Goal: Task Accomplishment & Management: Manage account settings

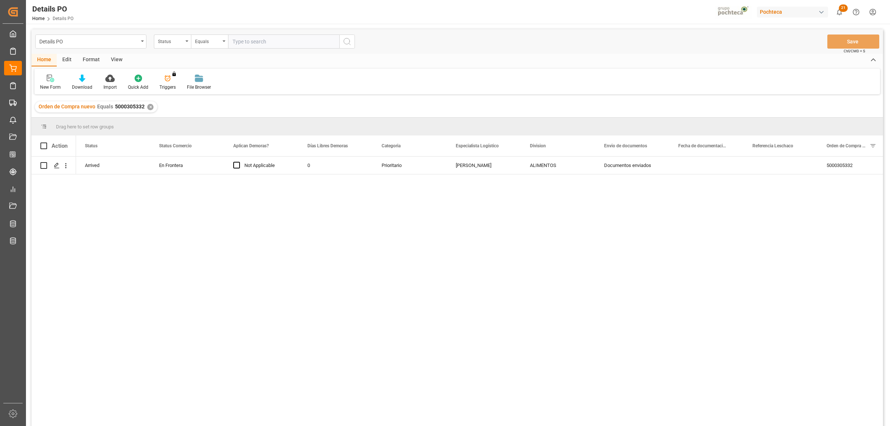
click at [147, 107] on div "✕" at bounding box center [150, 107] width 6 height 6
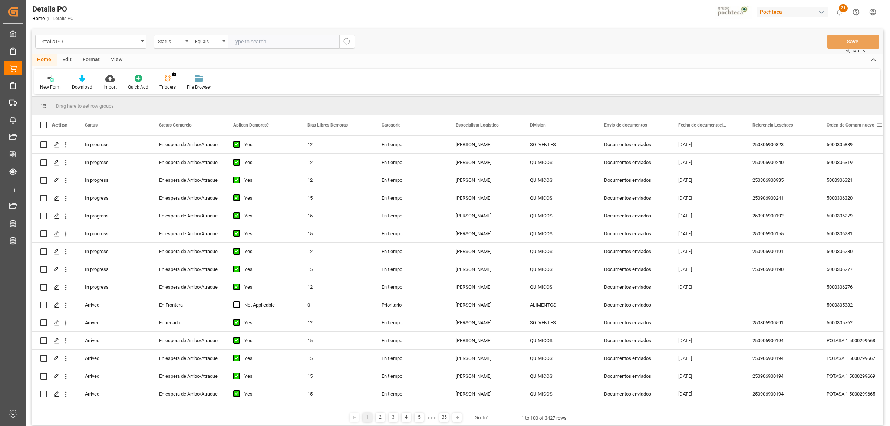
click at [878, 126] on span at bounding box center [879, 125] width 7 height 7
click at [858, 125] on span "filter" at bounding box center [855, 126] width 7 height 7
type input "5000306344"
click at [849, 185] on button "Apply" at bounding box center [852, 187] width 14 height 7
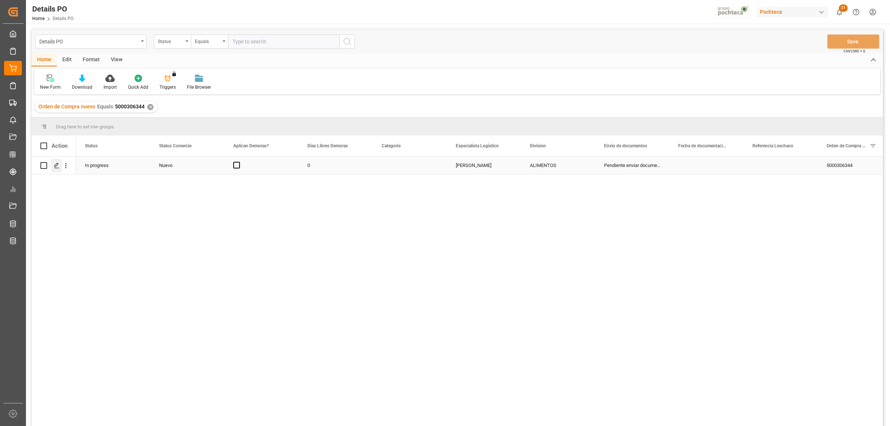
click at [57, 168] on line "Press SPACE to select this row." at bounding box center [57, 168] width 4 height 0
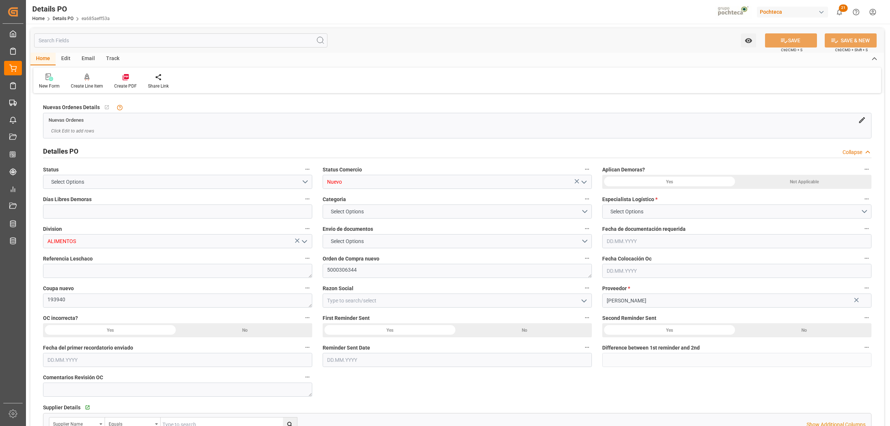
type input "0"
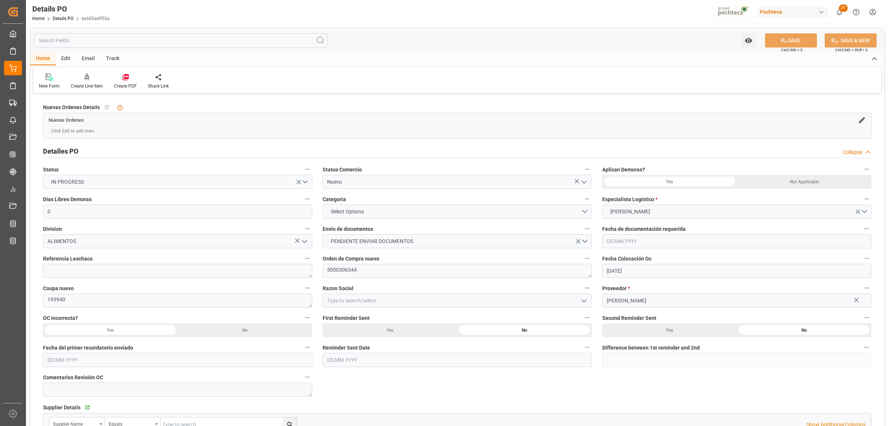
type input "[DATE]"
click at [585, 302] on polyline "open menu" at bounding box center [584, 301] width 4 height 2
drag, startPoint x: 357, startPoint y: 317, endPoint x: 666, endPoint y: 194, distance: 332.9
click at [357, 316] on div "Materias Primas" at bounding box center [457, 317] width 269 height 17
type input "Materias Primas"
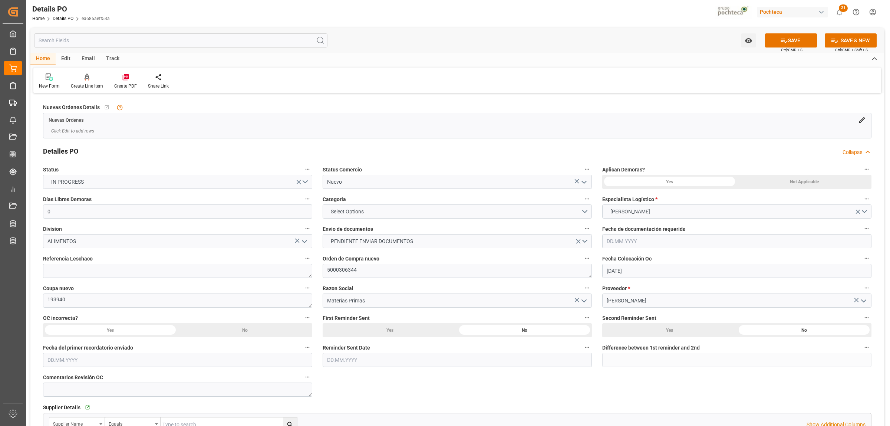
click at [791, 184] on div "Not Applicable" at bounding box center [804, 182] width 135 height 14
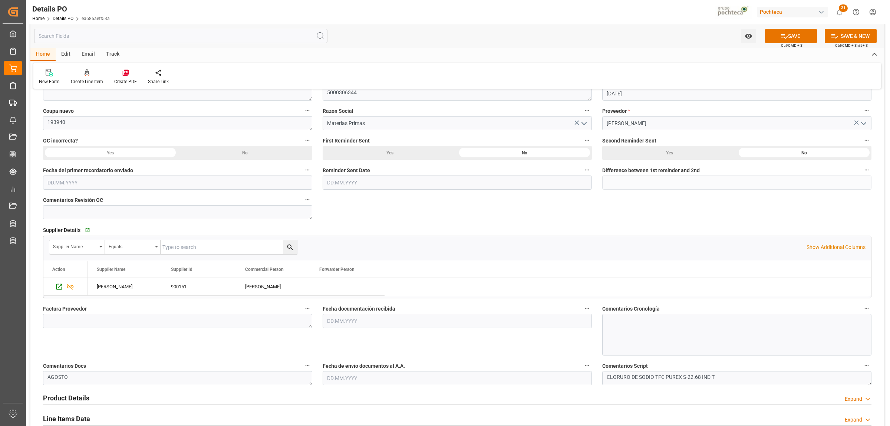
scroll to position [232, 0]
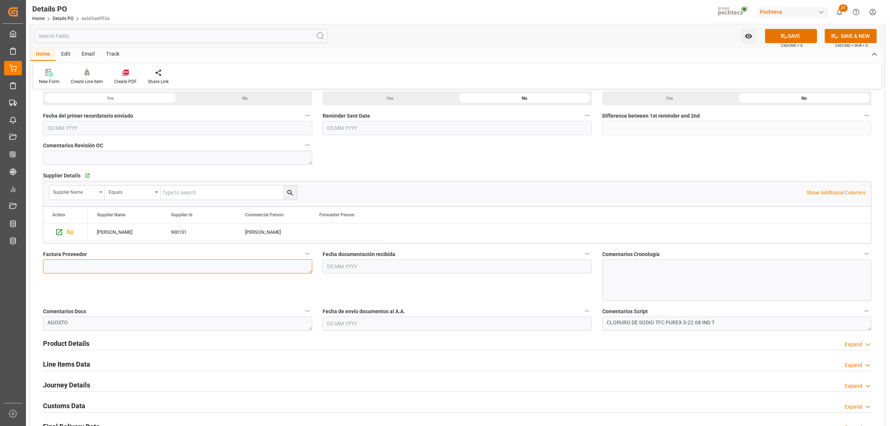
click at [147, 267] on textarea at bounding box center [177, 266] width 269 height 14
paste textarea "5403668675"
type textarea "5403668675"
click at [348, 269] on input "text" at bounding box center [457, 266] width 269 height 14
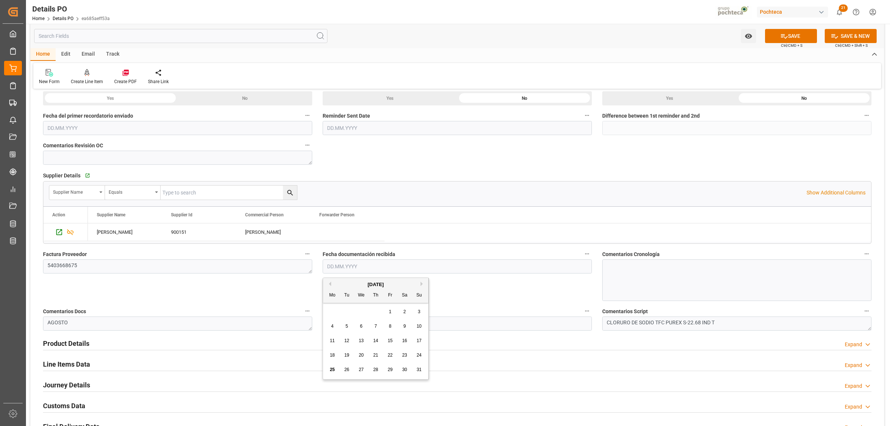
drag, startPoint x: 359, startPoint y: 313, endPoint x: 355, endPoint y: 313, distance: 4.1
click at [359, 313] on div "28 29 30 31 1 2 3" at bounding box center [375, 312] width 101 height 14
click at [336, 370] on div "25" at bounding box center [332, 369] width 9 height 9
type input "[DATE]"
click at [418, 331] on div "Fecha de envío documentos al A.A." at bounding box center [457, 318] width 280 height 30
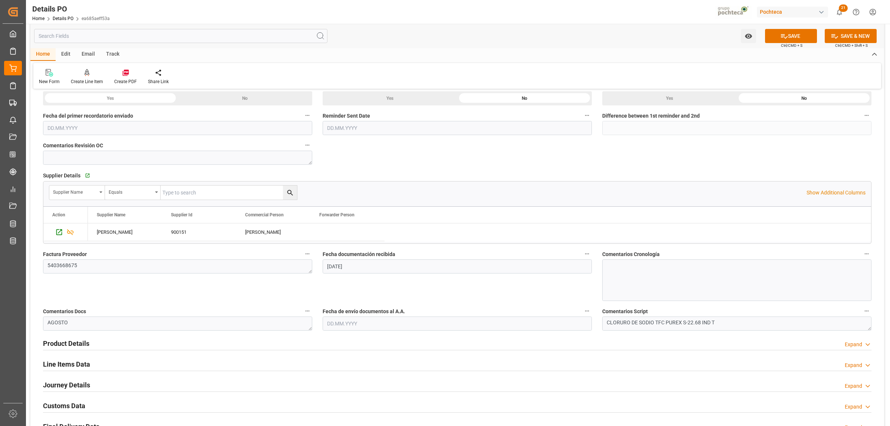
click at [417, 327] on input "text" at bounding box center [457, 323] width 269 height 14
click at [330, 297] on div "25 26 27 28 29 30 31" at bounding box center [375, 301] width 101 height 14
click at [329, 301] on div "25" at bounding box center [332, 301] width 9 height 9
type input "[DATE]"
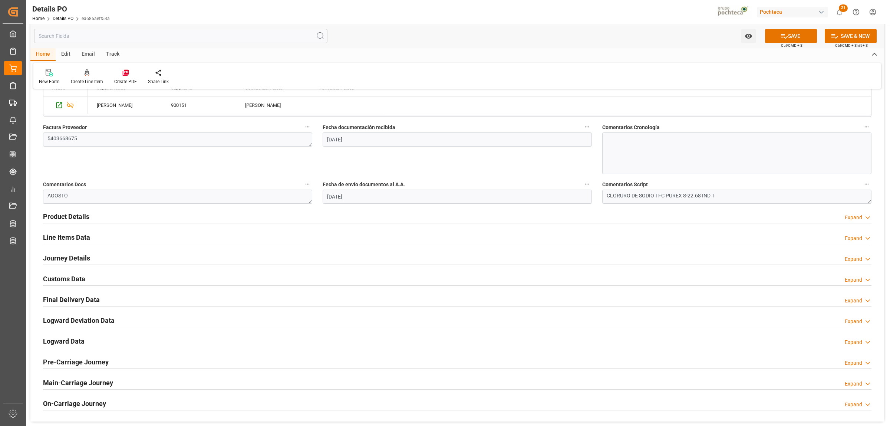
scroll to position [371, 0]
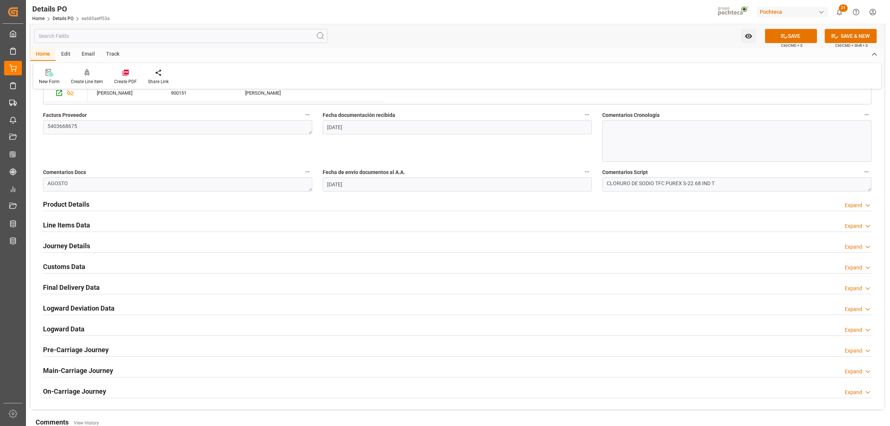
click at [78, 201] on h2 "Product Details" at bounding box center [66, 204] width 46 height 10
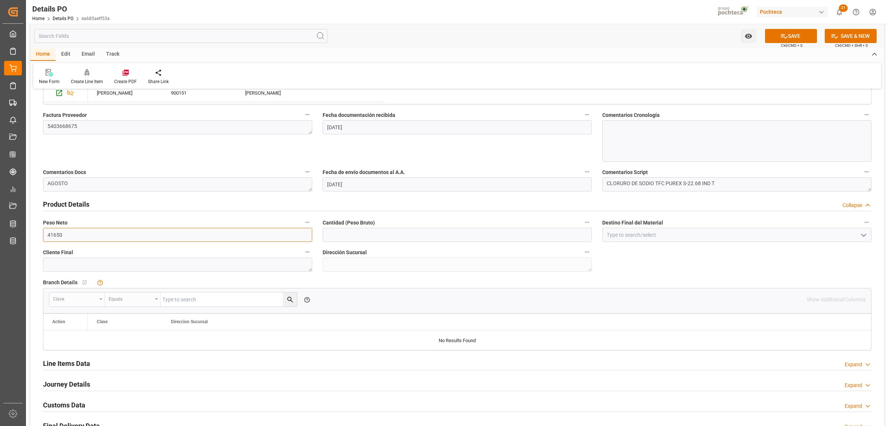
click at [121, 237] on input "41650" at bounding box center [177, 235] width 269 height 14
drag, startPoint x: 116, startPoint y: 237, endPoint x: 43, endPoint y: 234, distance: 72.4
click at [43, 234] on input "41650" at bounding box center [177, 235] width 269 height 14
type input "19000"
click at [366, 238] on input "text" at bounding box center [457, 235] width 269 height 14
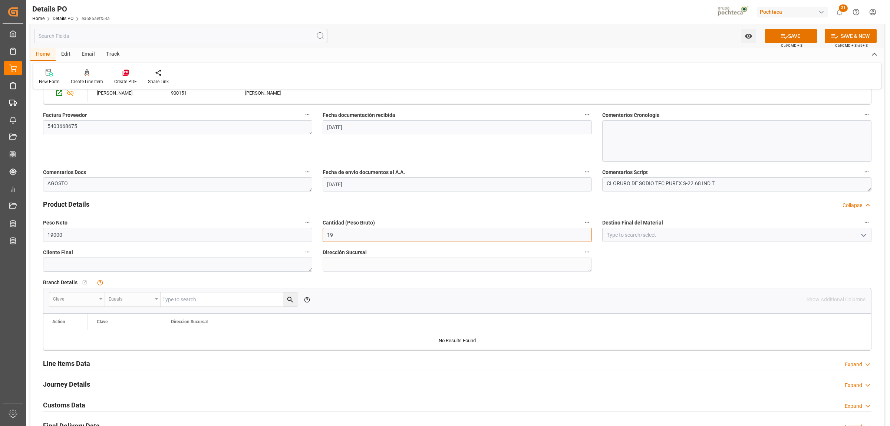
type input "19000"
drag, startPoint x: 627, startPoint y: 237, endPoint x: 635, endPoint y: 236, distance: 8.5
click at [627, 237] on input at bounding box center [736, 235] width 269 height 14
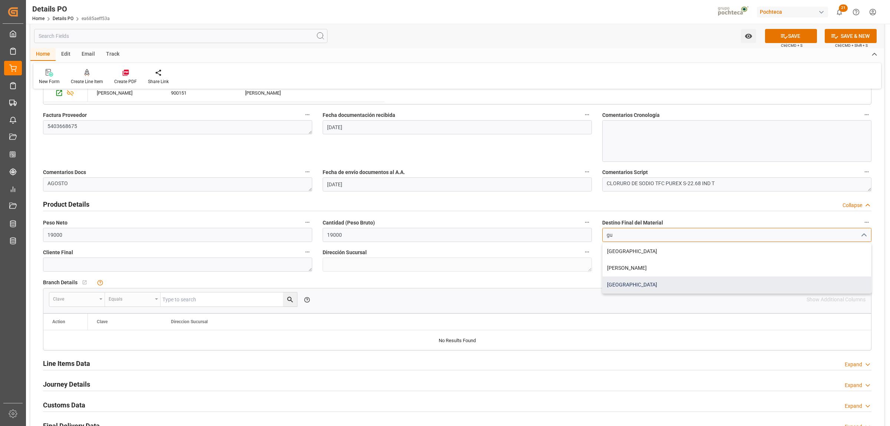
click at [622, 289] on div "[GEOGRAPHIC_DATA]" at bounding box center [737, 284] width 269 height 17
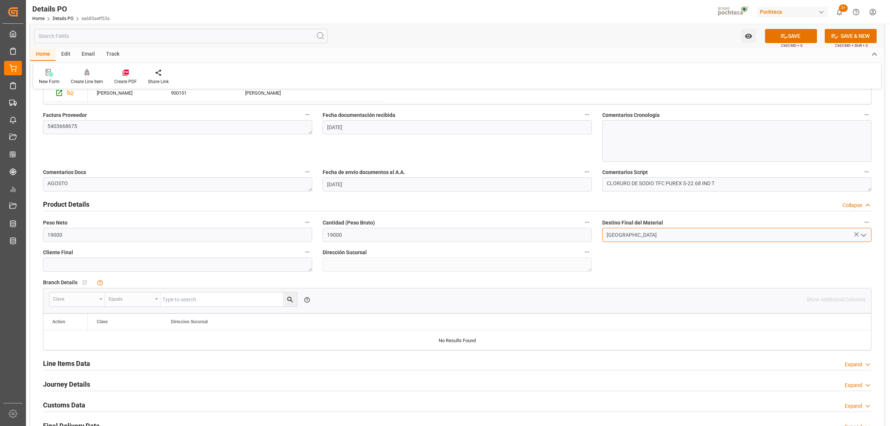
scroll to position [325, 0]
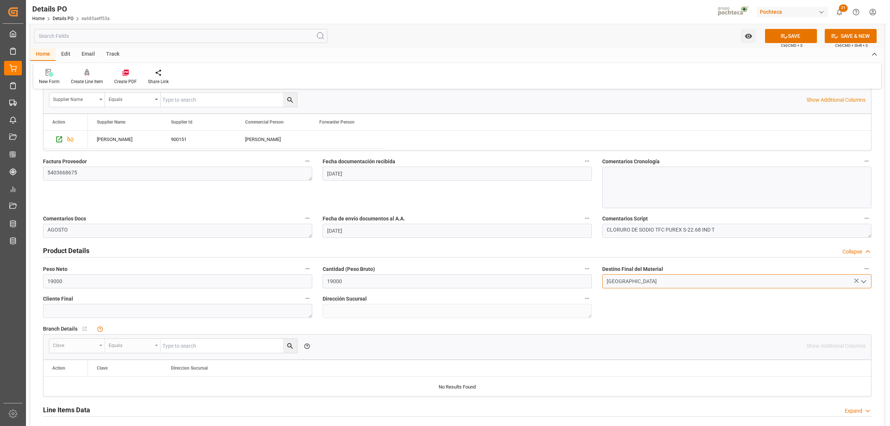
type input "[GEOGRAPHIC_DATA]"
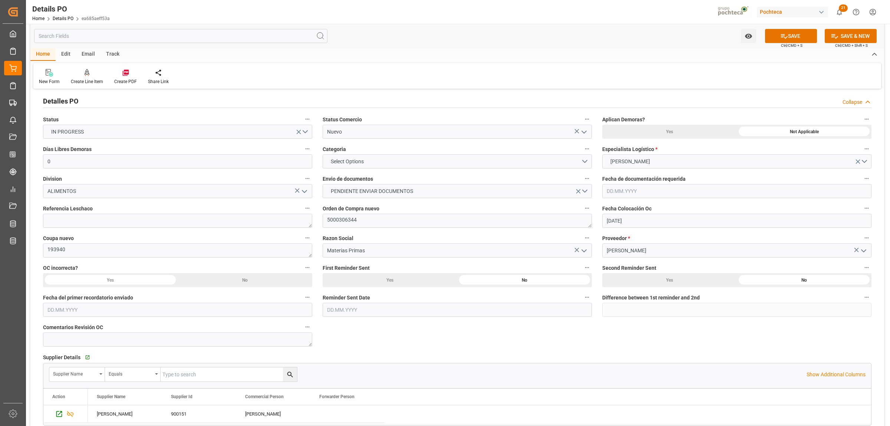
scroll to position [46, 0]
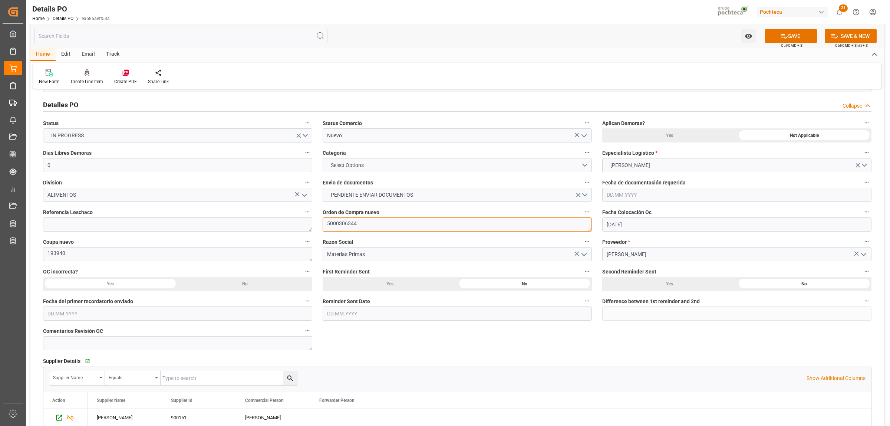
drag, startPoint x: 364, startPoint y: 223, endPoint x: 323, endPoint y: 223, distance: 41.5
click at [323, 223] on textarea "5000306344" at bounding box center [457, 224] width 269 height 14
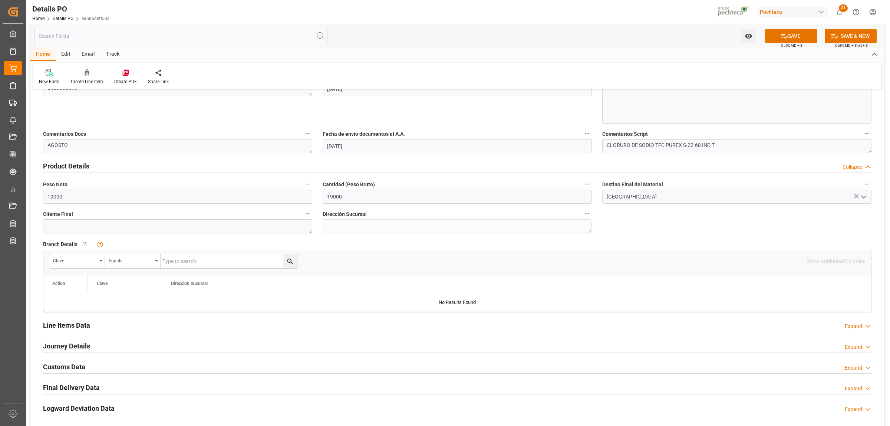
scroll to position [417, 0]
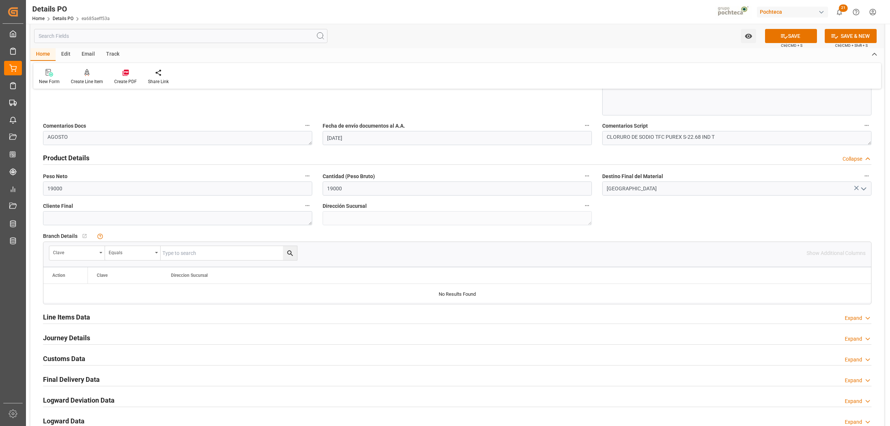
click at [85, 320] on h2 "Line Items Data" at bounding box center [66, 317] width 47 height 10
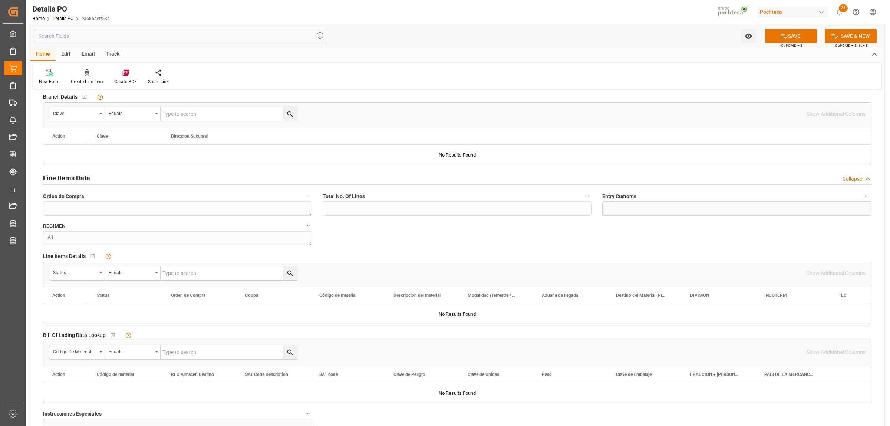
scroll to position [649, 0]
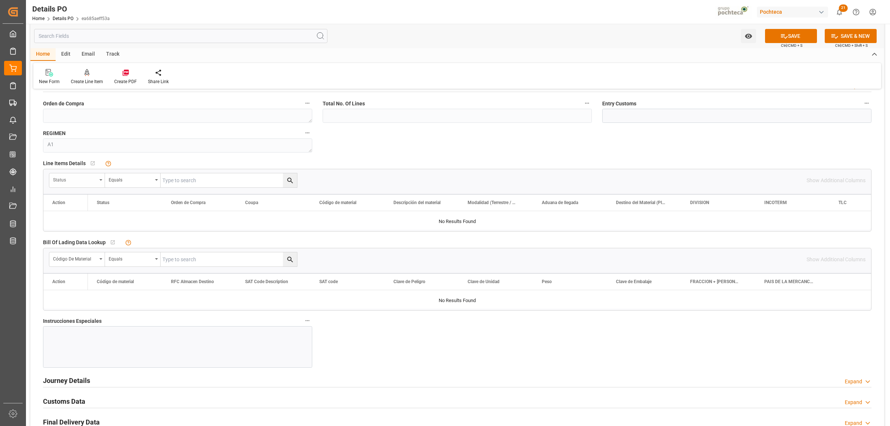
click at [100, 181] on icon "open menu" at bounding box center [100, 179] width 3 height 1
type input "orde"
click at [90, 217] on div "Orden de Compra" at bounding box center [105, 215] width 111 height 16
click at [188, 181] on input "text" at bounding box center [229, 180] width 136 height 14
paste input "5000306344"
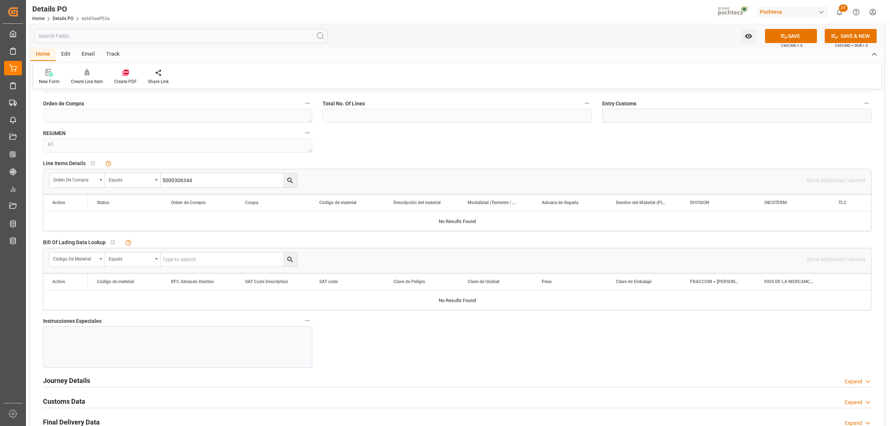
type input "5000306344"
click at [290, 180] on icon "search button" at bounding box center [290, 181] width 8 height 8
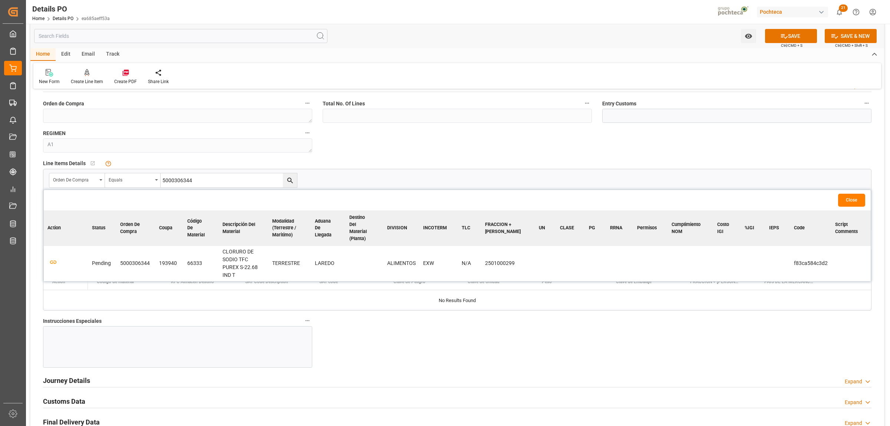
click at [179, 335] on div at bounding box center [177, 347] width 269 height 42
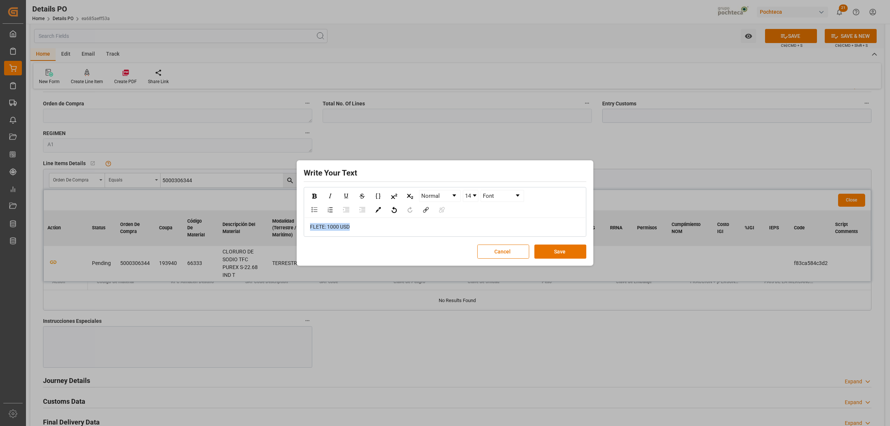
drag, startPoint x: 361, startPoint y: 225, endPoint x: 309, endPoint y: 225, distance: 52.3
click at [309, 225] on div "FLETE: 1000 USD" at bounding box center [445, 227] width 281 height 18
click at [316, 194] on img "rdw-inline-control" at bounding box center [314, 196] width 4 height 5
click at [476, 200] on link "14" at bounding box center [470, 195] width 15 height 11
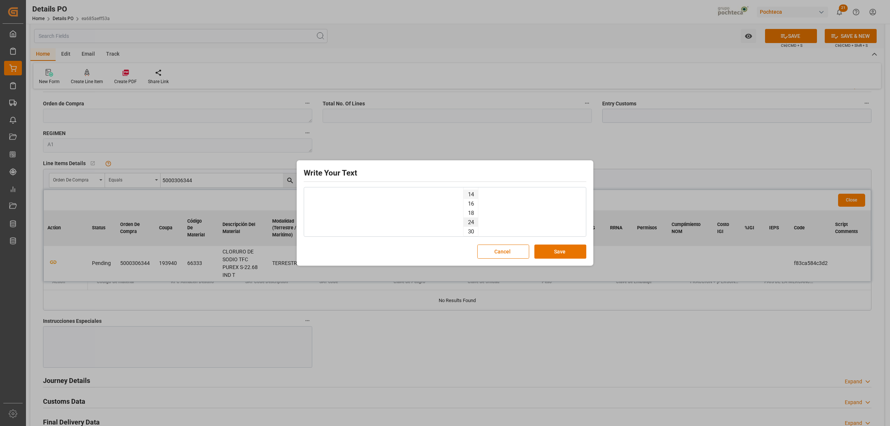
click at [473, 221] on li "24" at bounding box center [471, 221] width 14 height 9
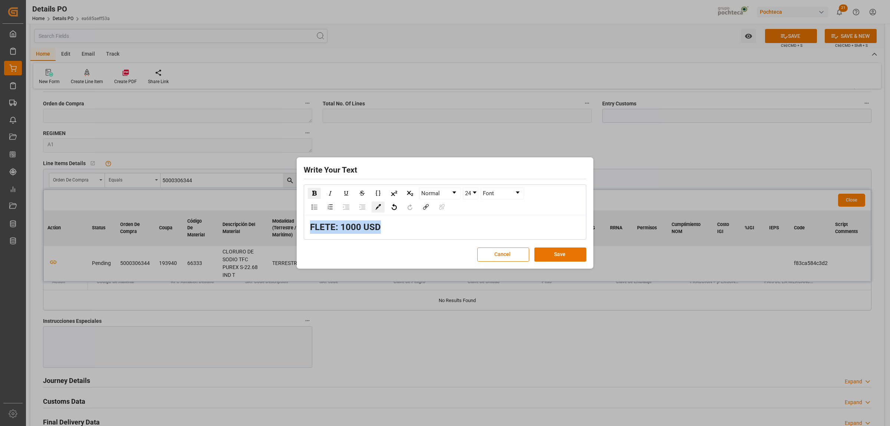
click at [378, 206] on img "rdw-color-picker" at bounding box center [378, 207] width 6 height 6
click at [393, 236] on span "rdw-color-picker" at bounding box center [393, 240] width 8 height 9
click at [554, 253] on button "Save" at bounding box center [560, 254] width 52 height 14
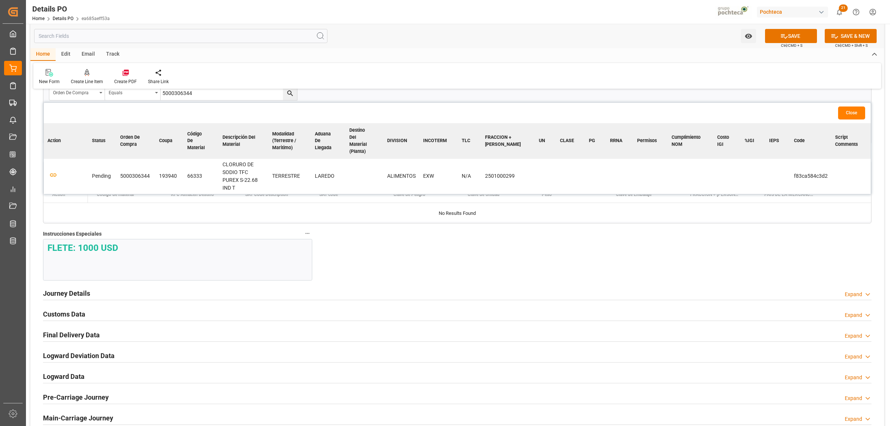
scroll to position [742, 0]
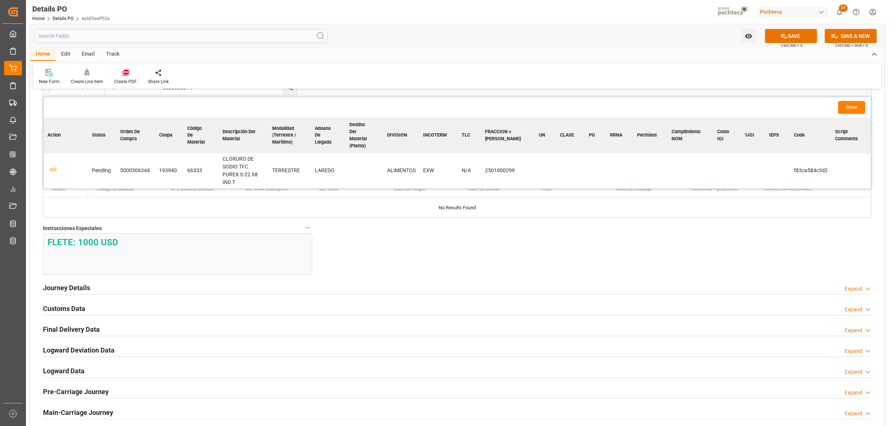
click at [67, 290] on h2 "Journey Details" at bounding box center [66, 288] width 47 height 10
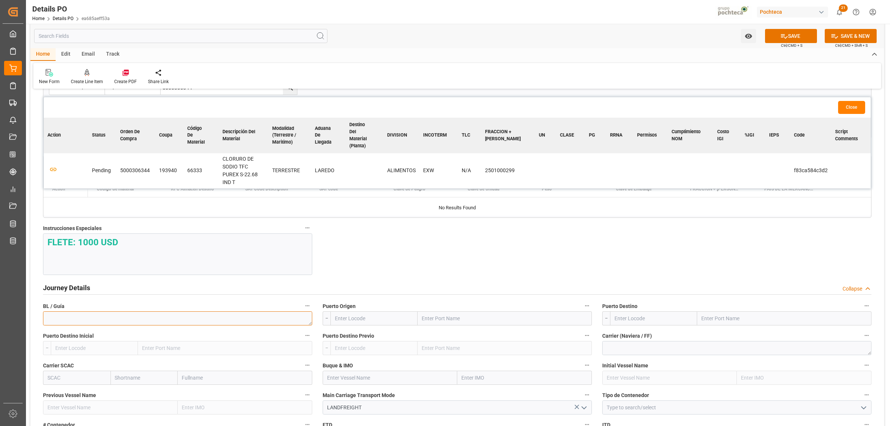
click at [151, 321] on textarea at bounding box center [177, 318] width 269 height 14
paste textarea "910953131"
type textarea "910953131"
click at [444, 323] on input "text" at bounding box center [505, 318] width 174 height 14
type input "LAREDO"
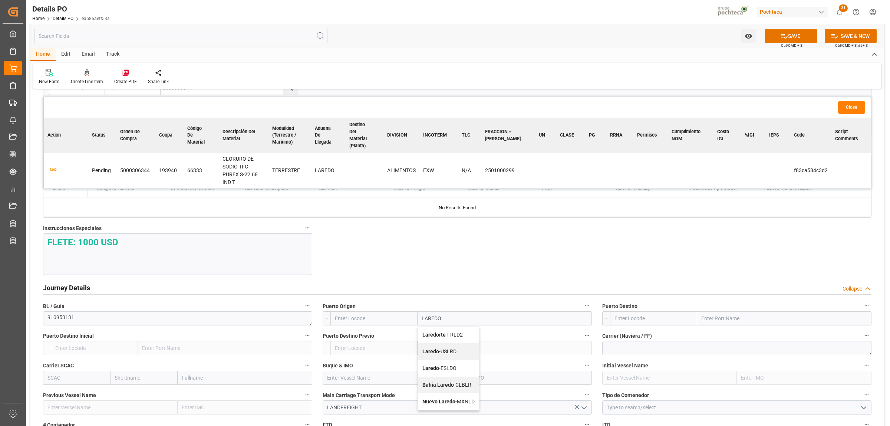
click at [432, 352] on b "Laredo" at bounding box center [430, 351] width 17 height 6
type input "USLRD"
type input "Laredo"
drag, startPoint x: 725, startPoint y: 321, endPoint x: 721, endPoint y: 319, distance: 4.7
click at [725, 320] on input "text" at bounding box center [784, 318] width 174 height 14
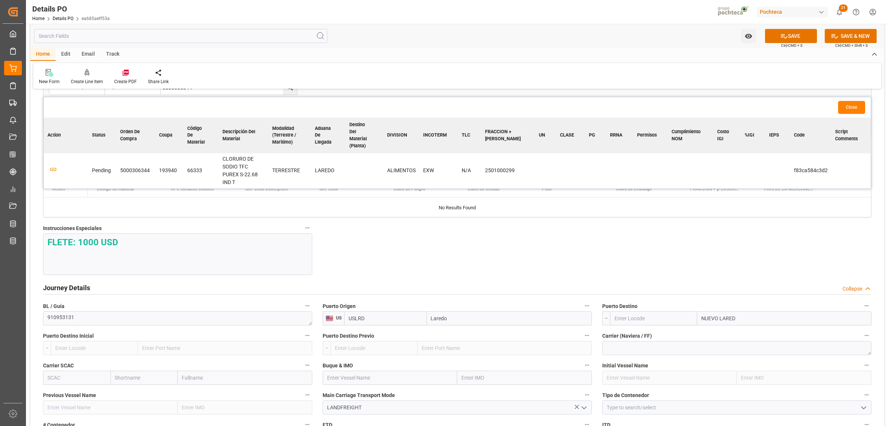
type input "NUEVO LAREDO"
click at [707, 336] on b "Nuevo Laredo" at bounding box center [718, 335] width 33 height 6
type input "MXNLD"
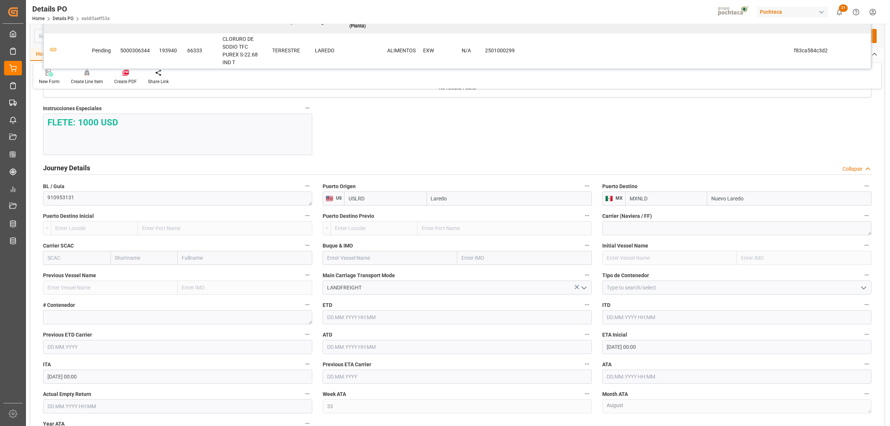
scroll to position [881, 0]
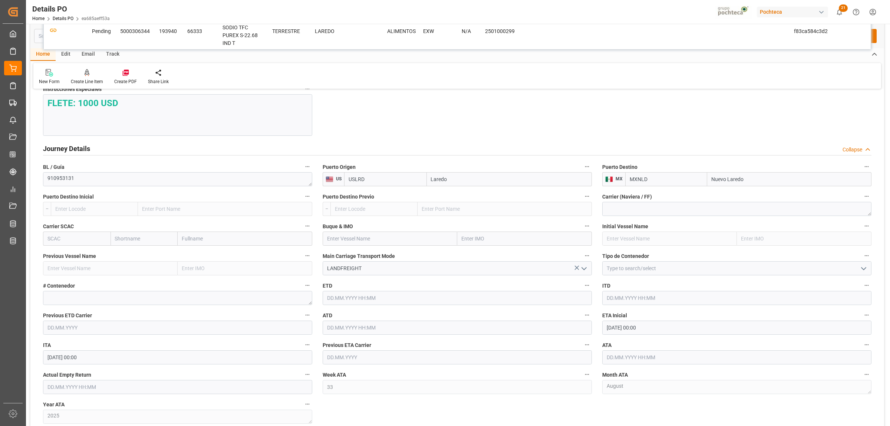
type input "Nuevo Laredo"
click at [864, 273] on icon "open menu" at bounding box center [863, 268] width 9 height 9
click at [616, 338] on div "FTL" at bounding box center [737, 334] width 269 height 17
type input "FTL"
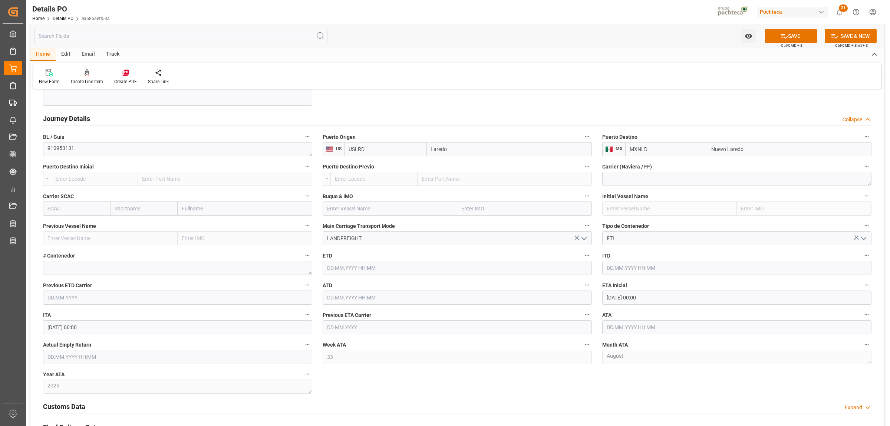
scroll to position [927, 0]
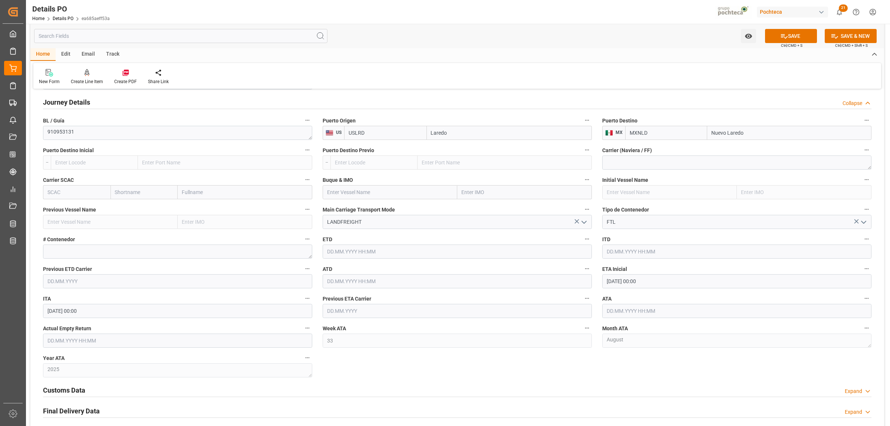
click at [626, 283] on input "[DATE] 00:00" at bounding box center [736, 281] width 269 height 14
click at [609, 300] on button "Previous Month" at bounding box center [608, 299] width 4 height 4
click at [701, 302] on div "July 2025" at bounding box center [655, 300] width 105 height 7
click at [701, 300] on button "Next Month" at bounding box center [702, 299] width 4 height 4
click at [652, 370] on div "21" at bounding box center [655, 371] width 9 height 9
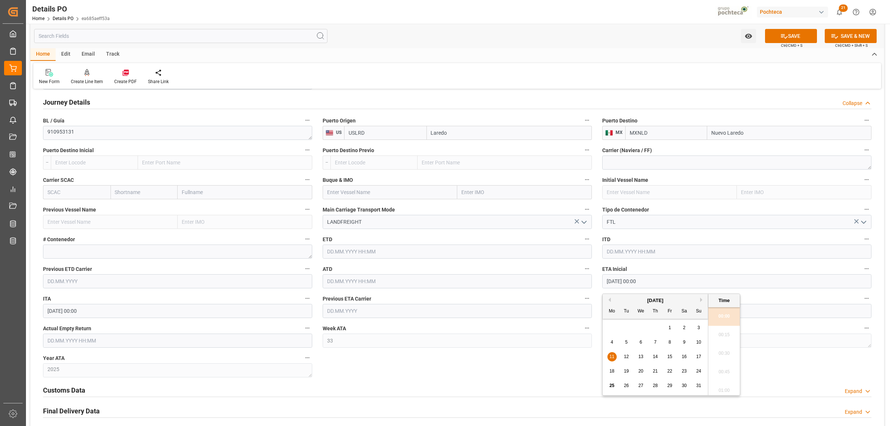
type input "[DATE] 00:00"
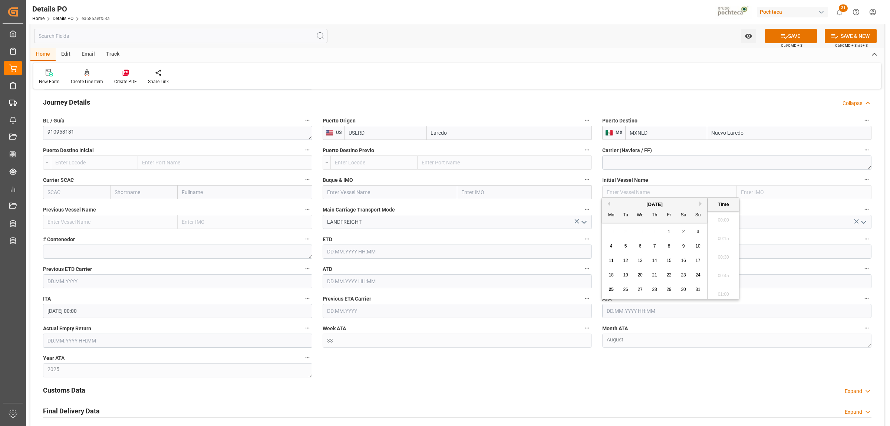
click at [642, 316] on input "text" at bounding box center [736, 311] width 269 height 14
click at [655, 275] on span "21" at bounding box center [655, 274] width 5 height 5
type input "[DATE] 00:00"
drag, startPoint x: 596, startPoint y: 370, endPoint x: 600, endPoint y: 379, distance: 9.2
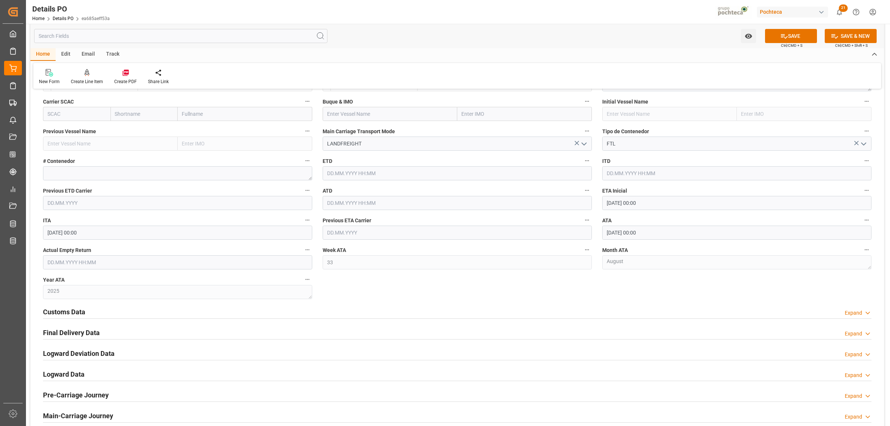
scroll to position [1020, 0]
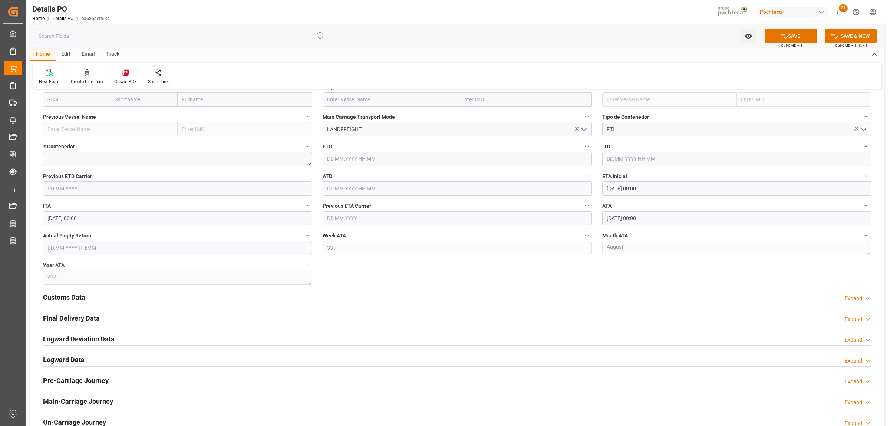
click at [85, 299] on h2 "Customs Data" at bounding box center [64, 297] width 42 height 10
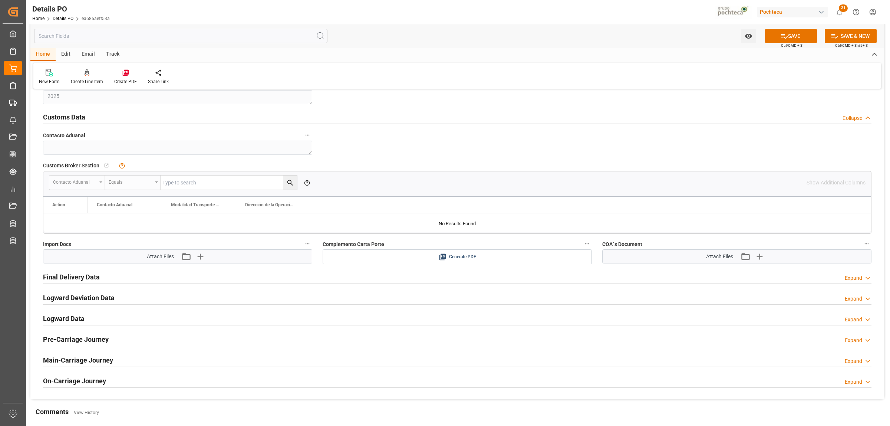
scroll to position [1205, 0]
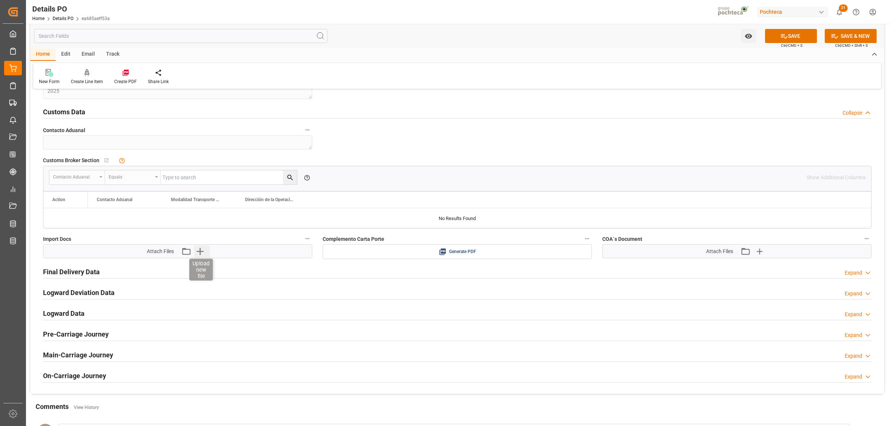
click at [201, 250] on icon "button" at bounding box center [200, 251] width 12 height 12
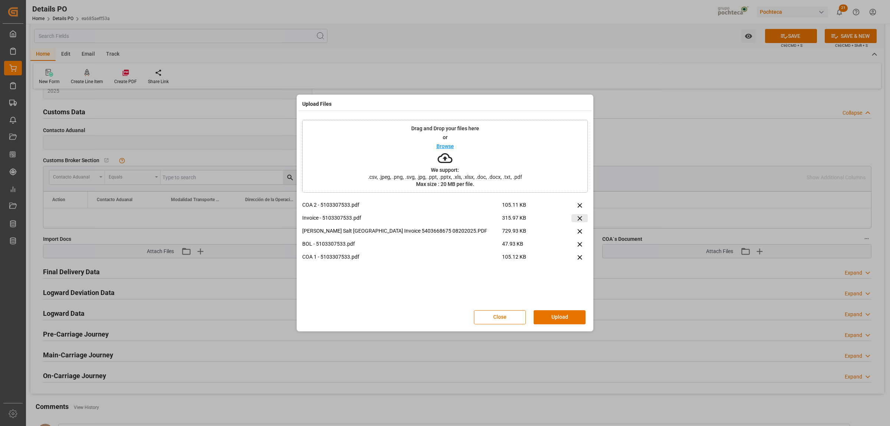
click at [583, 217] on icon at bounding box center [580, 218] width 8 height 8
click at [556, 318] on button "Upload" at bounding box center [560, 317] width 52 height 14
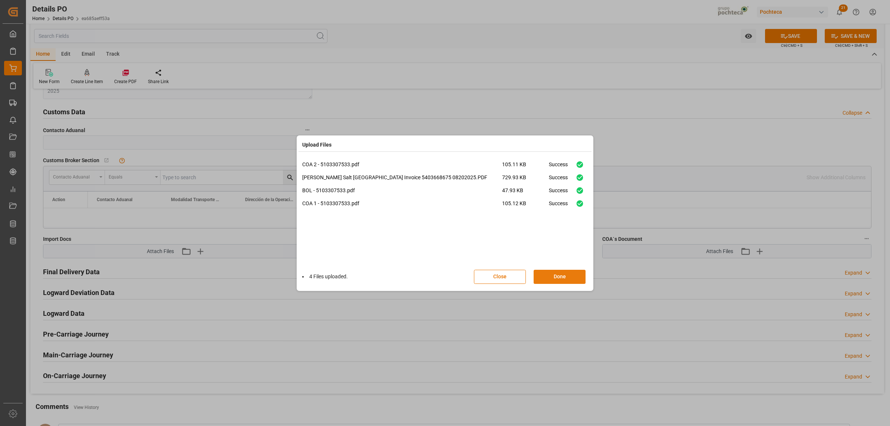
click at [540, 273] on button "Done" at bounding box center [560, 277] width 52 height 14
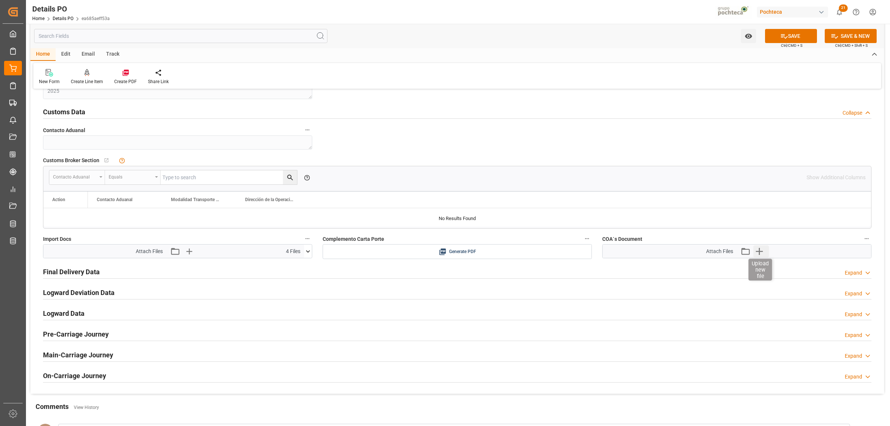
click at [761, 253] on icon "button" at bounding box center [759, 251] width 7 height 7
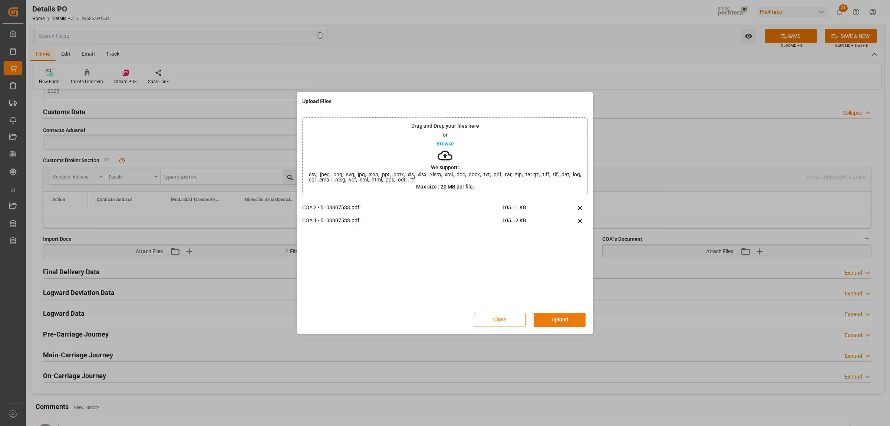
click at [566, 322] on button "Upload" at bounding box center [560, 320] width 52 height 14
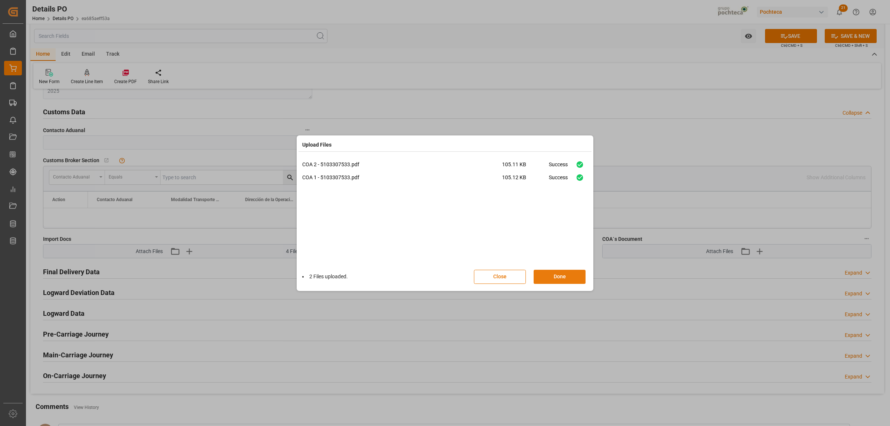
click at [561, 279] on button "Done" at bounding box center [560, 277] width 52 height 14
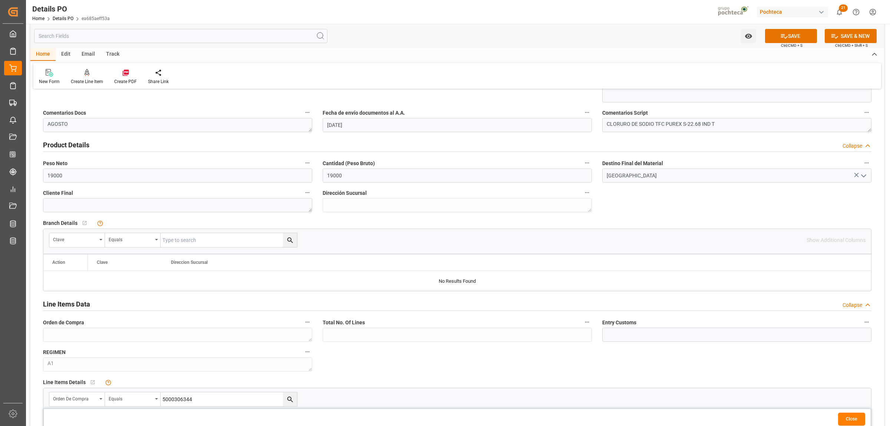
scroll to position [371, 0]
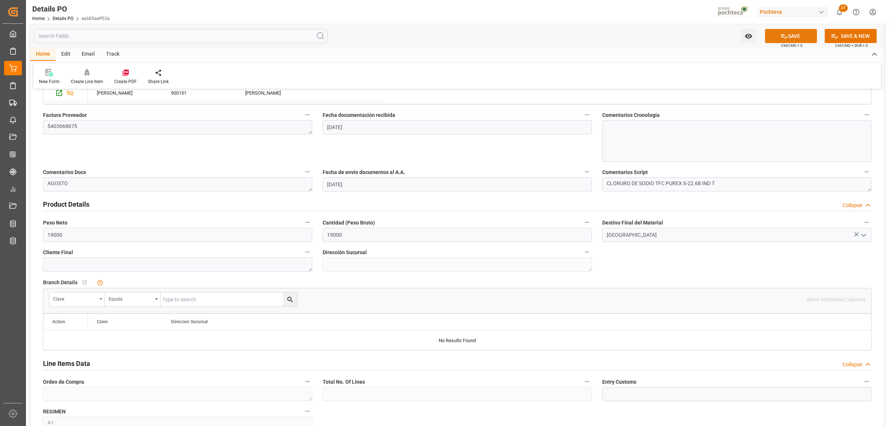
click at [785, 35] on icon at bounding box center [784, 36] width 8 height 8
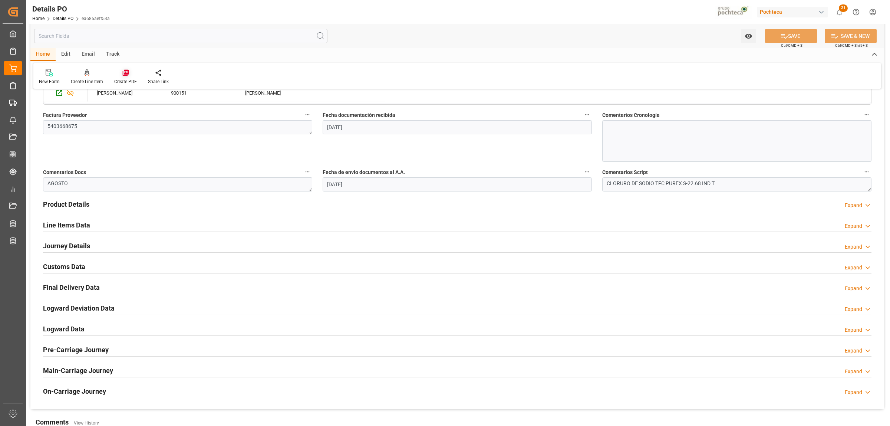
click at [125, 73] on icon at bounding box center [125, 73] width 6 height 6
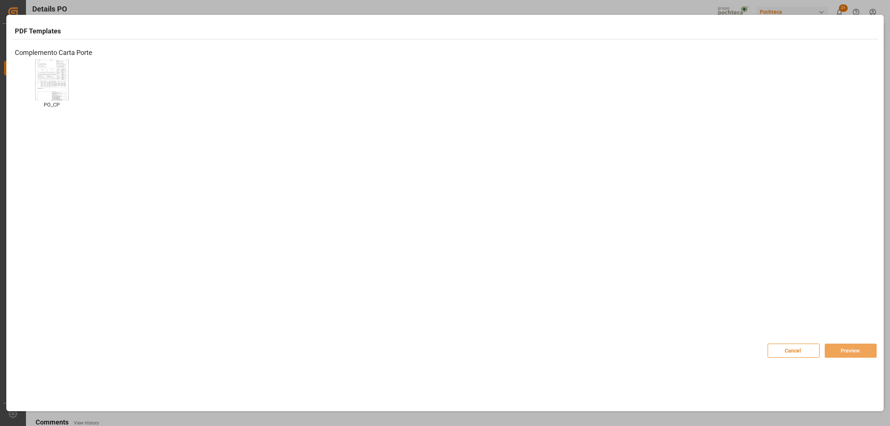
click at [66, 85] on img at bounding box center [52, 80] width 30 height 42
click at [848, 347] on button "Preview" at bounding box center [851, 350] width 52 height 14
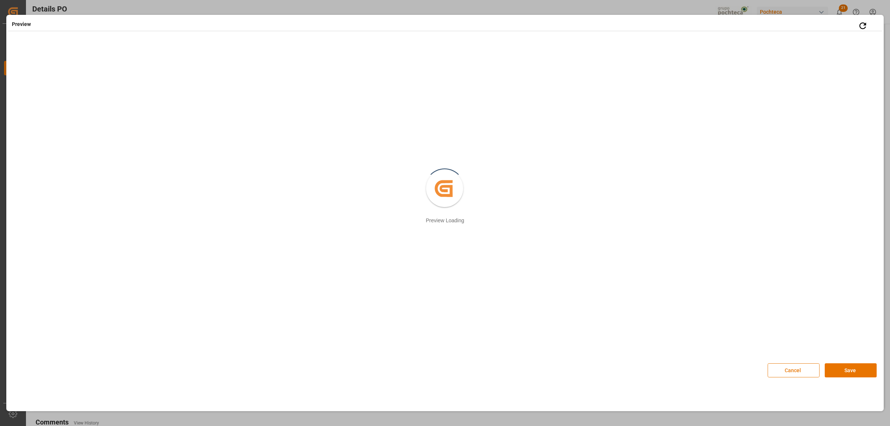
click at [786, 369] on button "Cancel" at bounding box center [794, 370] width 52 height 14
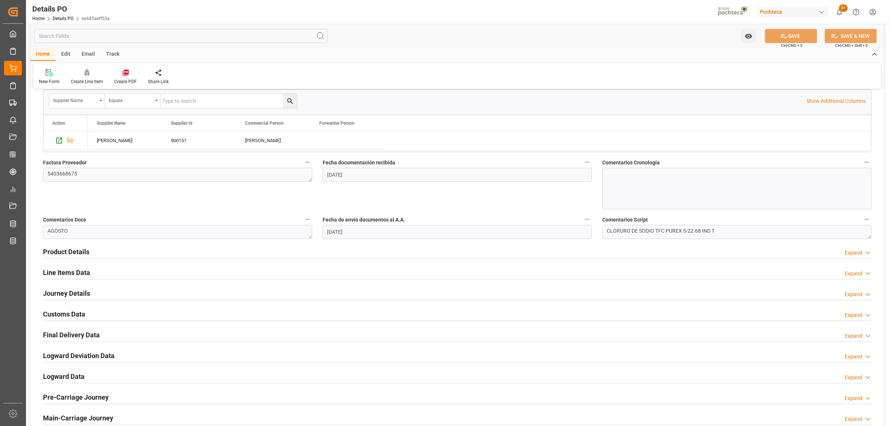
scroll to position [325, 0]
click at [80, 270] on h2 "Line Items Data" at bounding box center [66, 271] width 47 height 10
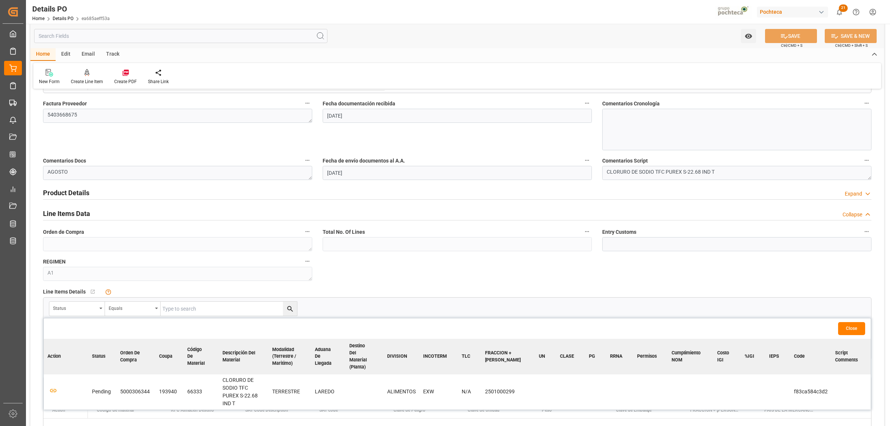
scroll to position [417, 0]
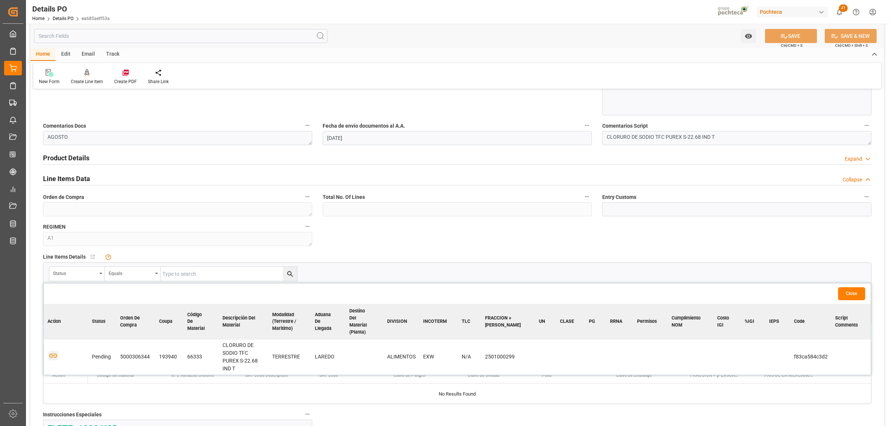
click at [52, 351] on icon "button" at bounding box center [53, 355] width 9 height 9
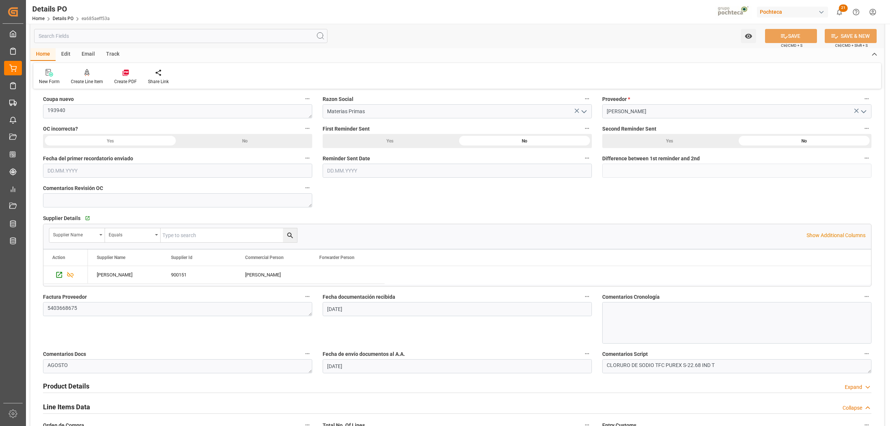
scroll to position [185, 0]
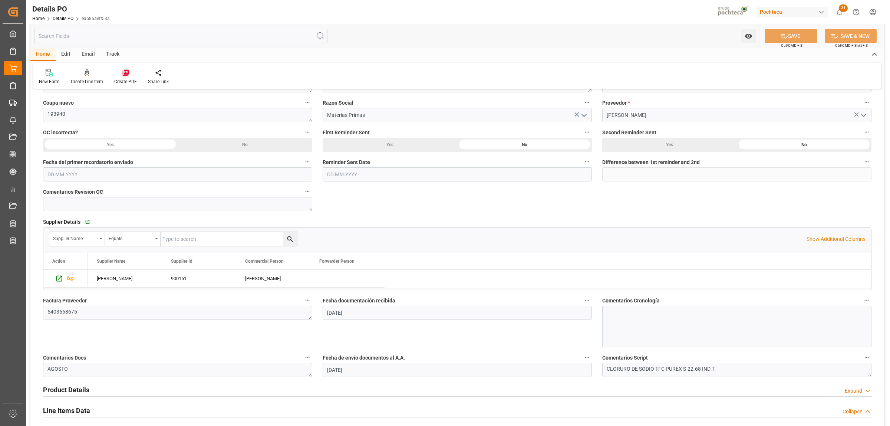
click at [126, 75] on icon at bounding box center [125, 72] width 7 height 7
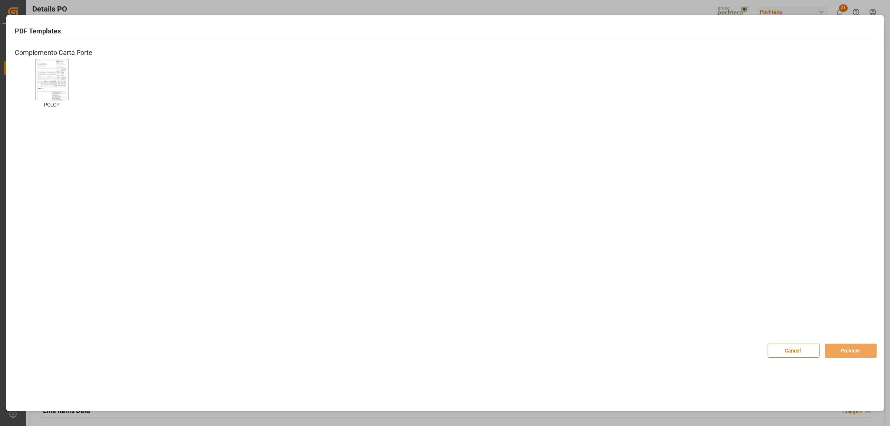
click at [41, 75] on img at bounding box center [52, 80] width 30 height 42
click at [845, 349] on button "Preview" at bounding box center [851, 350] width 52 height 14
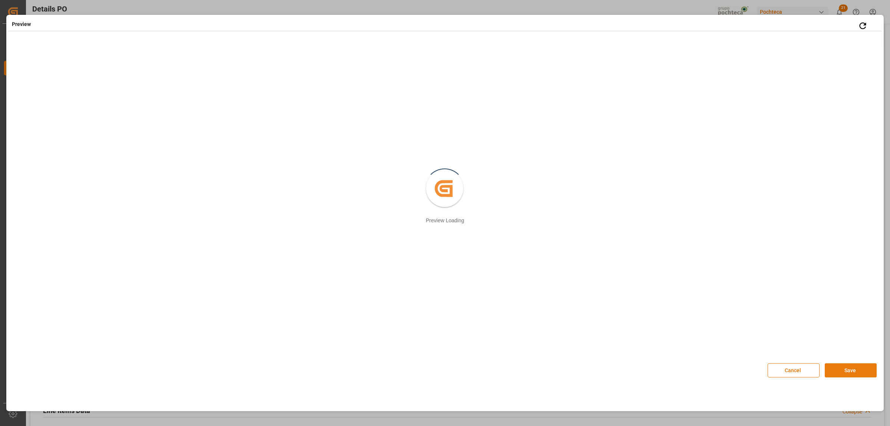
click at [840, 373] on button "Save" at bounding box center [851, 370] width 52 height 14
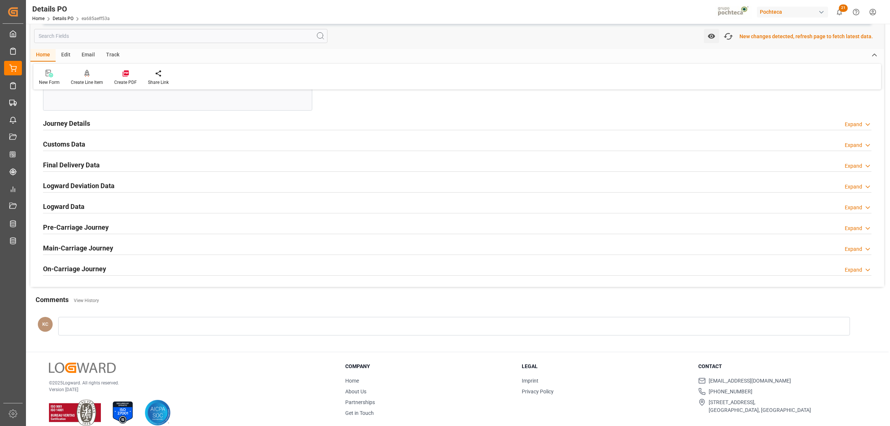
scroll to position [780, 0]
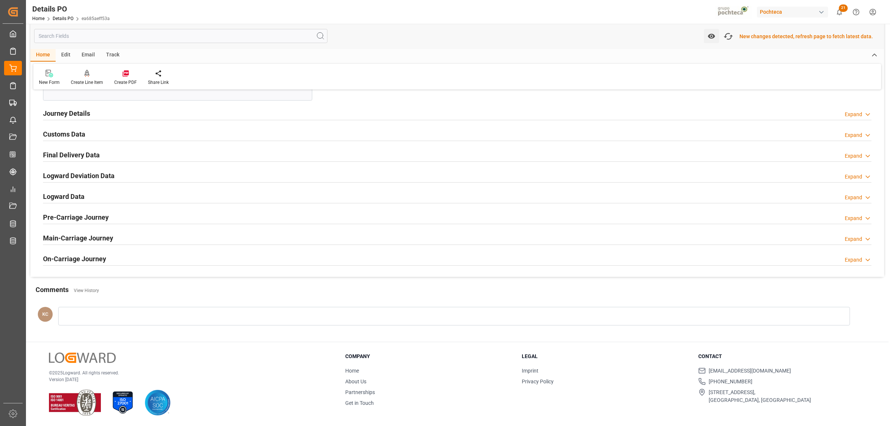
click at [51, 132] on h2 "Customs Data" at bounding box center [64, 134] width 42 height 10
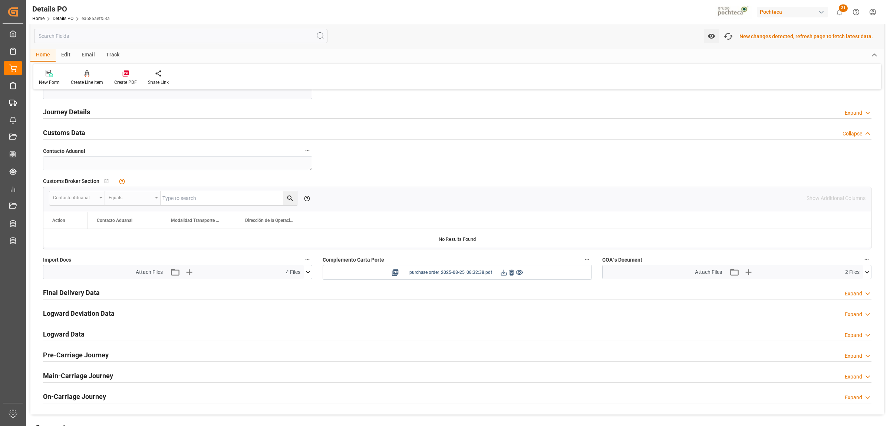
click at [503, 276] on icon at bounding box center [504, 273] width 8 height 8
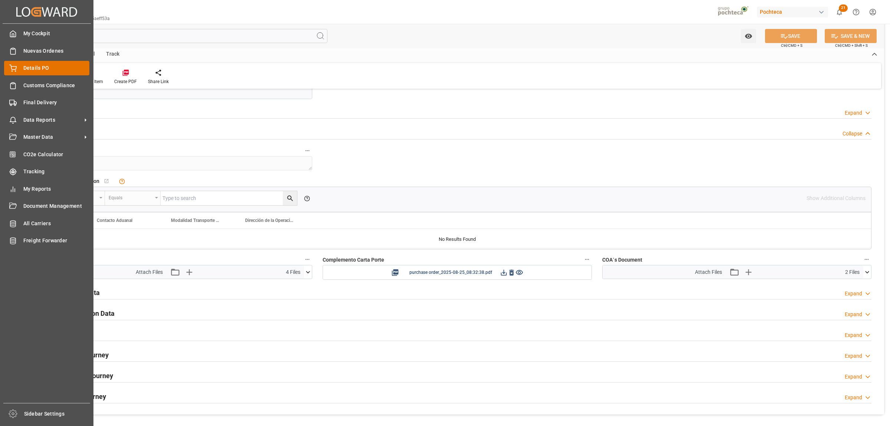
click at [32, 69] on span "Details PO" at bounding box center [56, 68] width 66 height 8
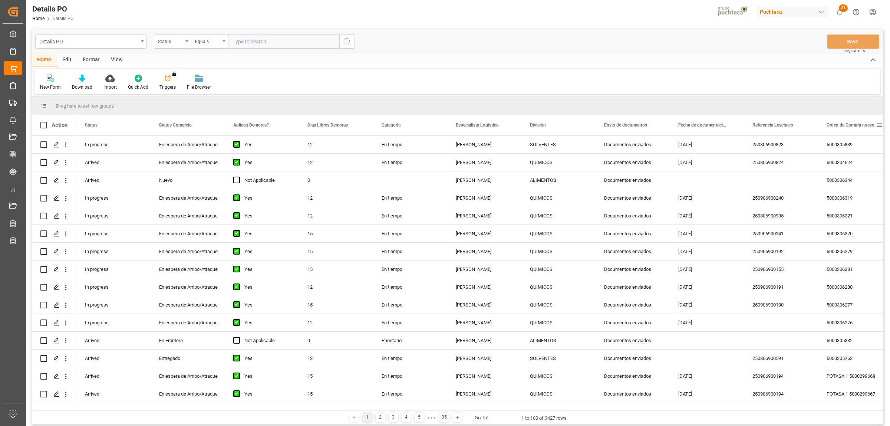
click at [878, 124] on span at bounding box center [879, 125] width 7 height 7
click at [857, 126] on span "filter" at bounding box center [855, 126] width 7 height 7
type input "5000306326"
click at [848, 190] on button "Apply" at bounding box center [852, 187] width 14 height 7
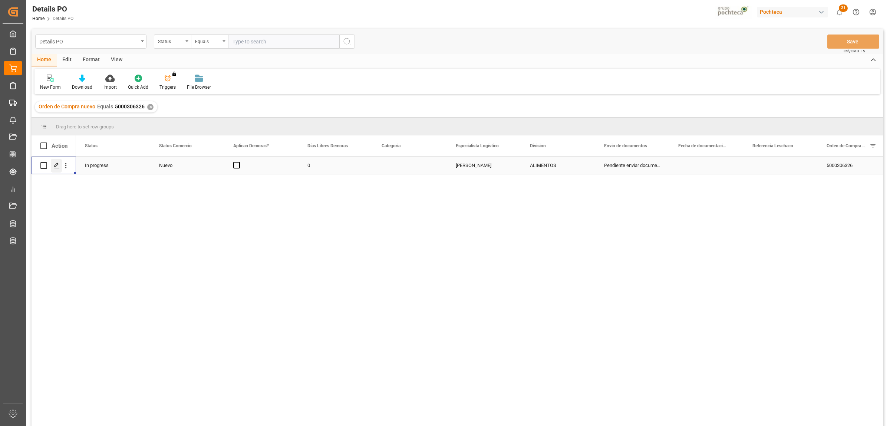
click at [58, 166] on icon "Press SPACE to select this row." at bounding box center [57, 165] width 6 height 6
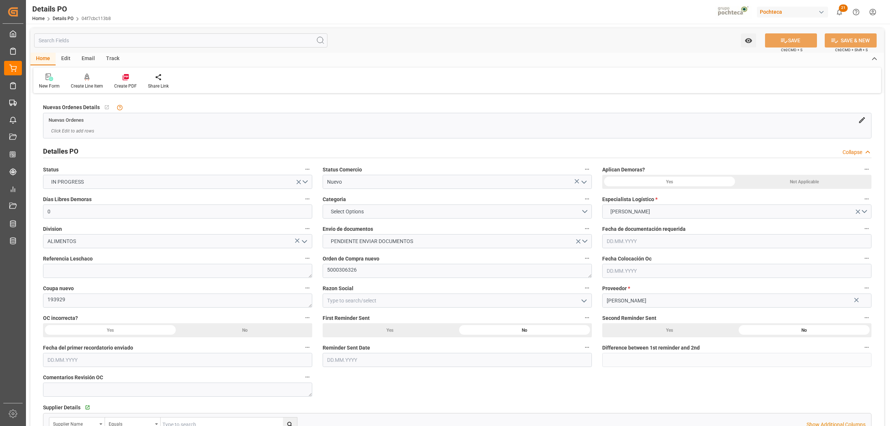
type input "0"
type input "[DATE]"
click at [585, 182] on icon "open menu" at bounding box center [584, 182] width 9 height 9
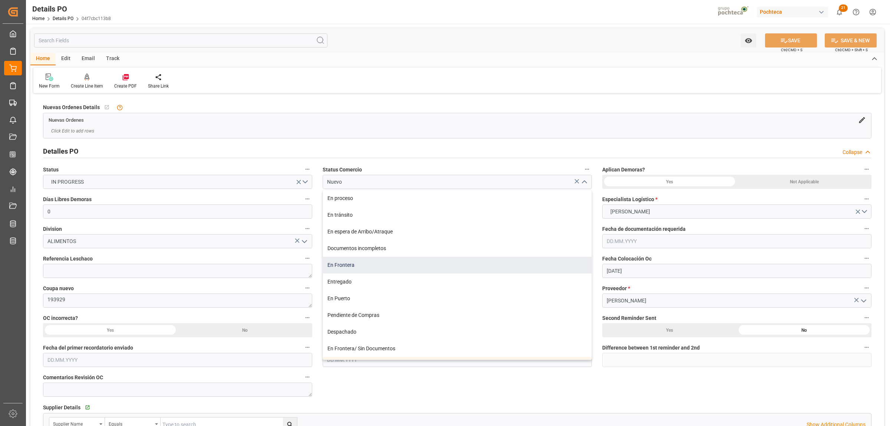
click at [344, 269] on div "En Frontera" at bounding box center [457, 265] width 269 height 17
type input "En Frontera"
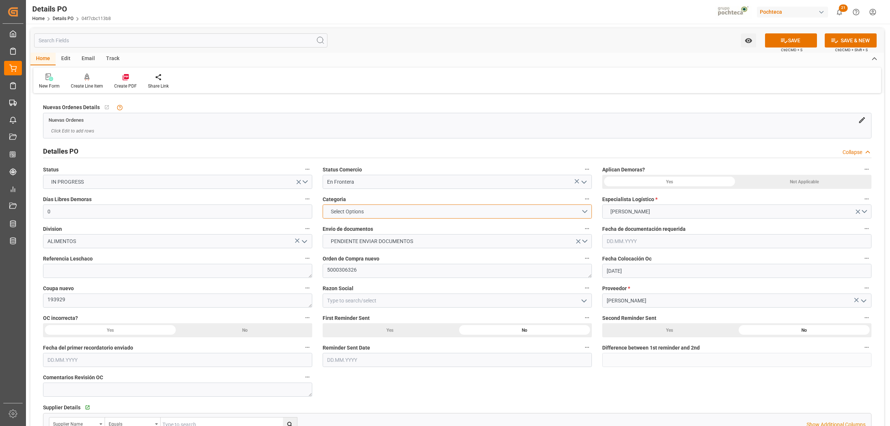
click at [358, 214] on span "Select Options" at bounding box center [347, 212] width 40 height 8
click at [351, 231] on div "EN TIEMPO" at bounding box center [457, 229] width 269 height 16
click at [354, 212] on span "EN TIEMPO" at bounding box center [344, 212] width 34 height 8
click at [351, 214] on div "PRIORITARIO" at bounding box center [457, 213] width 269 height 16
click at [356, 239] on span "PENDIENTE ENVIAR DOCUMENTOS" at bounding box center [372, 241] width 90 height 8
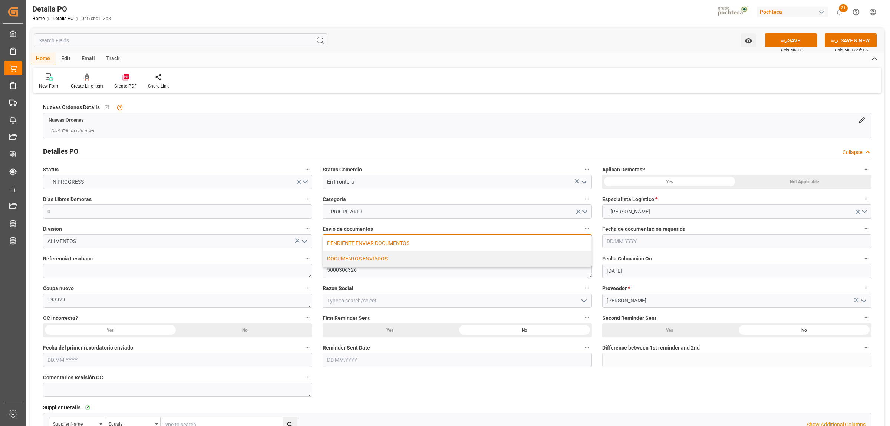
click at [347, 258] on div "DOCUMENTOS ENVIADOS" at bounding box center [457, 259] width 269 height 16
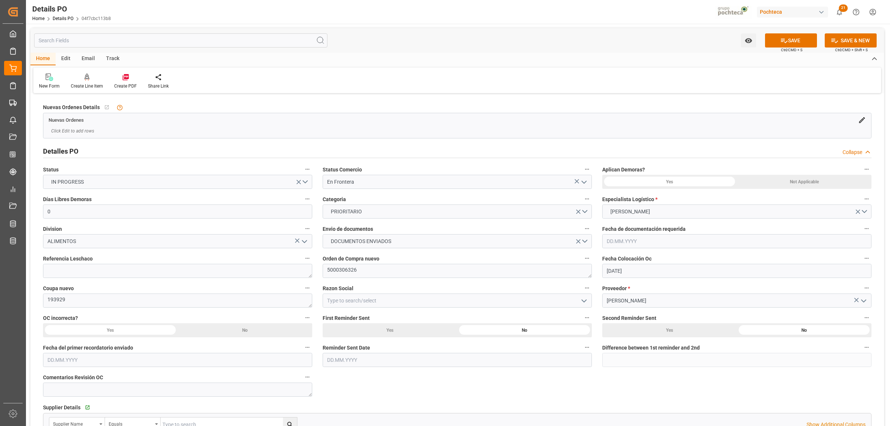
click at [802, 184] on div "Not Applicable" at bounding box center [804, 182] width 135 height 14
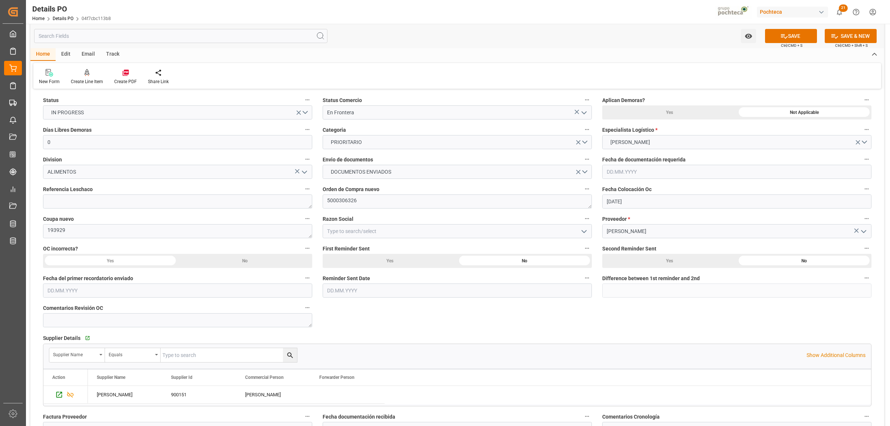
scroll to position [93, 0]
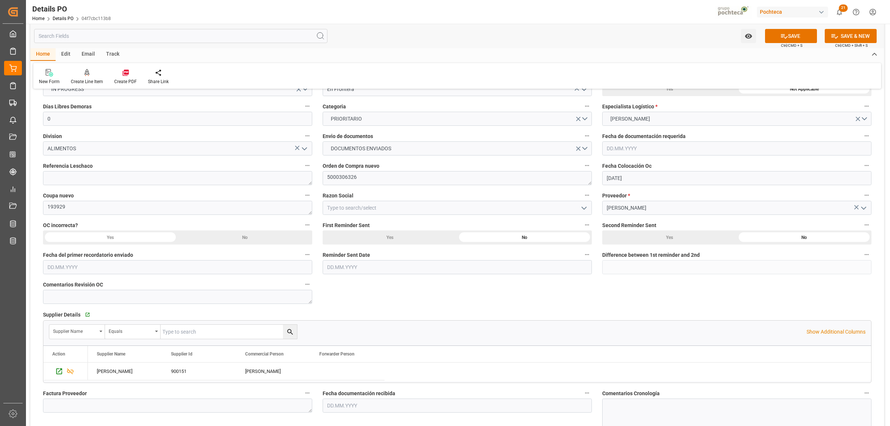
click at [581, 205] on icon "open menu" at bounding box center [584, 208] width 9 height 9
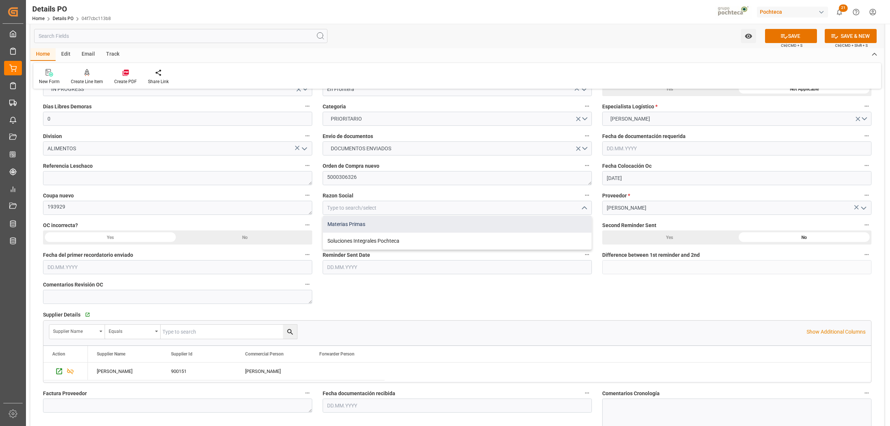
click at [417, 227] on div "Materias Primas" at bounding box center [457, 224] width 269 height 17
type input "Materias Primas"
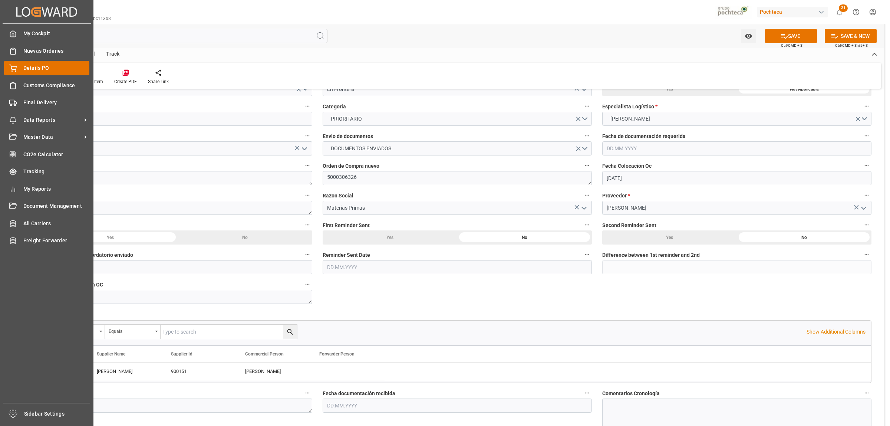
click at [17, 68] on div "Details PO Details PO" at bounding box center [46, 68] width 85 height 14
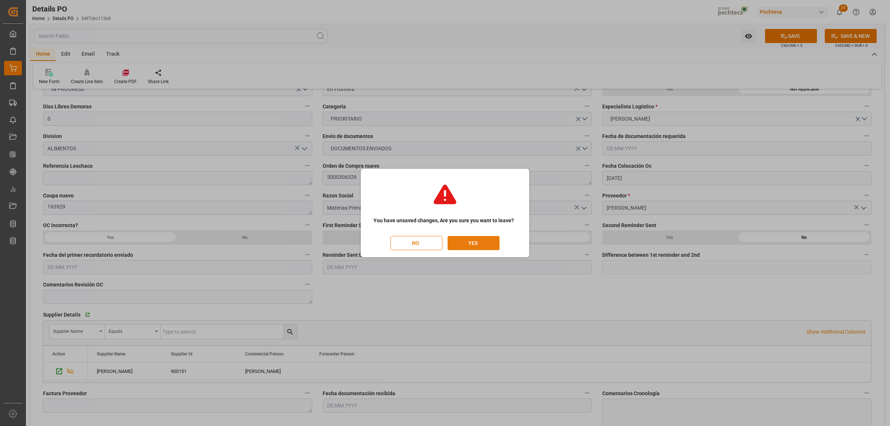
click at [465, 244] on button "YES" at bounding box center [474, 243] width 52 height 14
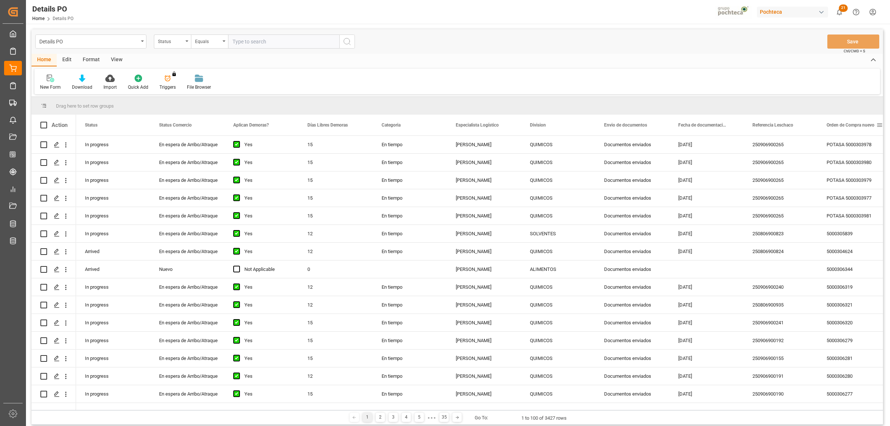
click at [880, 124] on span at bounding box center [879, 125] width 7 height 7
click at [857, 125] on span "filter" at bounding box center [855, 126] width 7 height 7
type input "5000306339"
click at [852, 188] on button "Apply" at bounding box center [852, 187] width 14 height 7
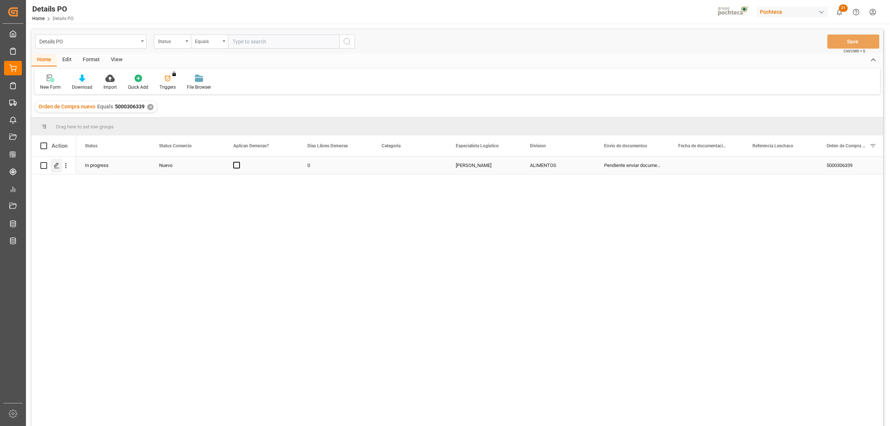
click at [56, 165] on icon "Press SPACE to select this row." at bounding box center [57, 165] width 6 height 6
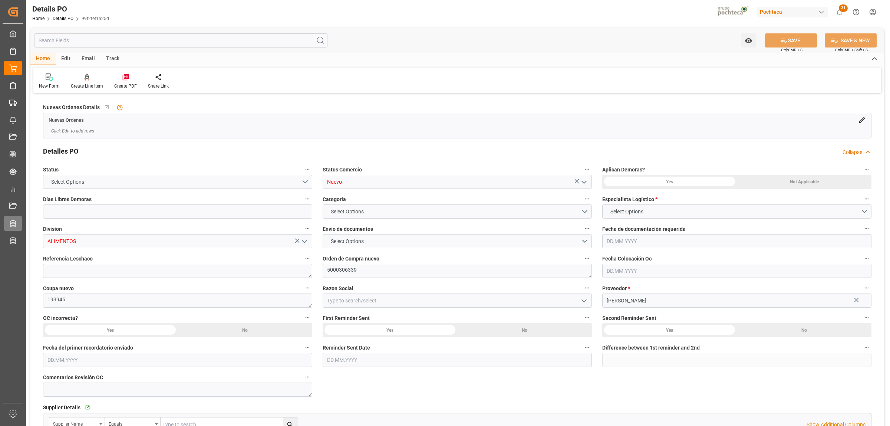
type input "0"
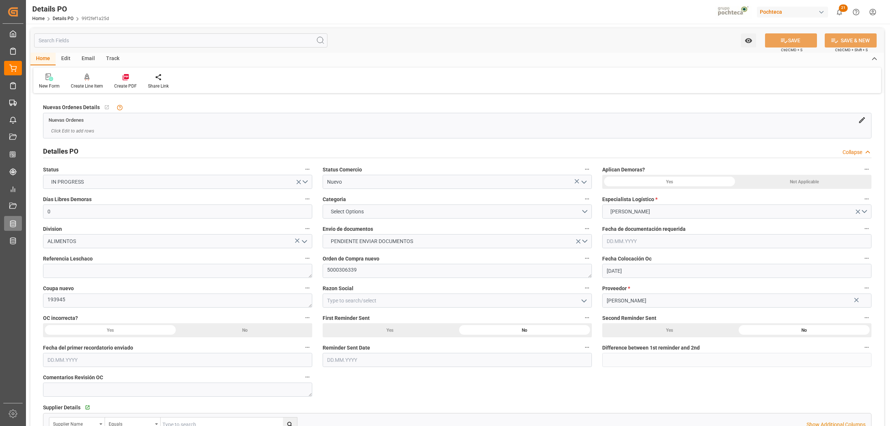
type input "[DATE]"
click at [419, 303] on input at bounding box center [457, 300] width 269 height 14
click at [585, 180] on icon "open menu" at bounding box center [584, 182] width 9 height 9
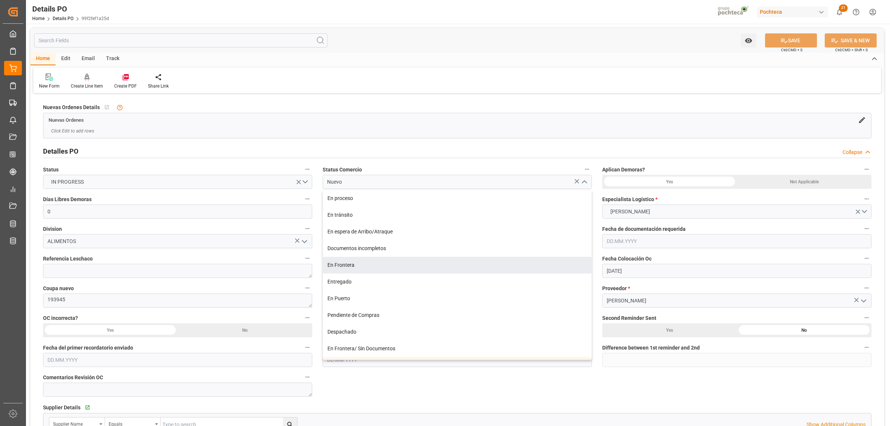
click at [337, 269] on div "En Frontera" at bounding box center [457, 265] width 269 height 17
type input "En Frontera"
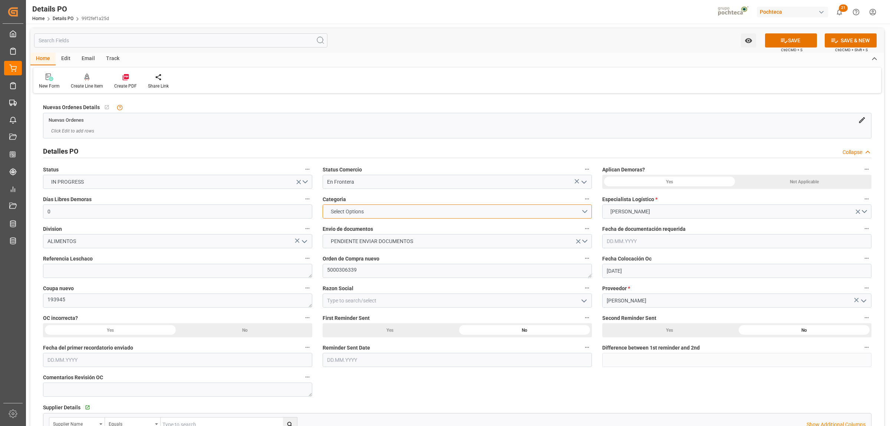
click at [583, 211] on button "Select Options" at bounding box center [457, 211] width 269 height 14
click at [343, 229] on div "EN TIEMPO" at bounding box center [457, 229] width 269 height 16
click at [587, 208] on button "EN TIEMPO" at bounding box center [457, 211] width 269 height 14
click at [354, 215] on div "PRIORITARIO" at bounding box center [457, 213] width 269 height 16
click at [585, 240] on button "PENDIENTE ENVIAR DOCUMENTOS" at bounding box center [457, 241] width 269 height 14
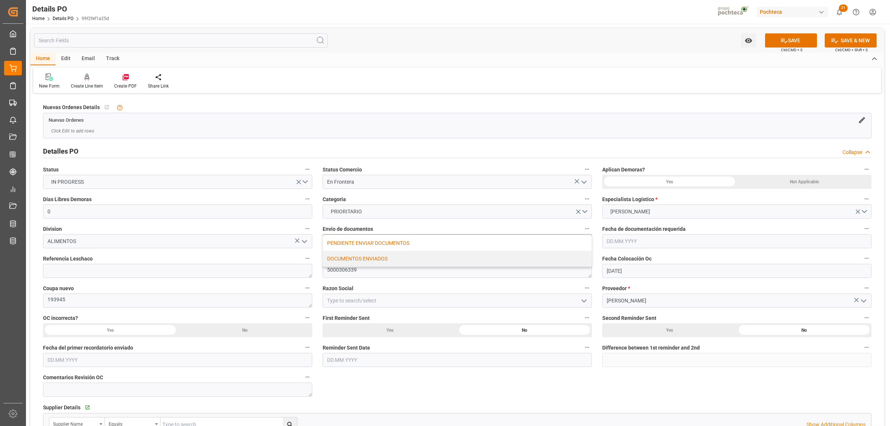
click at [348, 256] on div "DOCUMENTOS ENVIADOS" at bounding box center [457, 259] width 269 height 16
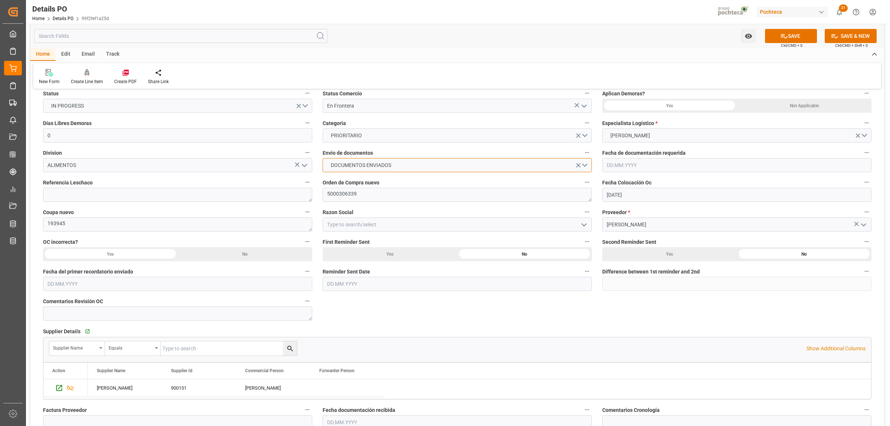
scroll to position [93, 0]
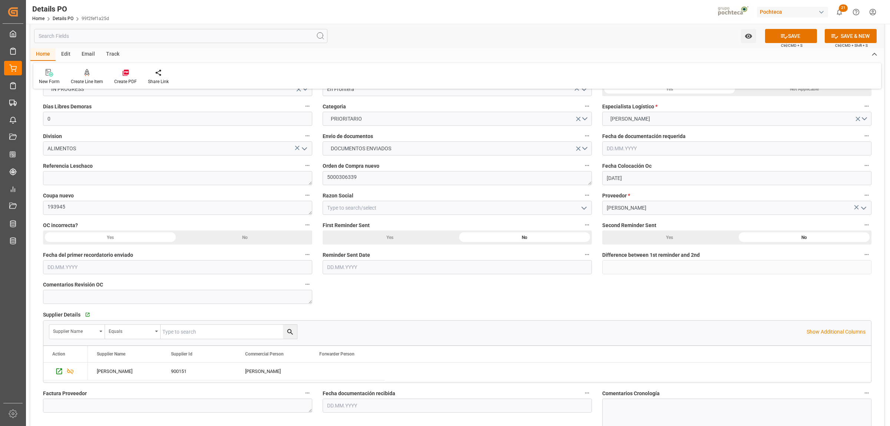
click at [585, 209] on icon "open menu" at bounding box center [584, 208] width 9 height 9
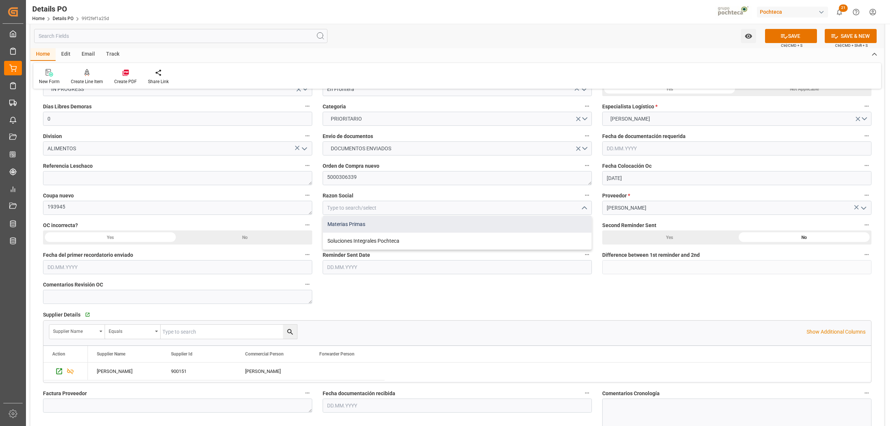
click at [391, 224] on div "Materias Primas" at bounding box center [457, 224] width 269 height 17
type input "Materias Primas"
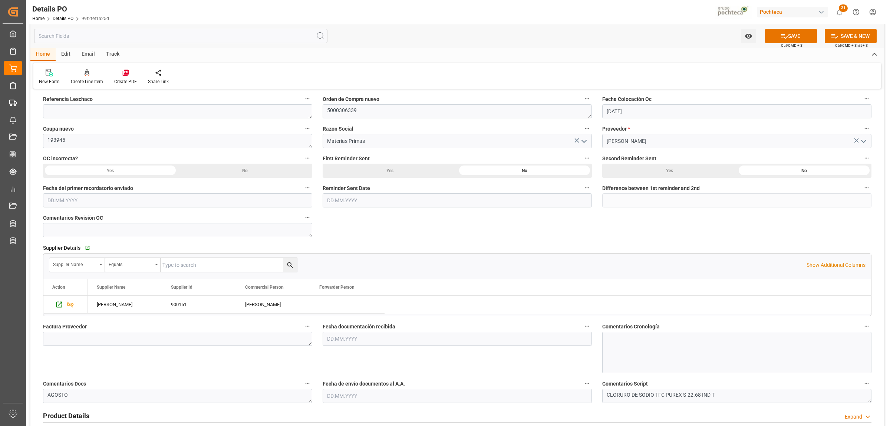
scroll to position [185, 0]
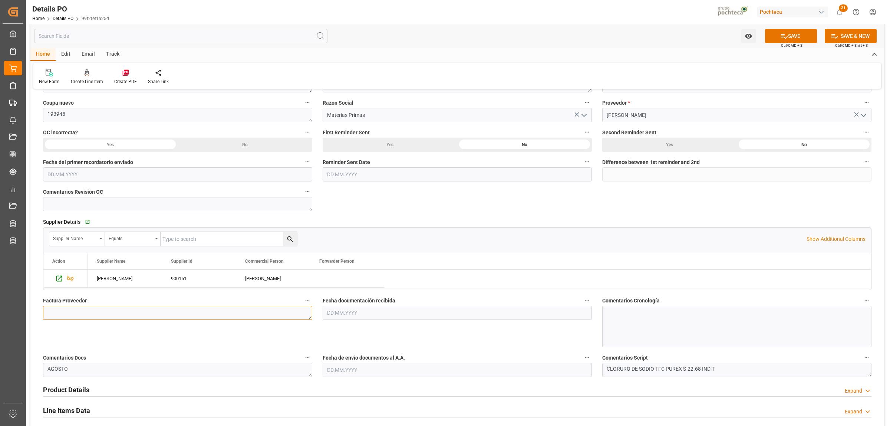
click at [147, 310] on textarea at bounding box center [177, 313] width 269 height 14
paste textarea "5403668676"
type textarea "5403668676"
click at [346, 316] on input "text" at bounding box center [457, 313] width 269 height 14
click at [346, 313] on input "text" at bounding box center [457, 313] width 269 height 14
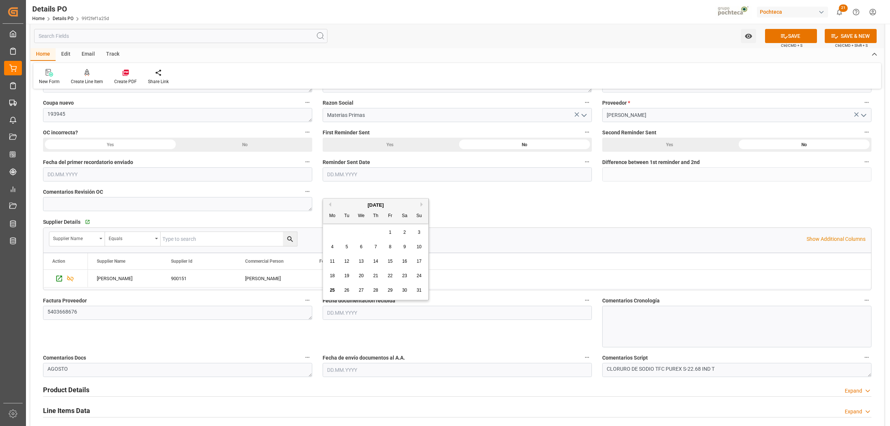
click at [339, 218] on div "Mo Tu We Th Fr Sa Su" at bounding box center [375, 216] width 105 height 14
click at [332, 289] on span "25" at bounding box center [332, 289] width 5 height 5
type input "[DATE]"
click at [329, 366] on input "text" at bounding box center [457, 370] width 269 height 14
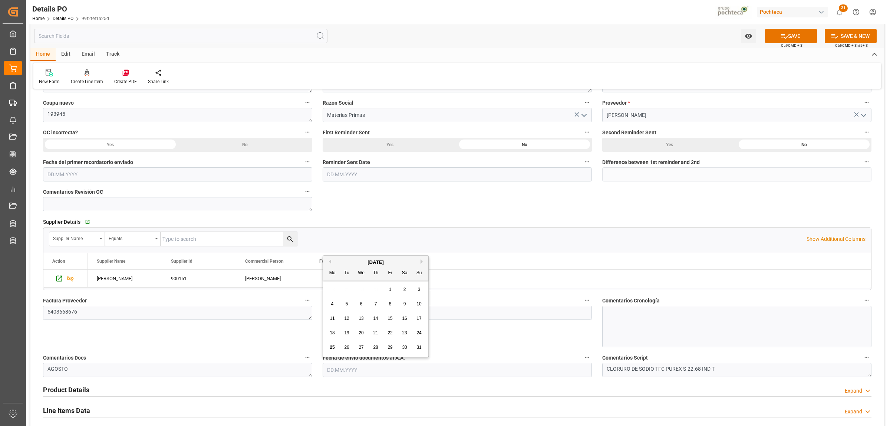
click at [334, 347] on span "25" at bounding box center [332, 347] width 5 height 5
type input "[DATE]"
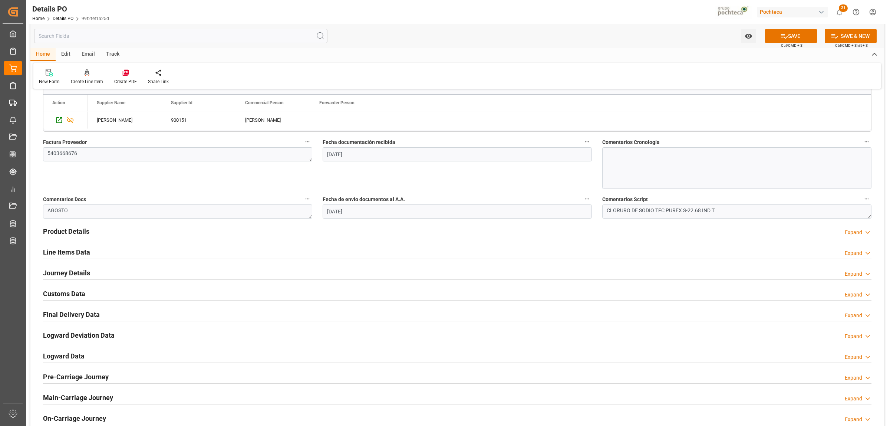
scroll to position [371, 0]
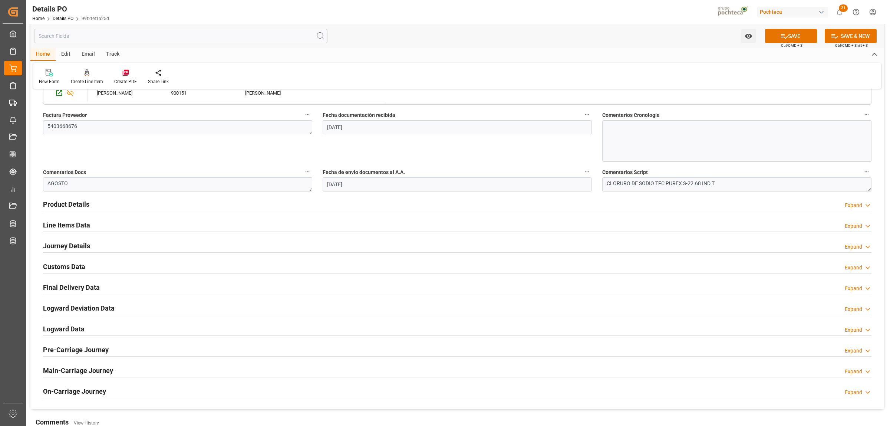
click at [69, 204] on h2 "Product Details" at bounding box center [66, 204] width 46 height 10
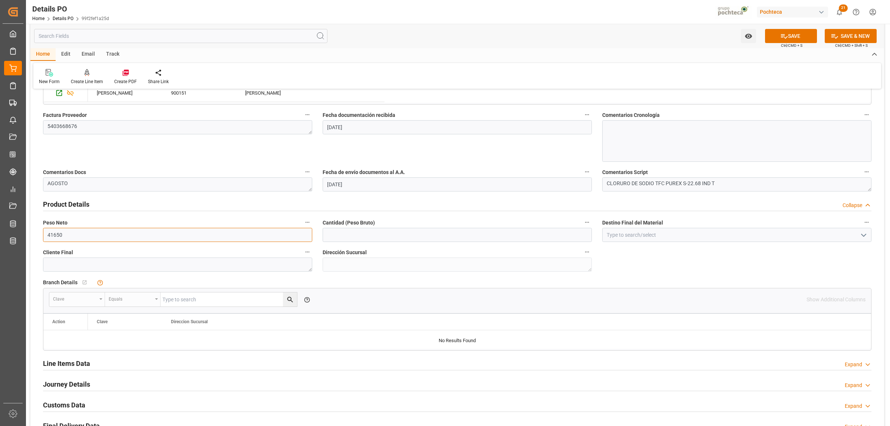
drag, startPoint x: 75, startPoint y: 237, endPoint x: 47, endPoint y: 236, distance: 27.4
click at [47, 236] on input "41650" at bounding box center [177, 235] width 269 height 14
type input "0"
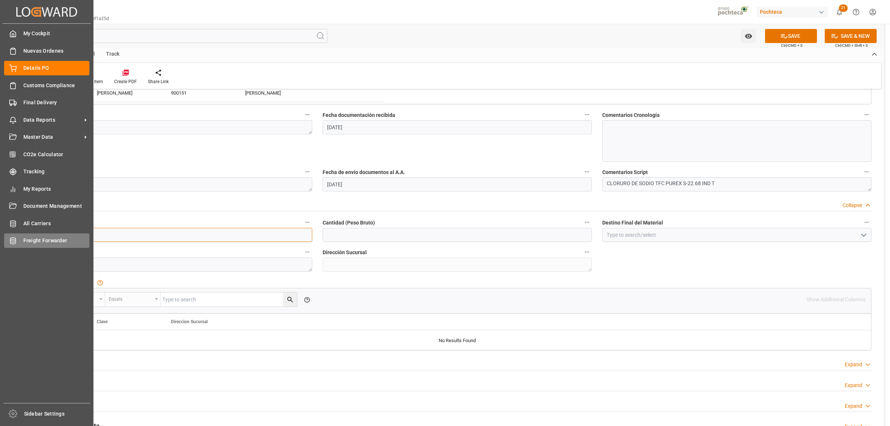
click at [23, 236] on div "Created by potrace 1.15, written by Peter Selinger 2001-2017 Created by potrace…" at bounding box center [445, 213] width 890 height 426
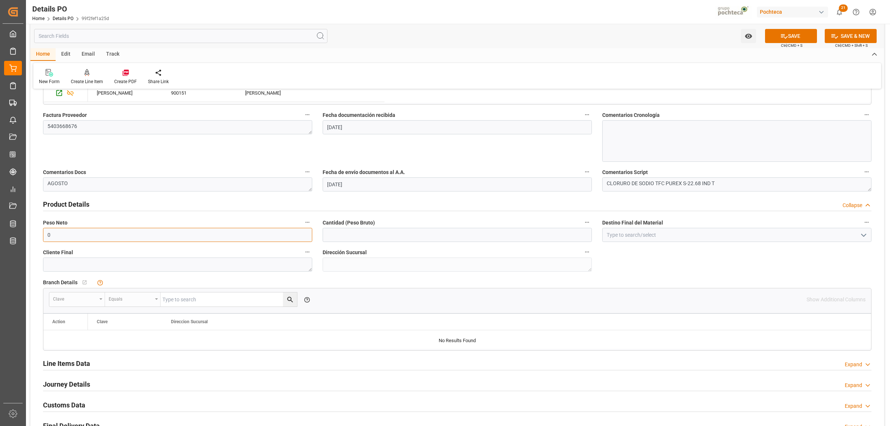
click at [108, 233] on input "0" at bounding box center [177, 235] width 269 height 14
type input "19000"
drag, startPoint x: 56, startPoint y: 235, endPoint x: 35, endPoint y: 234, distance: 20.4
click at [35, 234] on div "Nuevas Ordenes Details   No child Object linked Nuevas Ordenes Click Edit to ad…" at bounding box center [457, 135] width 854 height 823
click at [468, 234] on input "text" at bounding box center [457, 235] width 269 height 14
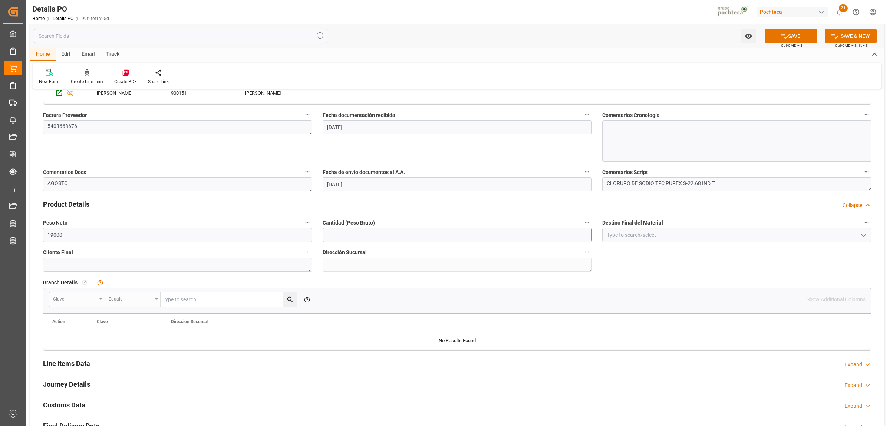
paste input "19000"
type input "19000"
click at [621, 231] on input at bounding box center [736, 235] width 269 height 14
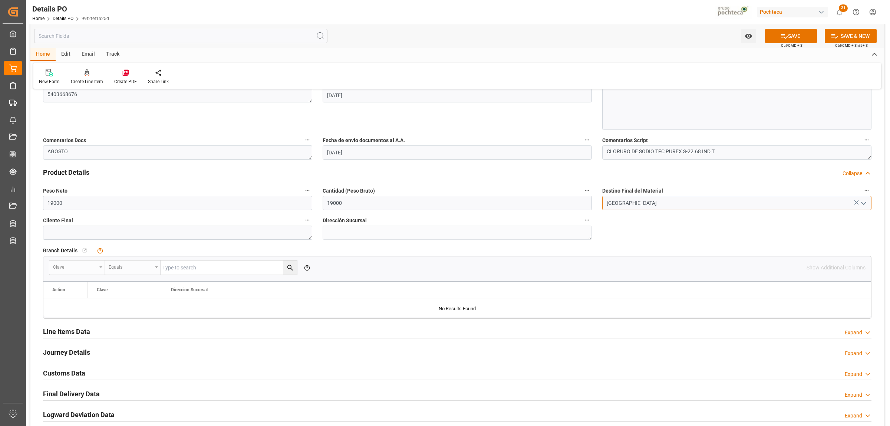
scroll to position [417, 0]
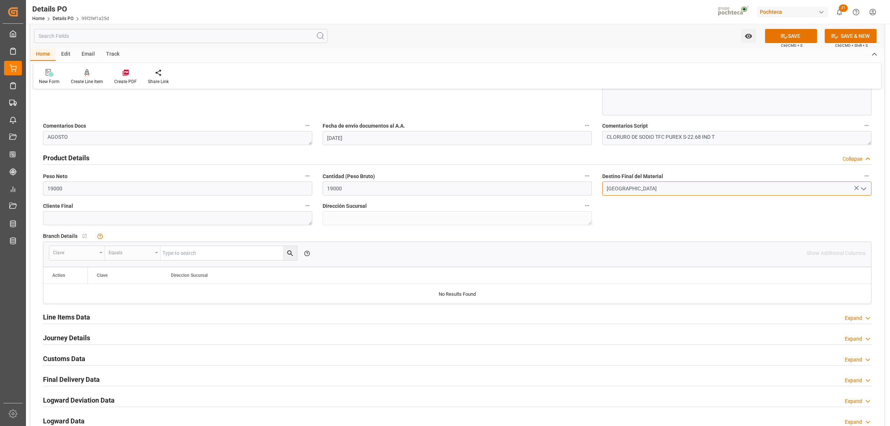
type input "[GEOGRAPHIC_DATA]"
drag, startPoint x: 87, startPoint y: 316, endPoint x: 373, endPoint y: 366, distance: 290.3
click at [86, 316] on h2 "Line Items Data" at bounding box center [66, 317] width 47 height 10
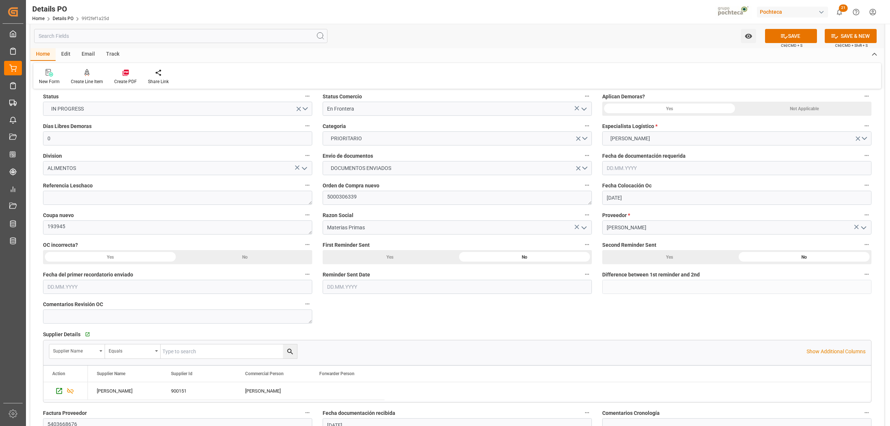
scroll to position [46, 0]
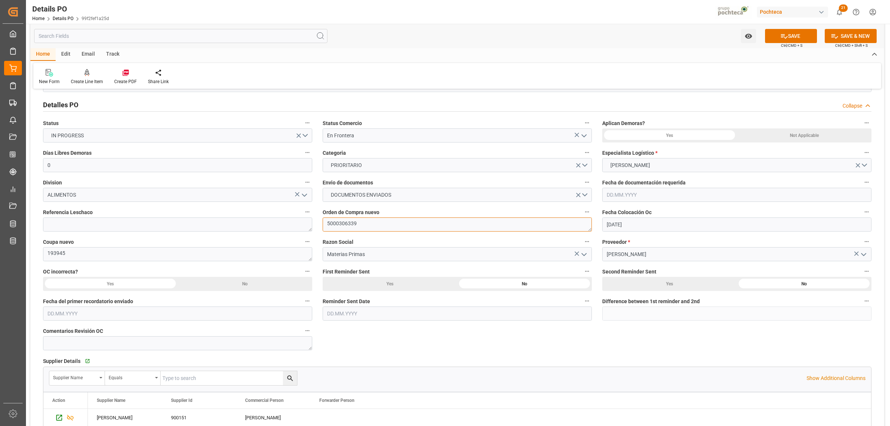
drag, startPoint x: 356, startPoint y: 223, endPoint x: 326, endPoint y: 221, distance: 30.5
click at [326, 221] on textarea "5000306339" at bounding box center [457, 224] width 269 height 14
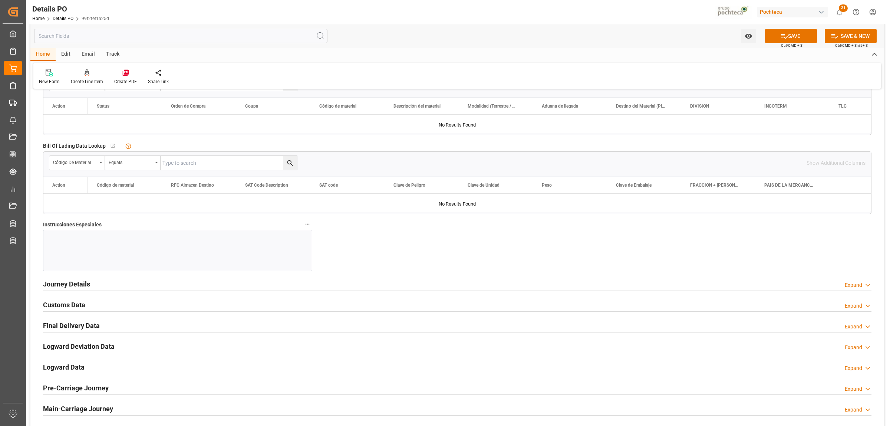
scroll to position [742, 0]
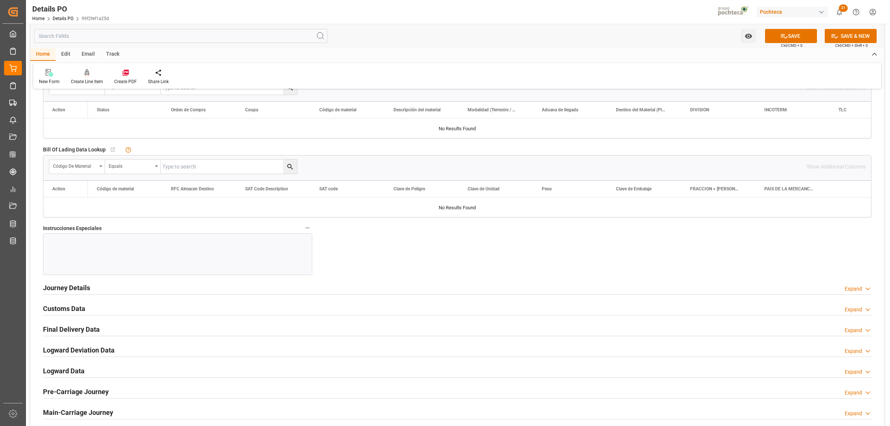
click at [105, 241] on div at bounding box center [177, 254] width 269 height 42
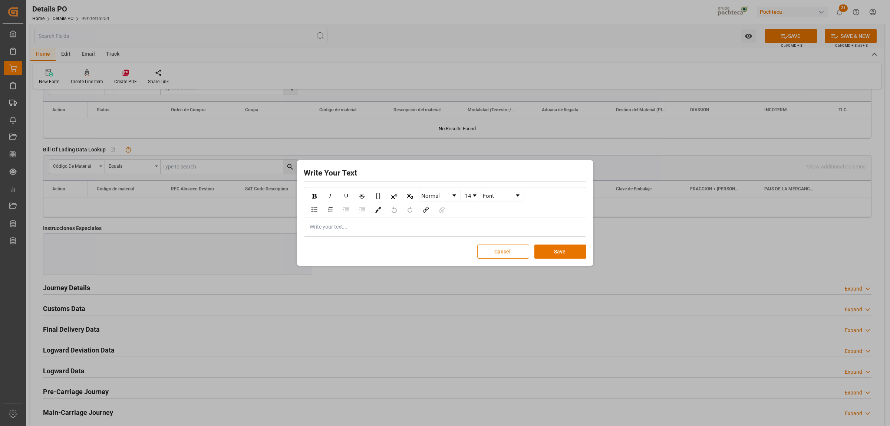
click at [503, 253] on button "Cancel" at bounding box center [503, 251] width 52 height 14
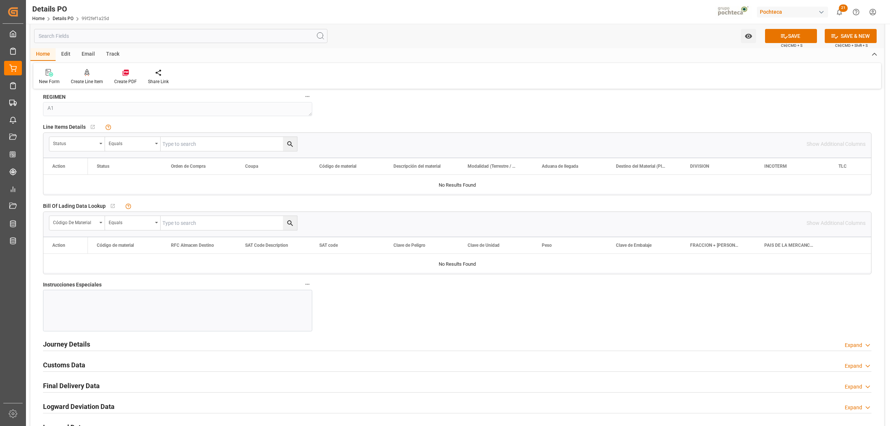
scroll to position [649, 0]
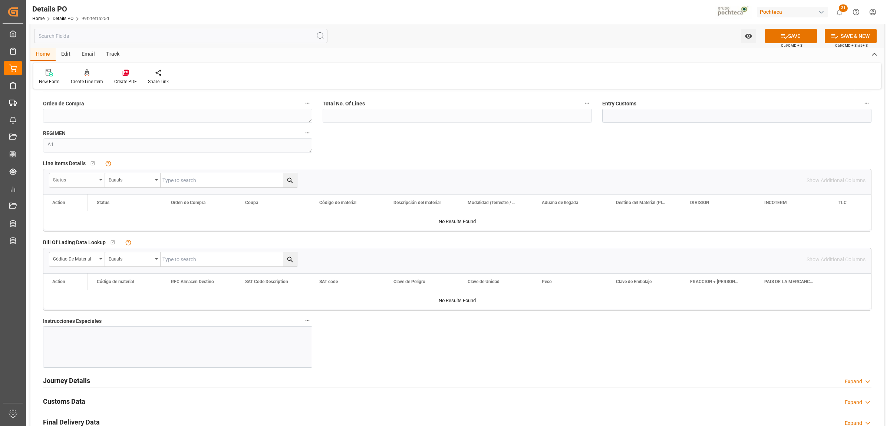
click at [99, 183] on div "Status" at bounding box center [77, 180] width 56 height 14
type input "orde"
click at [73, 211] on div "Orden de Compra" at bounding box center [105, 215] width 111 height 16
click at [184, 180] on input "text" at bounding box center [229, 180] width 136 height 14
paste input "5000306339"
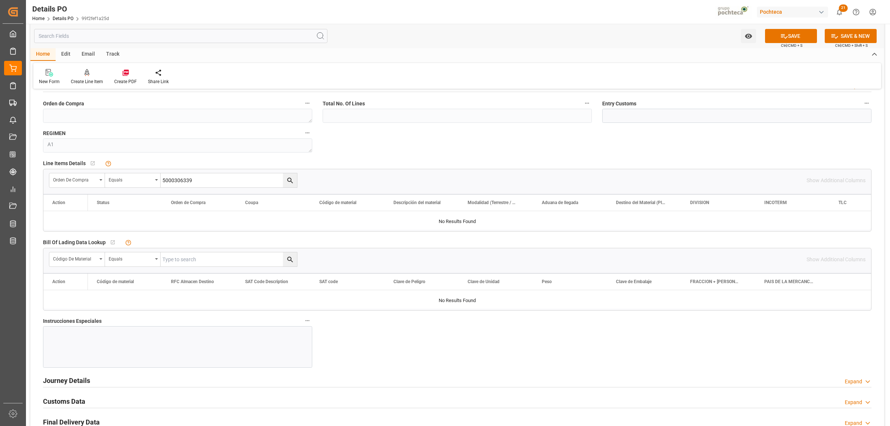
type input "5000306339"
click at [290, 180] on icon "search button" at bounding box center [290, 181] width 6 height 6
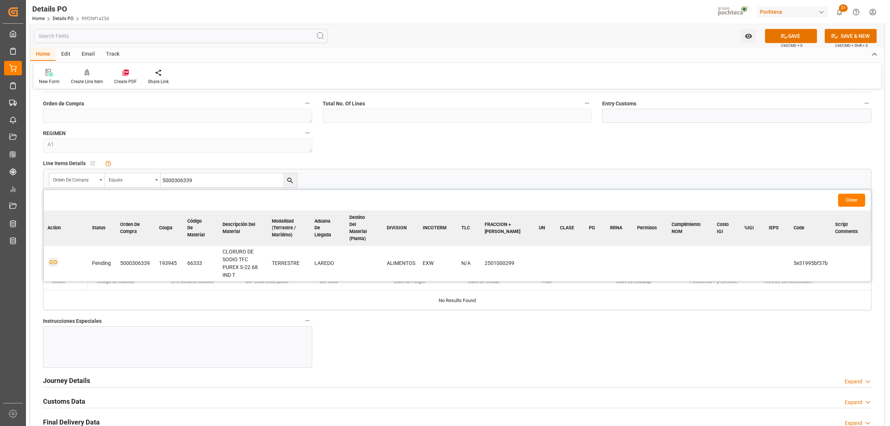
click at [53, 257] on icon "button" at bounding box center [53, 261] width 9 height 9
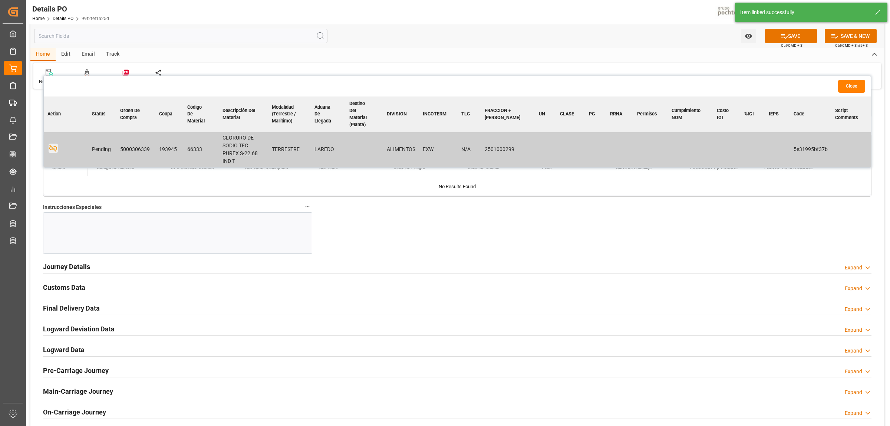
scroll to position [788, 0]
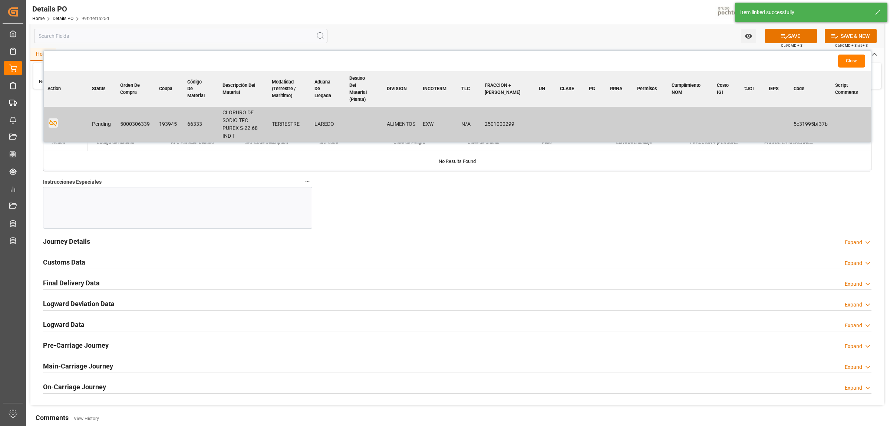
click at [92, 201] on div at bounding box center [177, 208] width 269 height 42
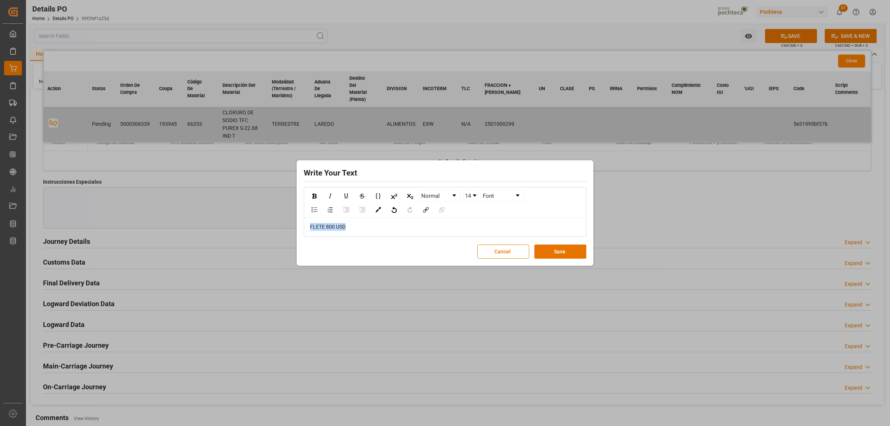
drag, startPoint x: 340, startPoint y: 229, endPoint x: 309, endPoint y: 228, distance: 31.2
click at [309, 228] on div "FLETE 800 USD" at bounding box center [445, 227] width 281 height 18
click at [457, 197] on link "Normal" at bounding box center [439, 195] width 41 height 11
click at [474, 193] on link "14" at bounding box center [470, 195] width 15 height 11
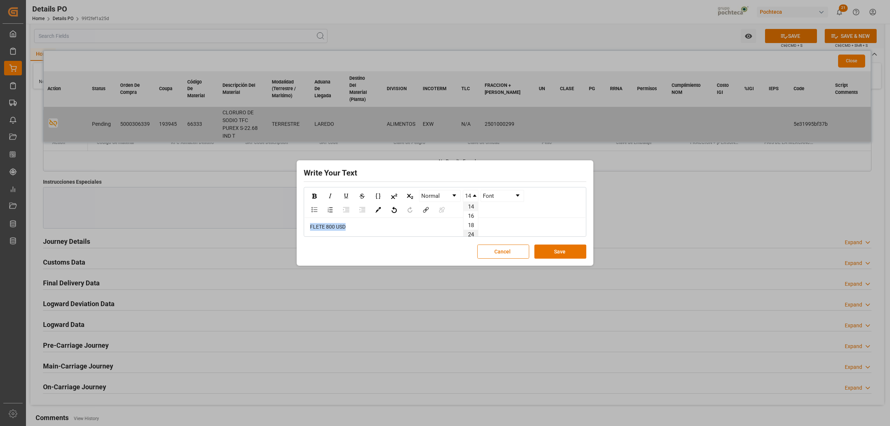
click at [470, 232] on li "24" at bounding box center [471, 234] width 14 height 9
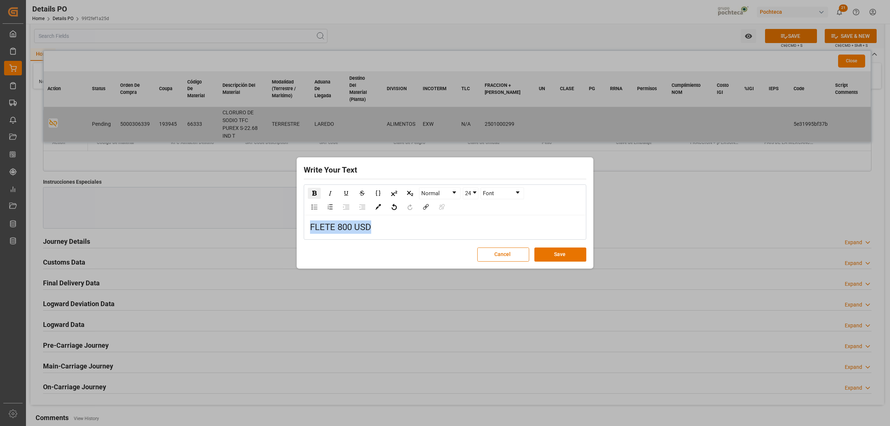
click at [315, 194] on img "rdw-inline-control" at bounding box center [314, 193] width 4 height 5
click at [381, 211] on div "rdw-color-picker" at bounding box center [378, 206] width 13 height 11
click at [392, 236] on span "rdw-color-picker" at bounding box center [393, 240] width 8 height 9
click at [544, 255] on button "Save" at bounding box center [560, 254] width 52 height 14
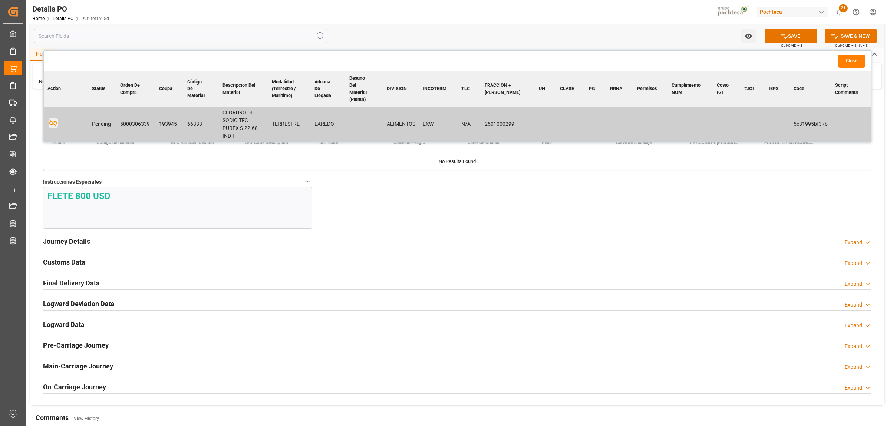
click at [80, 244] on h2 "Journey Details" at bounding box center [66, 241] width 47 height 10
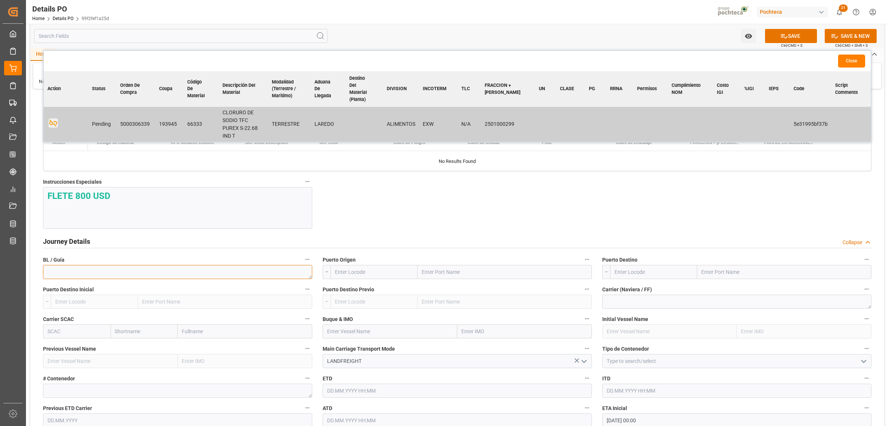
click at [172, 271] on textarea at bounding box center [177, 272] width 269 height 14
paste textarea "911168082"
type textarea "911168082"
click at [438, 274] on input "text" at bounding box center [505, 272] width 174 height 14
type input "LARED"
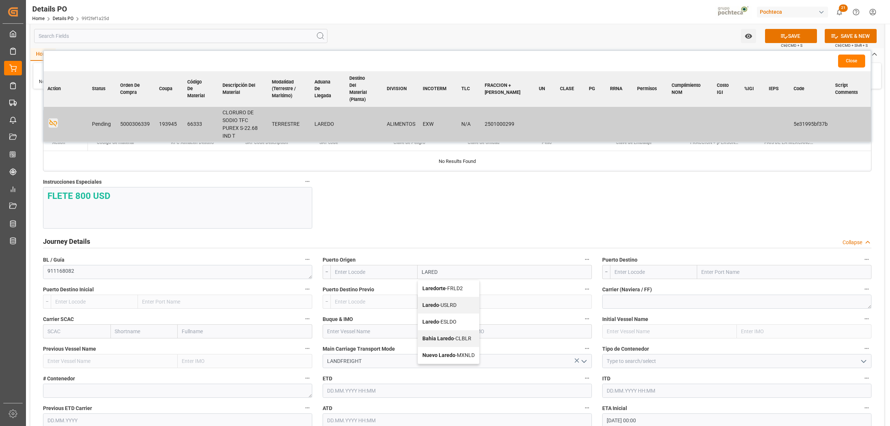
click at [438, 308] on b "Laredo" at bounding box center [430, 305] width 17 height 6
type input "USLRD"
type input "Laredo"
click at [745, 266] on input "text" at bounding box center [784, 272] width 174 height 14
type input "NUEVO LAREDO"
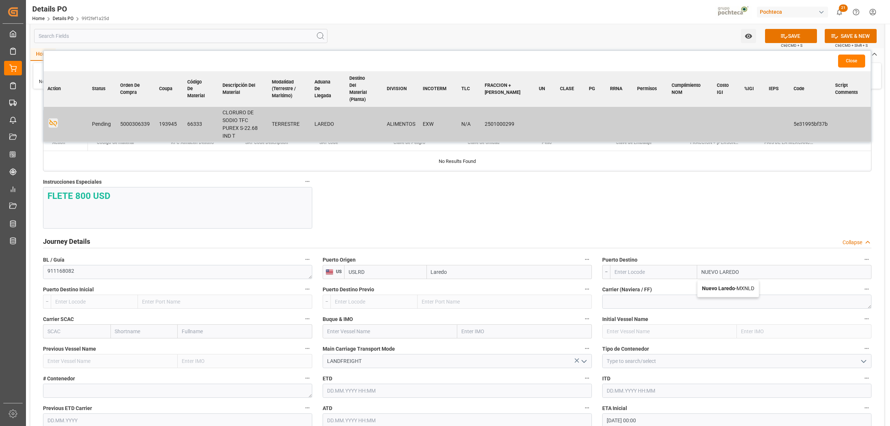
click at [723, 290] on b "Nuevo Laredo" at bounding box center [718, 288] width 33 height 6
type input "MXNLD"
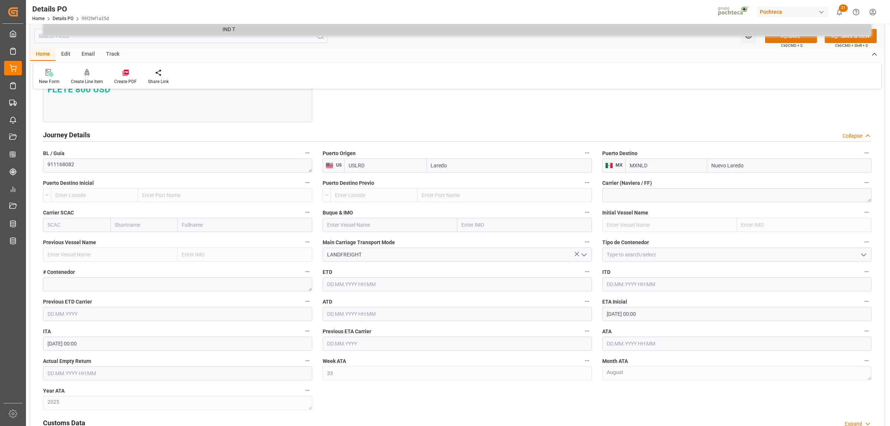
scroll to position [927, 0]
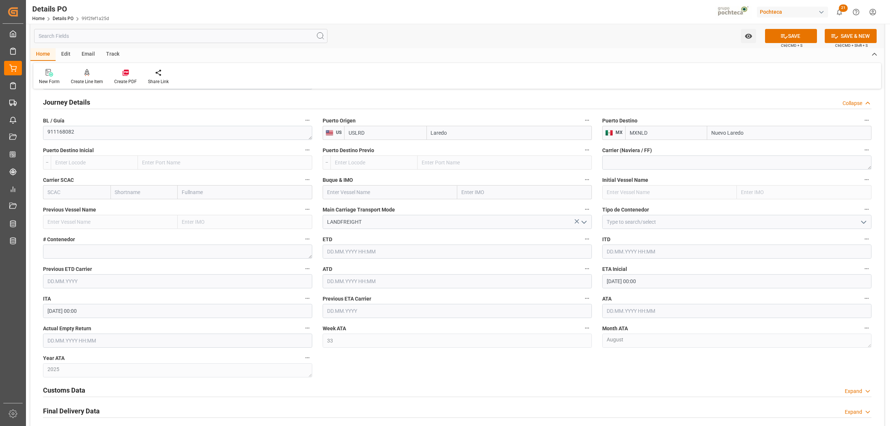
type input "Nuevo Laredo"
click at [866, 224] on icon "open menu" at bounding box center [863, 222] width 9 height 9
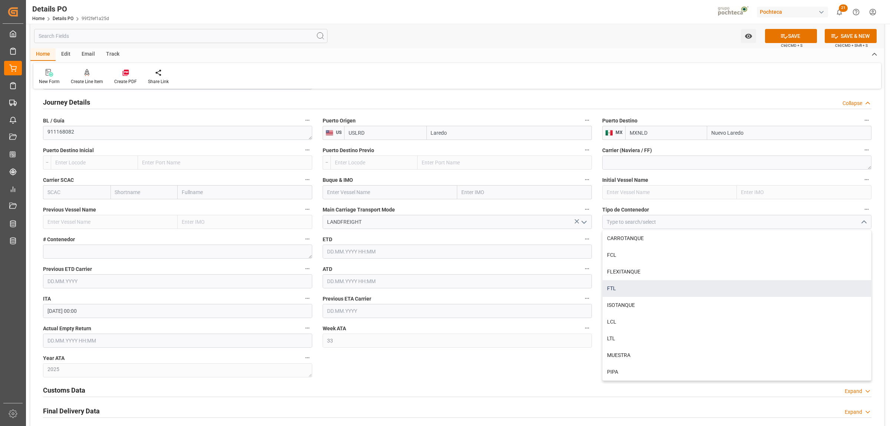
click at [622, 292] on div "FTL" at bounding box center [737, 288] width 269 height 17
type input "FTL"
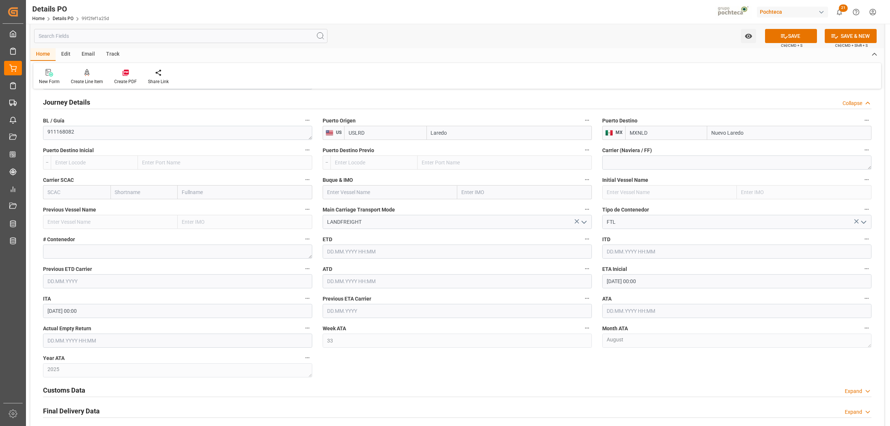
click at [669, 284] on input "[DATE] 00:00" at bounding box center [736, 281] width 269 height 14
click at [655, 372] on span "21" at bounding box center [655, 370] width 5 height 5
type input "[DATE] 00:00"
click at [616, 312] on input "text" at bounding box center [734, 311] width 269 height 14
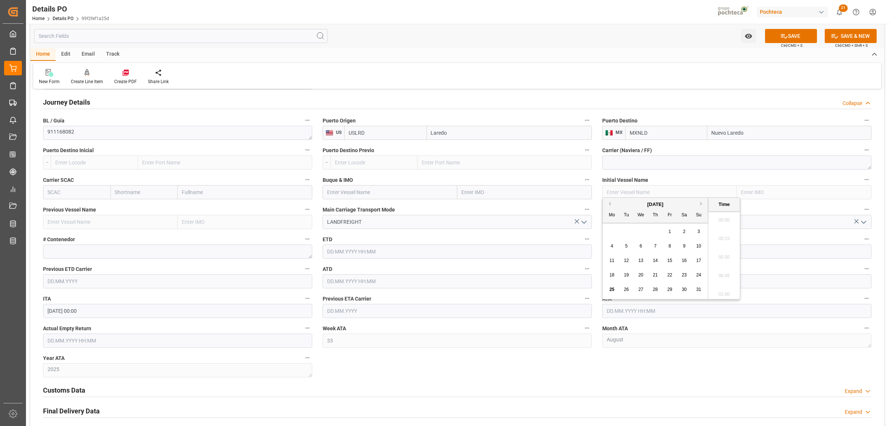
scroll to position [1078, 0]
click at [656, 276] on span "21" at bounding box center [655, 274] width 5 height 5
type input "[DATE] 00:00"
click at [555, 382] on div "Customs Data Expand" at bounding box center [457, 390] width 839 height 21
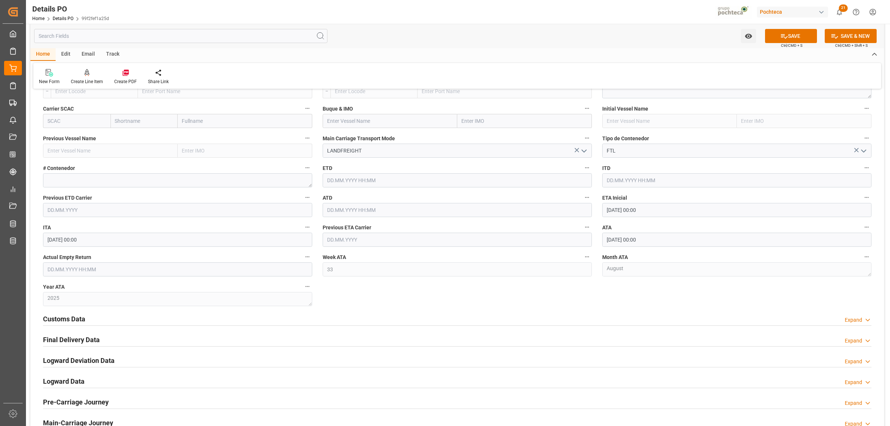
scroll to position [1020, 0]
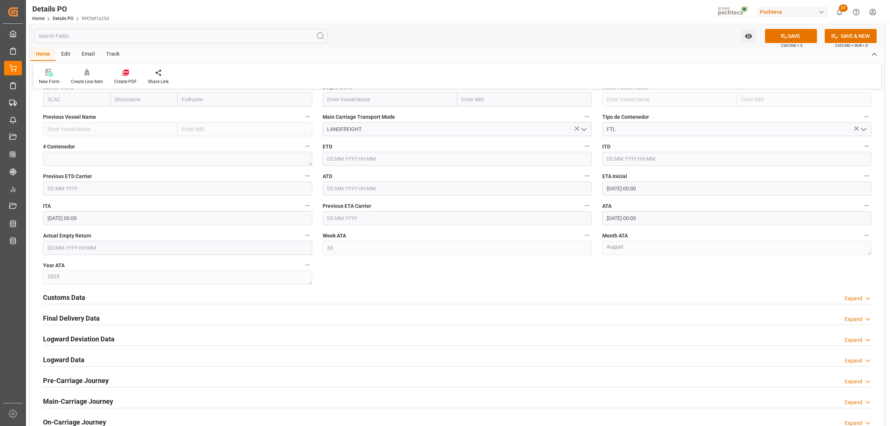
click at [80, 297] on h2 "Customs Data" at bounding box center [64, 297] width 42 height 10
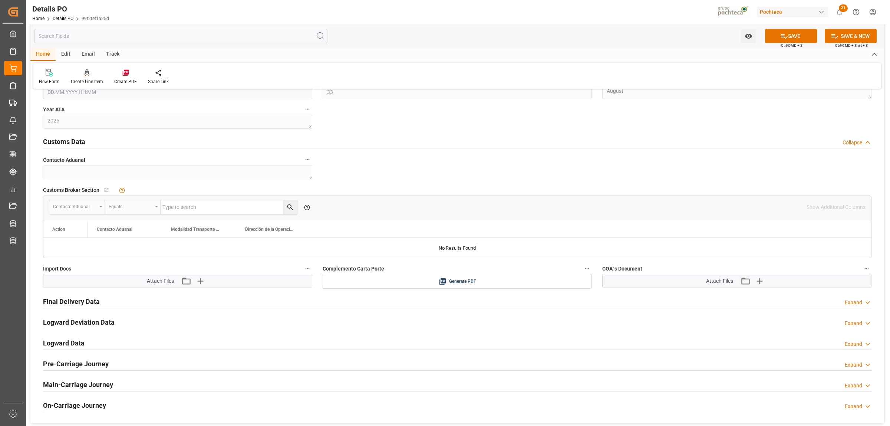
scroll to position [1205, 0]
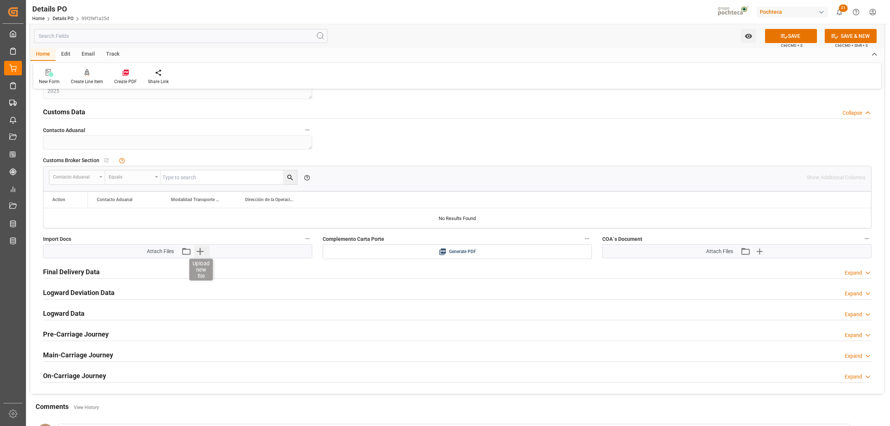
click at [199, 251] on icon "button" at bounding box center [200, 251] width 12 height 12
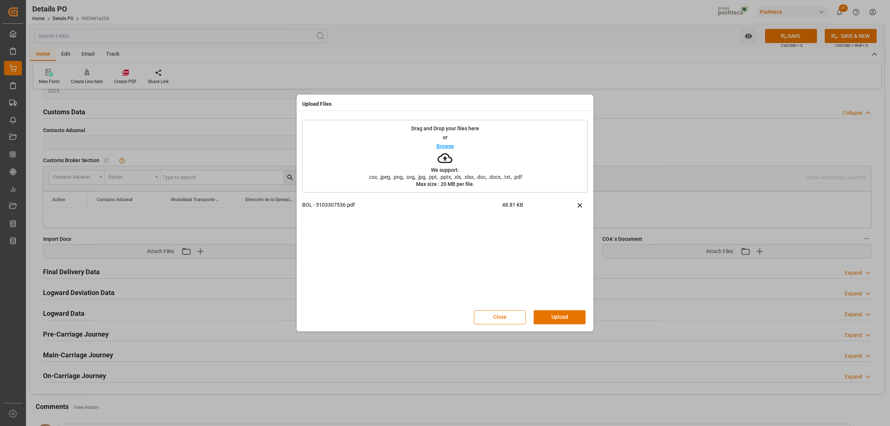
click at [572, 317] on button "Upload" at bounding box center [560, 317] width 52 height 14
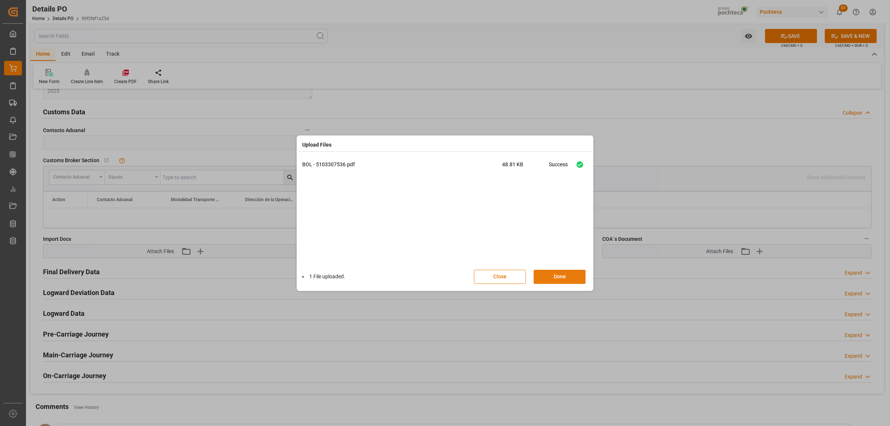
click at [567, 279] on button "Done" at bounding box center [560, 277] width 52 height 14
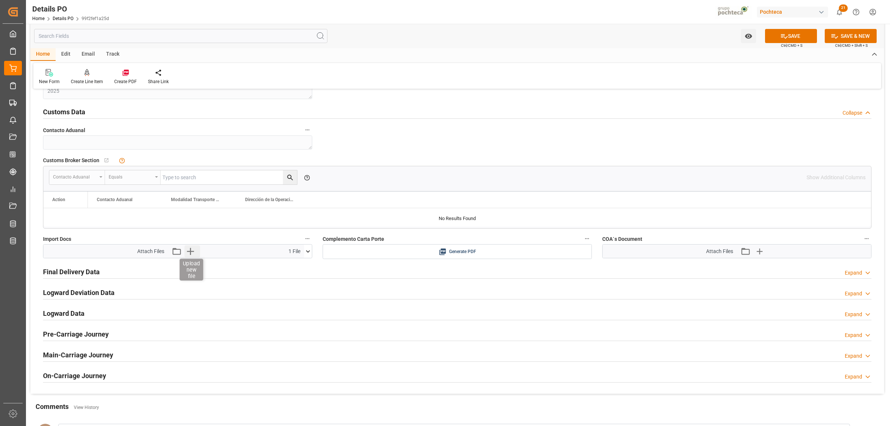
click at [190, 255] on icon "button" at bounding box center [190, 251] width 7 height 7
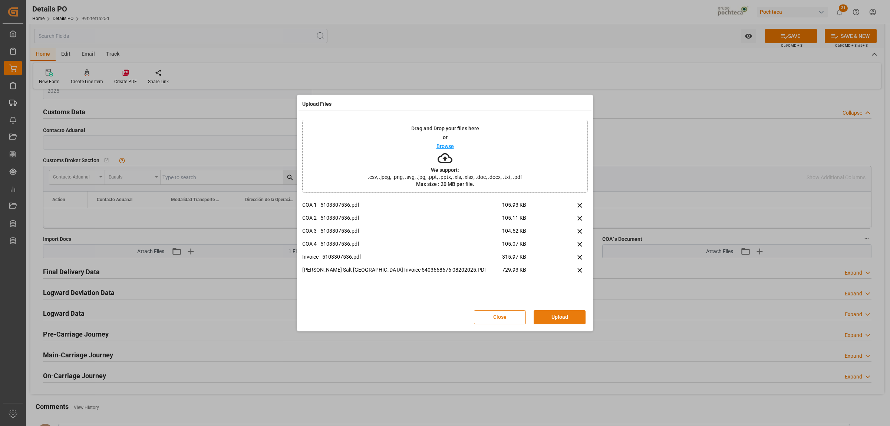
click at [564, 320] on button "Upload" at bounding box center [560, 317] width 52 height 14
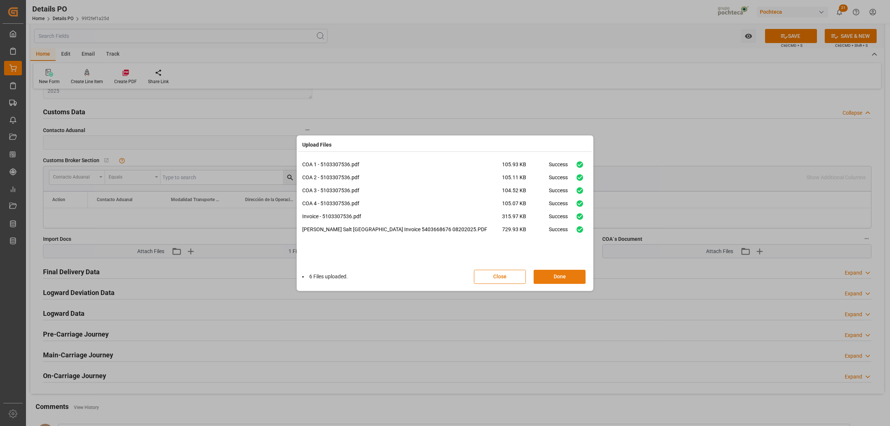
click at [550, 279] on button "Done" at bounding box center [560, 277] width 52 height 14
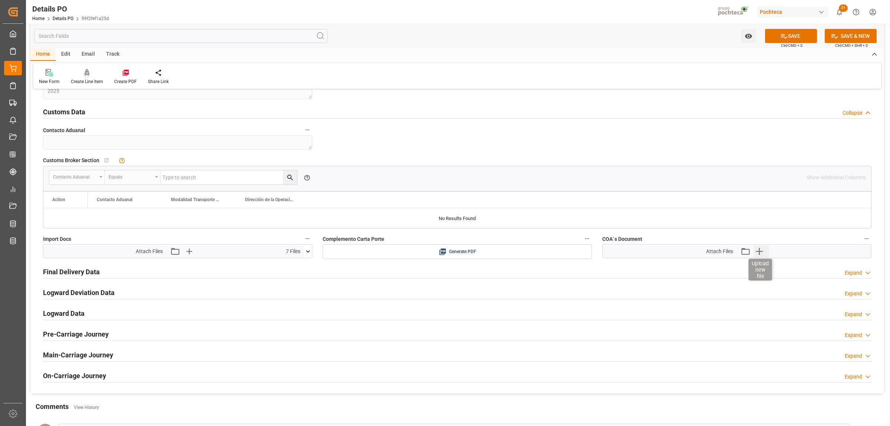
click at [763, 254] on icon "button" at bounding box center [760, 251] width 12 height 12
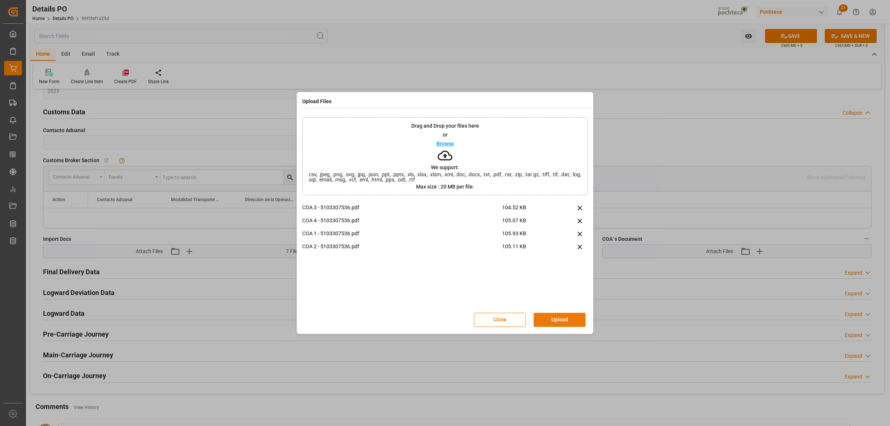
click at [552, 320] on button "Upload" at bounding box center [560, 320] width 52 height 14
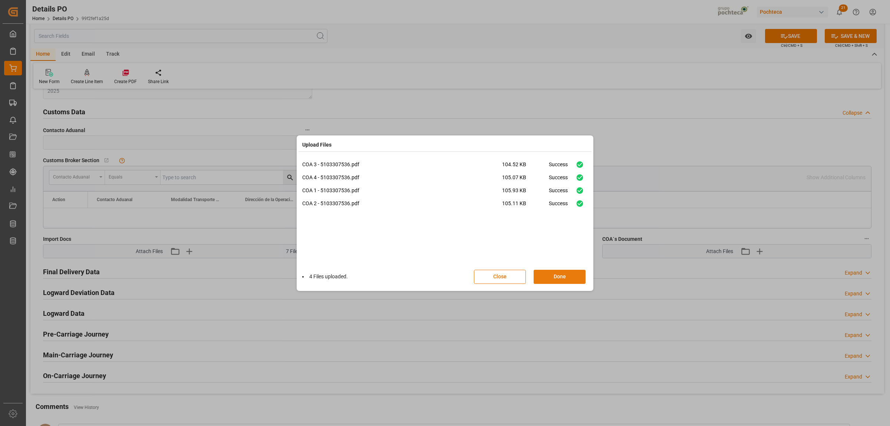
click at [560, 281] on button "Done" at bounding box center [560, 277] width 52 height 14
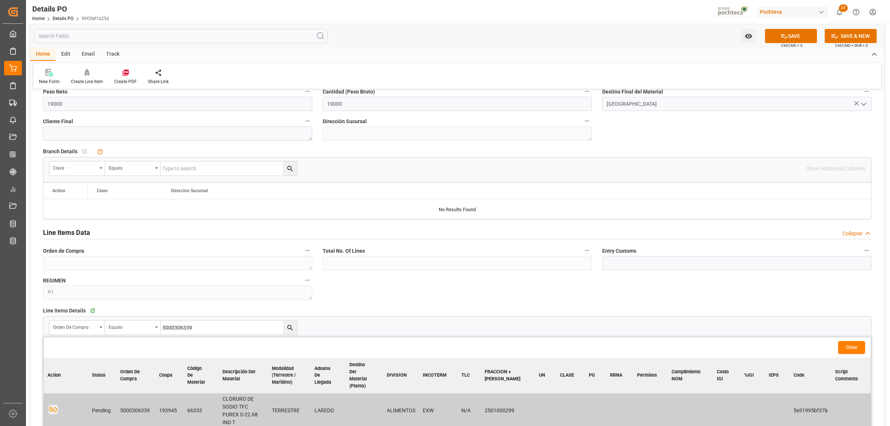
scroll to position [603, 0]
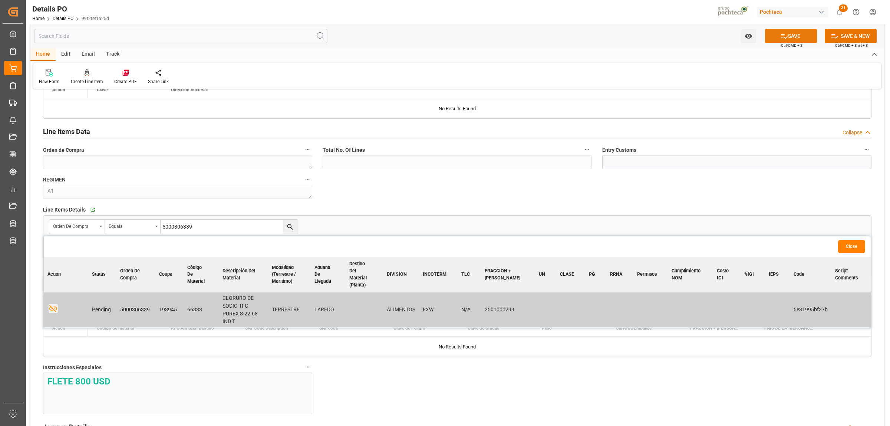
click at [787, 38] on button "SAVE" at bounding box center [791, 36] width 52 height 14
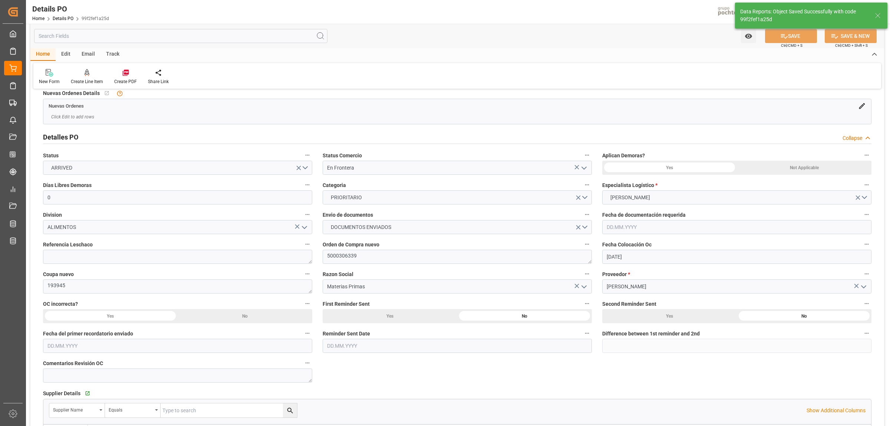
scroll to position [0, 0]
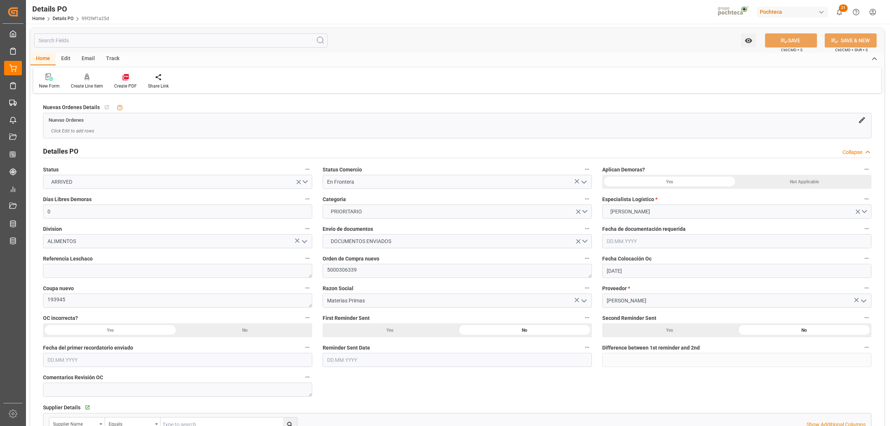
click at [127, 78] on icon at bounding box center [125, 77] width 6 height 6
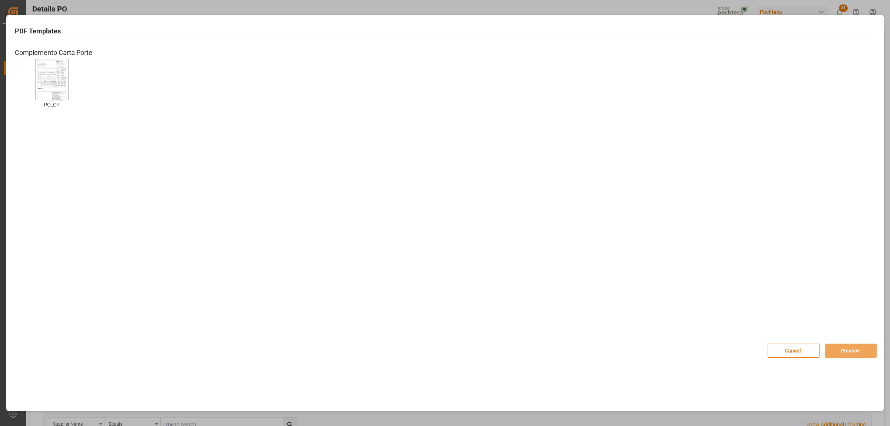
click at [56, 76] on img at bounding box center [52, 80] width 30 height 42
click at [64, 87] on img at bounding box center [52, 80] width 30 height 42
click at [843, 350] on button "Preview" at bounding box center [851, 350] width 52 height 14
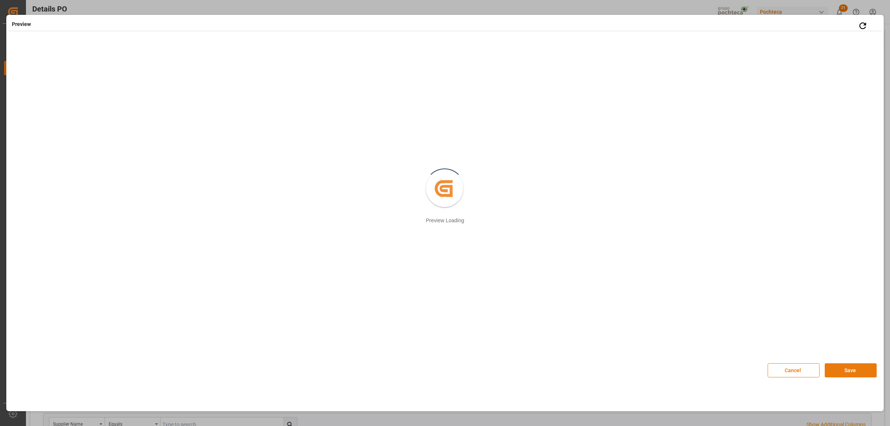
click at [829, 370] on button "Save" at bounding box center [851, 370] width 52 height 14
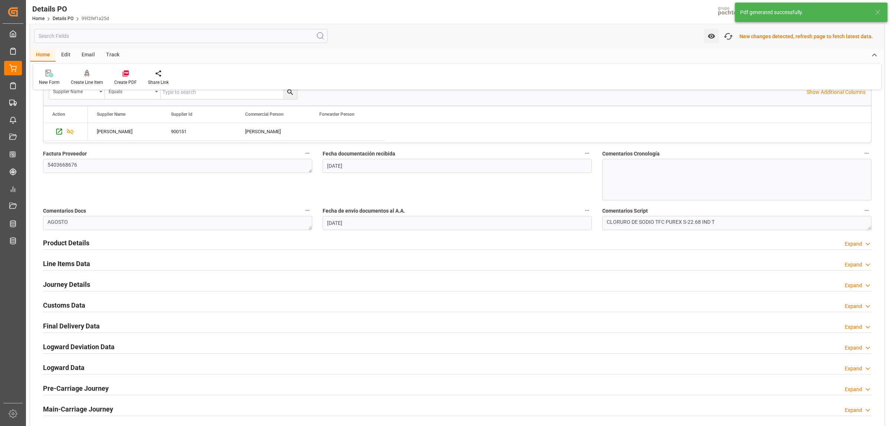
scroll to position [371, 0]
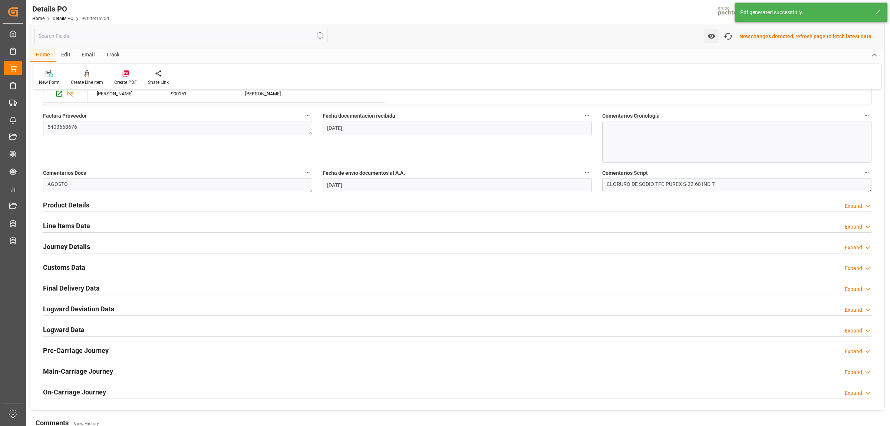
click at [75, 268] on h2 "Customs Data" at bounding box center [64, 267] width 42 height 10
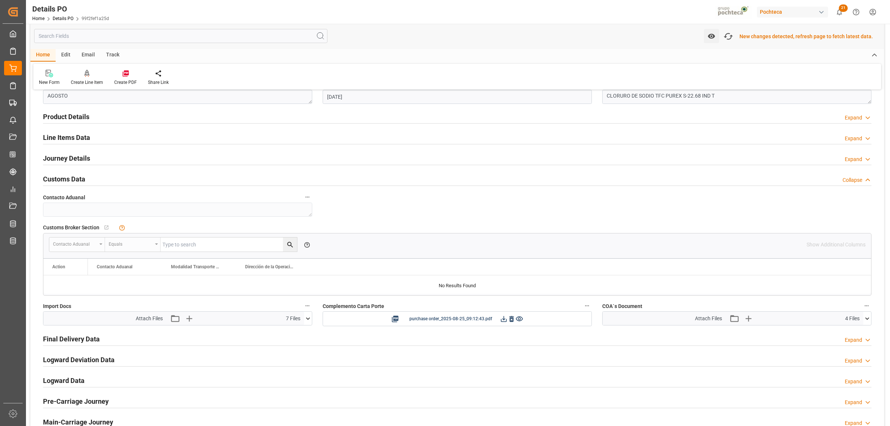
scroll to position [464, 0]
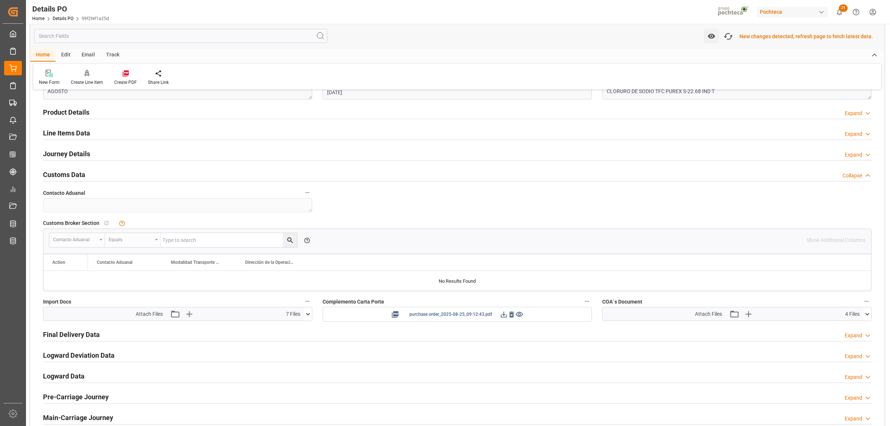
click at [504, 316] on icon at bounding box center [504, 314] width 8 height 8
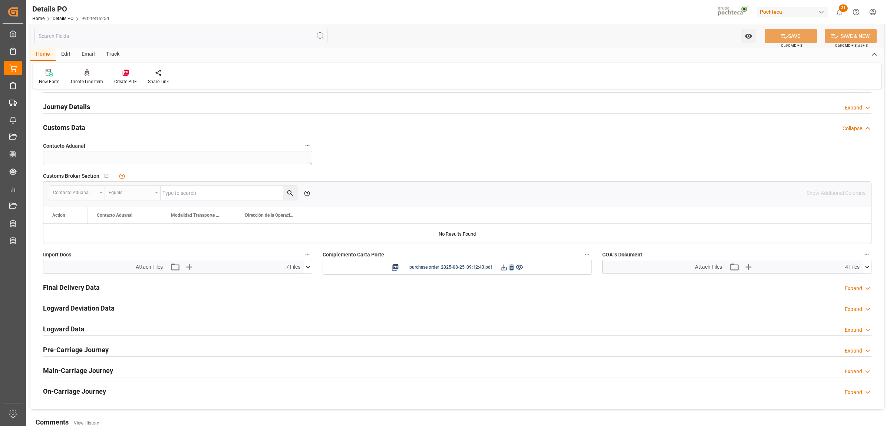
scroll to position [509, 0]
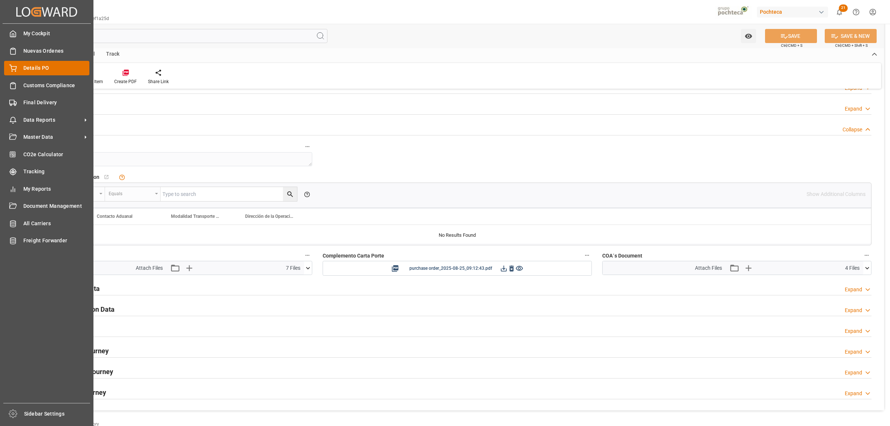
click at [34, 68] on span "Details PO" at bounding box center [56, 68] width 66 height 8
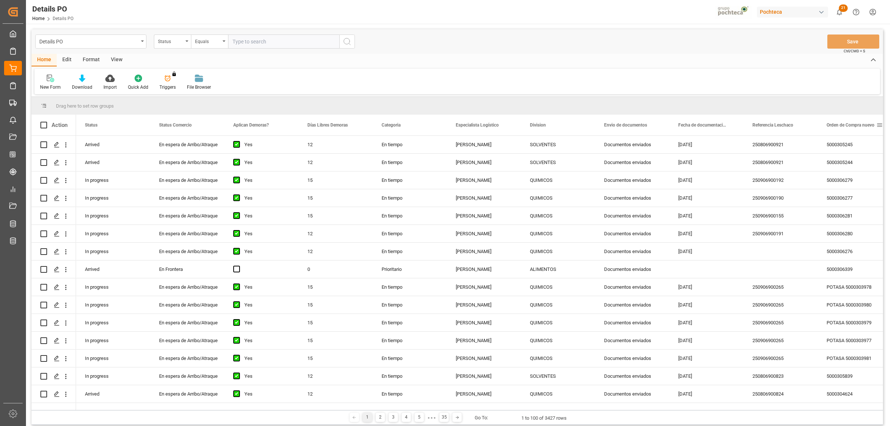
click at [881, 124] on span at bounding box center [879, 125] width 7 height 7
click at [856, 126] on span "filter" at bounding box center [855, 126] width 7 height 7
click at [813, 161] on input "Filter Value" at bounding box center [842, 165] width 73 height 15
paste input "5000306326"
type input "5000306326"
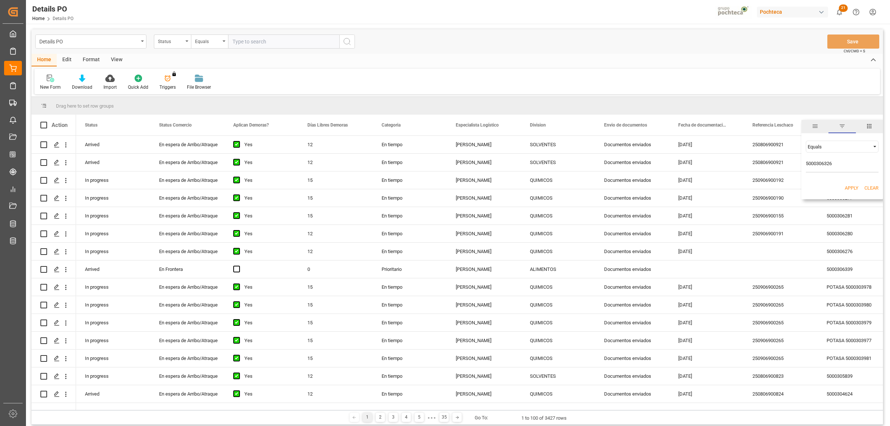
click at [850, 190] on button "Apply" at bounding box center [852, 187] width 14 height 7
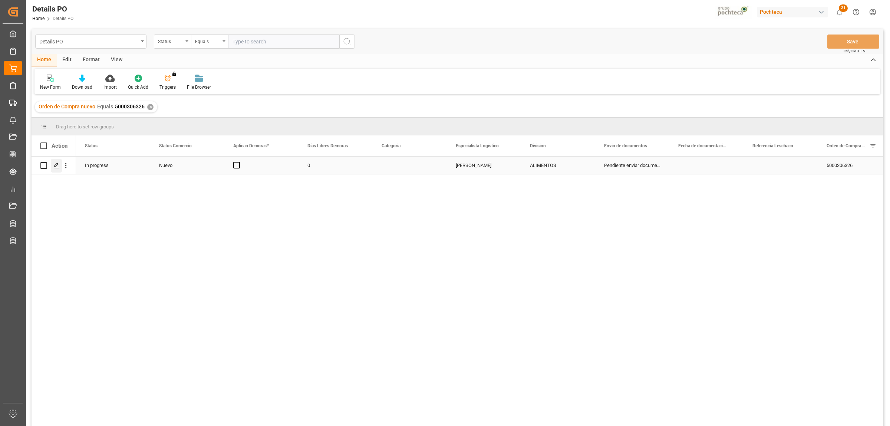
click at [58, 163] on icon "Press SPACE to select this row." at bounding box center [57, 165] width 6 height 6
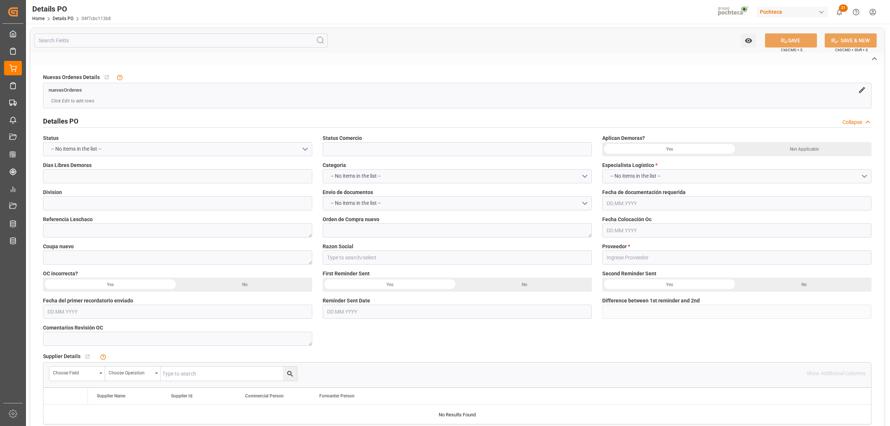
type input "Nuevo"
type input "ALIMENTOS"
type textarea "5000306326"
type textarea "193929"
type input "[PERSON_NAME]"
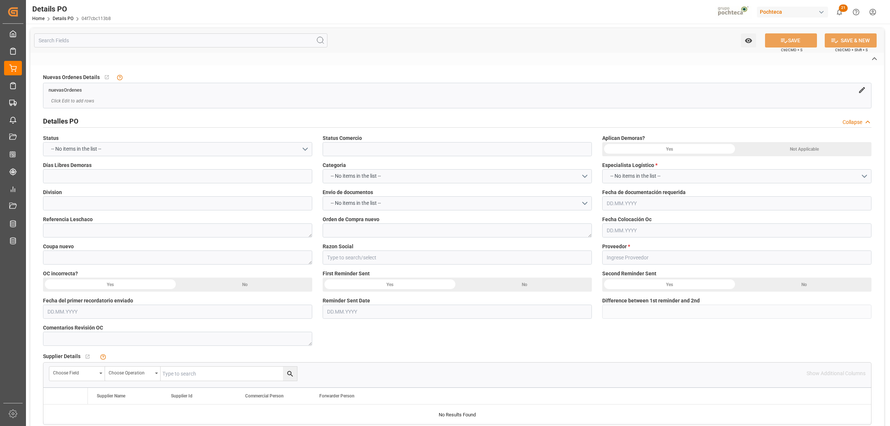
type textarea "AGOSTO"
type textarea "WATER SOFTENER PELLEST GS 22.68 KG (3616"
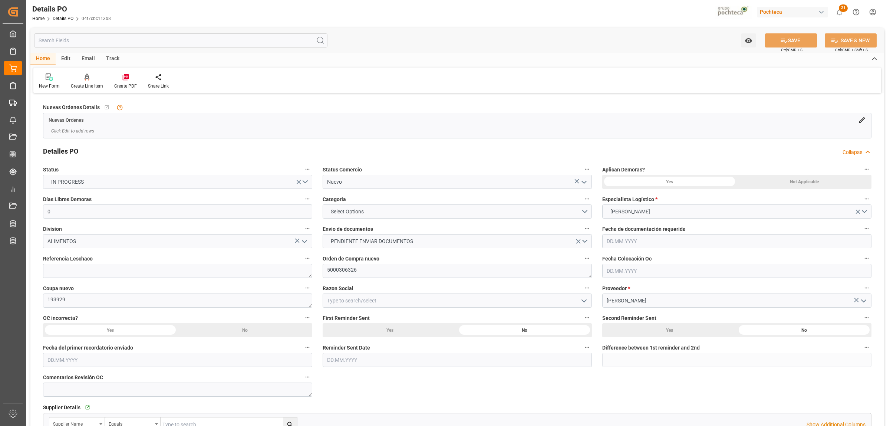
type input "0"
type input "[DATE]"
click at [584, 181] on icon "open menu" at bounding box center [584, 182] width 9 height 9
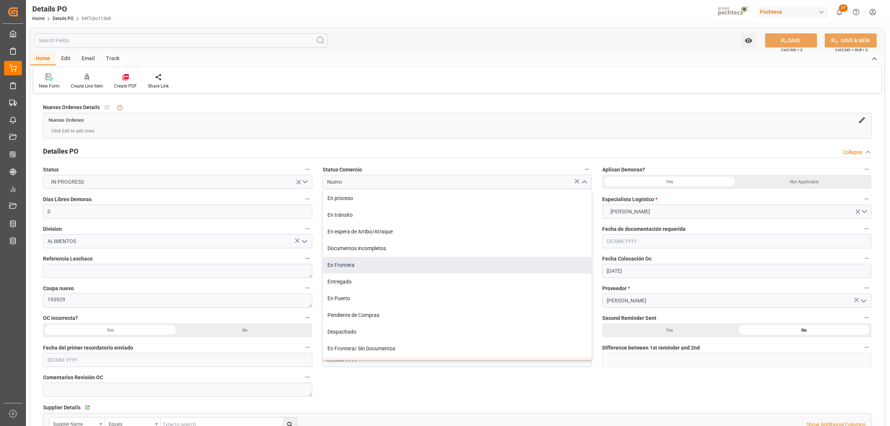
click at [357, 264] on div "En Frontera" at bounding box center [457, 265] width 269 height 17
type input "En Frontera"
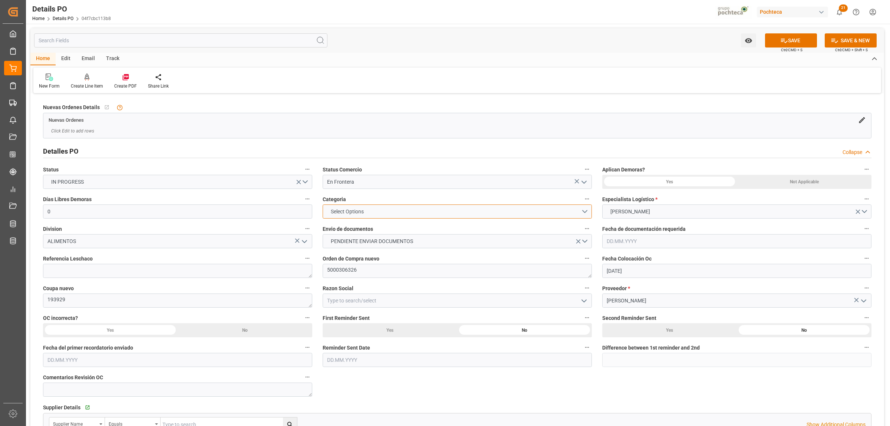
click at [581, 210] on button "Select Options" at bounding box center [457, 211] width 269 height 14
click at [352, 215] on div "PRIORITARIO" at bounding box center [457, 213] width 269 height 16
click at [581, 301] on icon "open menu" at bounding box center [584, 300] width 9 height 9
click at [348, 319] on div "Materias Primas" at bounding box center [457, 317] width 269 height 17
type input "Materias Primas"
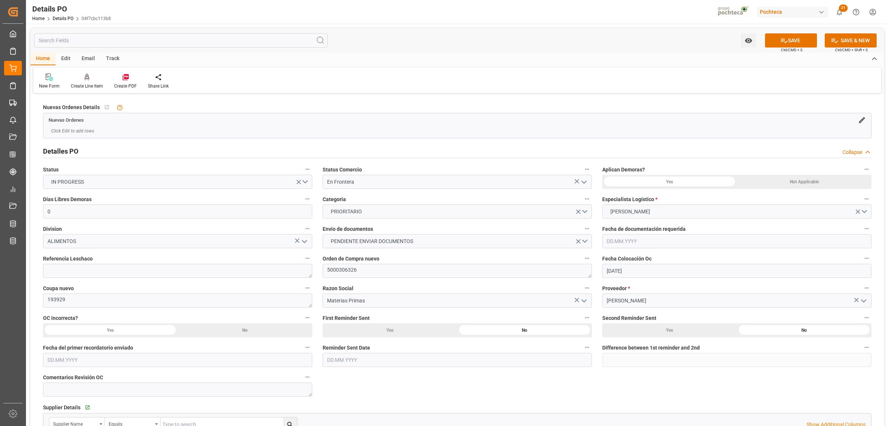
click at [810, 181] on div "Not Applicable" at bounding box center [804, 182] width 135 height 14
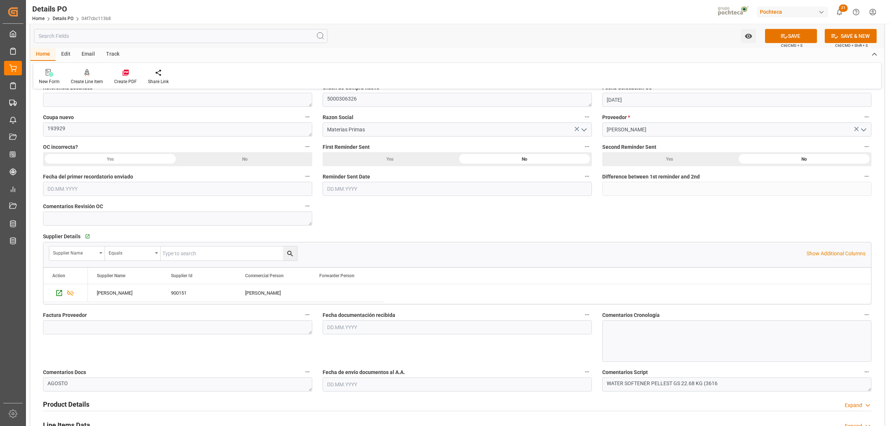
scroll to position [185, 0]
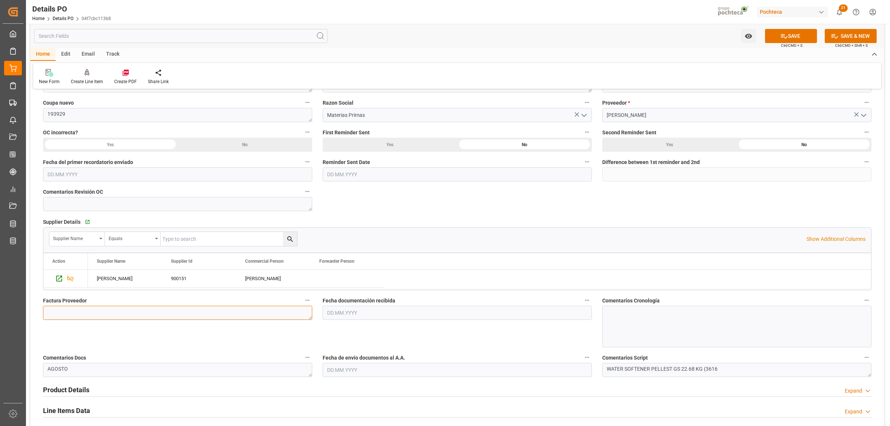
click at [106, 317] on textarea at bounding box center [177, 313] width 269 height 14
paste textarea "5403668674"
type textarea "5403668674"
click at [331, 309] on input "text" at bounding box center [457, 313] width 269 height 14
click at [332, 289] on span "25" at bounding box center [332, 289] width 5 height 5
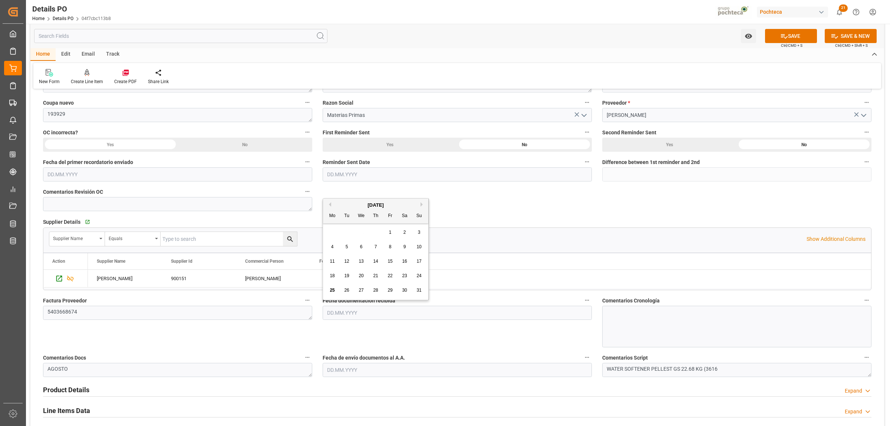
type input "[DATE]"
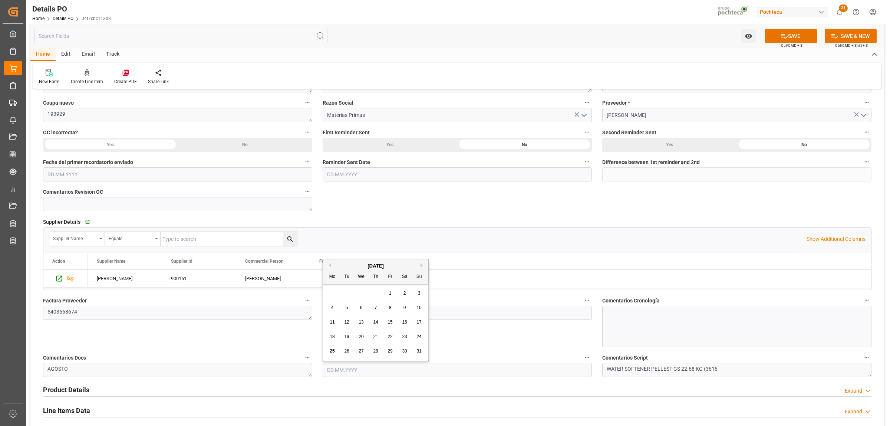
click at [345, 372] on input "text" at bounding box center [457, 370] width 269 height 14
drag, startPoint x: 332, startPoint y: 345, endPoint x: 359, endPoint y: 347, distance: 27.1
click at [331, 345] on span "25" at bounding box center [332, 347] width 5 height 5
type input "[DATE]"
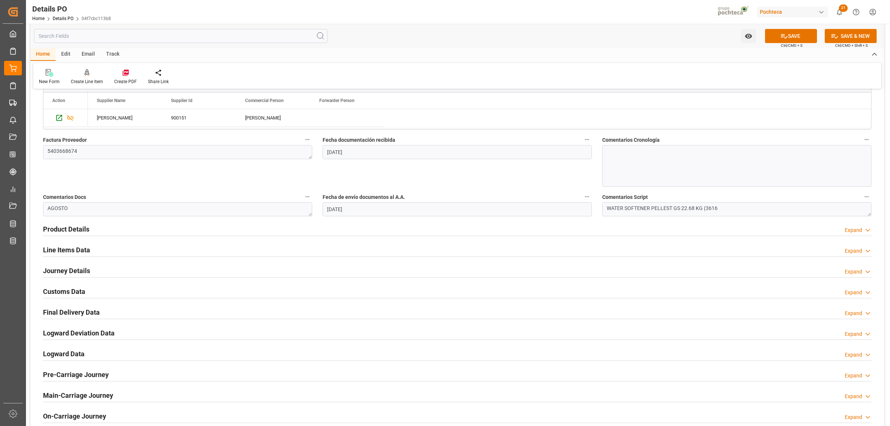
scroll to position [325, 0]
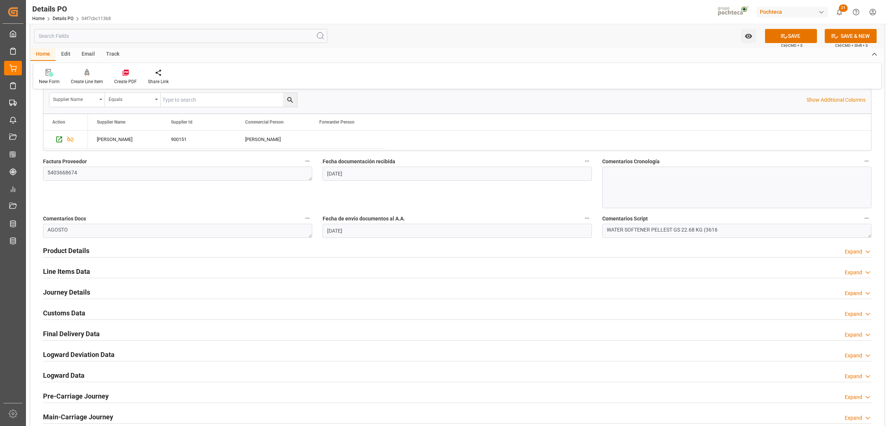
click at [72, 251] on h2 "Product Details" at bounding box center [66, 251] width 46 height 10
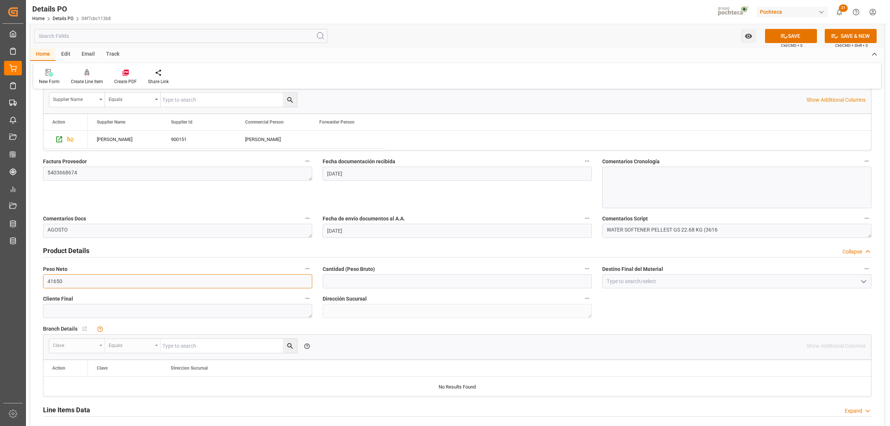
drag, startPoint x: 79, startPoint y: 283, endPoint x: 41, endPoint y: 286, distance: 38.0
click at [41, 286] on div "Peso Neto 41650" at bounding box center [178, 276] width 280 height 30
type input "19000"
click at [364, 280] on input "text" at bounding box center [457, 281] width 269 height 14
type input "19000"
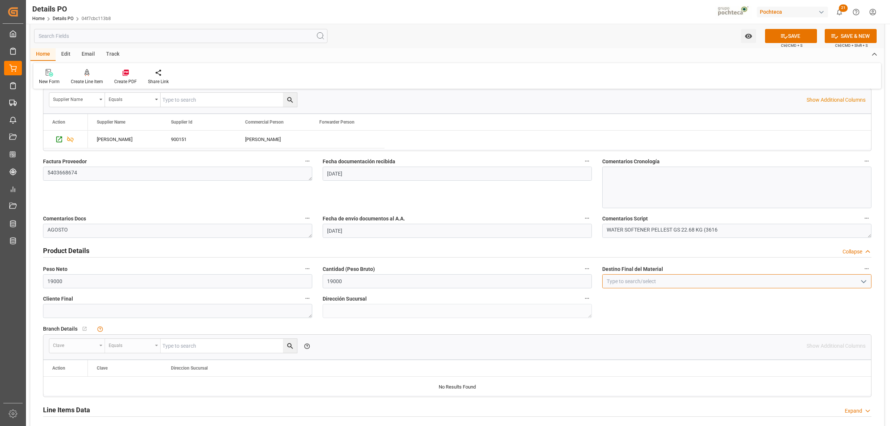
click at [624, 286] on input at bounding box center [736, 281] width 269 height 14
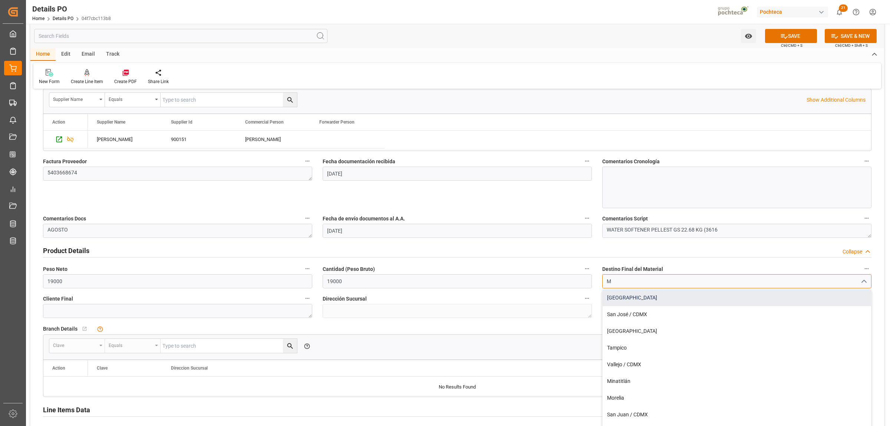
click at [627, 296] on div "[GEOGRAPHIC_DATA]" at bounding box center [737, 297] width 269 height 17
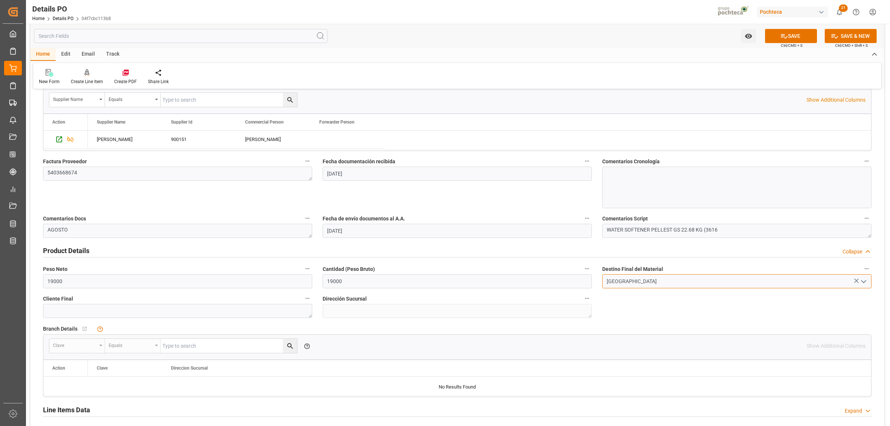
type input "[GEOGRAPHIC_DATA]"
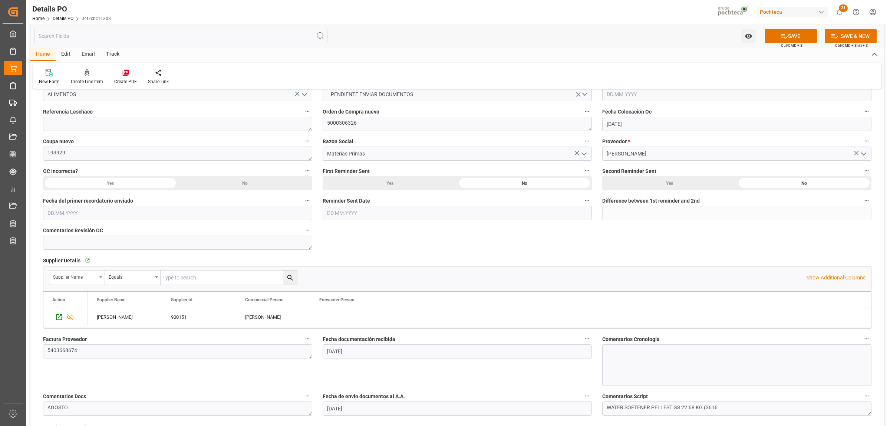
scroll to position [139, 0]
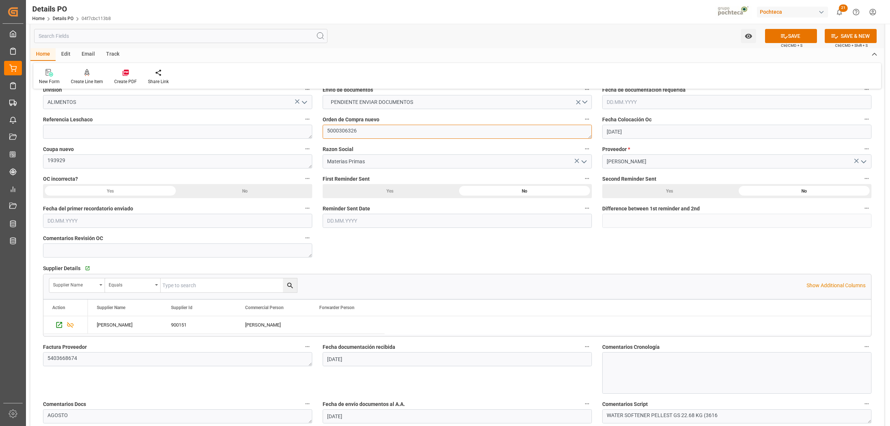
drag, startPoint x: 330, startPoint y: 130, endPoint x: 320, endPoint y: 130, distance: 10.4
click at [320, 130] on div "Orden de Compra nuevo 5000306326" at bounding box center [457, 127] width 280 height 30
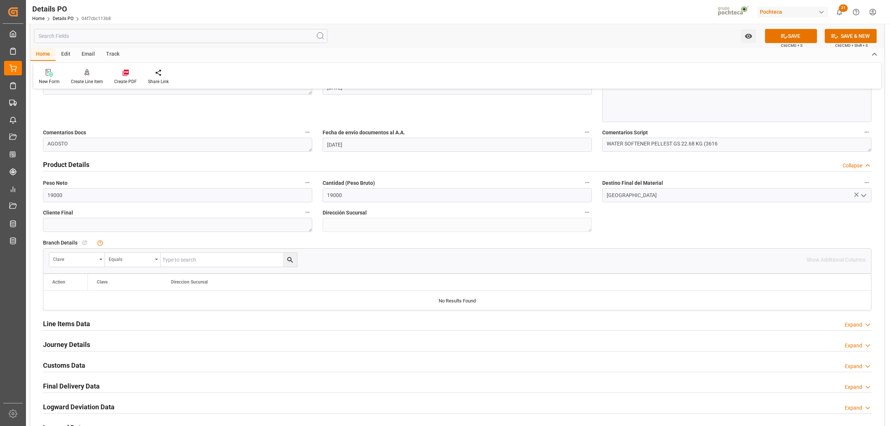
scroll to position [556, 0]
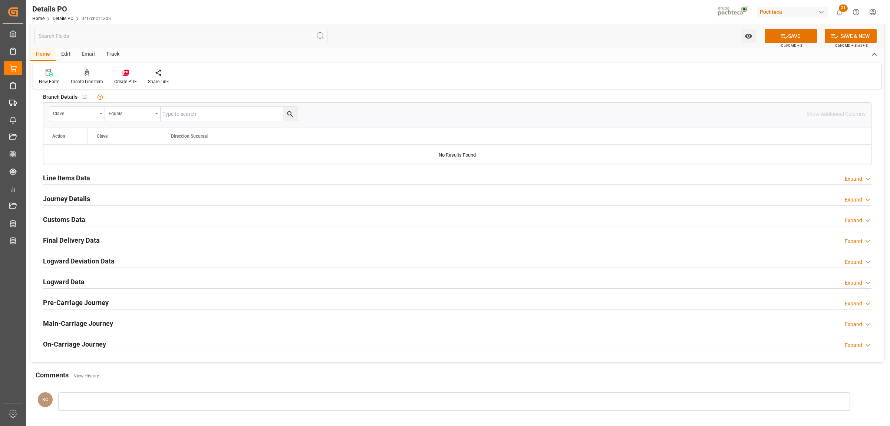
click at [60, 177] on h2 "Line Items Data" at bounding box center [66, 178] width 47 height 10
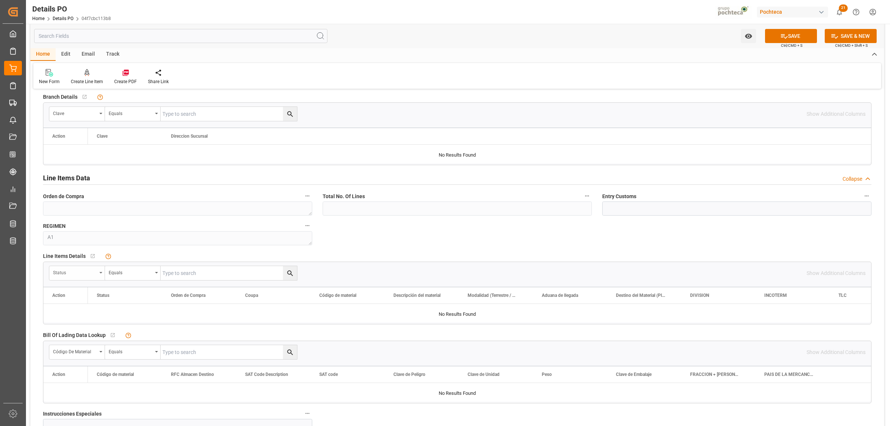
click at [101, 277] on div "Status" at bounding box center [77, 273] width 56 height 14
type input "ORDE"
click at [99, 305] on div "Orden de Compra" at bounding box center [105, 307] width 111 height 16
click at [176, 274] on input "text" at bounding box center [229, 273] width 136 height 14
paste input "5000306326"
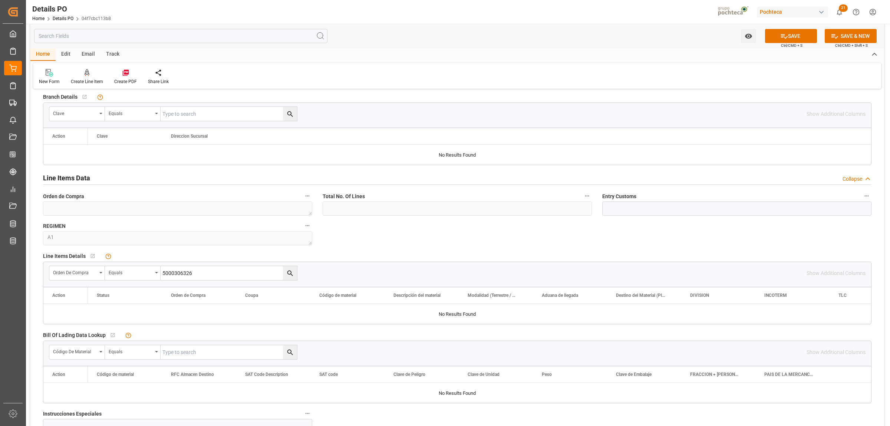
type input "5000306326"
click at [283, 275] on button "search button" at bounding box center [290, 273] width 14 height 14
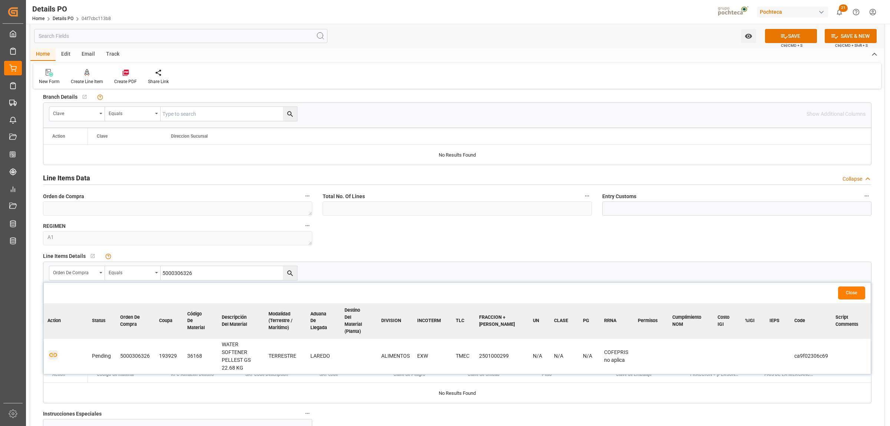
click at [53, 350] on icon "button" at bounding box center [53, 354] width 9 height 9
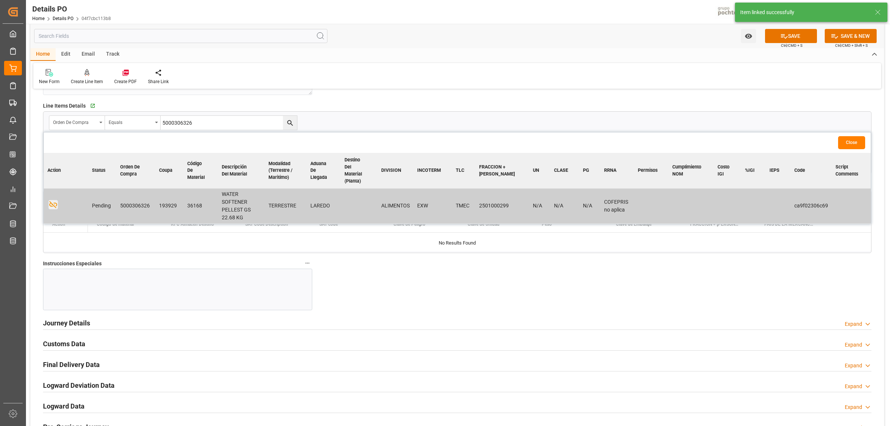
scroll to position [742, 0]
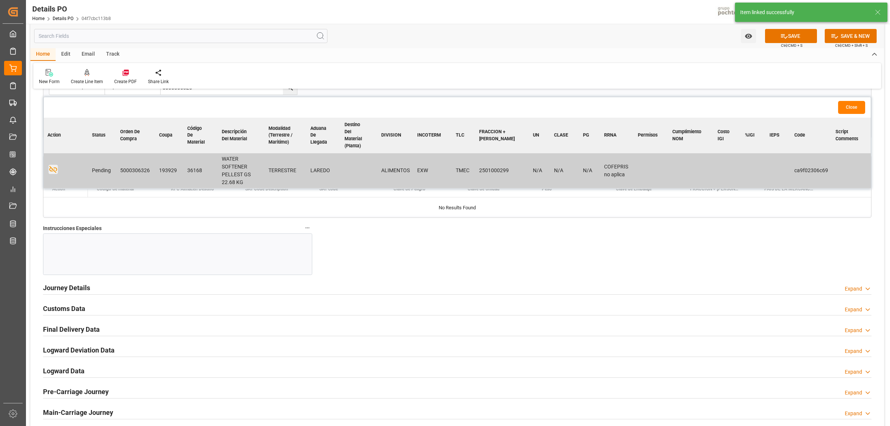
click at [80, 241] on div at bounding box center [177, 254] width 269 height 42
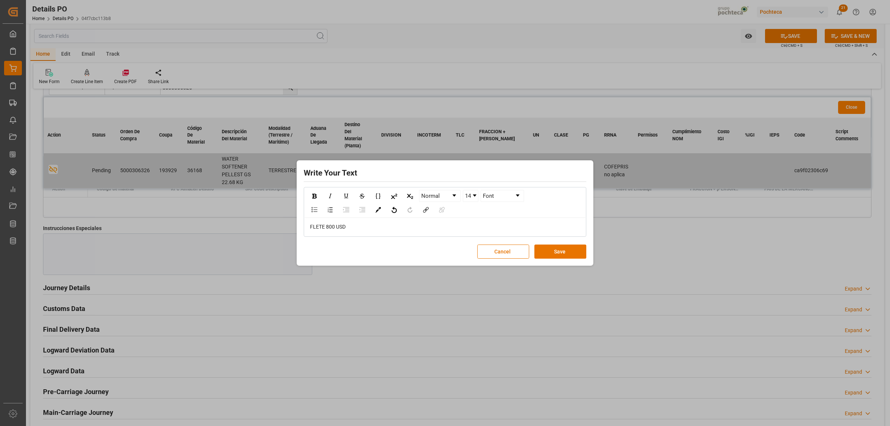
drag, startPoint x: 340, startPoint y: 233, endPoint x: 330, endPoint y: 225, distance: 12.8
click at [309, 225] on div "FLETE 800 USD" at bounding box center [445, 227] width 281 height 18
drag, startPoint x: 338, startPoint y: 227, endPoint x: 308, endPoint y: 221, distance: 30.3
click at [308, 226] on div "FLETE 800 USD" at bounding box center [445, 227] width 281 height 18
click at [315, 194] on img "rdw-inline-control" at bounding box center [314, 196] width 4 height 5
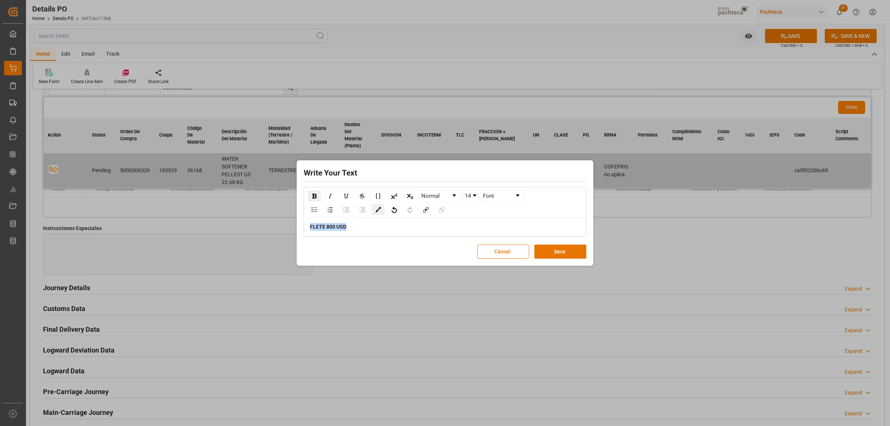
click at [378, 208] on img "rdw-color-picker" at bounding box center [378, 210] width 6 height 6
click at [392, 195] on span "rdw-color-picker" at bounding box center [393, 196] width 8 height 9
click at [475, 195] on div "rdw-dropdown" at bounding box center [475, 195] width 4 height 2
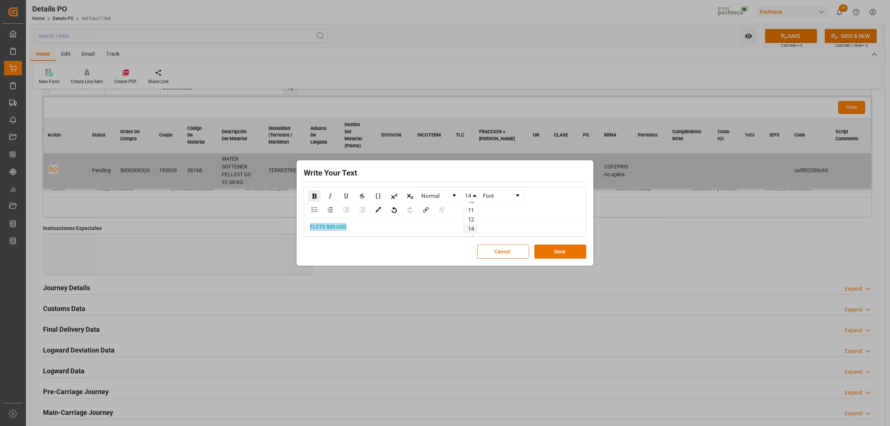
scroll to position [46, 0]
click at [471, 231] on li "24" at bounding box center [471, 234] width 14 height 9
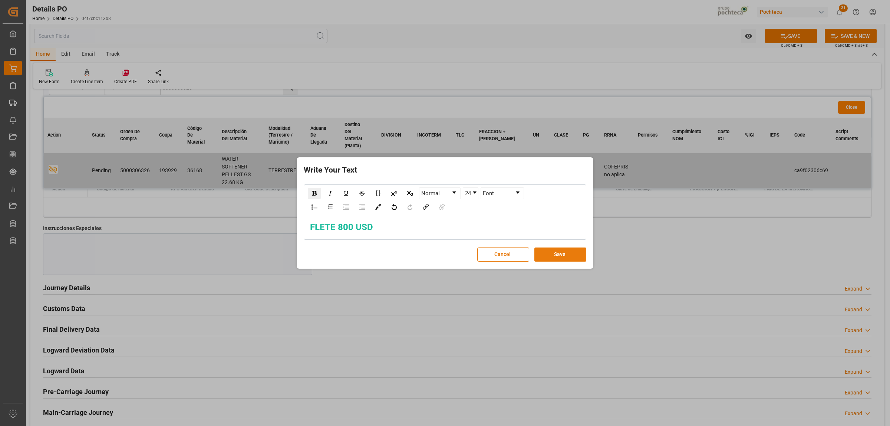
click at [557, 257] on button "Save" at bounding box center [560, 254] width 52 height 14
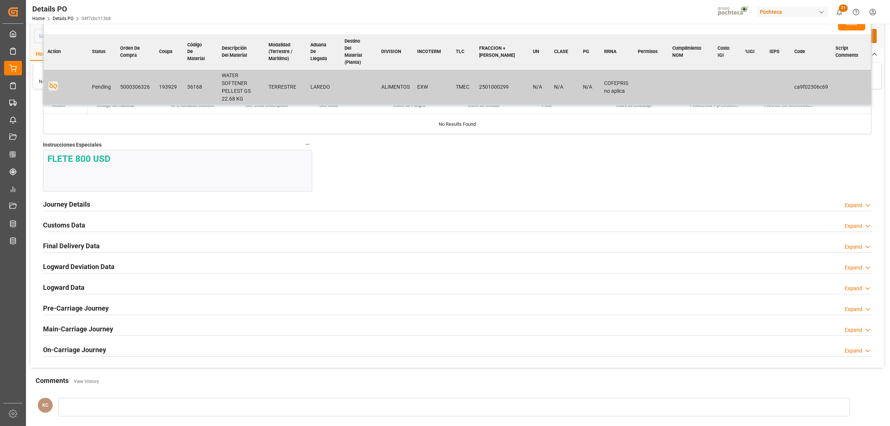
scroll to position [835, 0]
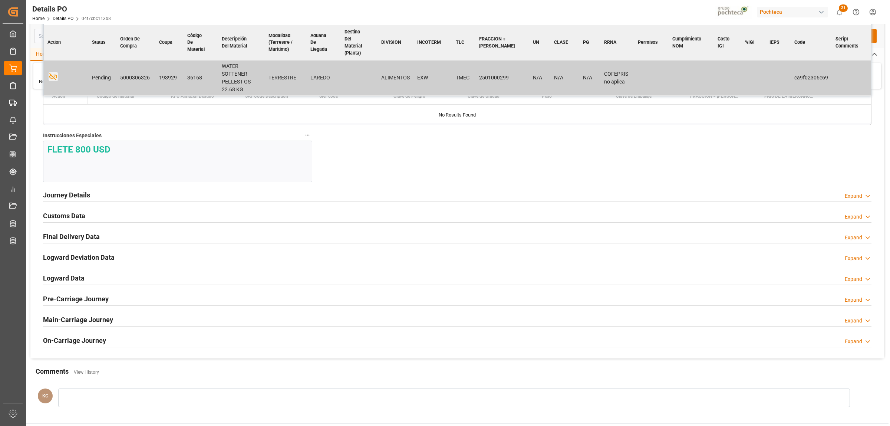
click at [80, 197] on h2 "Journey Details" at bounding box center [66, 195] width 47 height 10
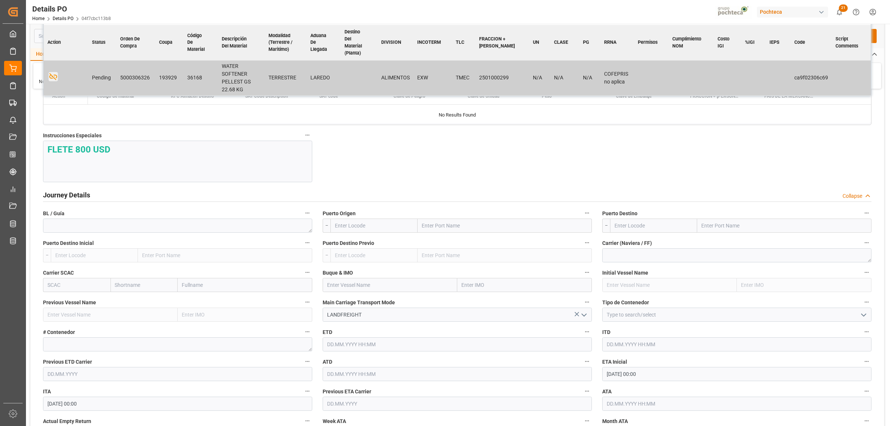
click at [425, 230] on input "text" at bounding box center [505, 225] width 174 height 14
type input "LAREDO"
drag, startPoint x: 448, startPoint y: 260, endPoint x: 588, endPoint y: 258, distance: 140.6
click at [447, 260] on span "Laredo - USLRD" at bounding box center [439, 259] width 34 height 6
type input "USLRD"
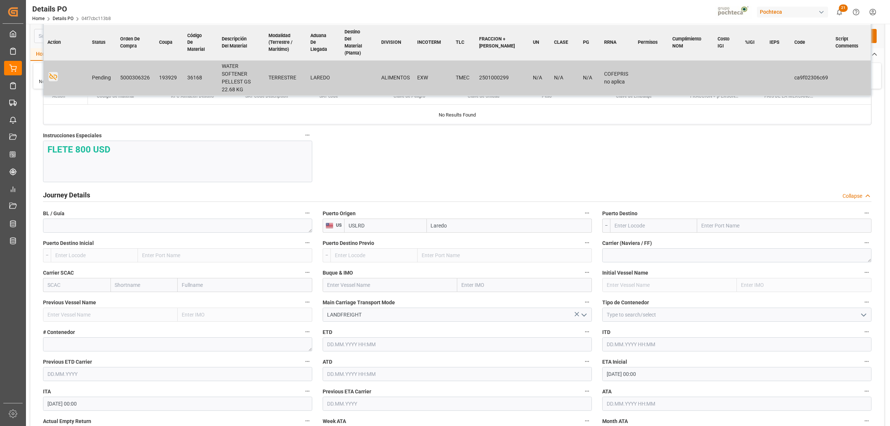
type input "Laredo"
click at [717, 229] on input "text" at bounding box center [784, 225] width 174 height 14
type input "NUEVO LAREDO"
click at [719, 241] on b "Nuevo Laredo" at bounding box center [718, 242] width 33 height 6
type input "MXNLD"
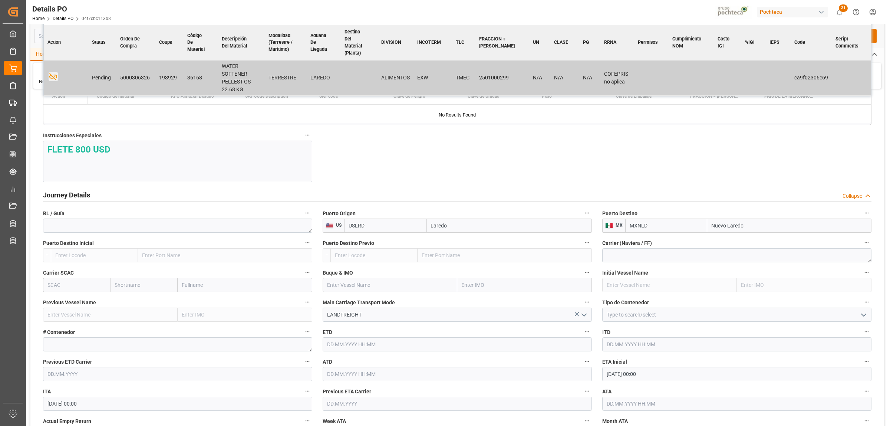
type input "Nuevo Laredo"
click at [868, 316] on icon "open menu" at bounding box center [863, 314] width 9 height 9
click at [627, 381] on div "FTL" at bounding box center [737, 381] width 269 height 17
type input "FTL"
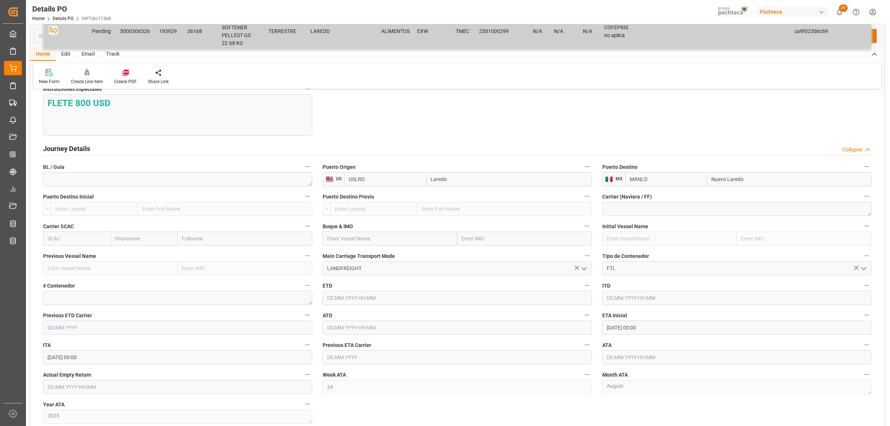
click at [615, 329] on input "[DATE] 00:00" at bounding box center [736, 327] width 269 height 14
click at [655, 295] on div "21" at bounding box center [655, 291] width 9 height 9
type input "[DATE] 00:00"
click at [618, 360] on input "text" at bounding box center [736, 357] width 269 height 14
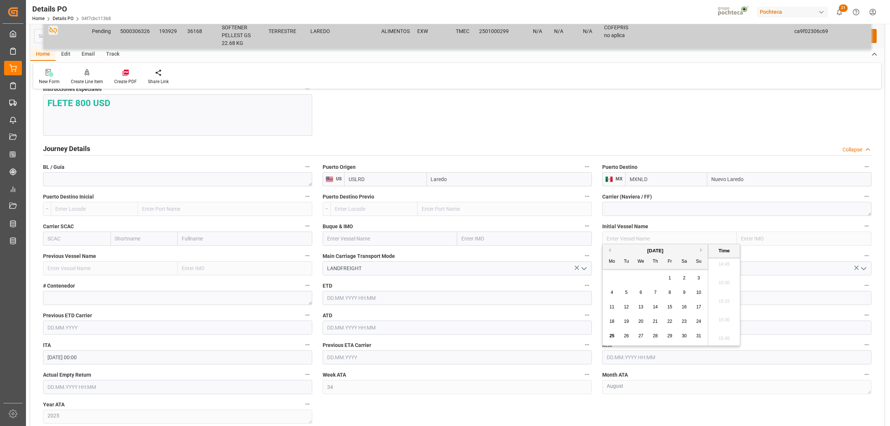
click at [653, 322] on span "21" at bounding box center [655, 321] width 5 height 5
type input "[DATE] 00:00"
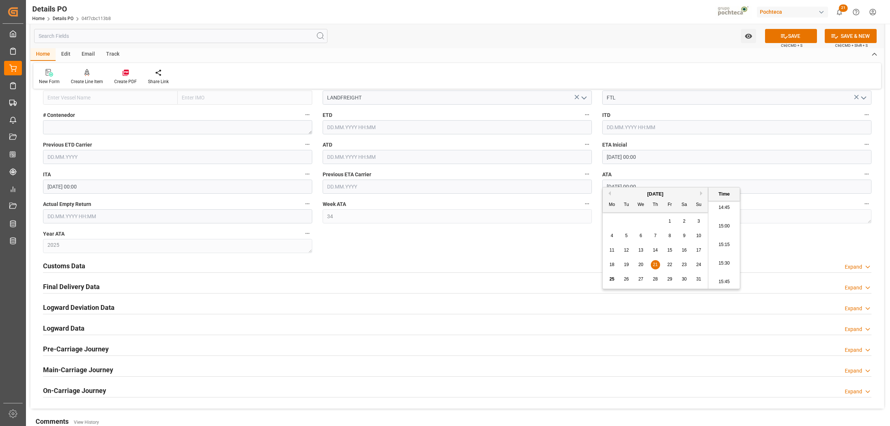
scroll to position [1066, 0]
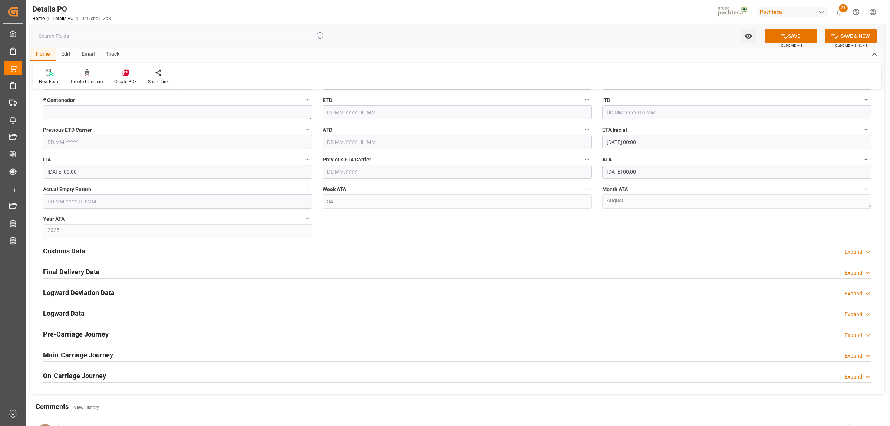
click at [71, 253] on h2 "Customs Data" at bounding box center [64, 251] width 42 height 10
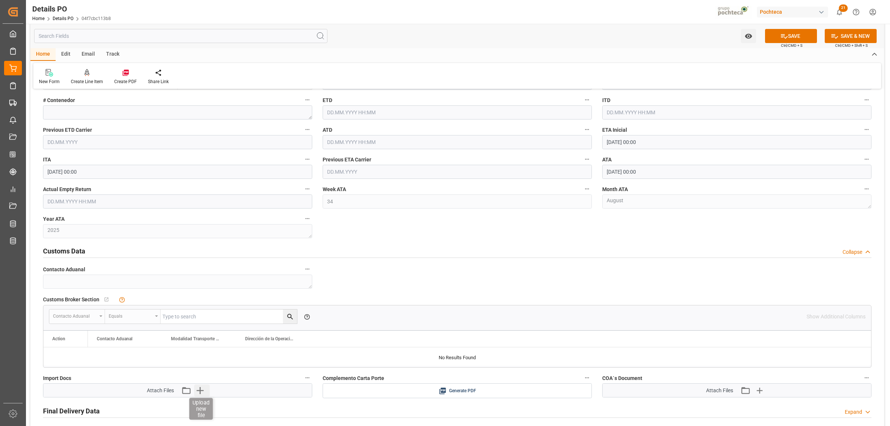
click at [199, 396] on icon "button" at bounding box center [200, 390] width 12 height 12
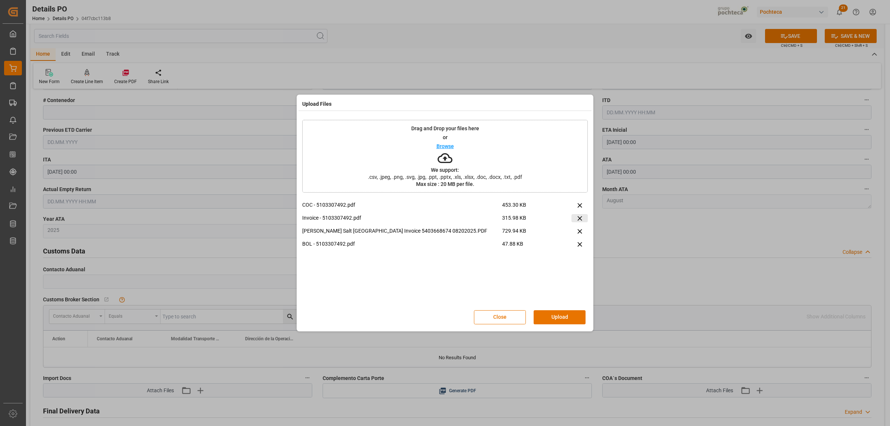
click at [579, 216] on icon at bounding box center [580, 218] width 8 height 8
click at [570, 318] on button "Upload" at bounding box center [560, 317] width 52 height 14
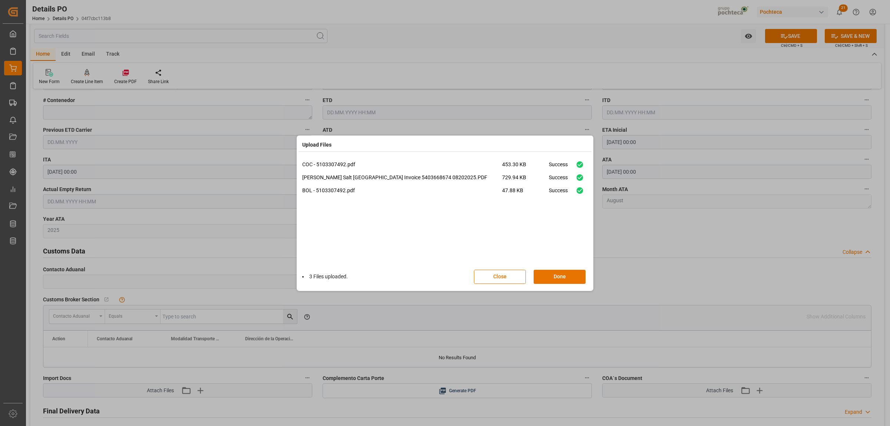
click at [564, 267] on div "3 Files uploaded. Close Done" at bounding box center [445, 276] width 286 height 24
click at [570, 275] on button "Done" at bounding box center [560, 277] width 52 height 14
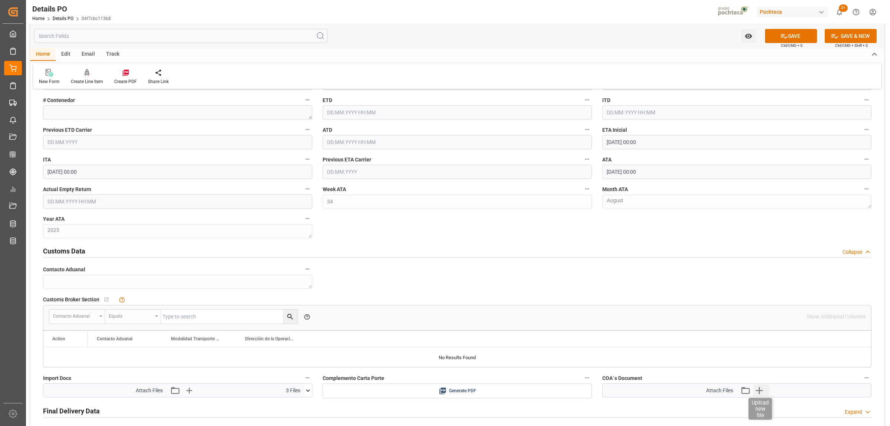
click at [760, 391] on icon "button" at bounding box center [759, 390] width 7 height 7
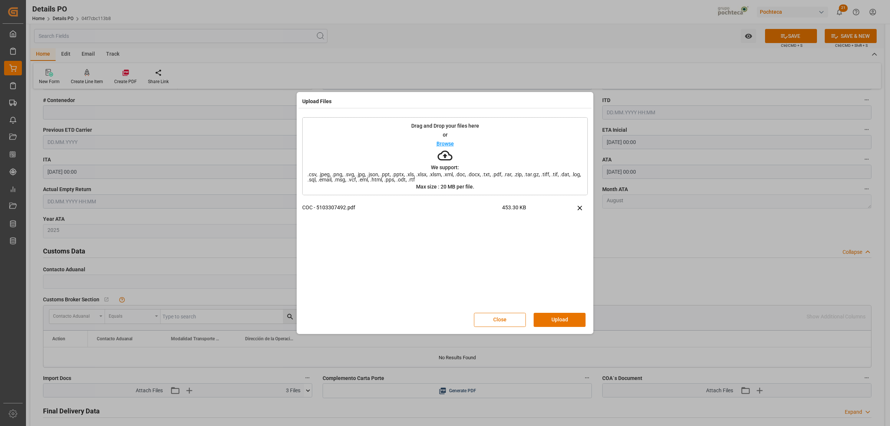
click at [558, 317] on button "Upload" at bounding box center [560, 320] width 52 height 14
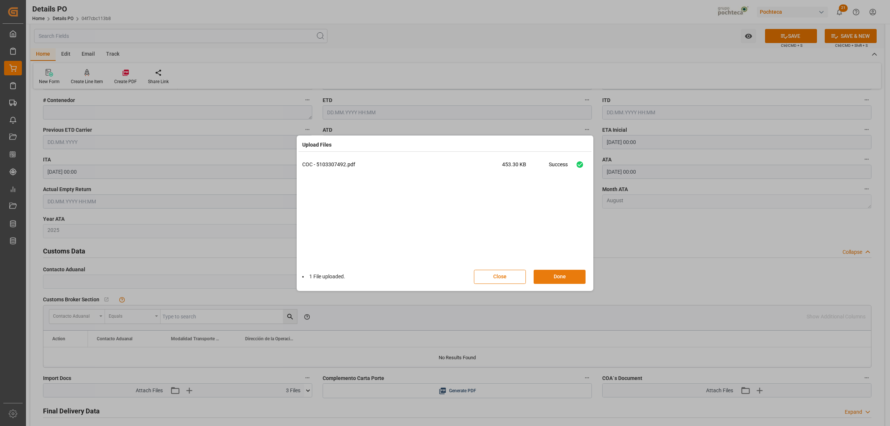
click at [554, 278] on button "Done" at bounding box center [560, 277] width 52 height 14
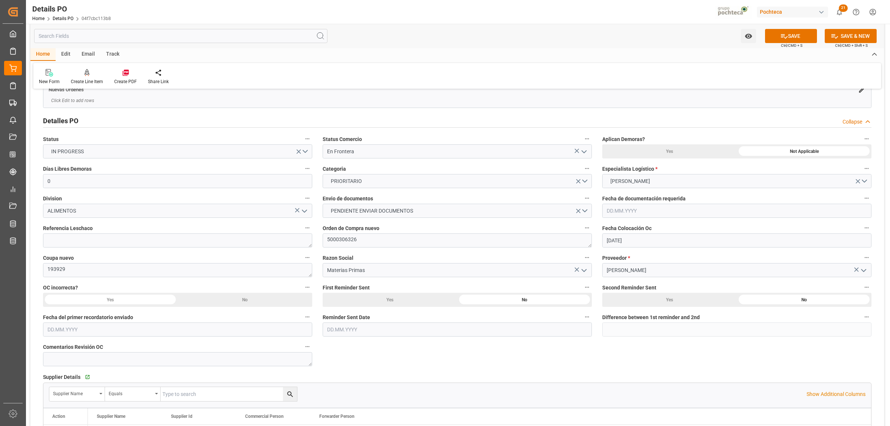
scroll to position [46, 0]
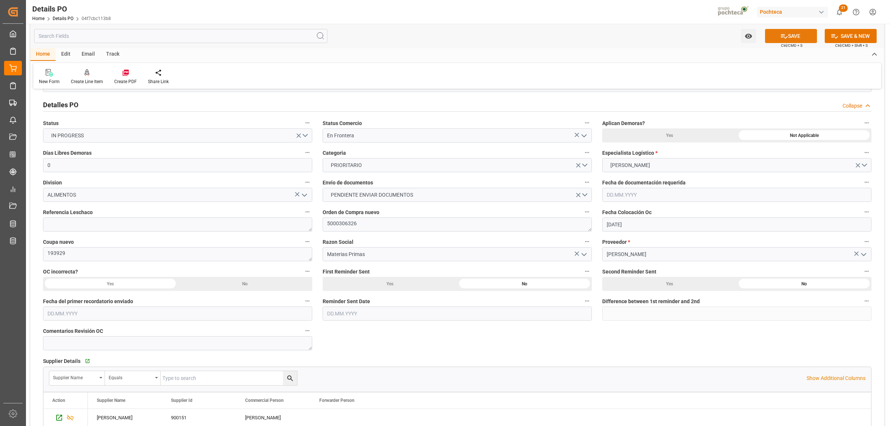
click at [777, 33] on button "SAVE" at bounding box center [791, 36] width 52 height 14
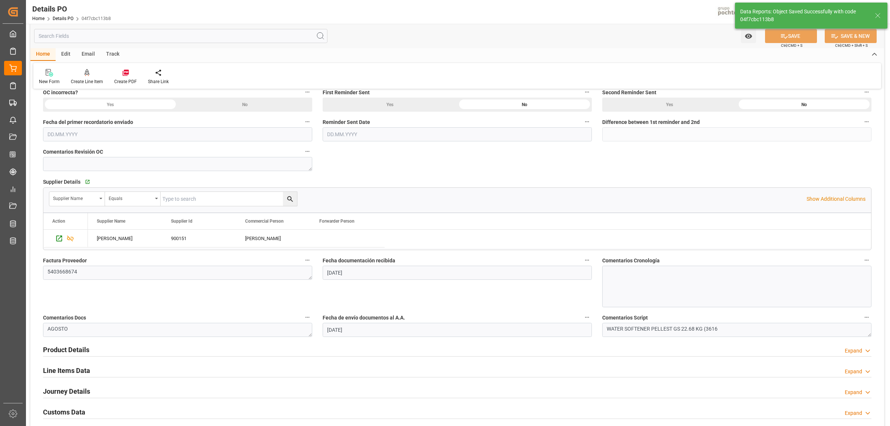
scroll to position [371, 0]
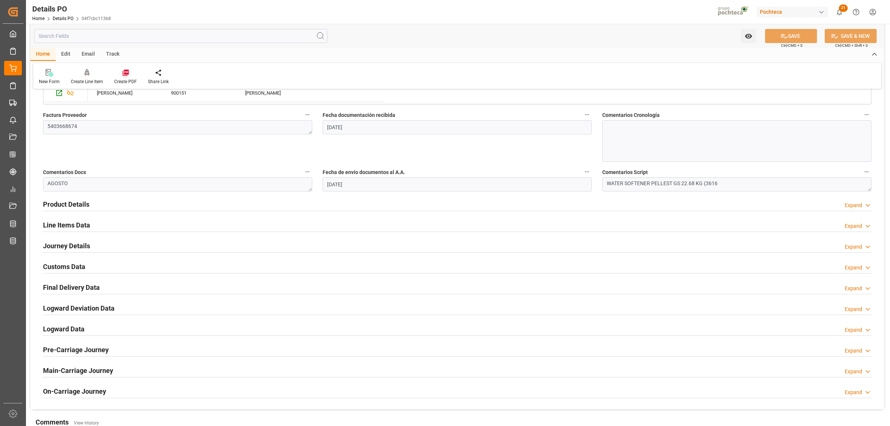
click at [125, 74] on icon at bounding box center [125, 73] width 6 height 6
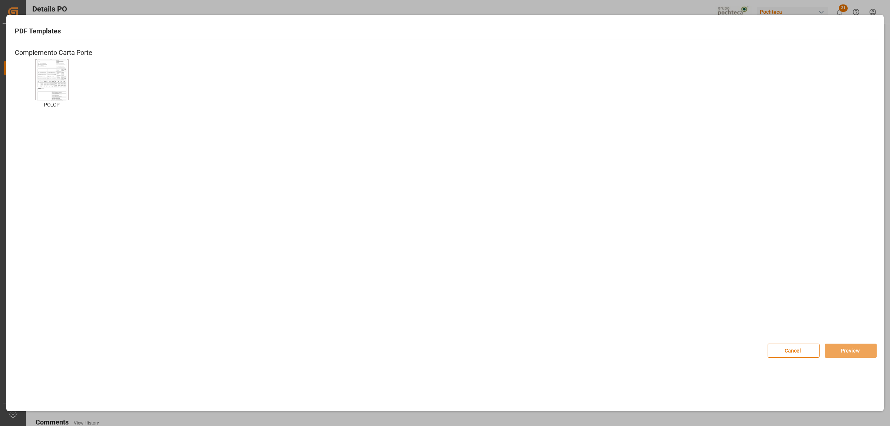
click at [58, 90] on img at bounding box center [52, 80] width 30 height 42
click at [856, 347] on button "Preview" at bounding box center [851, 350] width 52 height 14
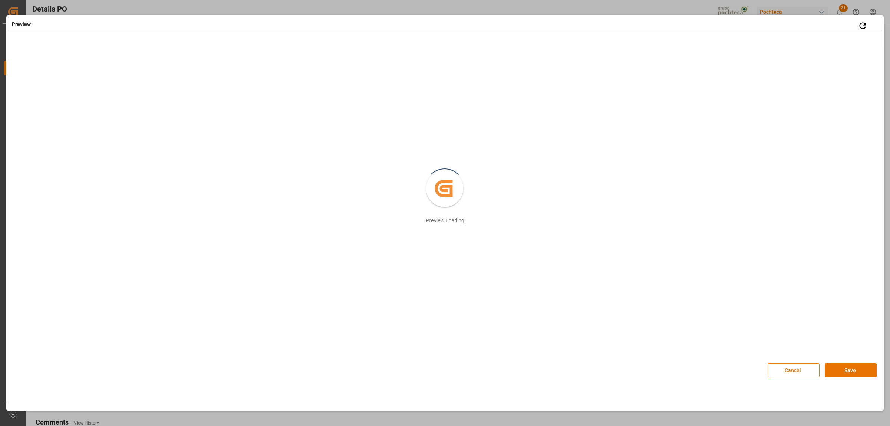
click at [811, 373] on button "Cancel" at bounding box center [794, 370] width 52 height 14
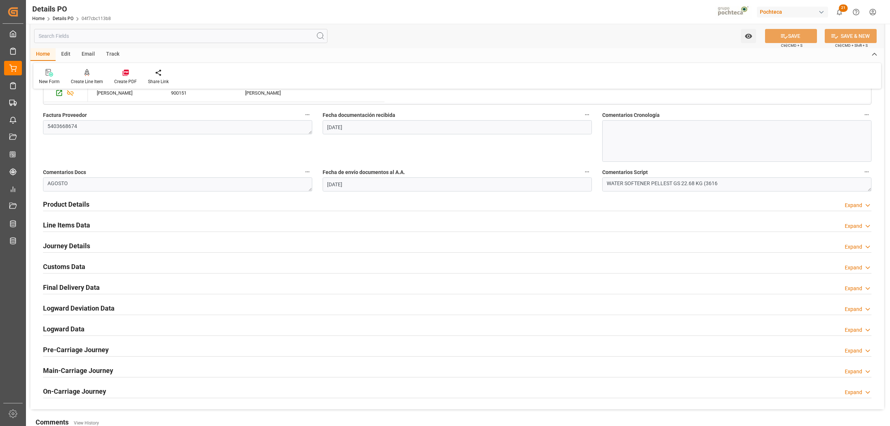
click at [68, 250] on h2 "Journey Details" at bounding box center [66, 246] width 47 height 10
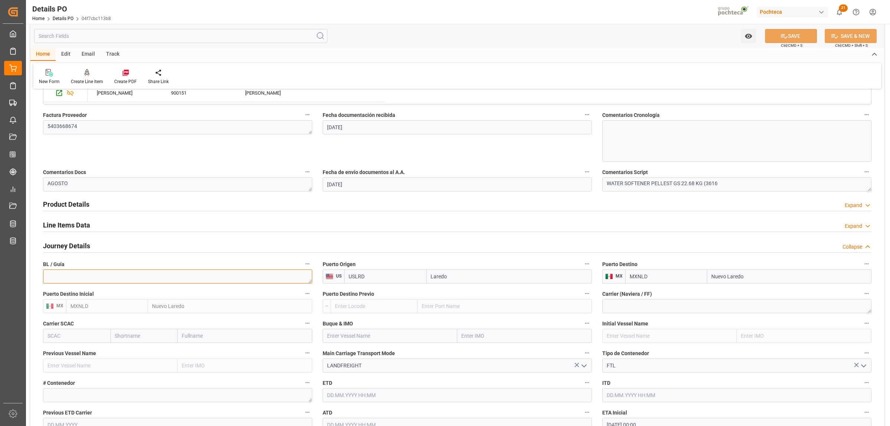
click at [67, 273] on textarea at bounding box center [177, 276] width 269 height 14
paste textarea "911359712"
type textarea "911359712"
click at [797, 36] on button "SAVE" at bounding box center [791, 36] width 52 height 14
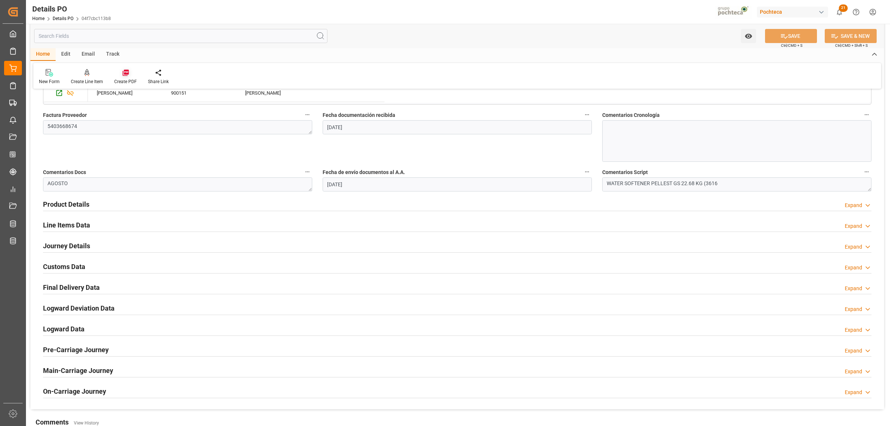
click at [122, 70] on icon at bounding box center [125, 72] width 7 height 7
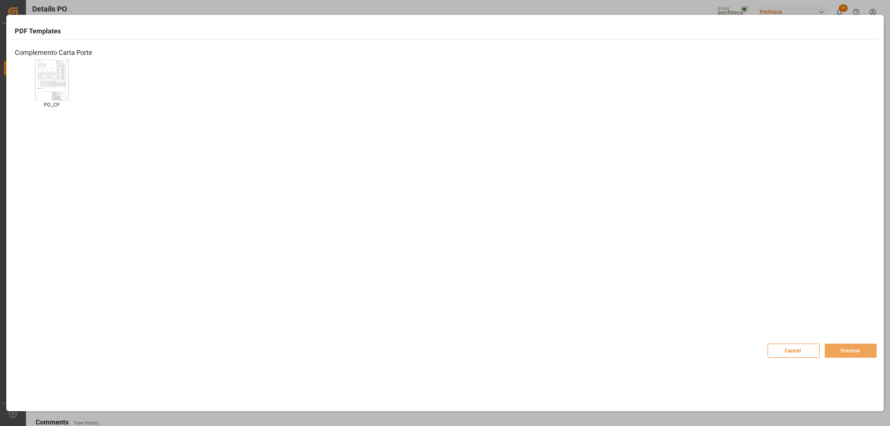
click at [70, 86] on div "PO_CP PO_CP" at bounding box center [52, 89] width 74 height 60
click at [58, 85] on img at bounding box center [52, 80] width 30 height 42
click at [864, 353] on button "Preview" at bounding box center [851, 350] width 52 height 14
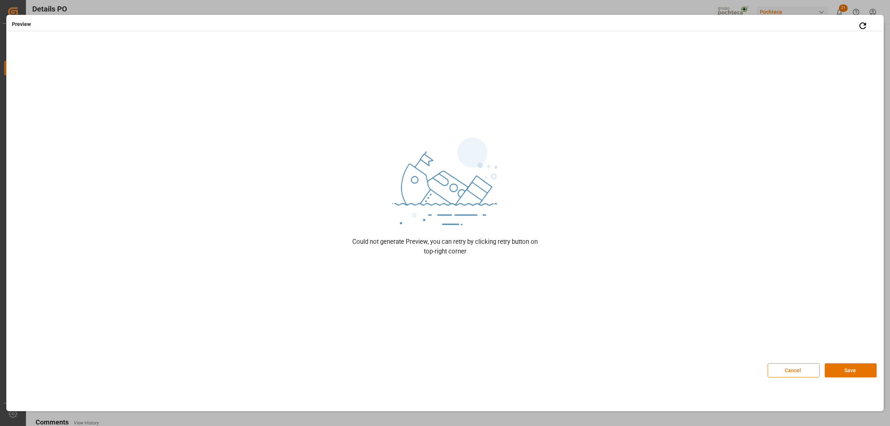
click at [787, 373] on button "Cancel" at bounding box center [794, 370] width 52 height 14
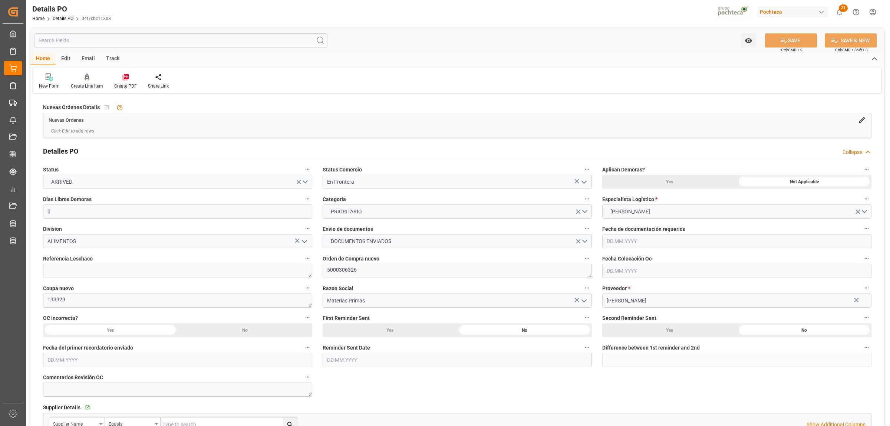
type input "0"
type input "[DATE]"
click at [126, 76] on icon at bounding box center [125, 76] width 7 height 7
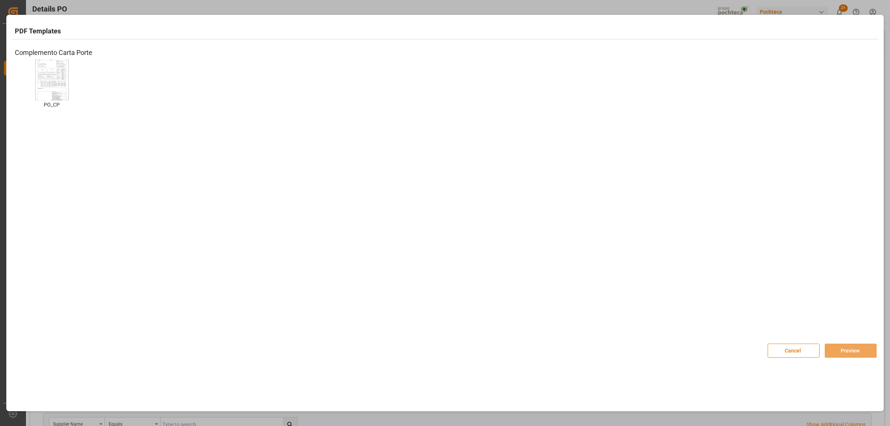
click at [53, 84] on img at bounding box center [52, 80] width 30 height 42
click at [833, 353] on button "Preview" at bounding box center [851, 350] width 52 height 14
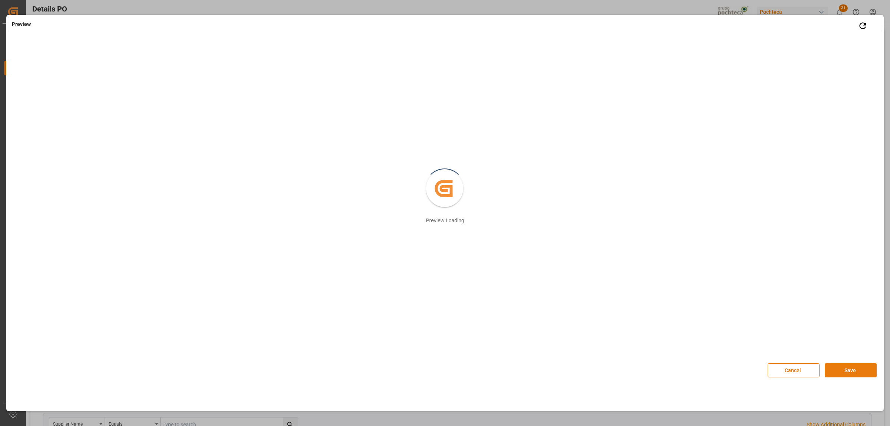
click at [843, 365] on button "Save" at bounding box center [851, 370] width 52 height 14
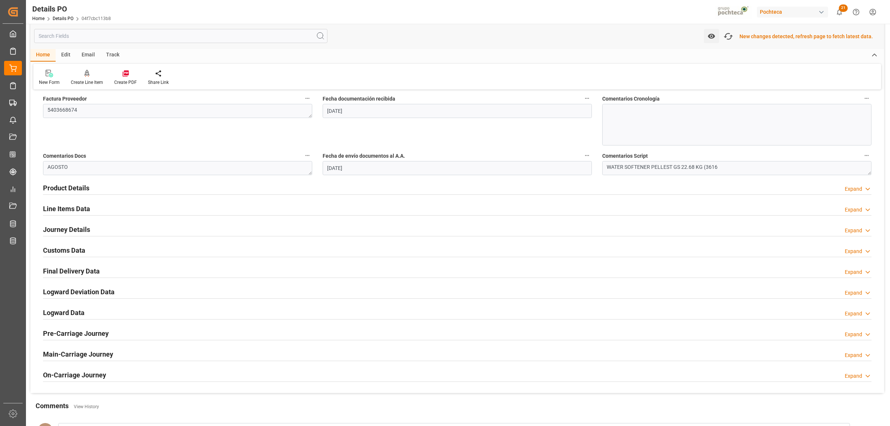
scroll to position [417, 0]
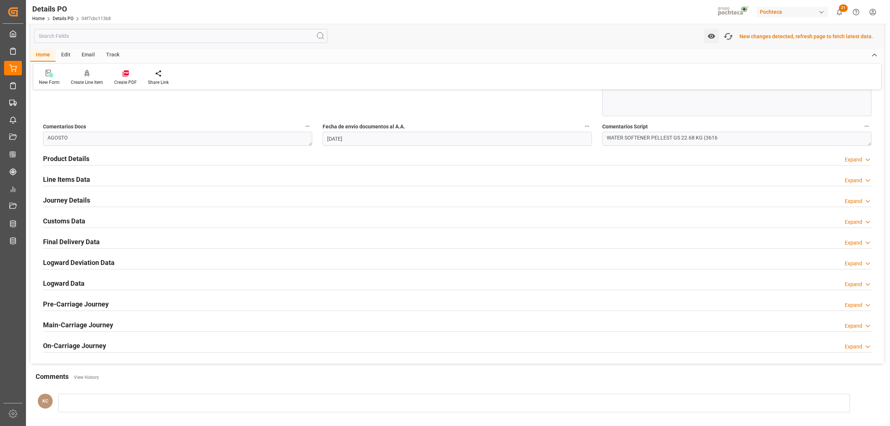
click at [72, 218] on h2 "Customs Data" at bounding box center [64, 221] width 42 height 10
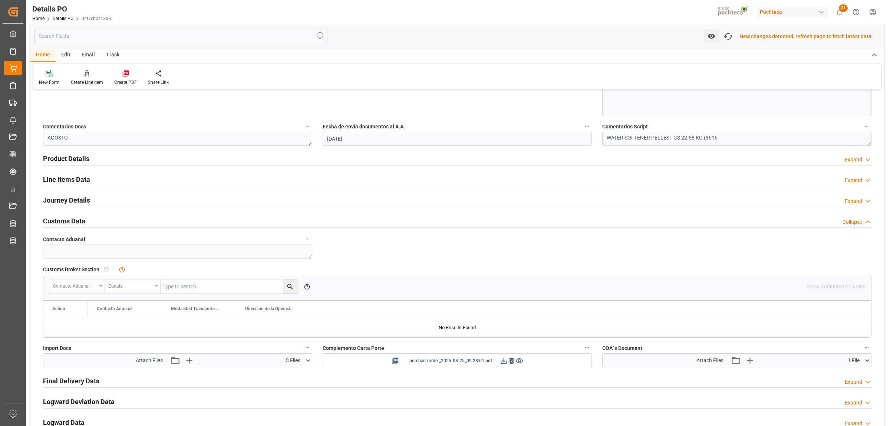
click at [506, 363] on icon at bounding box center [504, 361] width 8 height 8
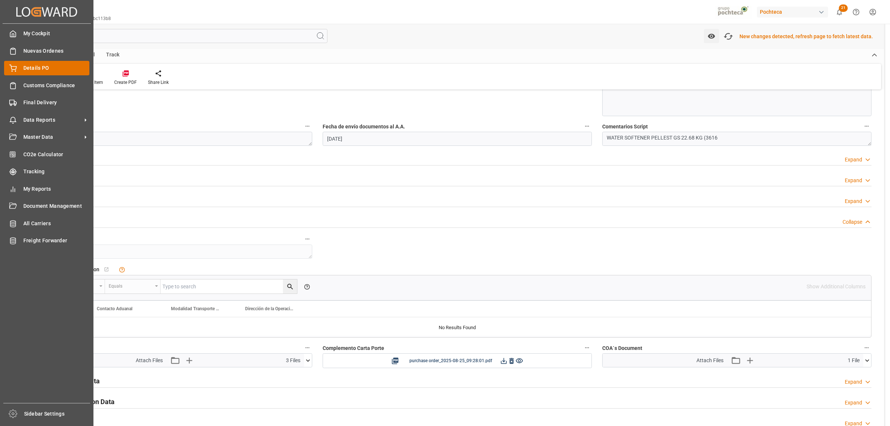
click at [20, 69] on div "Details PO Details PO" at bounding box center [46, 68] width 85 height 14
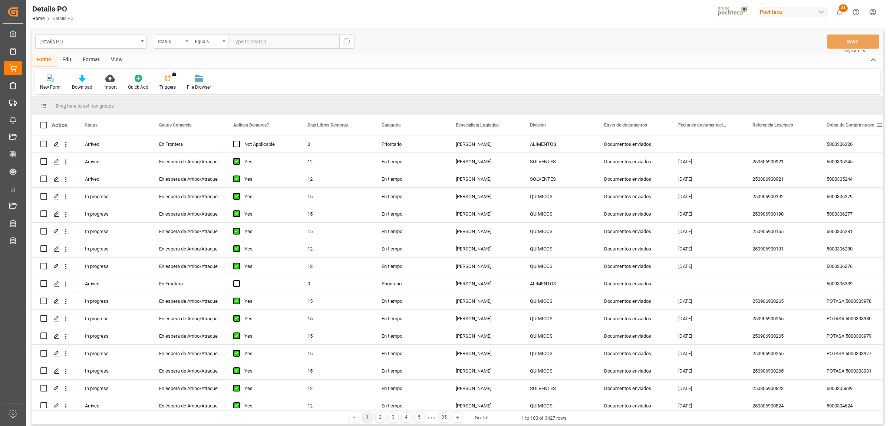
click at [878, 124] on span at bounding box center [879, 125] width 7 height 7
click at [856, 126] on span "filter" at bounding box center [855, 126] width 7 height 7
click at [833, 166] on input "Filter Value" at bounding box center [842, 165] width 73 height 15
paste input "5000306335"
type input "5000306335"
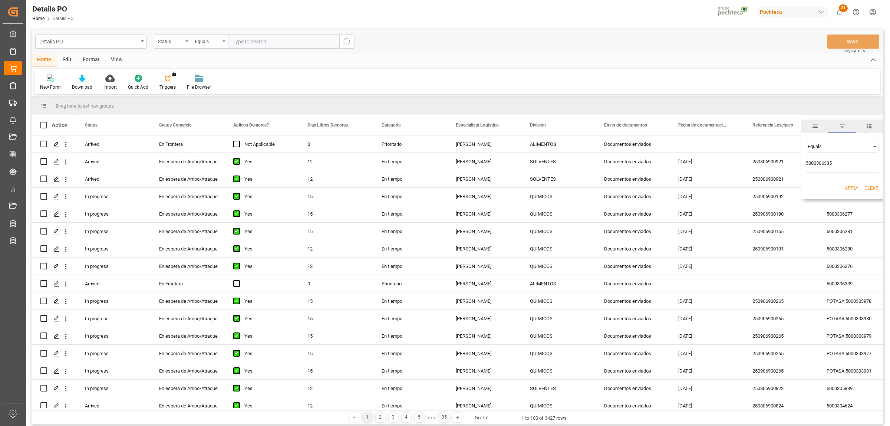
click at [849, 190] on button "Apply" at bounding box center [852, 187] width 14 height 7
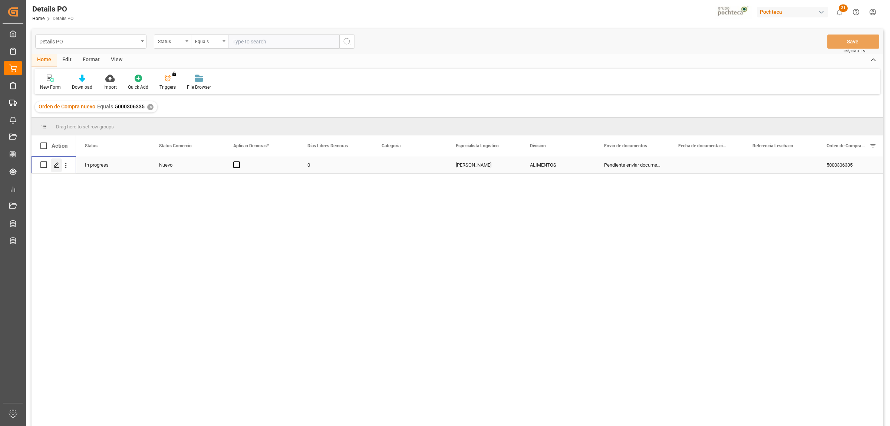
click at [53, 167] on div "Press SPACE to select this row." at bounding box center [56, 165] width 11 height 14
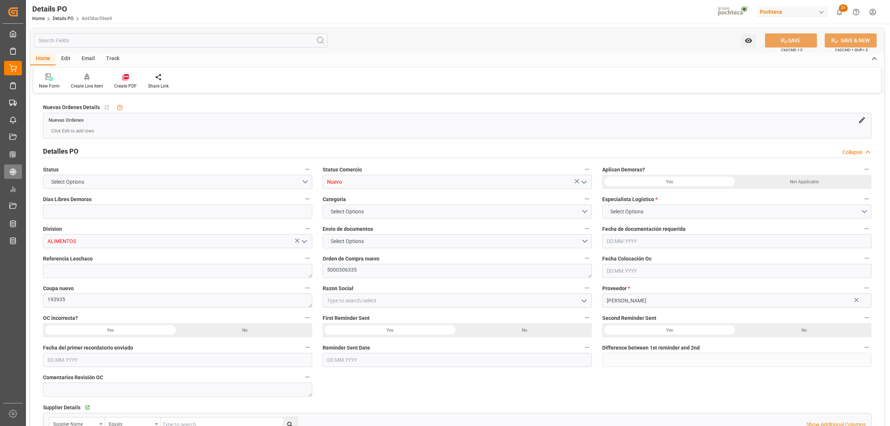
type input "0"
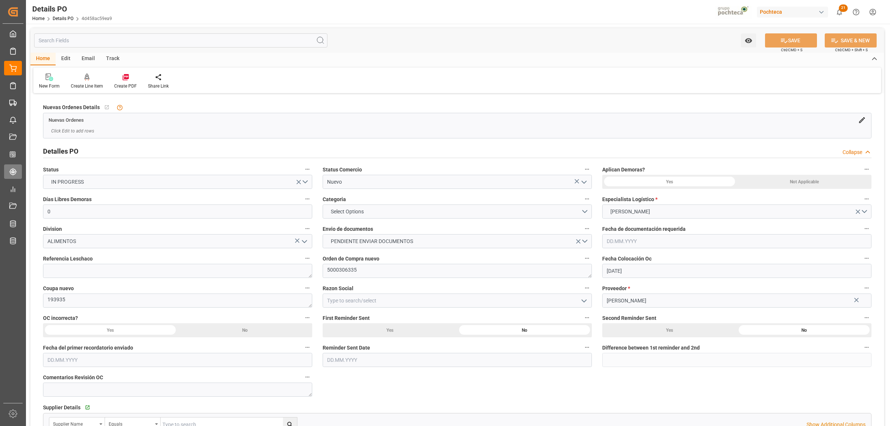
type input "[DATE]"
click at [586, 179] on icon "open menu" at bounding box center [584, 182] width 9 height 9
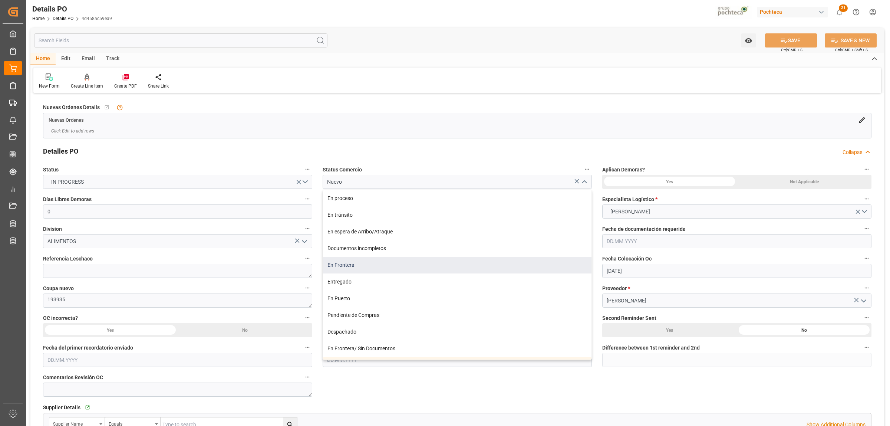
click at [338, 268] on div "En Frontera" at bounding box center [457, 265] width 269 height 17
type input "En Frontera"
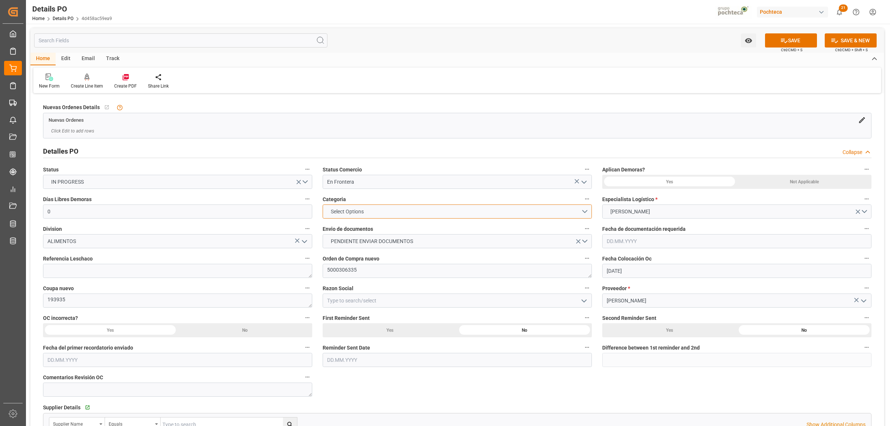
click at [353, 210] on span "Select Options" at bounding box center [347, 212] width 40 height 8
click at [353, 226] on div "EN TIEMPO" at bounding box center [457, 229] width 269 height 16
click at [353, 213] on span "EN TIEMPO" at bounding box center [344, 212] width 34 height 8
click at [353, 215] on div "PRIORITARIO" at bounding box center [457, 213] width 269 height 16
click at [345, 303] on input at bounding box center [457, 300] width 269 height 14
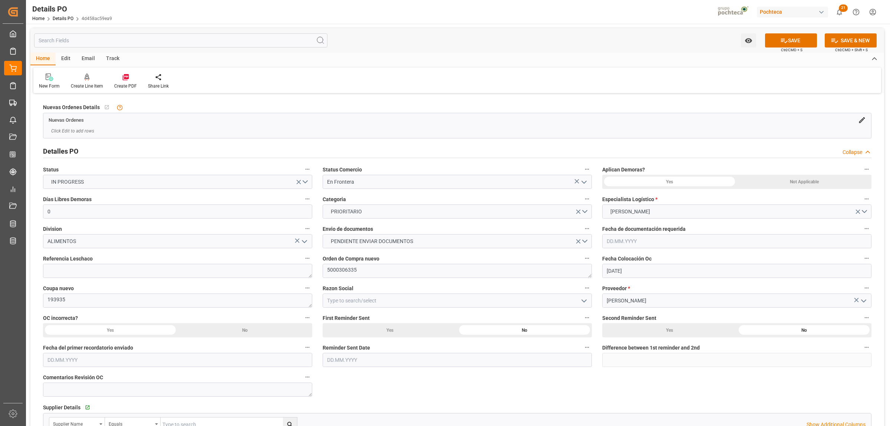
click at [583, 302] on icon "open menu" at bounding box center [584, 300] width 9 height 9
click at [377, 314] on div "Materias Primas" at bounding box center [457, 317] width 269 height 17
type input "Materias Primas"
click at [761, 182] on div "Not Applicable" at bounding box center [804, 182] width 135 height 14
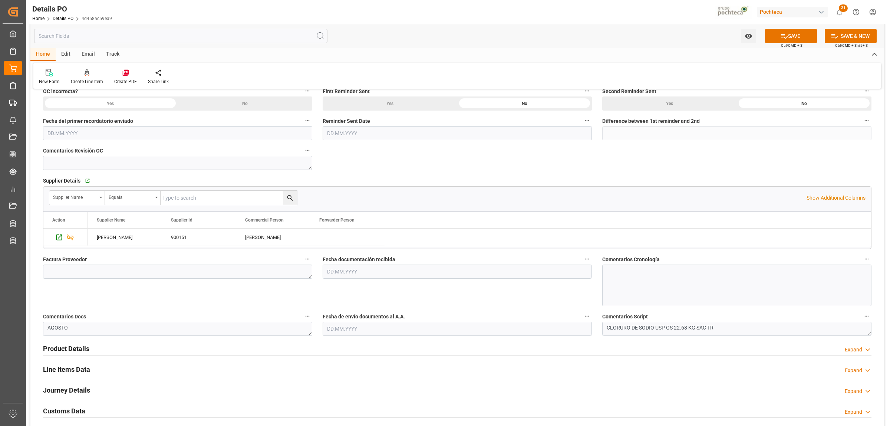
scroll to position [232, 0]
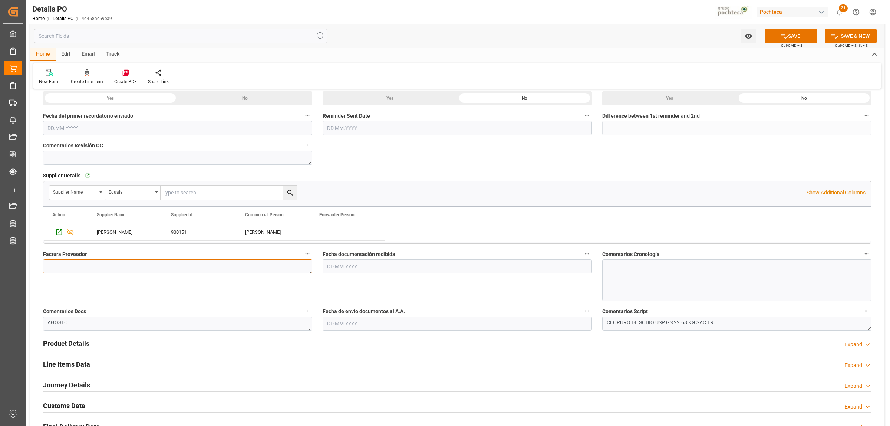
click at [141, 269] on textarea at bounding box center [177, 266] width 269 height 14
click at [184, 265] on textarea at bounding box center [177, 266] width 269 height 14
paste textarea "5403671018"
type textarea "5403671018"
click at [365, 263] on input "text" at bounding box center [457, 266] width 269 height 14
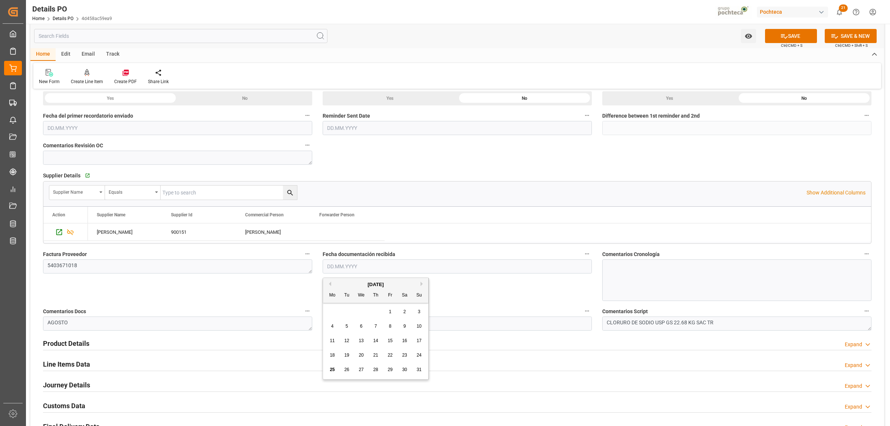
click at [334, 371] on span "25" at bounding box center [332, 369] width 5 height 5
type input "[DATE]"
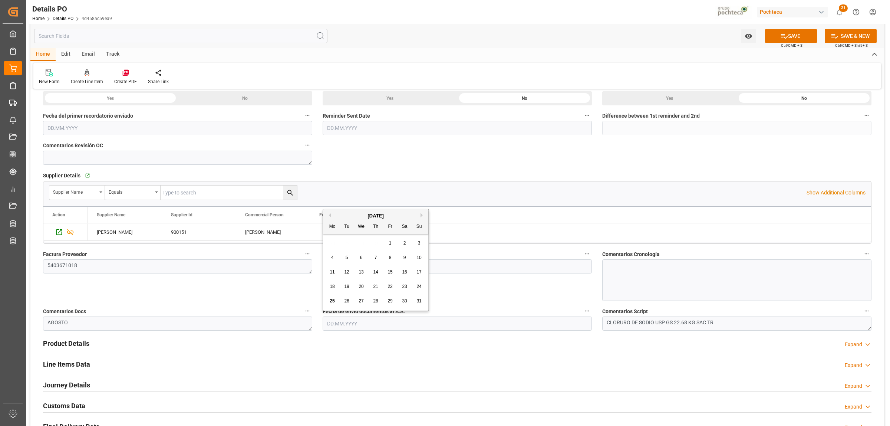
drag, startPoint x: 332, startPoint y: 326, endPoint x: 331, endPoint y: 333, distance: 6.7
click at [332, 326] on input "text" at bounding box center [457, 323] width 269 height 14
click at [330, 303] on span "25" at bounding box center [332, 300] width 5 height 5
type input "[DATE]"
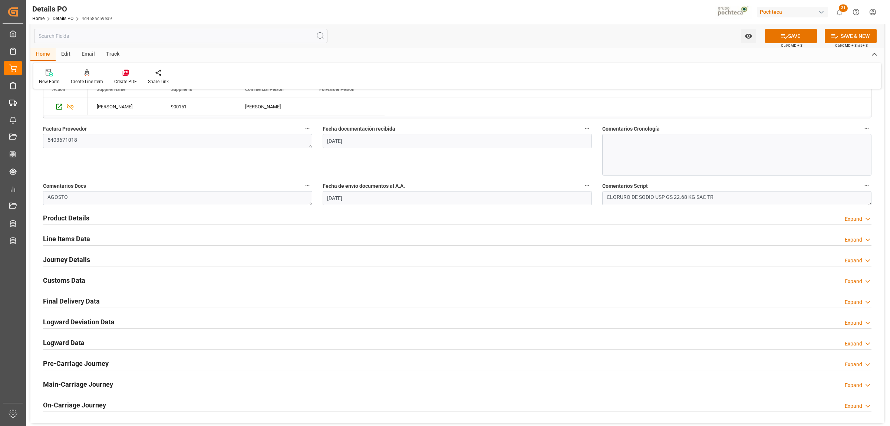
scroll to position [371, 0]
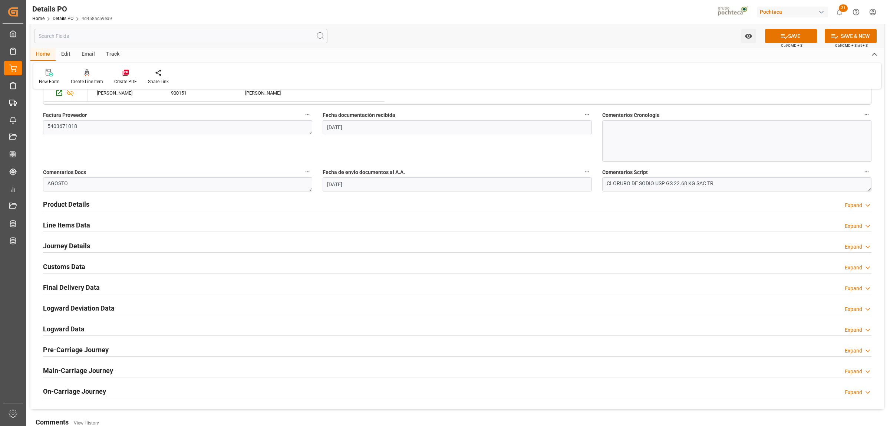
click at [62, 201] on h2 "Product Details" at bounding box center [66, 204] width 46 height 10
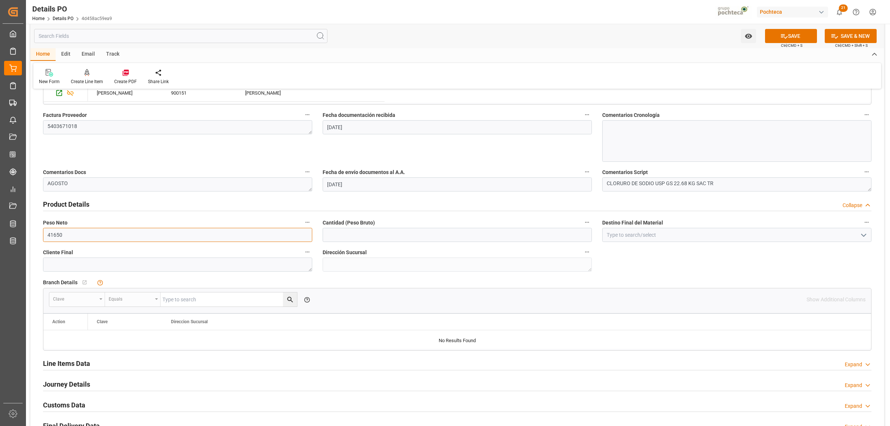
drag, startPoint x: 108, startPoint y: 238, endPoint x: 49, endPoint y: 238, distance: 59.0
click at [51, 238] on input "41650" at bounding box center [177, 235] width 269 height 14
type input "4"
type input "19000"
click at [370, 236] on input "text" at bounding box center [457, 235] width 269 height 14
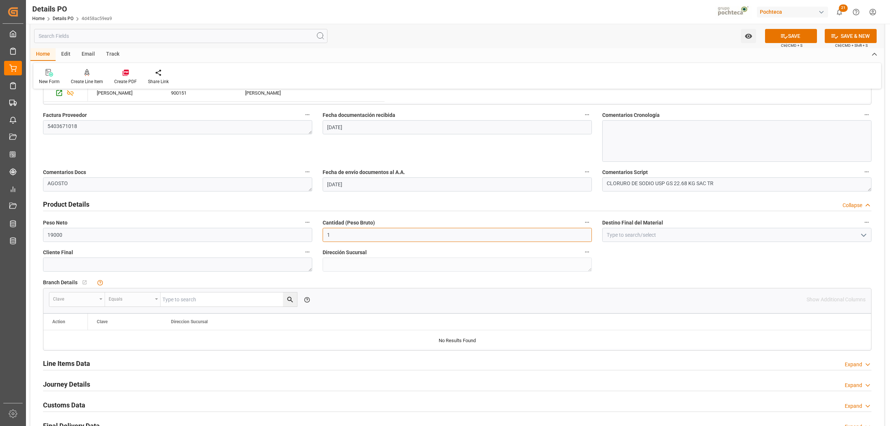
type input "19000"
click at [636, 231] on input at bounding box center [736, 235] width 269 height 14
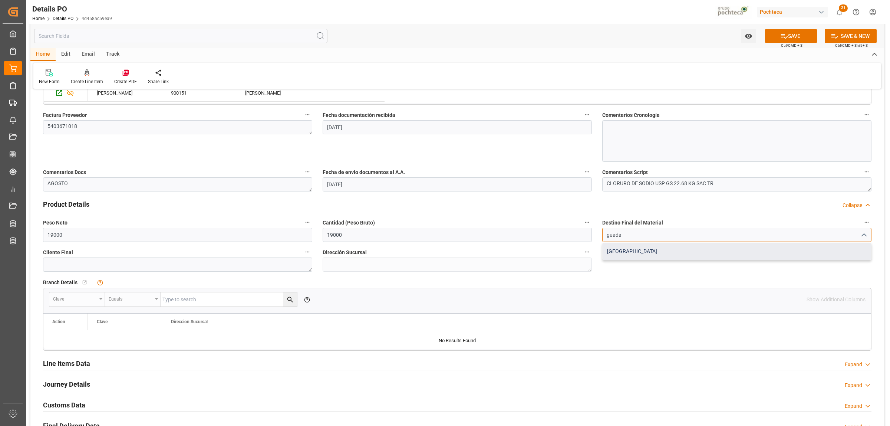
click at [629, 249] on div "[GEOGRAPHIC_DATA]" at bounding box center [737, 251] width 269 height 17
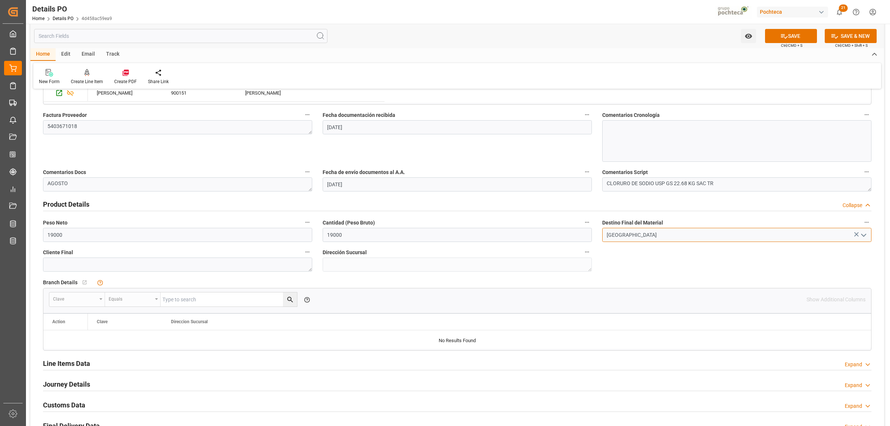
type input "[GEOGRAPHIC_DATA]"
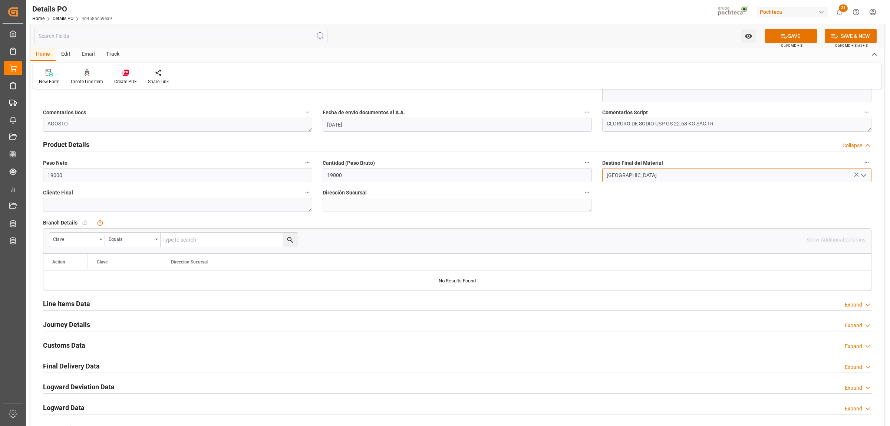
scroll to position [417, 0]
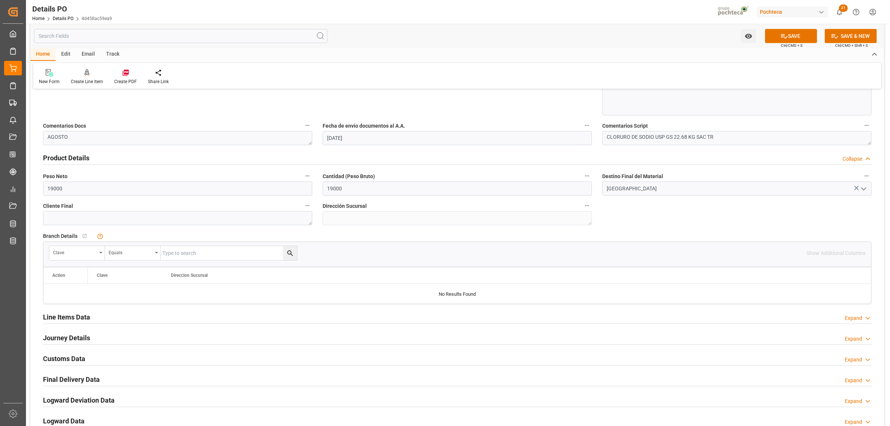
click at [85, 319] on h2 "Line Items Data" at bounding box center [66, 317] width 47 height 10
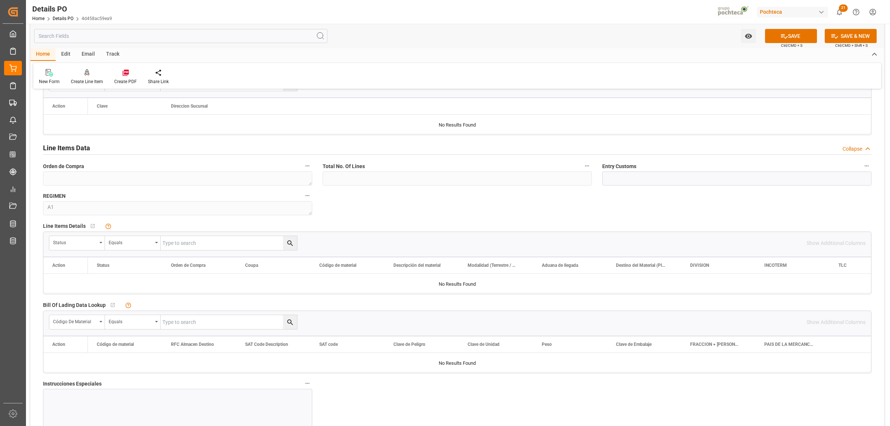
scroll to position [603, 0]
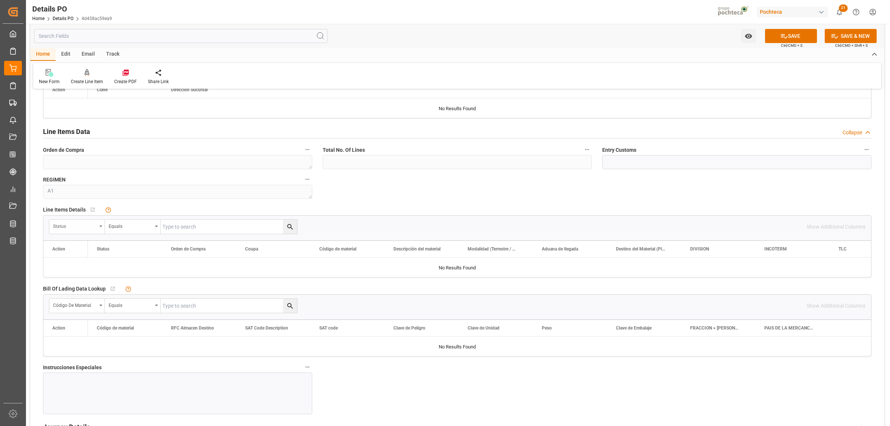
click at [102, 227] on icon "open menu" at bounding box center [100, 226] width 3 height 1
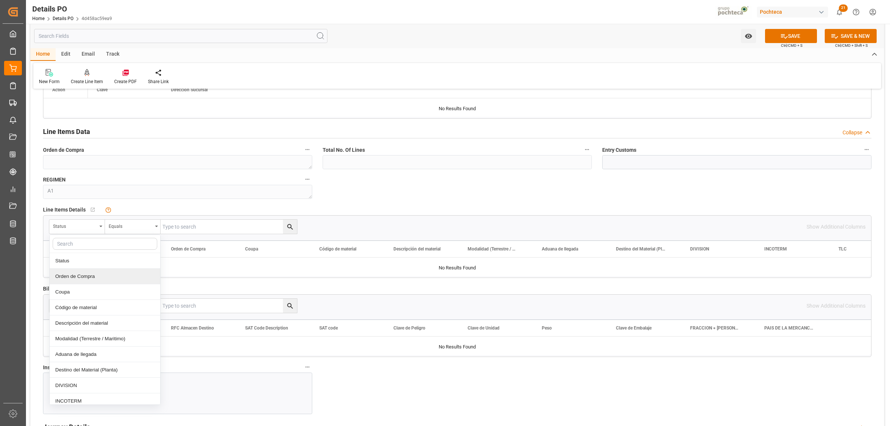
click at [92, 277] on div "Orden de Compra" at bounding box center [105, 277] width 111 height 16
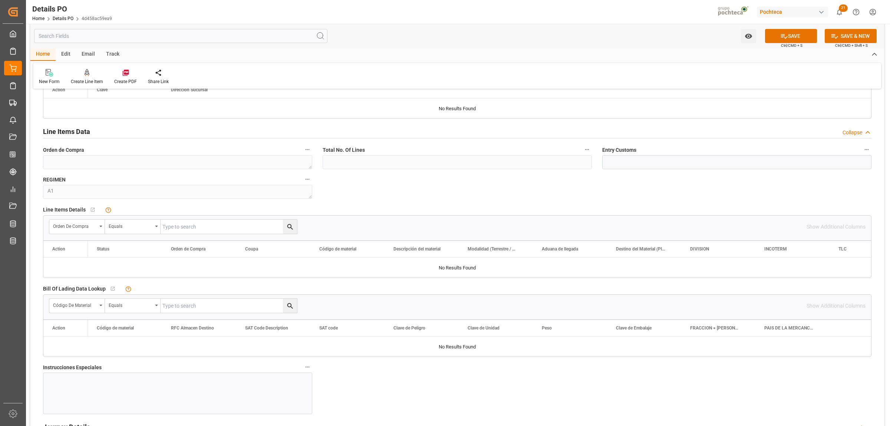
click at [187, 229] on input "text" at bounding box center [229, 227] width 136 height 14
paste input "5403671018"
type input "5403671018"
drag, startPoint x: 212, startPoint y: 230, endPoint x: 153, endPoint y: 231, distance: 59.0
click at [155, 230] on div "Orden de Compra Equals 5403671018" at bounding box center [173, 226] width 248 height 15
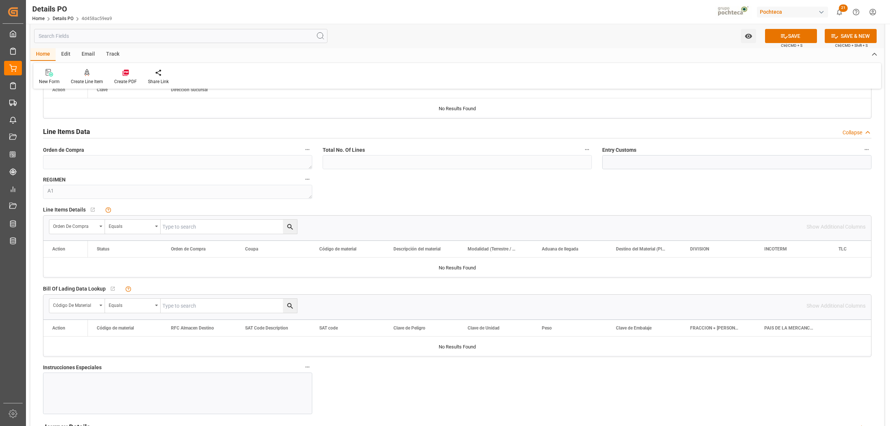
click at [177, 222] on input "text" at bounding box center [229, 227] width 136 height 14
paste input "5000306335"
type input "5000306335"
click at [284, 227] on button "search button" at bounding box center [290, 227] width 14 height 14
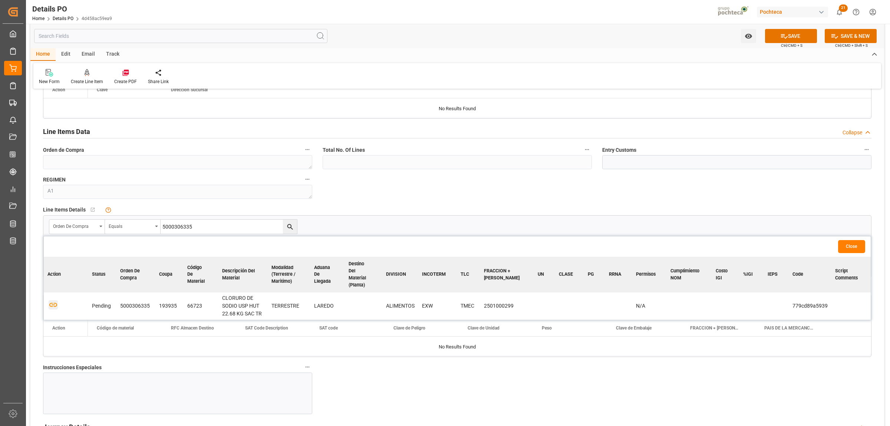
click at [56, 300] on icon "button" at bounding box center [53, 304] width 9 height 9
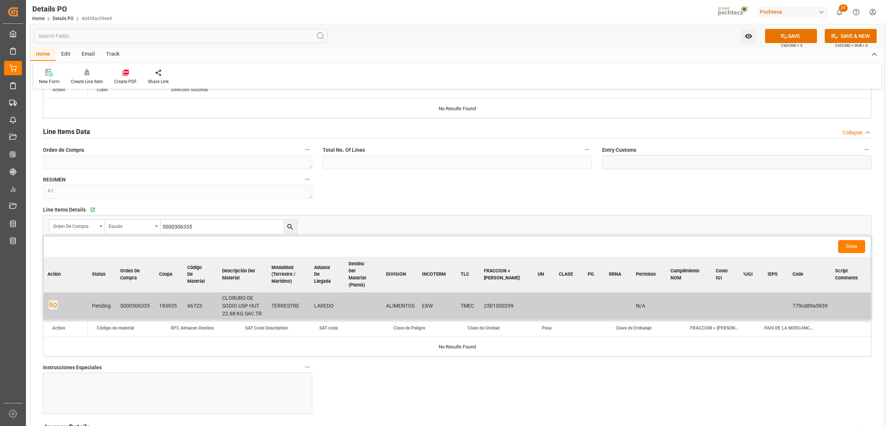
click at [141, 385] on div at bounding box center [177, 393] width 269 height 42
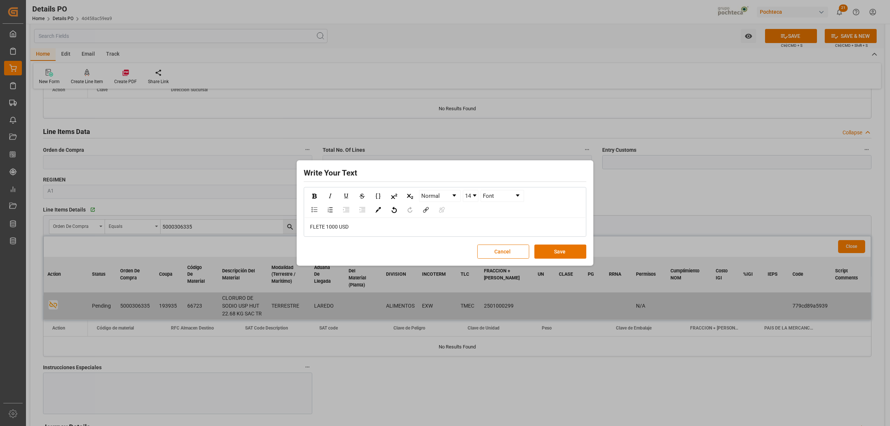
drag, startPoint x: 354, startPoint y: 231, endPoint x: 312, endPoint y: 229, distance: 42.3
click at [312, 229] on div "FLETE 1000 USD" at bounding box center [445, 227] width 281 height 18
drag, startPoint x: 352, startPoint y: 226, endPoint x: 308, endPoint y: 202, distance: 50.0
click at [308, 229] on div "FLETE 1000 USD" at bounding box center [445, 227] width 281 height 18
click at [313, 195] on img "rdw-inline-control" at bounding box center [314, 196] width 4 height 5
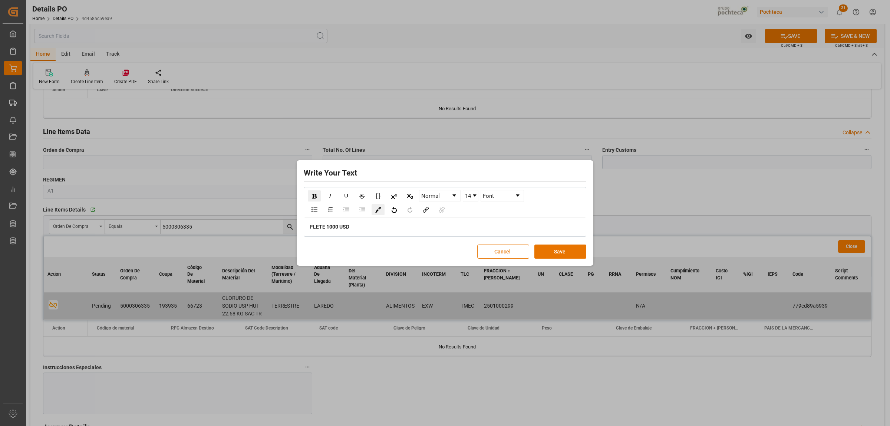
click at [377, 211] on img "rdw-color-picker" at bounding box center [378, 210] width 6 height 6
click at [394, 228] on span "rdw-color-picker" at bounding box center [393, 231] width 8 height 9
click at [472, 199] on link "14" at bounding box center [470, 195] width 15 height 11
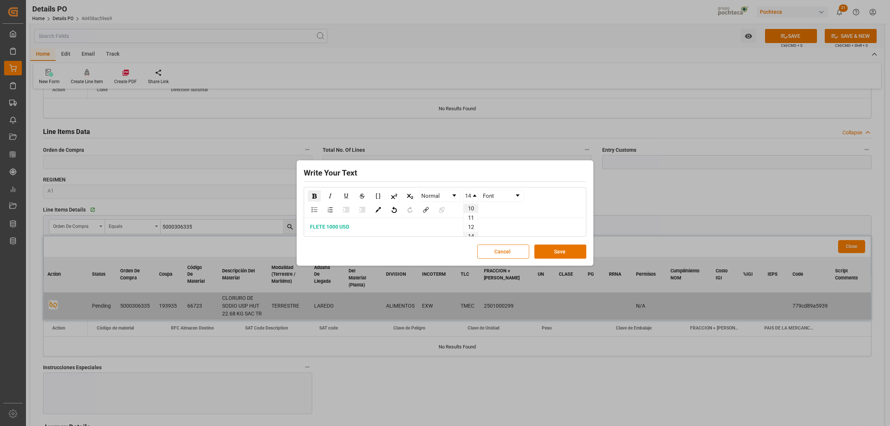
scroll to position [46, 0]
click at [470, 230] on li "24" at bounding box center [471, 234] width 14 height 9
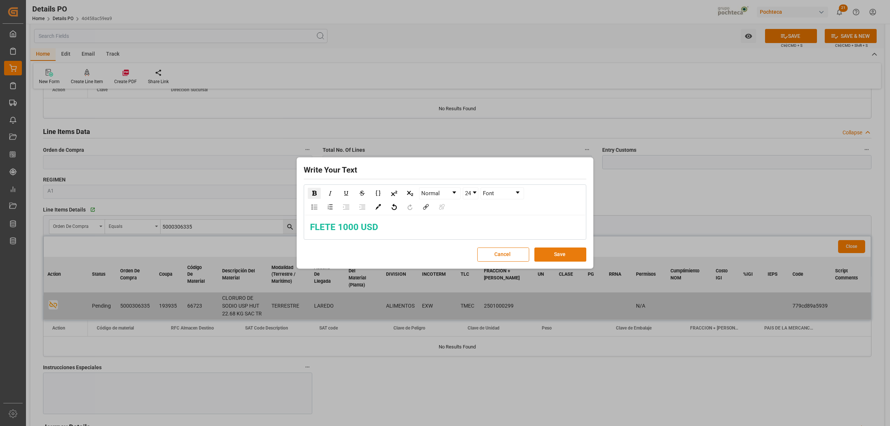
click at [551, 254] on button "Save" at bounding box center [560, 254] width 52 height 14
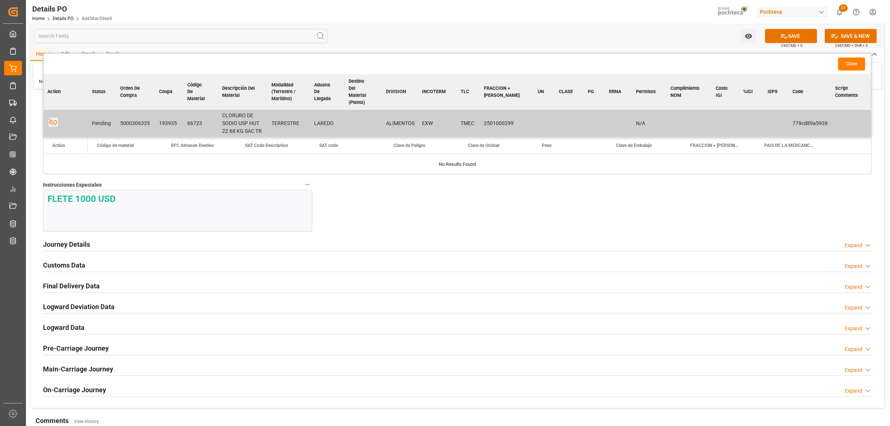
scroll to position [788, 0]
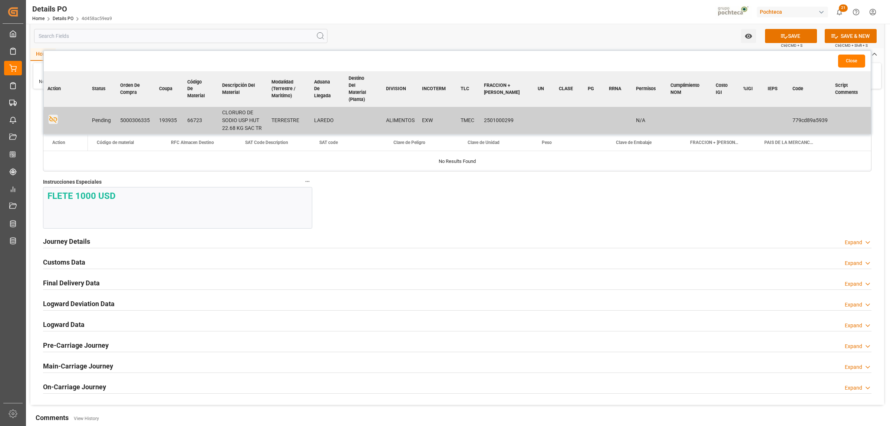
click at [86, 245] on h2 "Journey Details" at bounding box center [66, 241] width 47 height 10
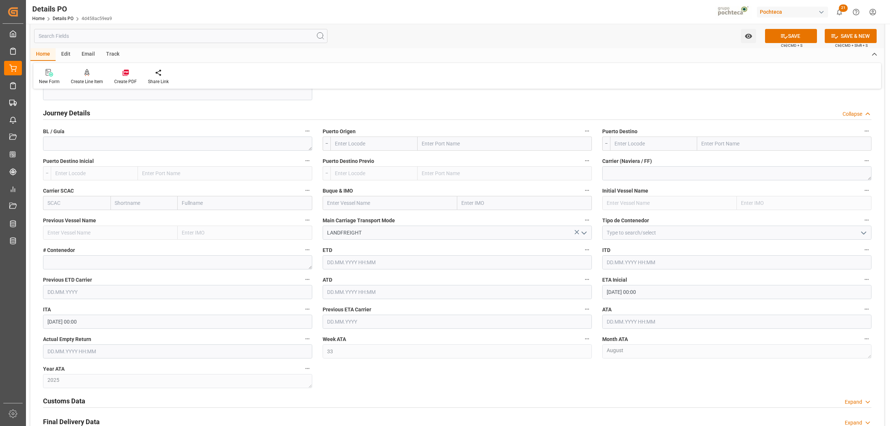
scroll to position [927, 0]
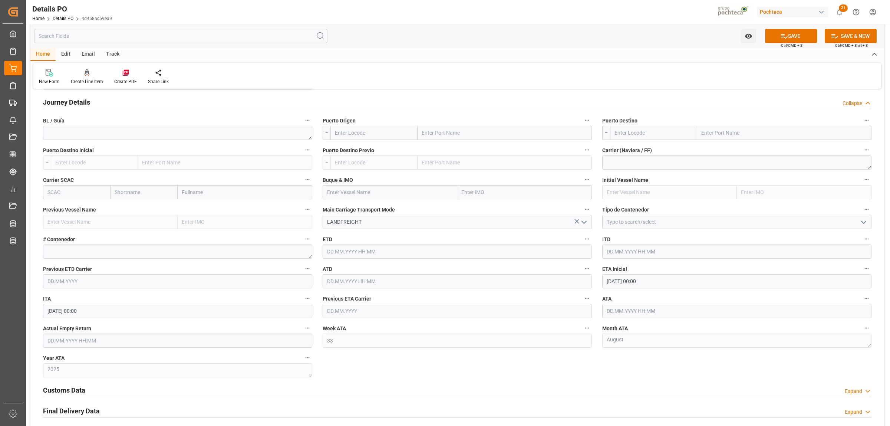
click at [865, 227] on icon "open menu" at bounding box center [863, 222] width 9 height 9
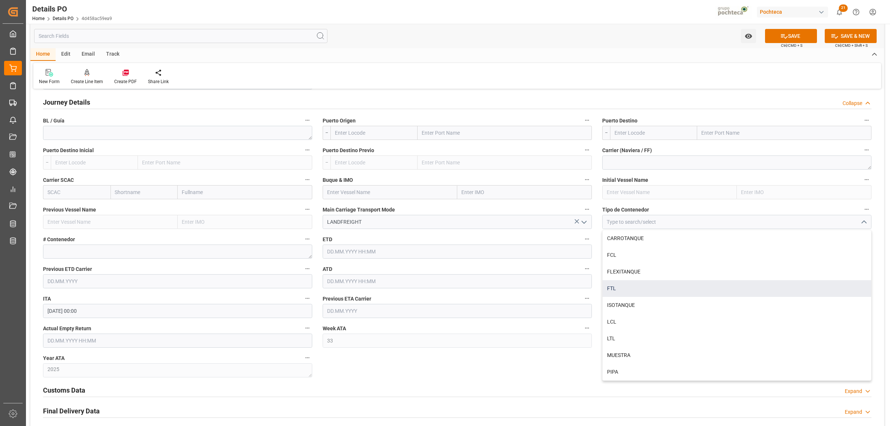
click at [613, 292] on div "FTL" at bounding box center [737, 288] width 269 height 17
type input "FTL"
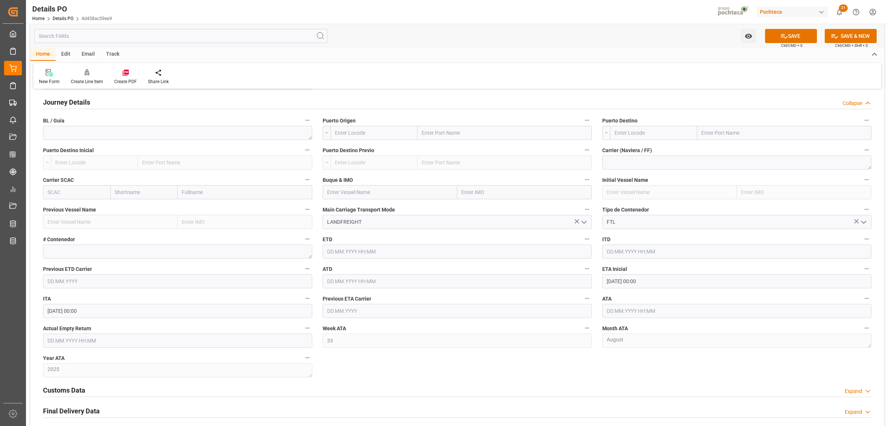
click at [620, 285] on input "[DATE] 00:00" at bounding box center [736, 281] width 269 height 14
click at [673, 371] on div "22" at bounding box center [669, 371] width 9 height 9
type input "[DATE] 00:00"
drag, startPoint x: 564, startPoint y: 377, endPoint x: 610, endPoint y: 348, distance: 54.0
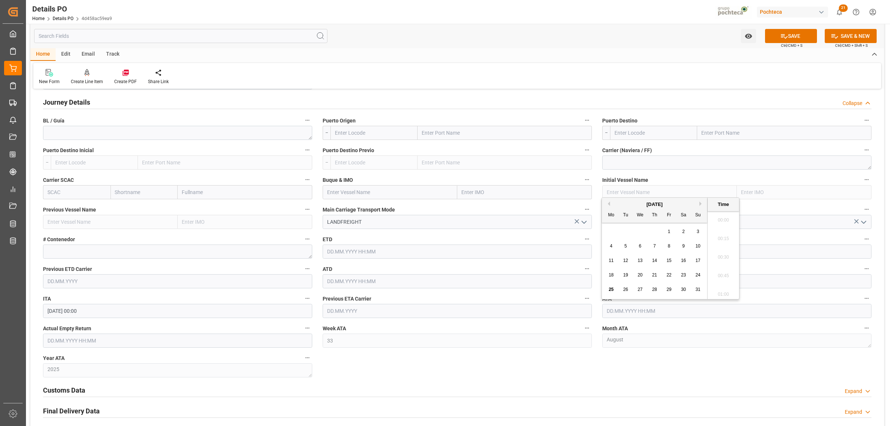
click at [621, 312] on input "text" at bounding box center [736, 311] width 269 height 14
click at [669, 275] on span "22" at bounding box center [669, 274] width 5 height 5
type input "[DATE] 00:00"
click at [429, 389] on div "Customs Data Expand" at bounding box center [457, 389] width 829 height 14
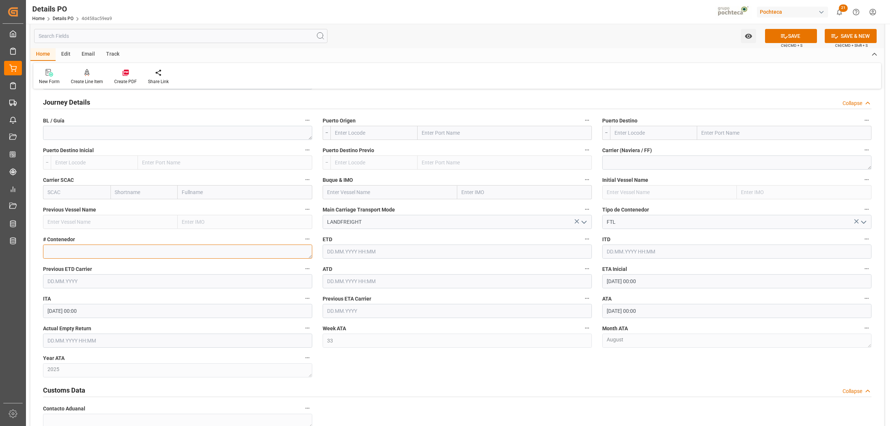
click at [59, 254] on textarea at bounding box center [177, 251] width 269 height 14
click at [66, 134] on textarea at bounding box center [177, 133] width 269 height 14
paste textarea "910953120"
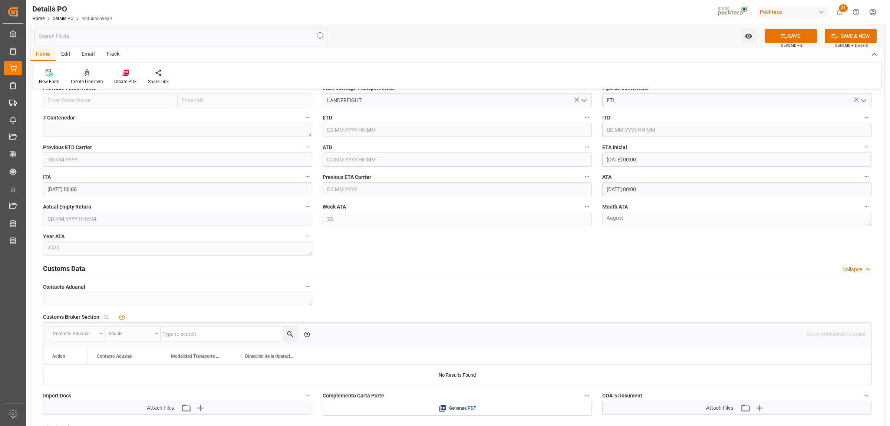
scroll to position [1113, 0]
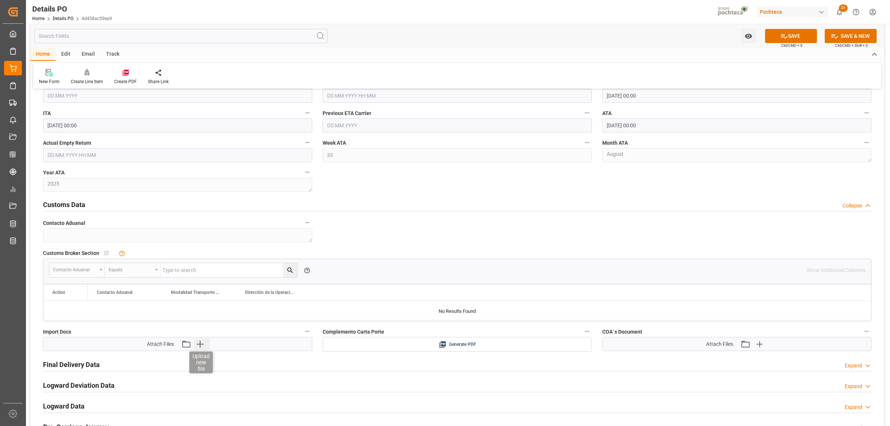
type textarea "910953120"
click at [197, 346] on icon "button" at bounding box center [200, 343] width 7 height 7
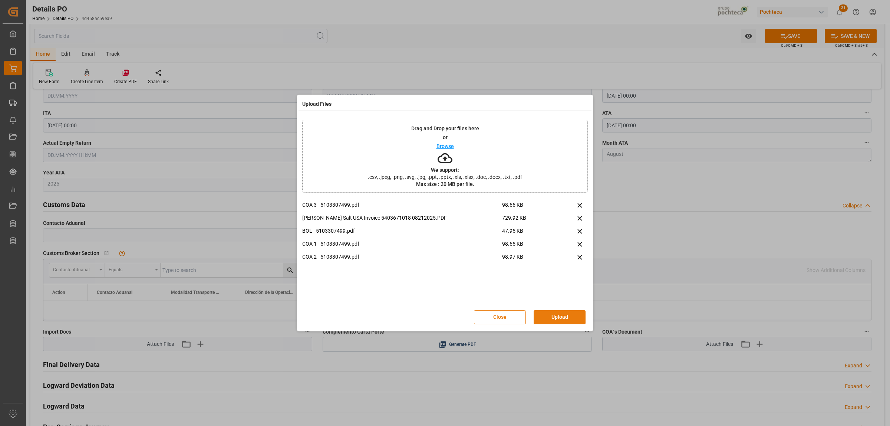
click at [557, 318] on button "Upload" at bounding box center [560, 317] width 52 height 14
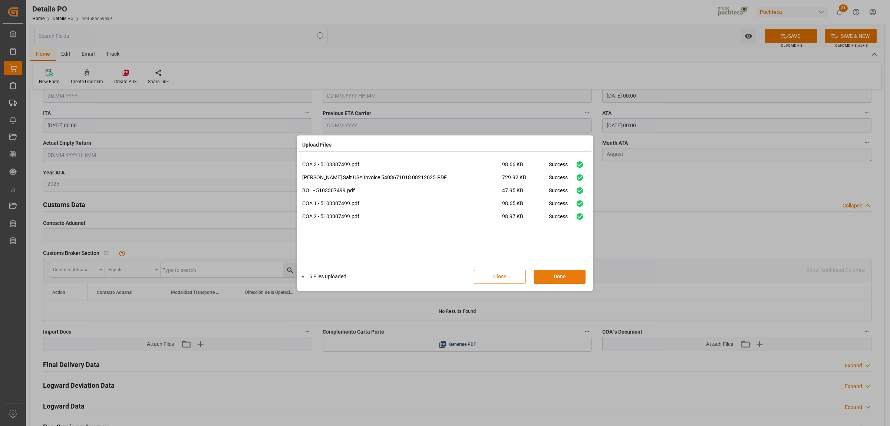
click at [556, 280] on button "Done" at bounding box center [560, 277] width 52 height 14
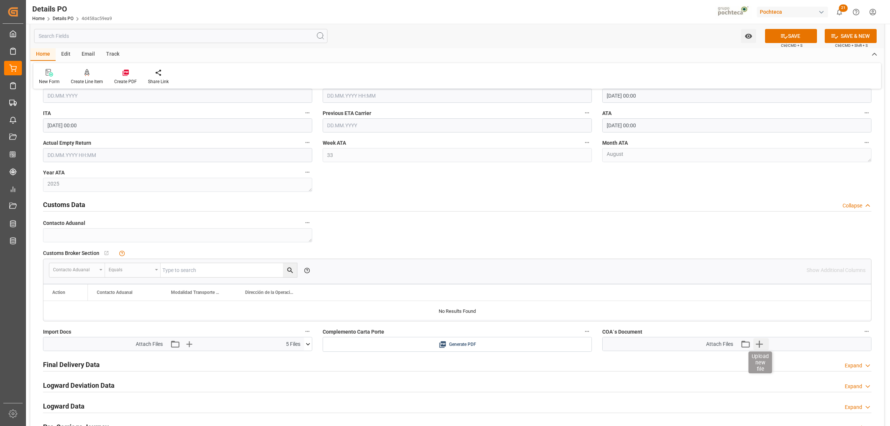
click at [760, 345] on icon "button" at bounding box center [760, 344] width 12 height 12
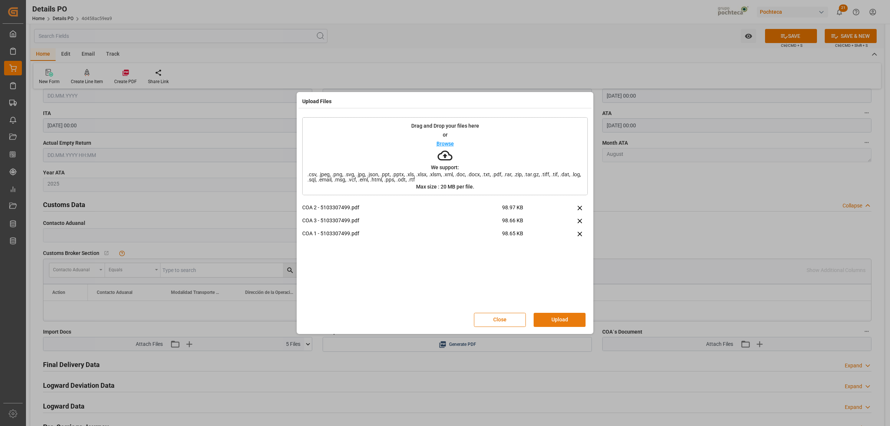
click at [560, 316] on button "Upload" at bounding box center [560, 320] width 52 height 14
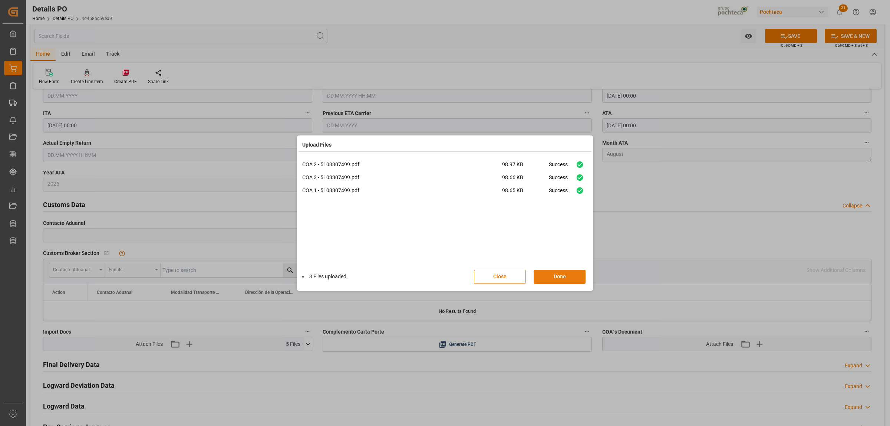
click at [562, 279] on button "Done" at bounding box center [560, 277] width 52 height 14
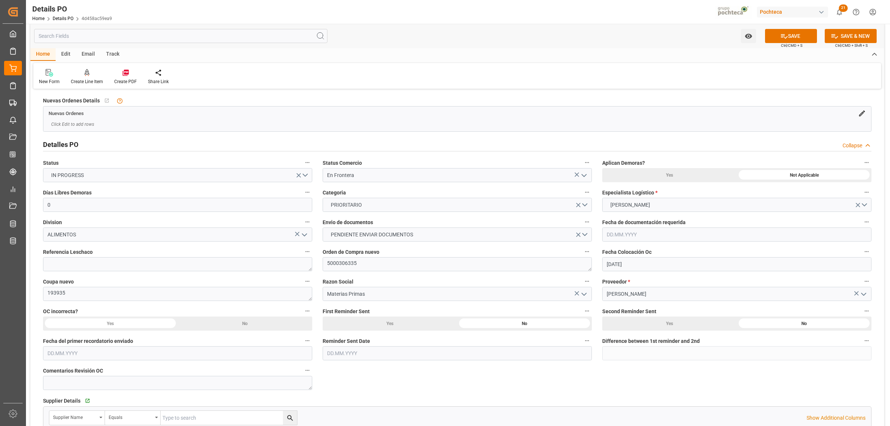
scroll to position [0, 0]
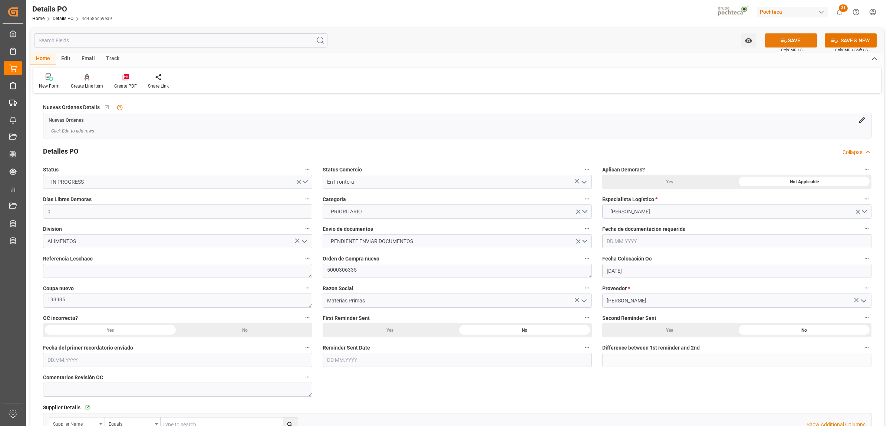
click at [774, 44] on button "SAVE" at bounding box center [791, 40] width 52 height 14
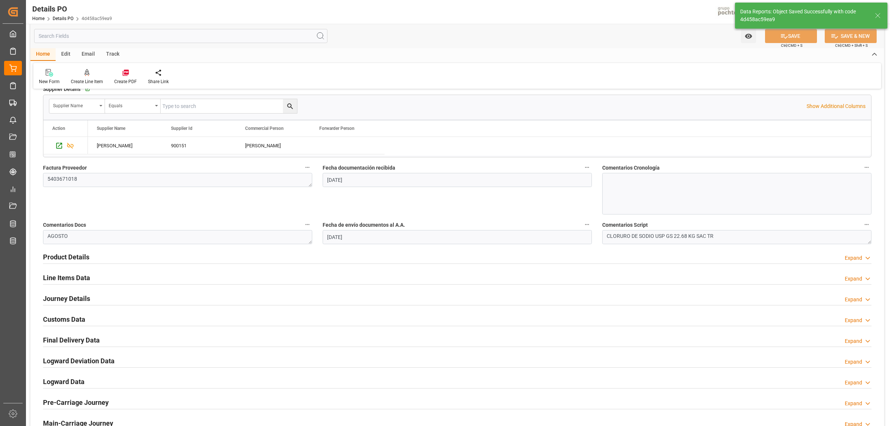
scroll to position [325, 0]
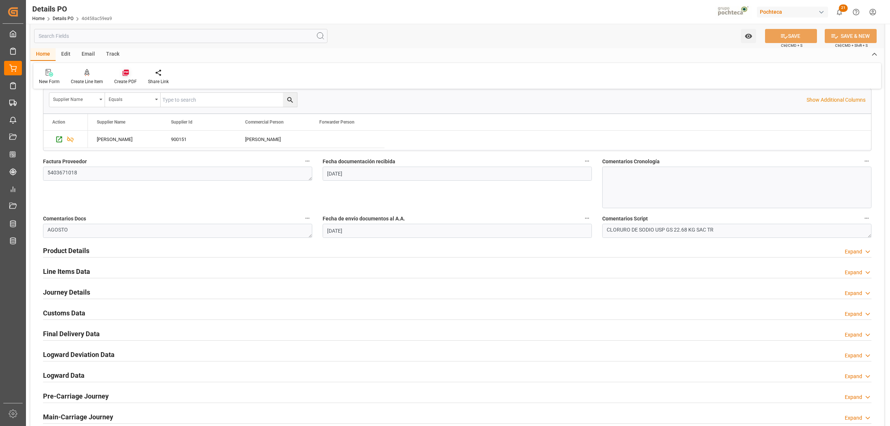
click at [124, 75] on icon at bounding box center [125, 72] width 7 height 7
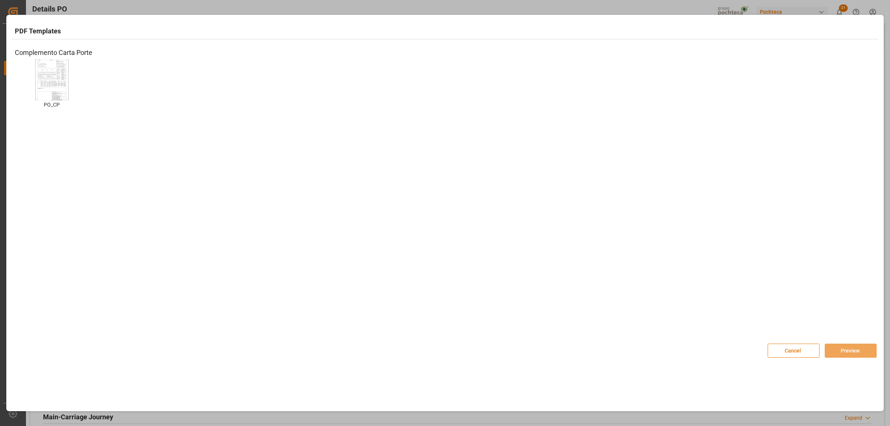
click at [49, 83] on img at bounding box center [52, 80] width 30 height 42
click at [850, 348] on button "Preview" at bounding box center [851, 350] width 52 height 14
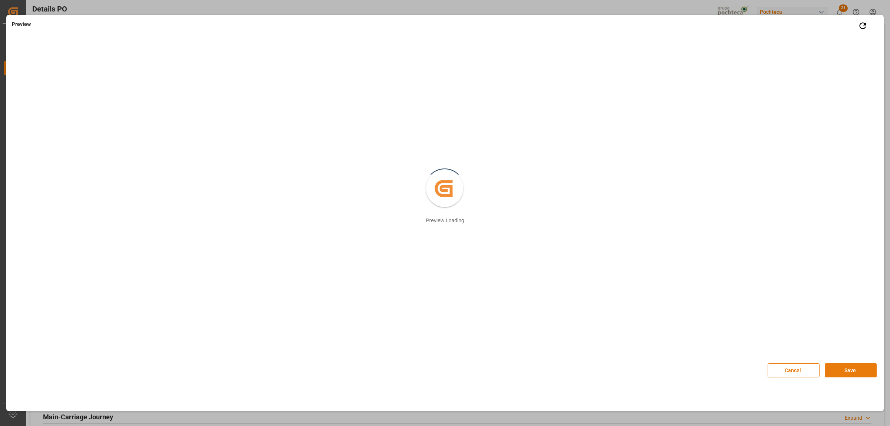
click at [842, 375] on button "Save" at bounding box center [851, 370] width 52 height 14
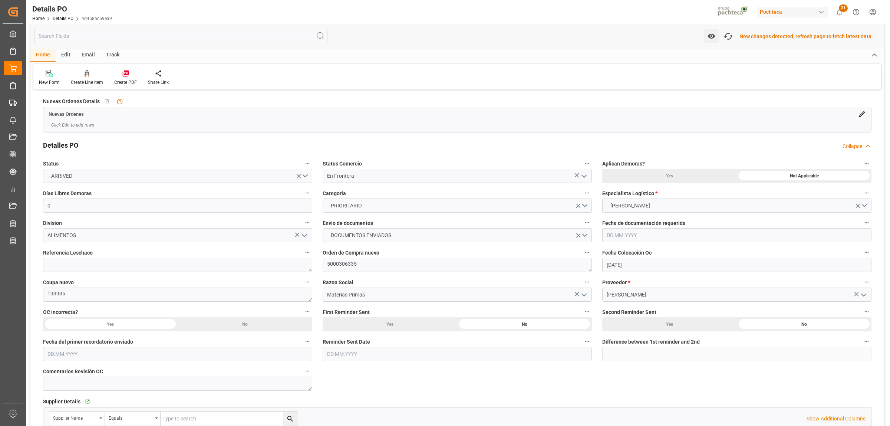
scroll to position [0, 0]
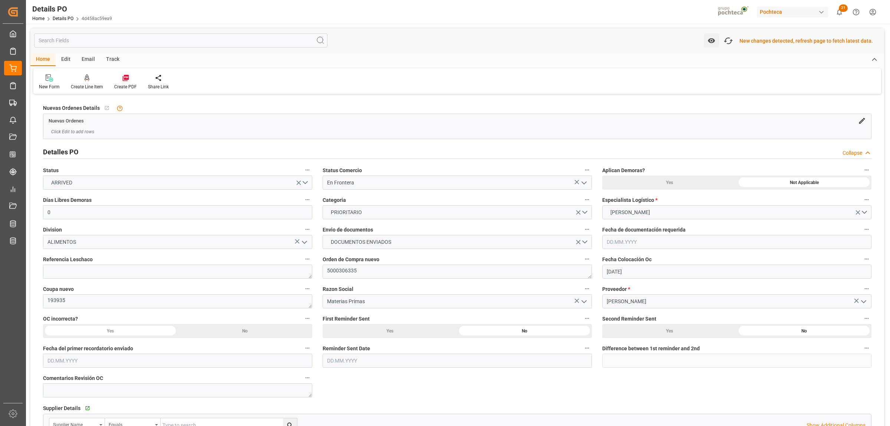
click at [123, 80] on icon at bounding box center [125, 77] width 7 height 7
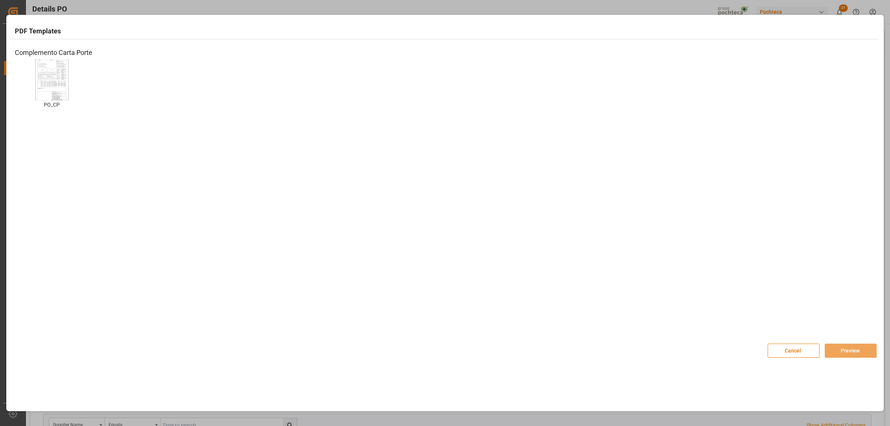
click at [49, 79] on img at bounding box center [52, 80] width 30 height 42
click at [843, 351] on button "Preview" at bounding box center [851, 350] width 52 height 14
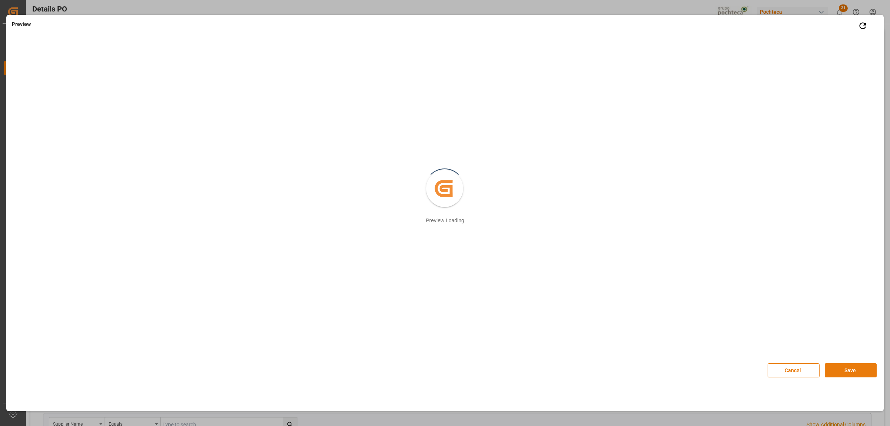
click at [859, 369] on button "Save" at bounding box center [851, 370] width 52 height 14
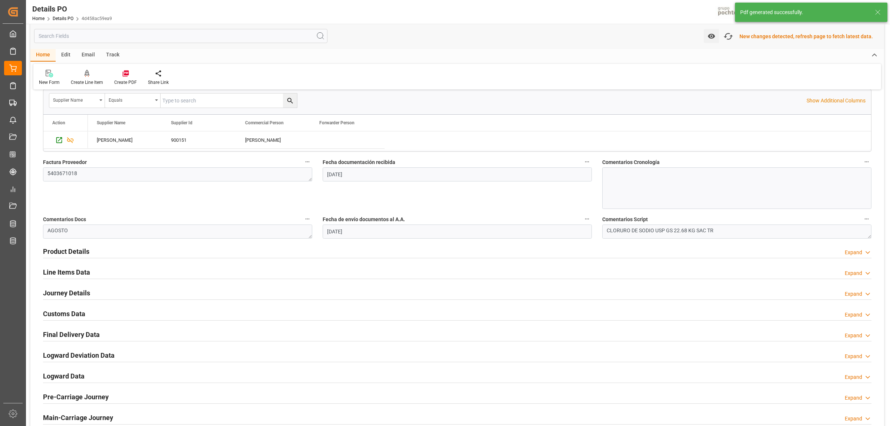
scroll to position [325, 0]
click at [63, 315] on h2 "Customs Data" at bounding box center [64, 313] width 42 height 10
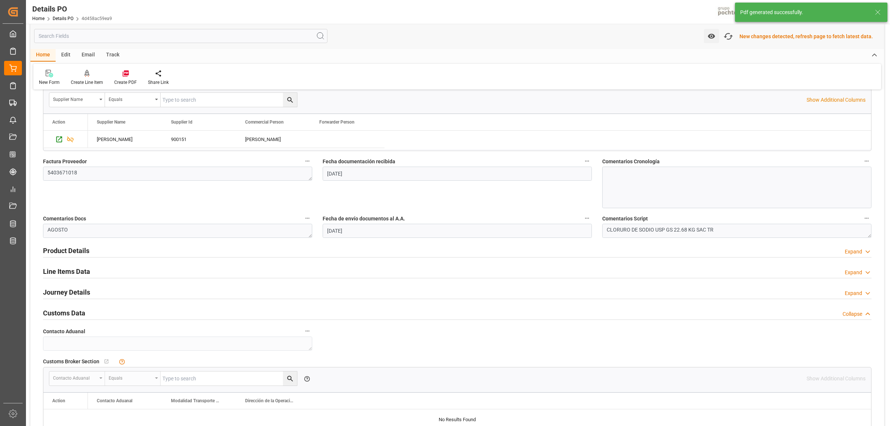
scroll to position [464, 0]
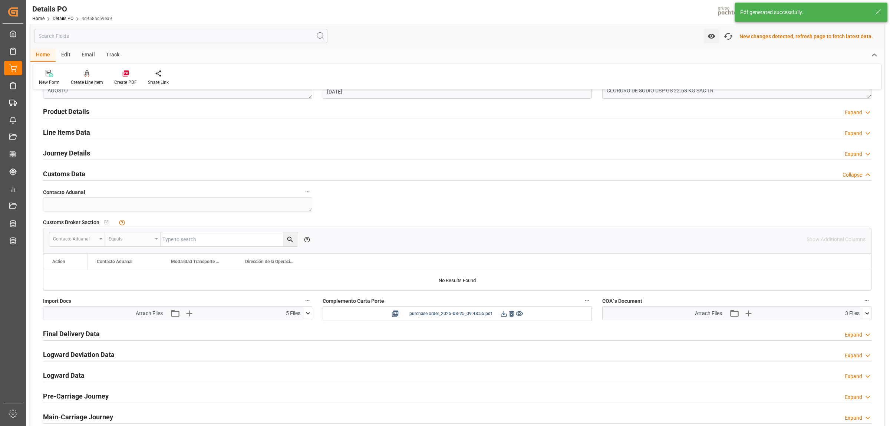
click at [503, 312] on icon at bounding box center [504, 313] width 6 height 6
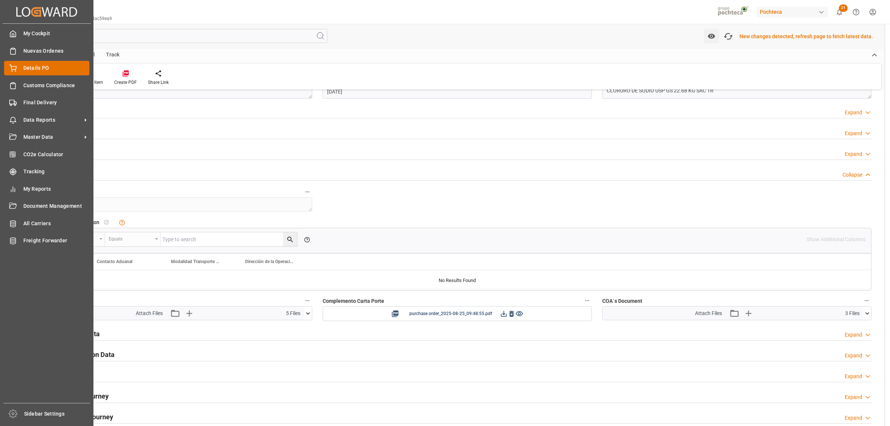
click at [37, 69] on span "Details PO" at bounding box center [56, 68] width 66 height 8
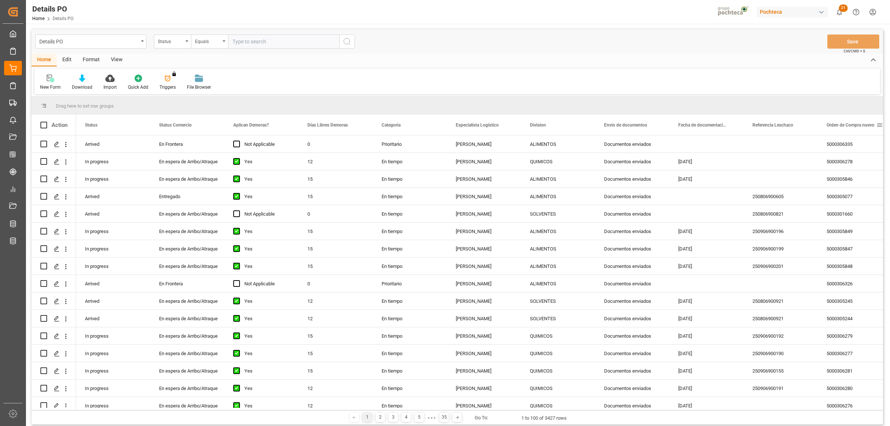
click at [878, 123] on span at bounding box center [879, 125] width 7 height 7
click at [858, 125] on span "filter" at bounding box center [855, 126] width 7 height 7
type input "5000306332"
click at [853, 190] on button "Apply" at bounding box center [852, 187] width 14 height 7
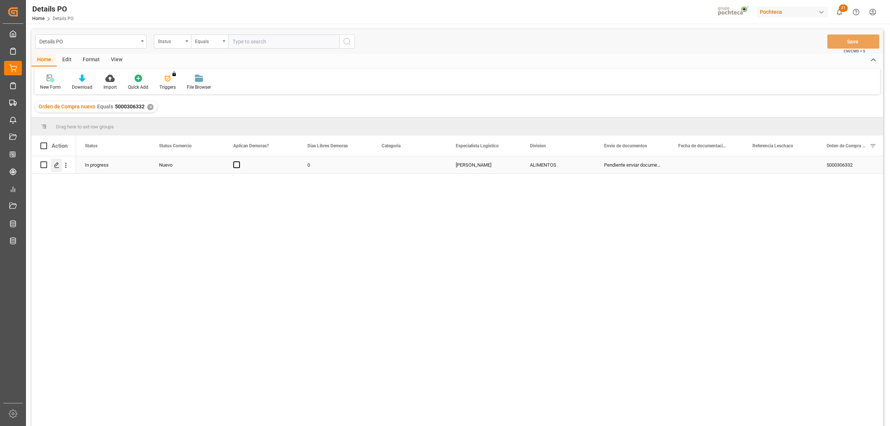
click at [55, 164] on icon "Press SPACE to select this row." at bounding box center [57, 165] width 6 height 6
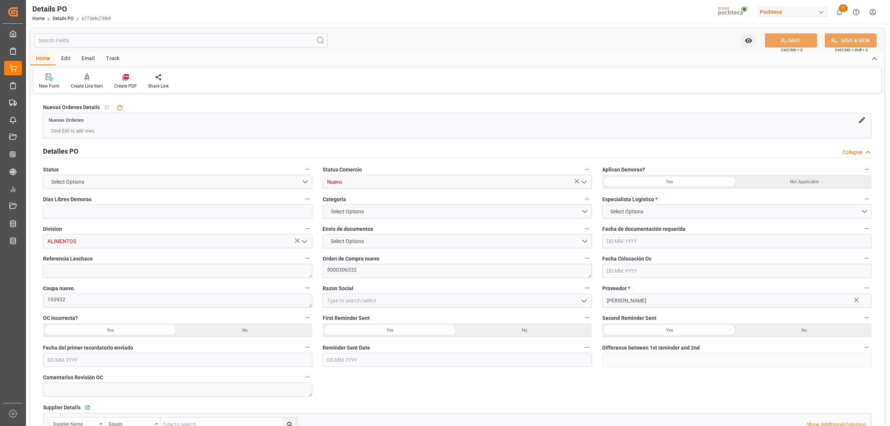
type input "0"
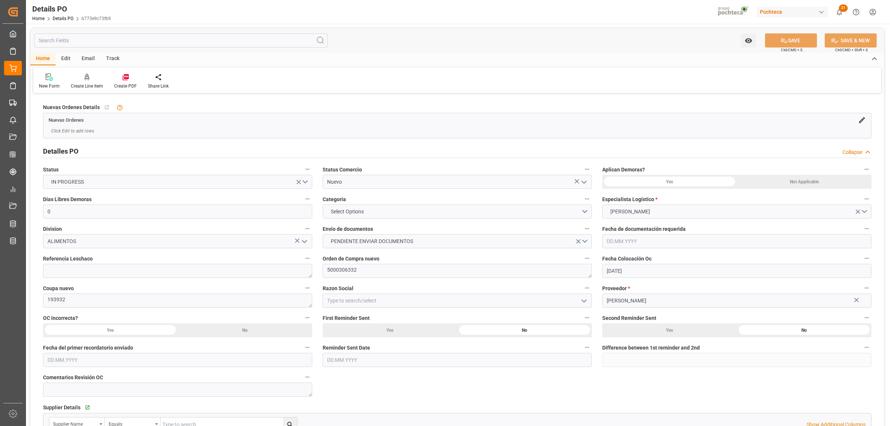
type input "[DATE]"
click at [583, 186] on icon "open menu" at bounding box center [584, 182] width 9 height 9
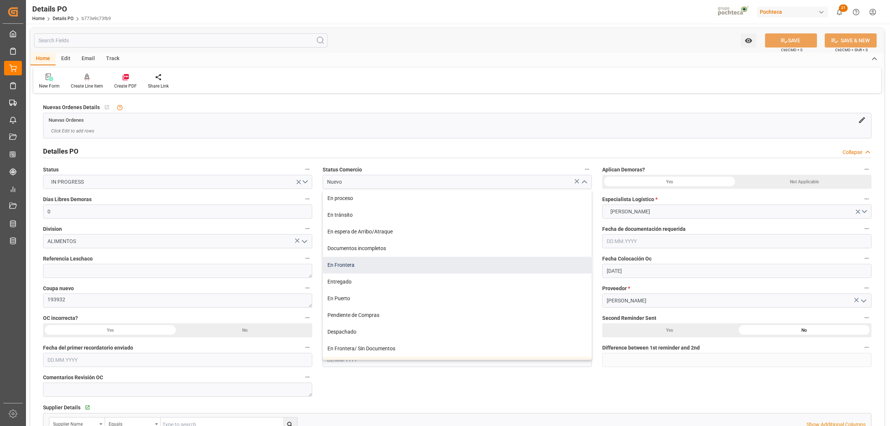
click at [338, 264] on div "En Frontera" at bounding box center [457, 265] width 269 height 17
type input "En Frontera"
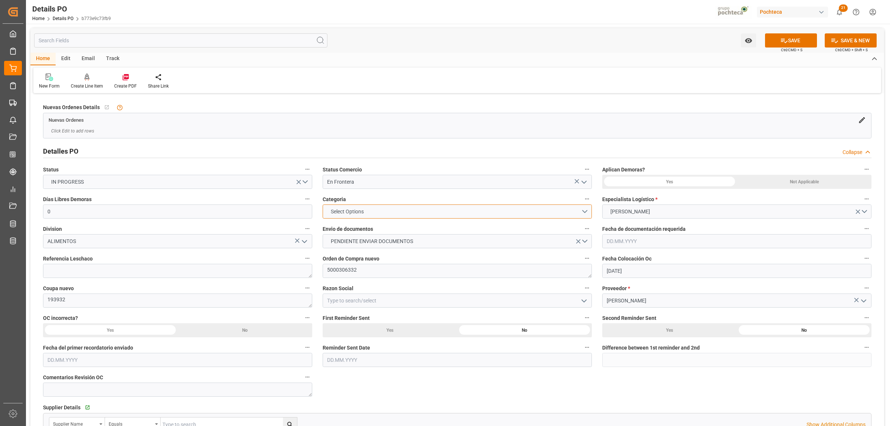
click at [348, 212] on span "Select Options" at bounding box center [347, 212] width 40 height 8
click at [348, 225] on div "EN TIEMPO" at bounding box center [457, 229] width 269 height 16
click at [348, 212] on span "EN TIEMPO" at bounding box center [344, 212] width 34 height 8
click at [345, 217] on div "PRIORITARIO" at bounding box center [457, 213] width 269 height 16
click at [350, 241] on span "PENDIENTE ENVIAR DOCUMENTOS" at bounding box center [372, 241] width 90 height 8
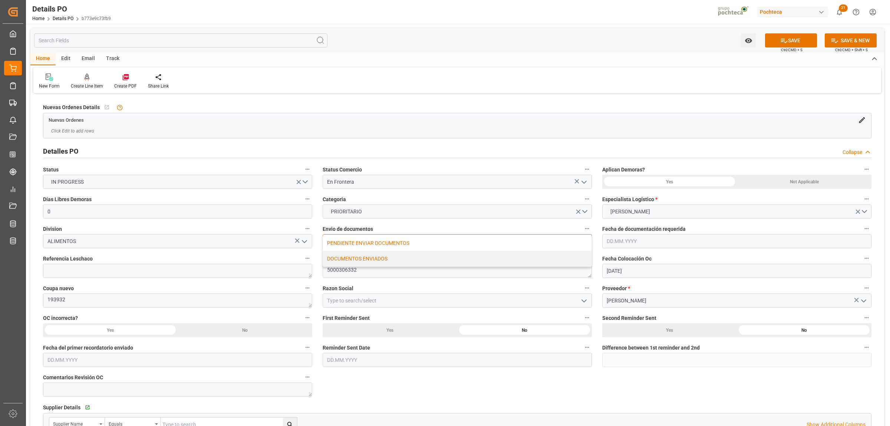
click at [347, 262] on div "DOCUMENTOS ENVIADOS" at bounding box center [457, 259] width 269 height 16
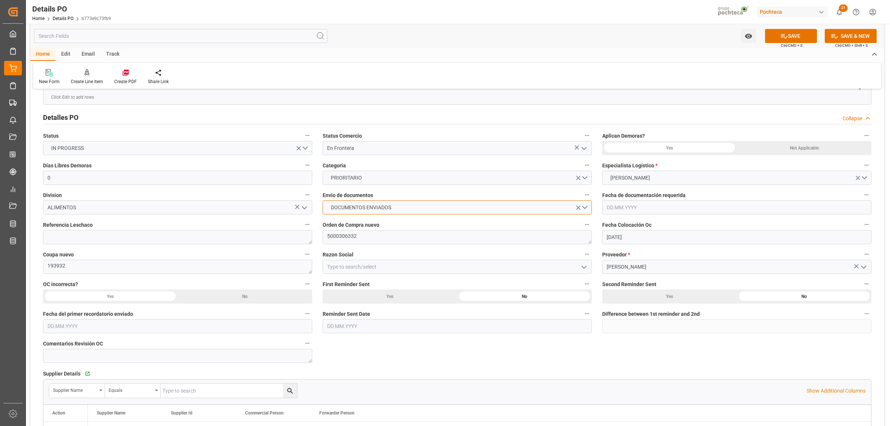
scroll to position [46, 0]
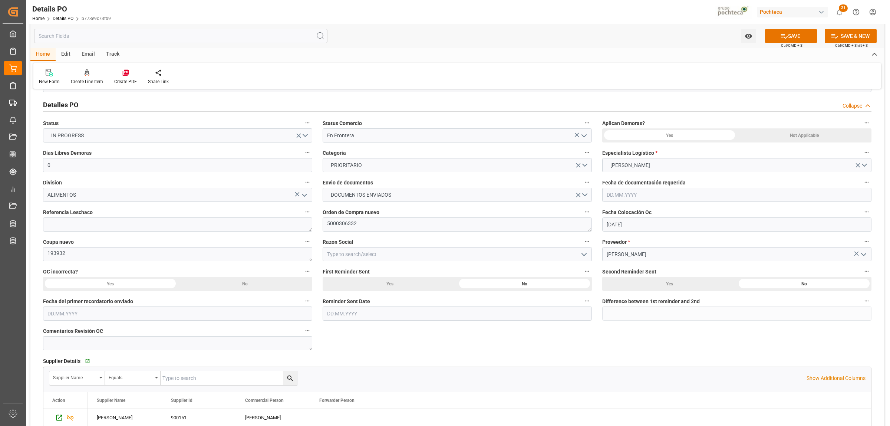
click at [582, 259] on button "open menu" at bounding box center [583, 253] width 11 height 11
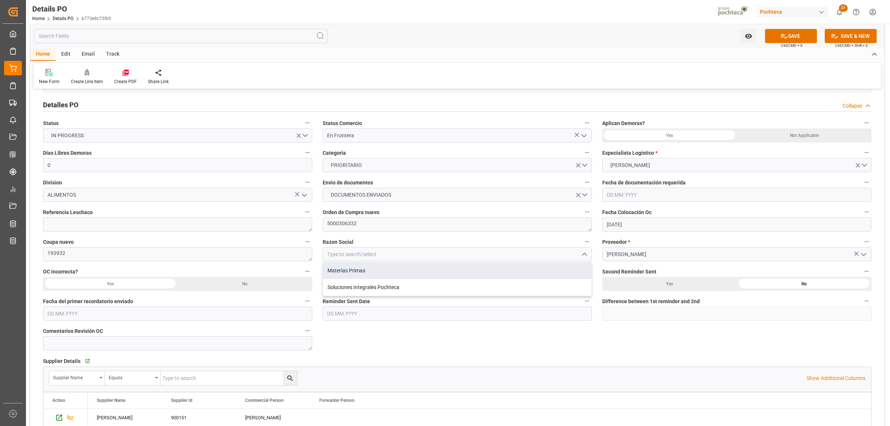
click at [336, 269] on div "Materias Primas" at bounding box center [457, 270] width 269 height 17
type input "Materias Primas"
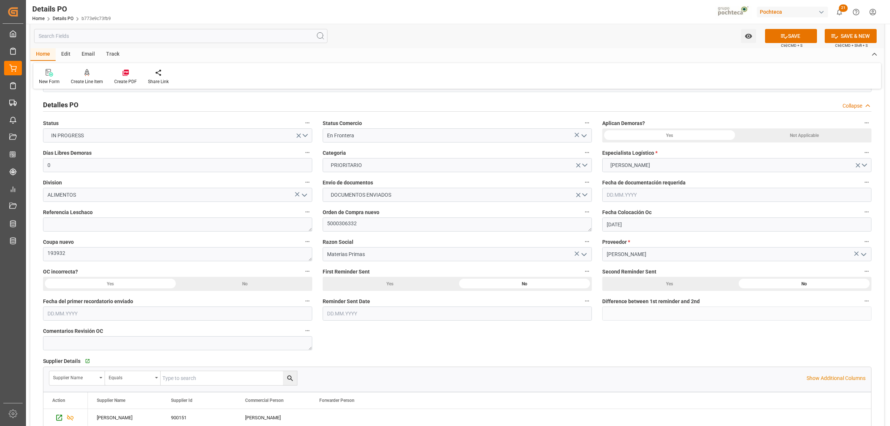
click at [777, 137] on div "Not Applicable" at bounding box center [804, 135] width 135 height 14
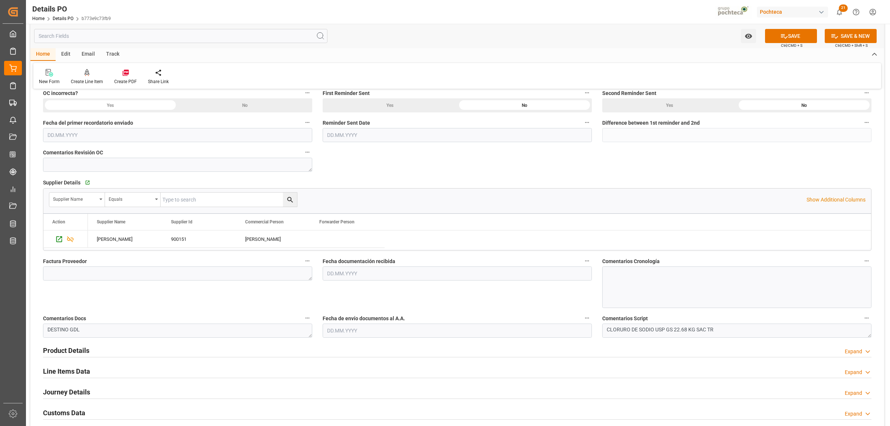
scroll to position [232, 0]
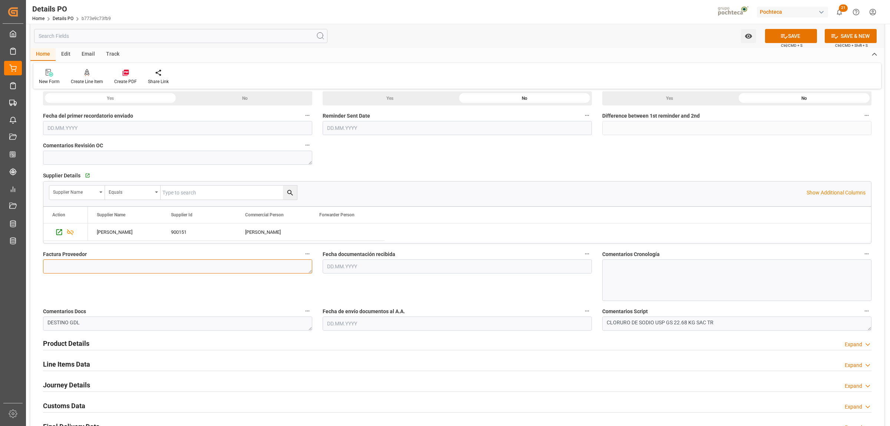
click at [98, 266] on textarea at bounding box center [177, 266] width 269 height 14
paste textarea "5403671016"
type textarea "5403671016"
click at [372, 271] on input "text" at bounding box center [457, 266] width 269 height 14
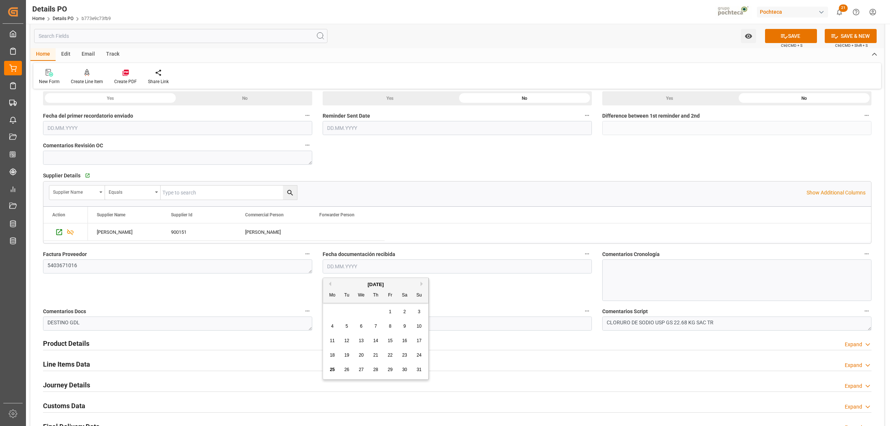
click at [332, 368] on span "25" at bounding box center [332, 369] width 5 height 5
type input "[DATE]"
click at [336, 323] on input "text" at bounding box center [457, 323] width 269 height 14
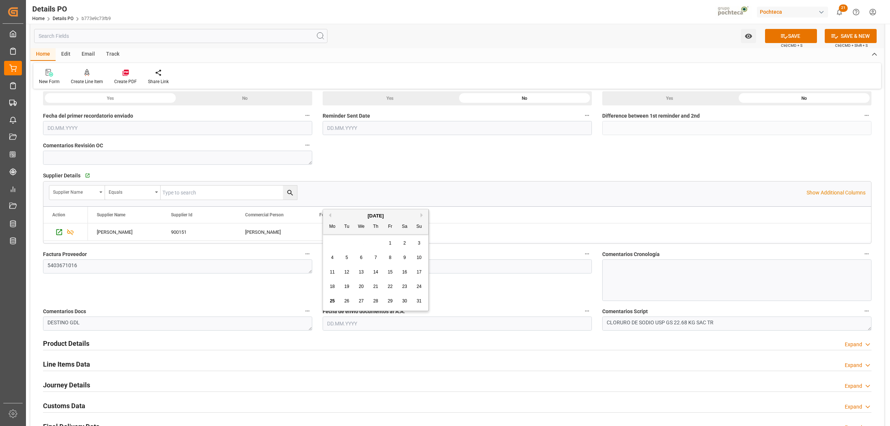
click at [332, 299] on span "25" at bounding box center [332, 300] width 5 height 5
type input "[DATE]"
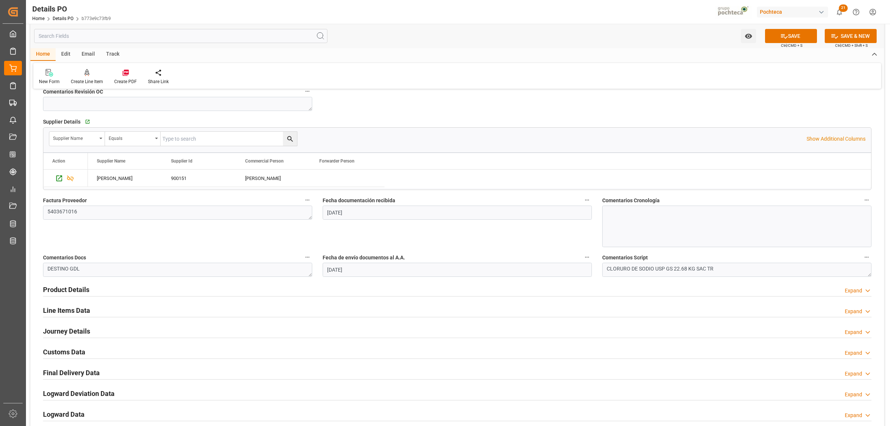
scroll to position [325, 0]
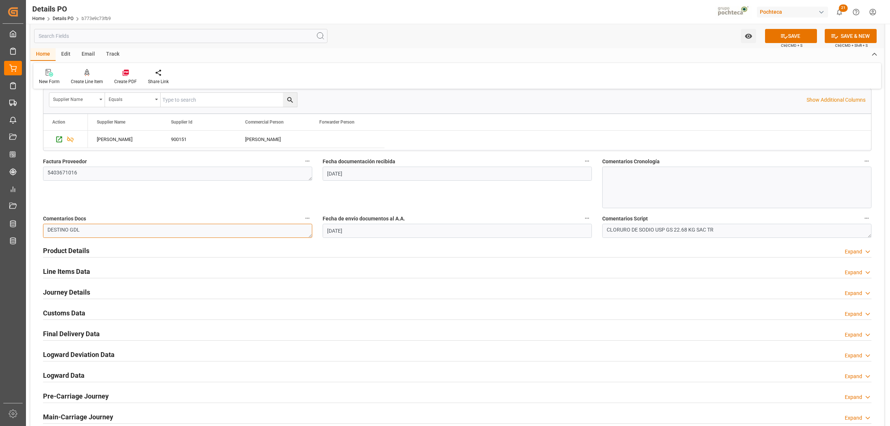
click at [85, 230] on textarea "DESTINO GDL" at bounding box center [177, 231] width 269 height 14
drag, startPoint x: 85, startPoint y: 230, endPoint x: 11, endPoint y: 236, distance: 73.7
click at [11, 236] on div "Created by potrace 1.15, written by [PERSON_NAME] [DATE]-[DATE] Created by potr…" at bounding box center [445, 213] width 890 height 426
click at [63, 252] on h2 "Product Details" at bounding box center [66, 251] width 46 height 10
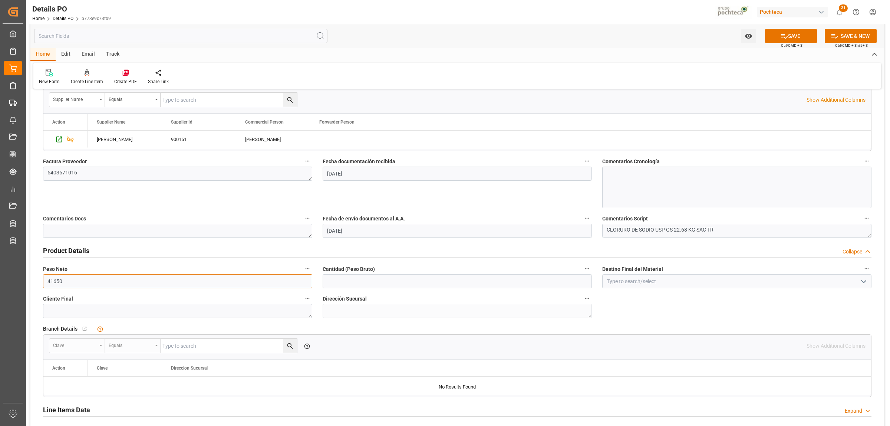
drag, startPoint x: 80, startPoint y: 279, endPoint x: 31, endPoint y: 278, distance: 49.7
click at [31, 278] on div "Nuevas Ordenes Details   No child Object linked Nuevas Ordenes Click Edit to ad…" at bounding box center [457, 182] width 854 height 823
type input "19000"
click at [343, 283] on input "text" at bounding box center [457, 281] width 269 height 14
type input "19000"
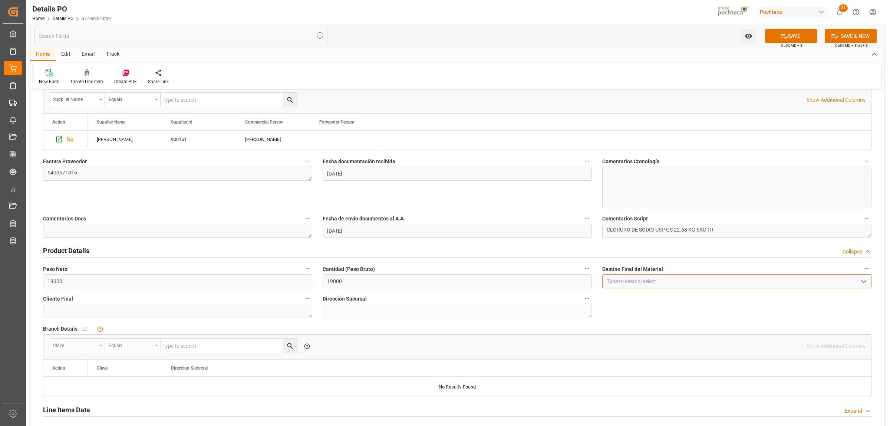
click at [614, 282] on input at bounding box center [736, 281] width 269 height 14
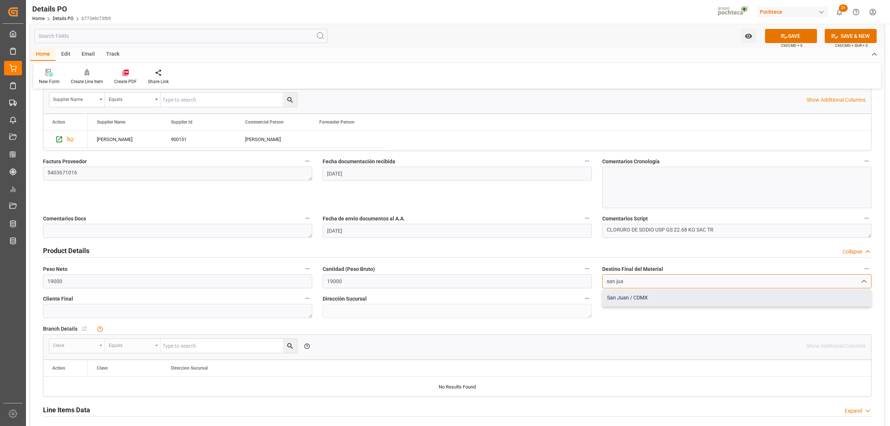
click at [618, 296] on div "San Juan / CDMX" at bounding box center [737, 297] width 269 height 17
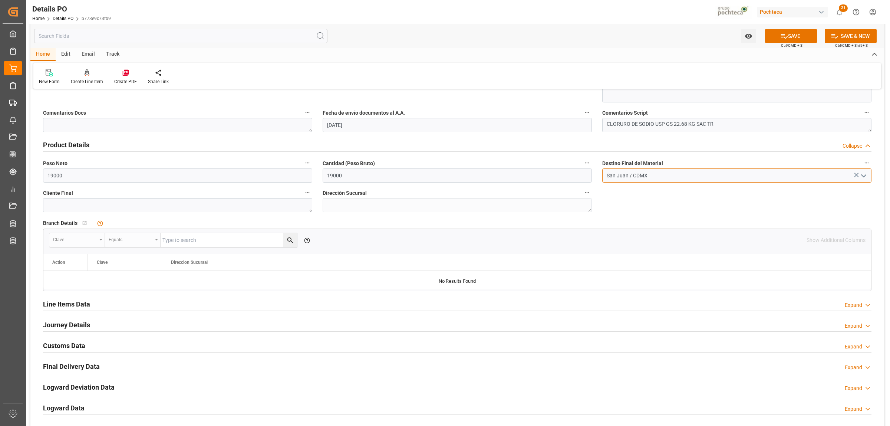
scroll to position [510, 0]
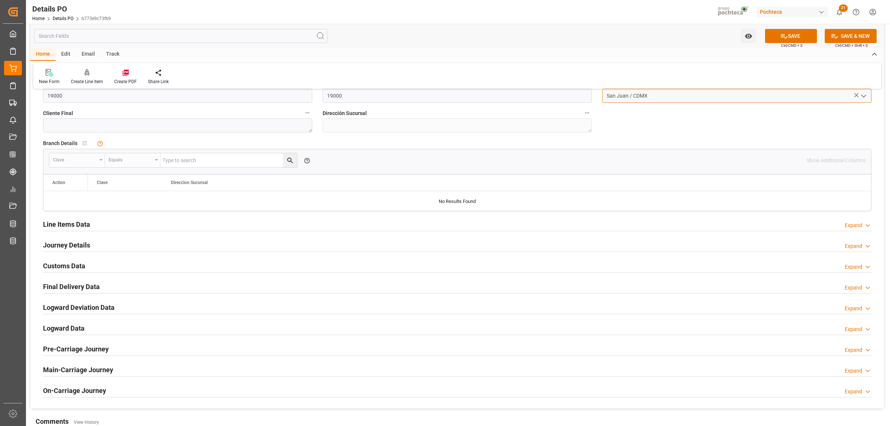
type input "San Juan / CDMX"
click at [60, 224] on h2 "Line Items Data" at bounding box center [66, 224] width 47 height 10
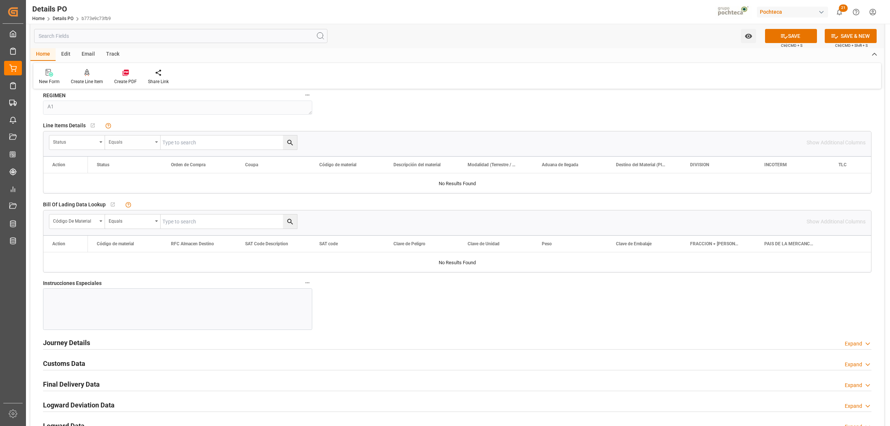
scroll to position [695, 0]
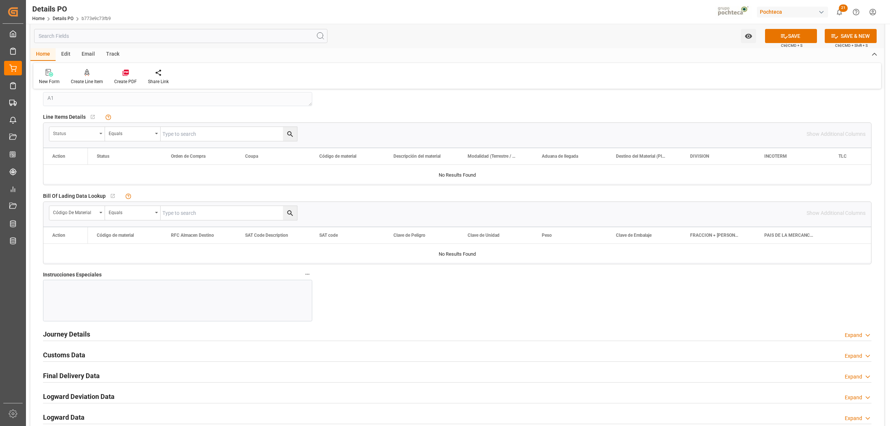
click at [102, 136] on div "Status" at bounding box center [77, 134] width 56 height 14
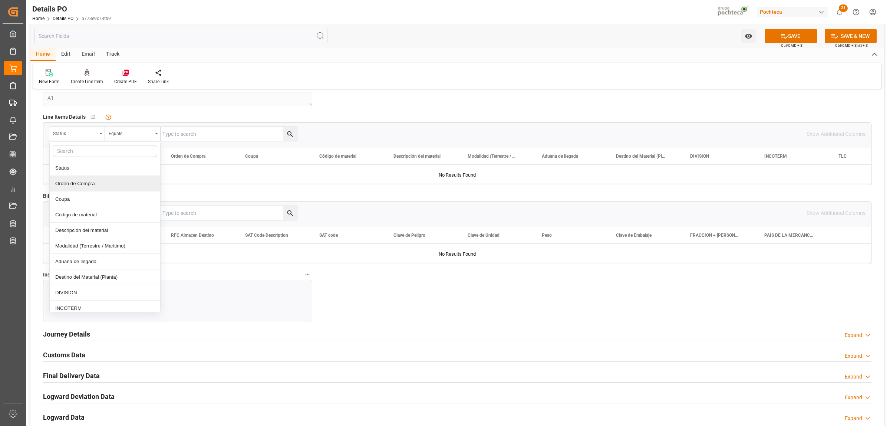
click at [77, 185] on div "Orden de Compra" at bounding box center [105, 184] width 111 height 16
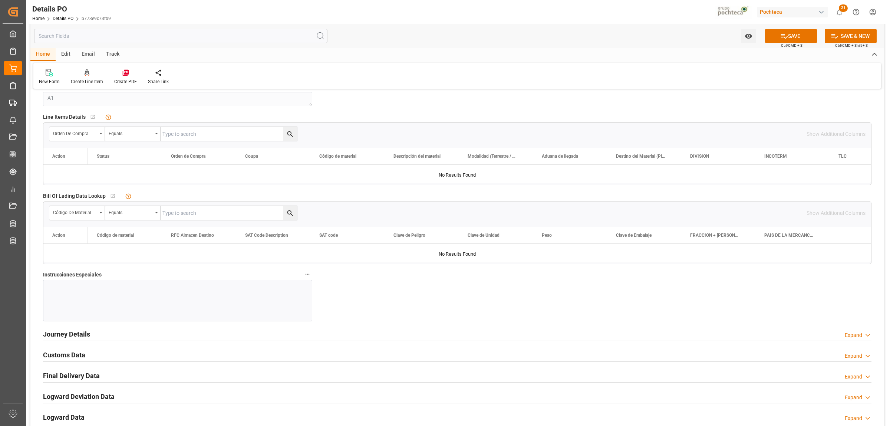
click at [173, 132] on input "text" at bounding box center [229, 134] width 136 height 14
paste input "5403671016"
drag, startPoint x: 169, startPoint y: 136, endPoint x: 164, endPoint y: 138, distance: 5.3
click at [164, 138] on input "5403671016" at bounding box center [229, 134] width 136 height 14
drag, startPoint x: 179, startPoint y: 140, endPoint x: 145, endPoint y: 143, distance: 33.9
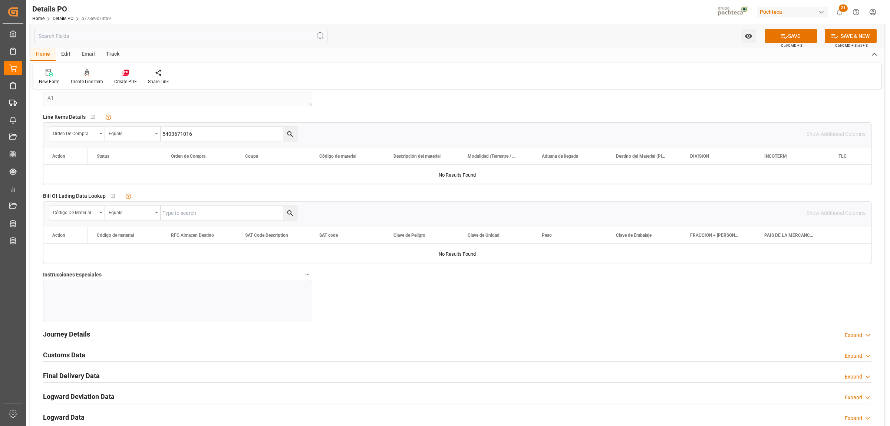
click at [145, 143] on div "Orden de Compra Equals 5403671016 Show Additional Columns" at bounding box center [457, 134] width 828 height 22
type input "5000306332"
click at [291, 136] on icon "search button" at bounding box center [290, 134] width 6 height 6
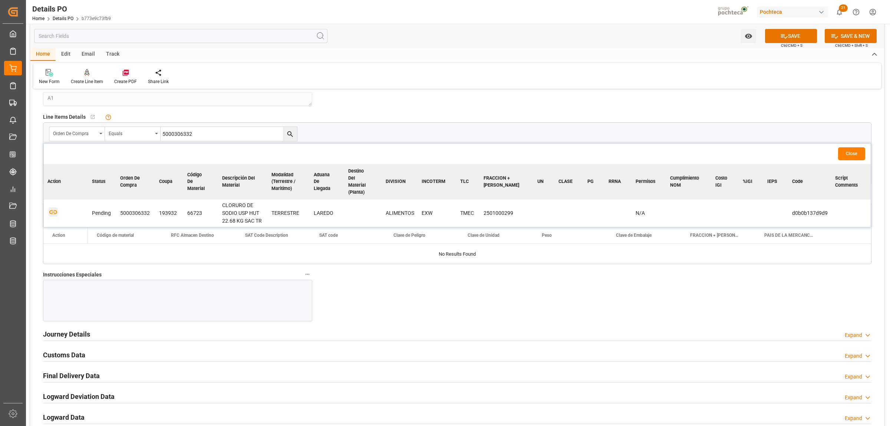
click at [52, 207] on icon "button" at bounding box center [53, 211] width 9 height 9
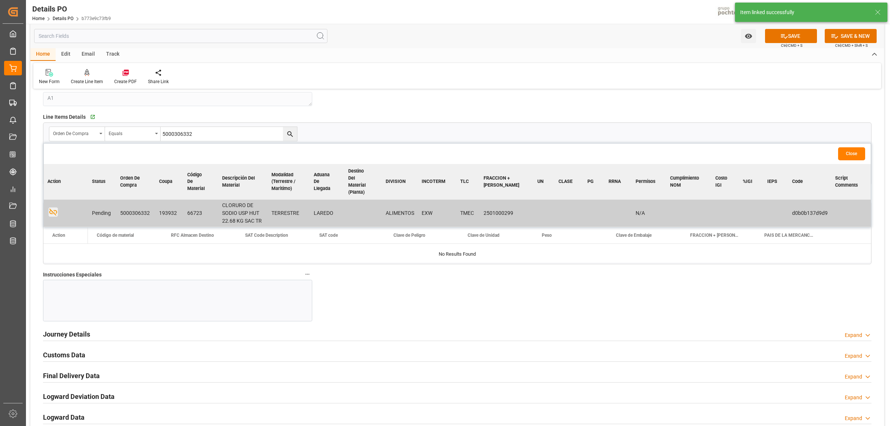
click at [75, 294] on div at bounding box center [177, 301] width 269 height 42
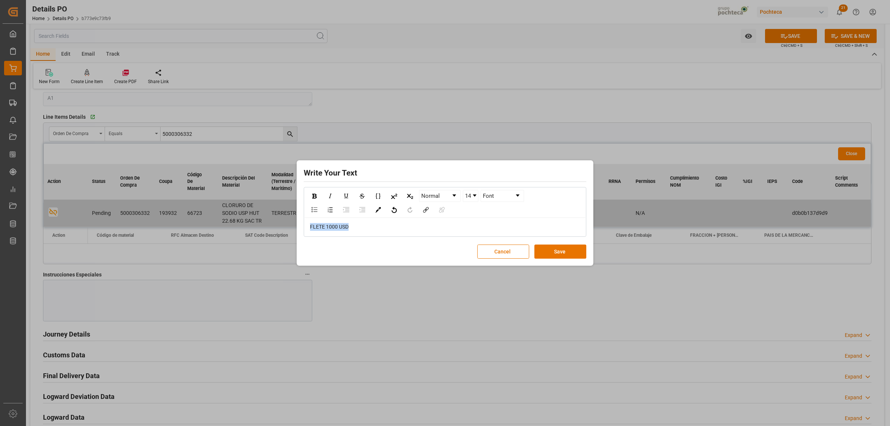
drag, startPoint x: 349, startPoint y: 227, endPoint x: 306, endPoint y: 205, distance: 48.6
click at [300, 223] on div "Write Your Text Normal 14 Font FLETE 1000 USD Cancel Save" at bounding box center [445, 213] width 293 height 102
click at [316, 194] on img "rdw-inline-control" at bounding box center [314, 196] width 4 height 5
click at [381, 210] on div "rdw-color-picker" at bounding box center [378, 209] width 13 height 11
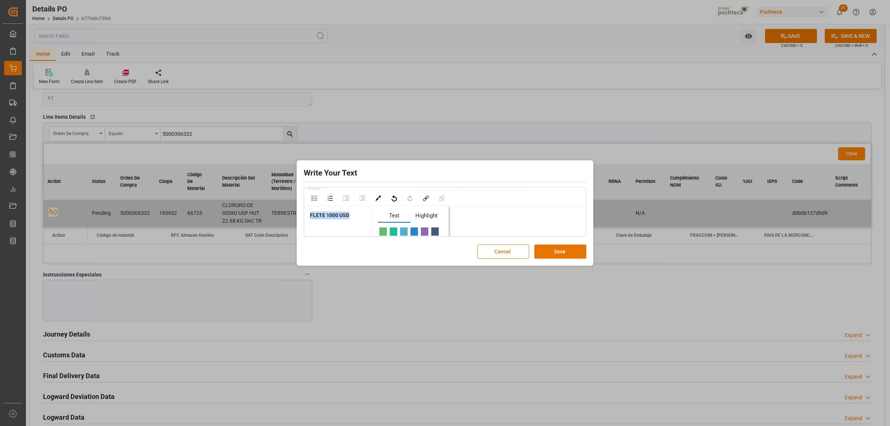
click at [393, 228] on span "rdw-color-picker" at bounding box center [393, 231] width 8 height 9
click at [475, 194] on link "14" at bounding box center [470, 195] width 15 height 11
click at [473, 233] on li "24" at bounding box center [471, 234] width 14 height 9
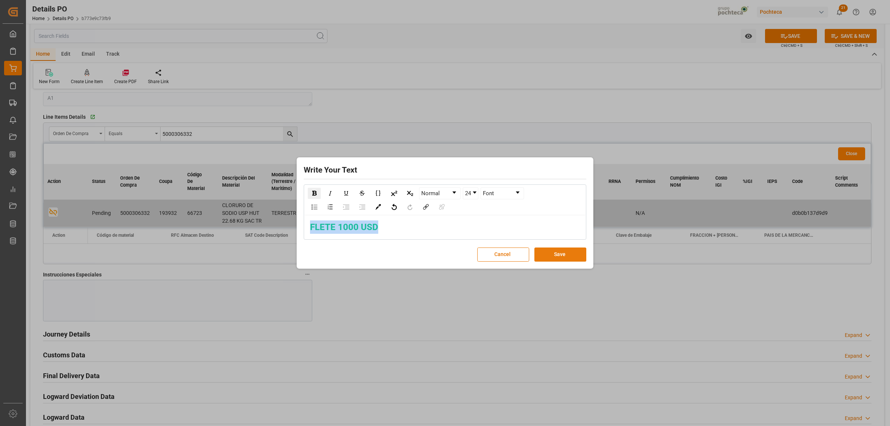
click at [561, 257] on button "Save" at bounding box center [560, 254] width 52 height 14
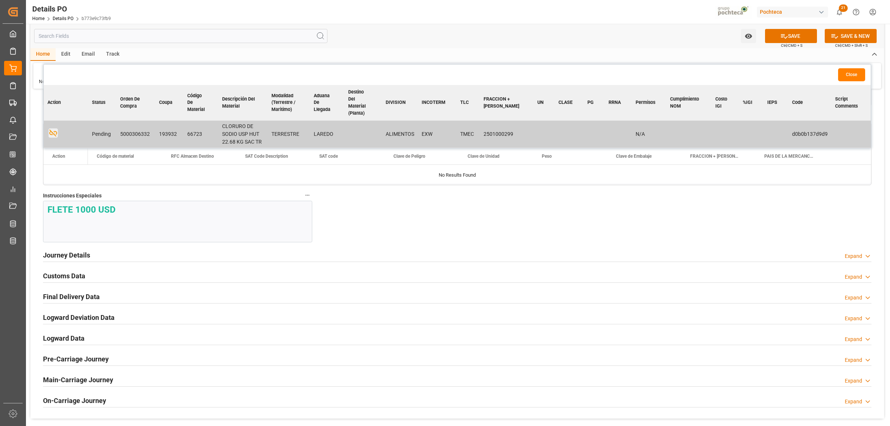
scroll to position [788, 0]
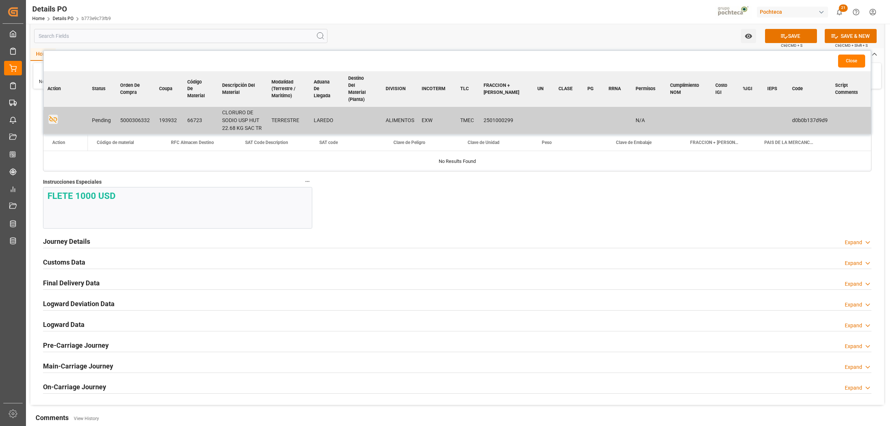
click at [76, 244] on h2 "Journey Details" at bounding box center [66, 241] width 47 height 10
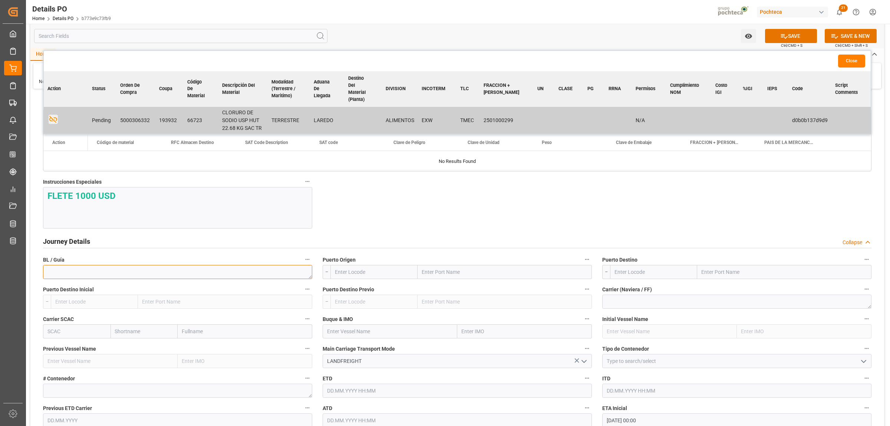
click at [121, 278] on textarea at bounding box center [177, 272] width 269 height 14
paste textarea "910953126"
type textarea "910953126"
click at [461, 274] on input "text" at bounding box center [505, 272] width 174 height 14
type input "LAREDO"
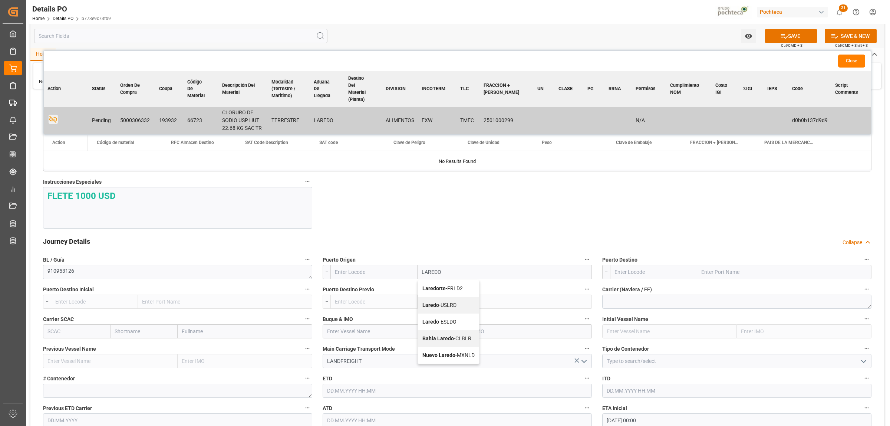
click at [432, 307] on b "Laredo" at bounding box center [430, 305] width 17 height 6
type input "USLRD"
type input "Laredo"
click at [747, 272] on input "text" at bounding box center [784, 272] width 174 height 14
type input "NUEVO LAREDO"
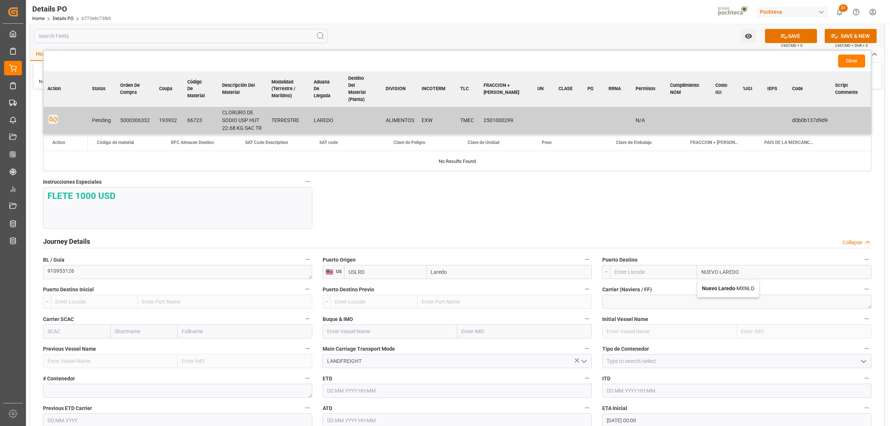
click at [735, 289] on span "Nuevo Laredo - MXNLD" at bounding box center [728, 288] width 52 height 6
type input "MXNLD"
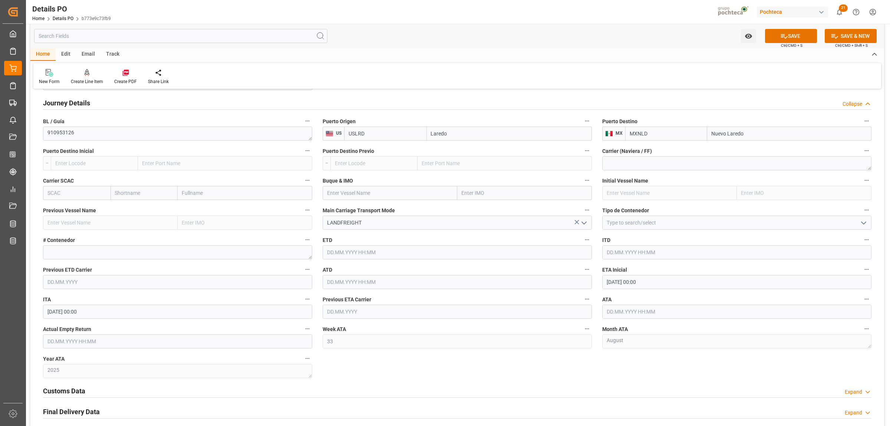
scroll to position [927, 0]
type input "Nuevo Laredo"
click at [865, 226] on icon "open menu" at bounding box center [863, 222] width 9 height 9
click at [609, 290] on div "FTL" at bounding box center [737, 288] width 269 height 17
type input "FTL"
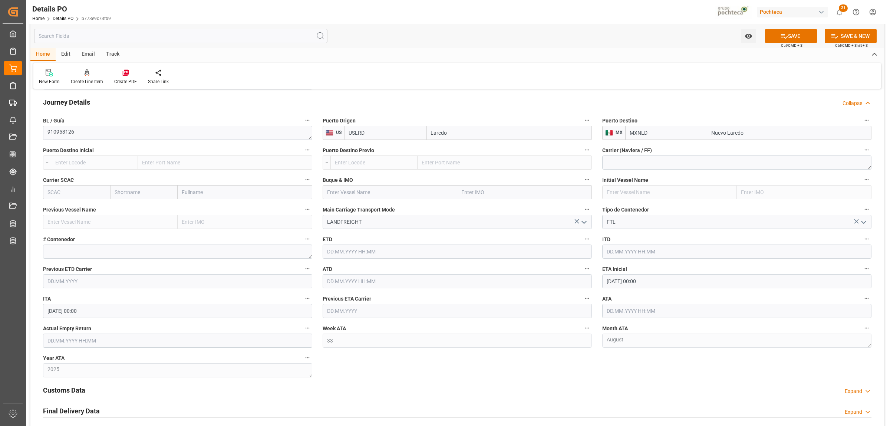
click at [631, 281] on input "[DATE] 00:00" at bounding box center [736, 281] width 269 height 14
click at [669, 370] on span "22" at bounding box center [669, 370] width 5 height 5
type input "[DATE] 00:00"
click at [615, 312] on input "text" at bounding box center [736, 311] width 269 height 14
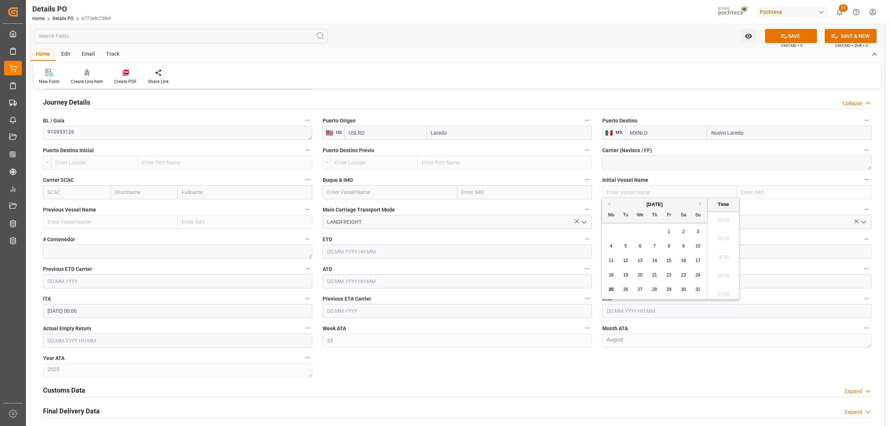
scroll to position [1152, 0]
click at [670, 277] on span "22" at bounding box center [669, 274] width 5 height 5
type input "[DATE] 00:00"
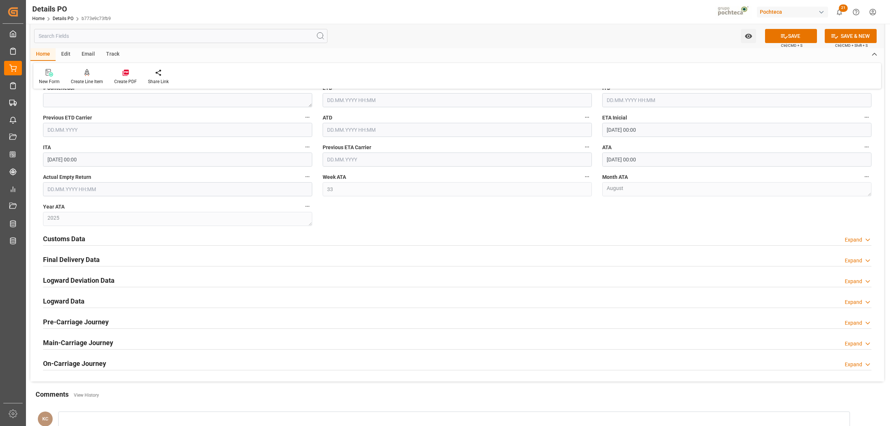
scroll to position [1113, 0]
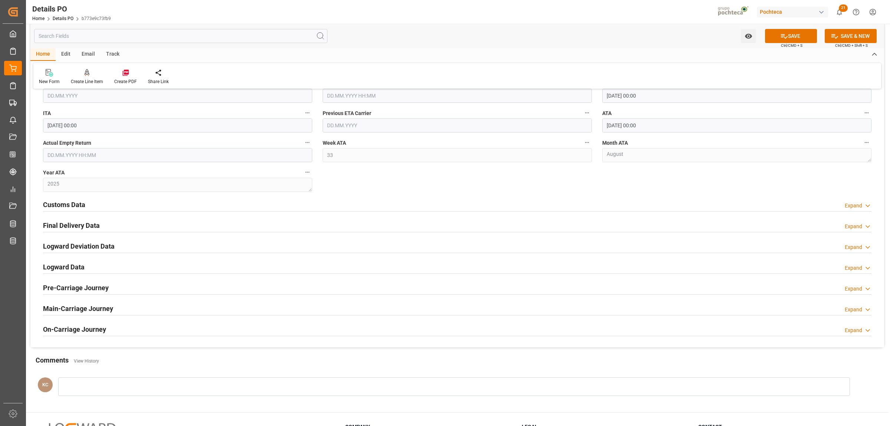
click at [69, 203] on h2 "Customs Data" at bounding box center [64, 205] width 42 height 10
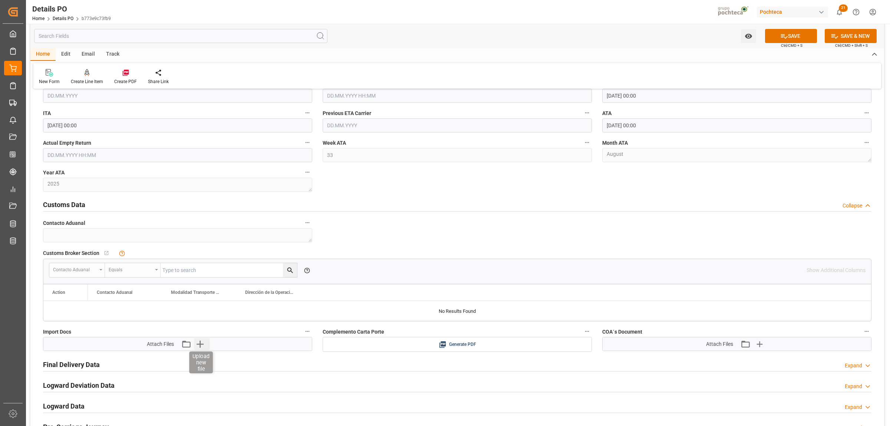
click at [199, 346] on icon "button" at bounding box center [200, 344] width 12 height 12
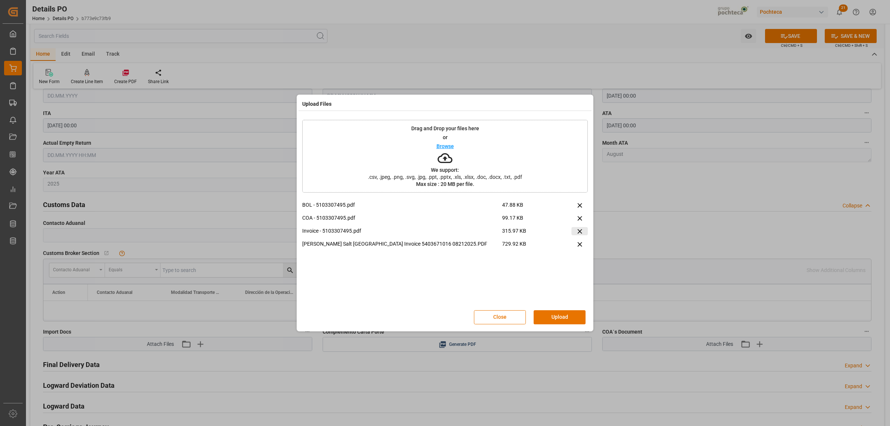
click at [576, 228] on icon at bounding box center [580, 231] width 8 height 8
click at [569, 317] on button "Upload" at bounding box center [560, 317] width 52 height 14
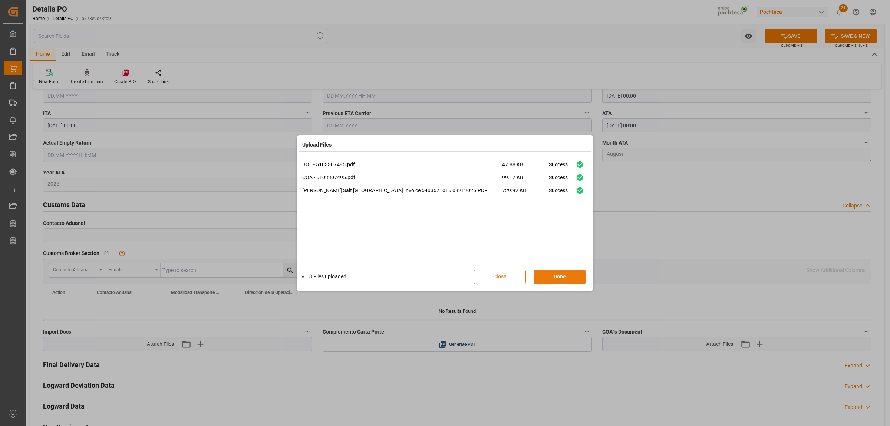
click at [562, 275] on button "Done" at bounding box center [560, 277] width 52 height 14
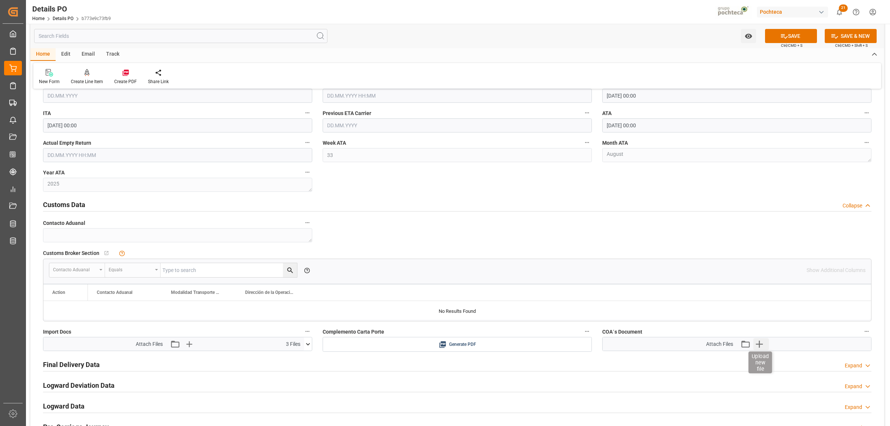
click at [757, 344] on icon "button" at bounding box center [760, 344] width 12 height 12
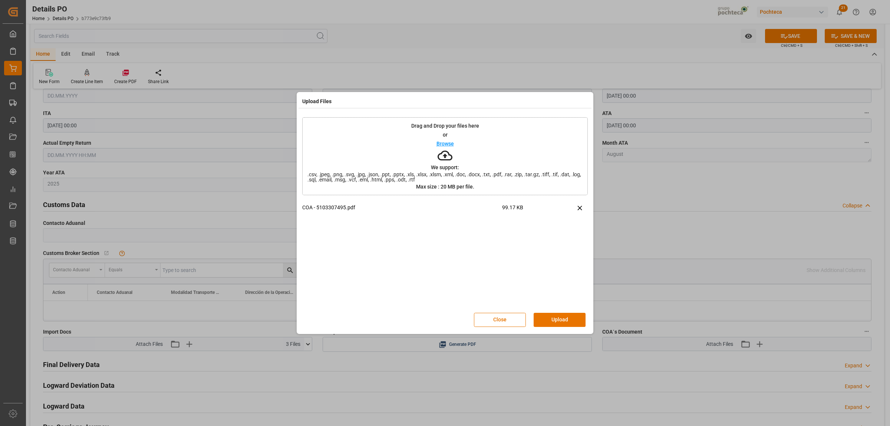
click at [564, 322] on button "Upload" at bounding box center [560, 320] width 52 height 14
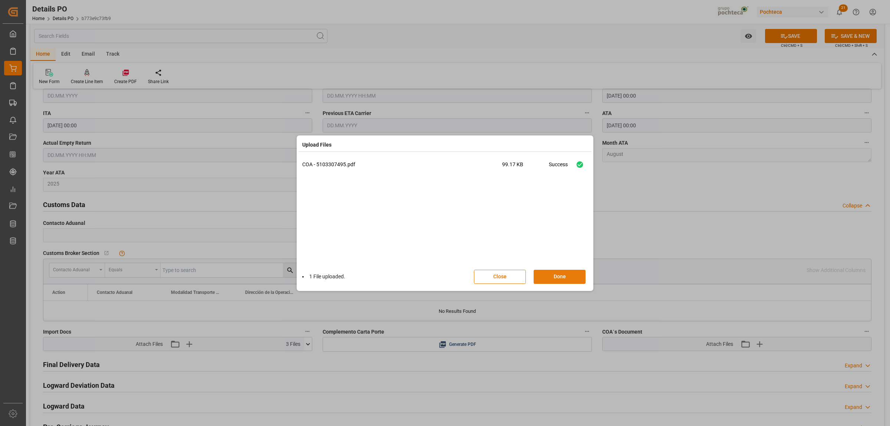
click at [565, 277] on button "Done" at bounding box center [560, 277] width 52 height 14
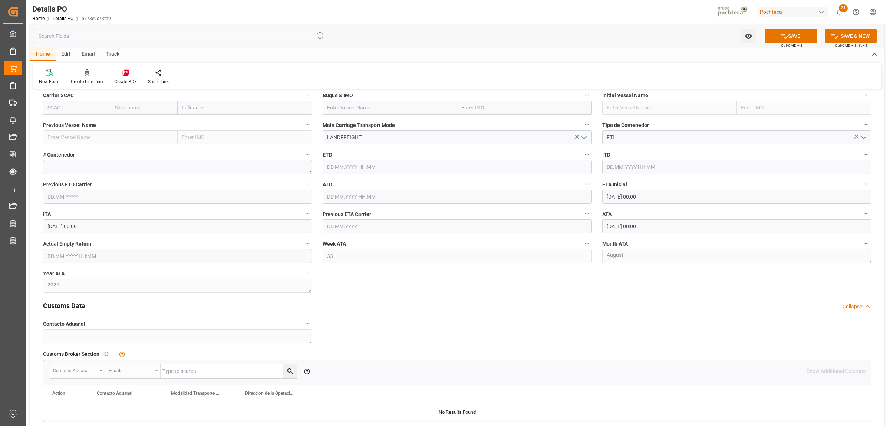
scroll to position [1066, 0]
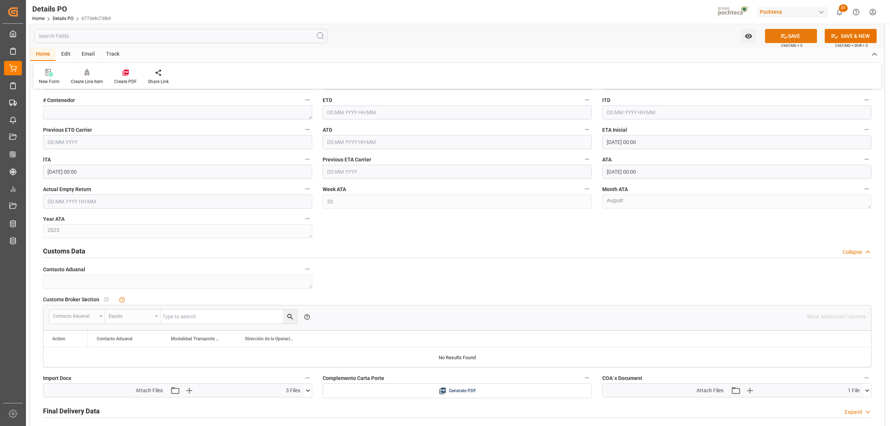
drag, startPoint x: 796, startPoint y: 36, endPoint x: 802, endPoint y: 39, distance: 7.0
click at [796, 36] on button "SAVE" at bounding box center [791, 36] width 52 height 14
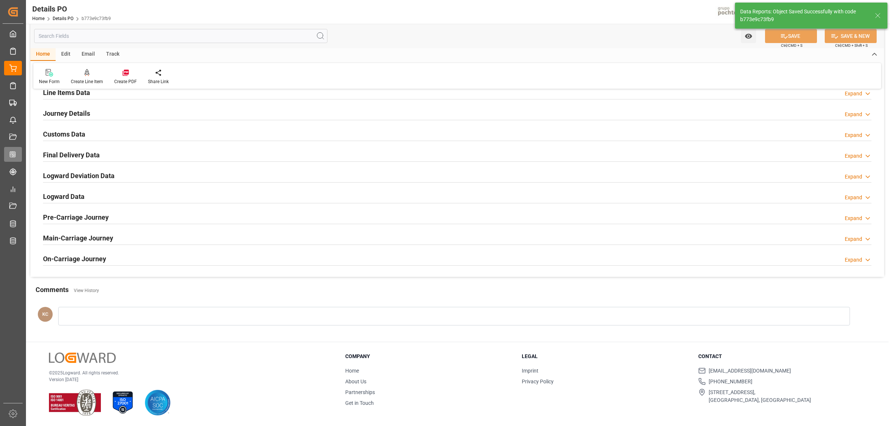
scroll to position [386, 0]
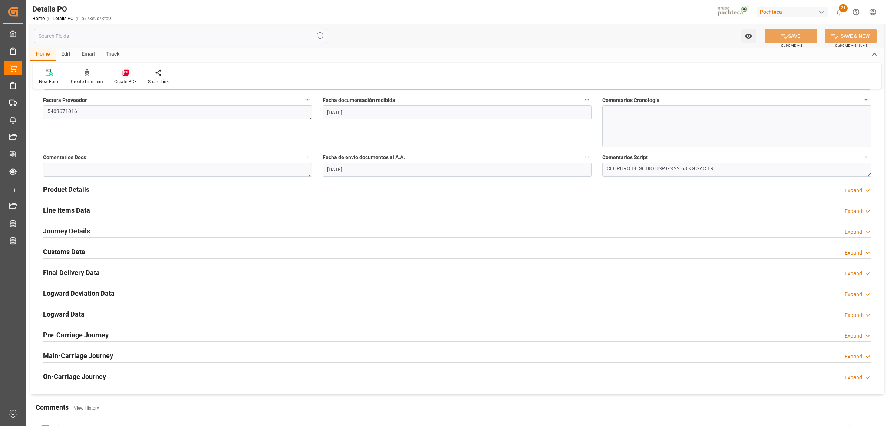
click at [122, 73] on icon at bounding box center [125, 73] width 6 height 6
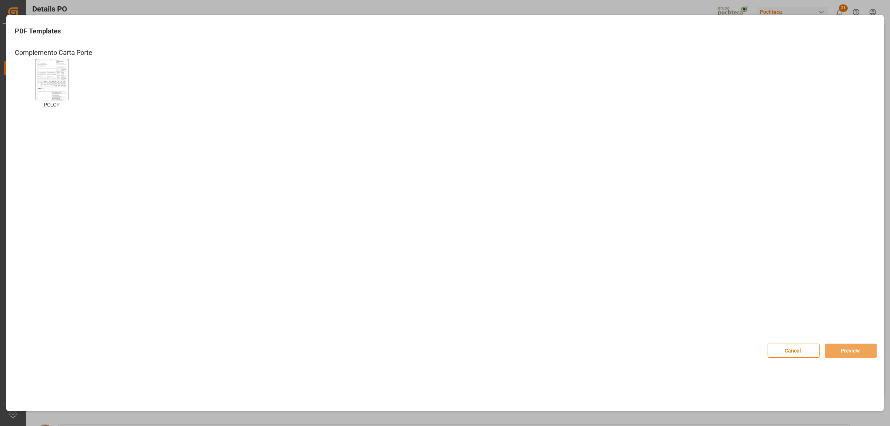
click at [54, 88] on img at bounding box center [52, 80] width 30 height 42
click at [51, 82] on img at bounding box center [52, 80] width 30 height 42
click at [56, 88] on img at bounding box center [52, 80] width 30 height 42
click at [853, 350] on button "Preview" at bounding box center [851, 350] width 52 height 14
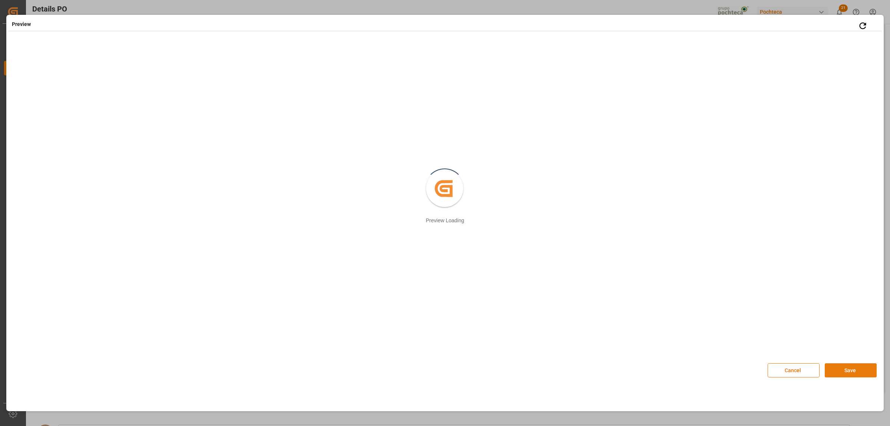
click at [860, 373] on button "Save" at bounding box center [851, 370] width 52 height 14
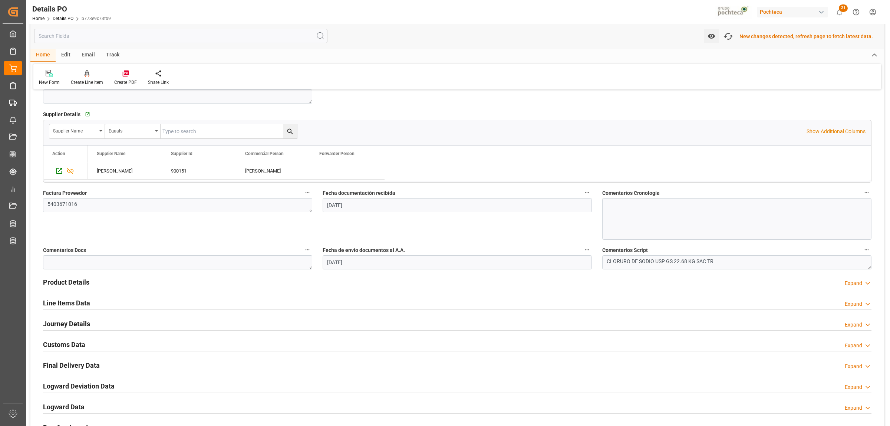
scroll to position [386, 0]
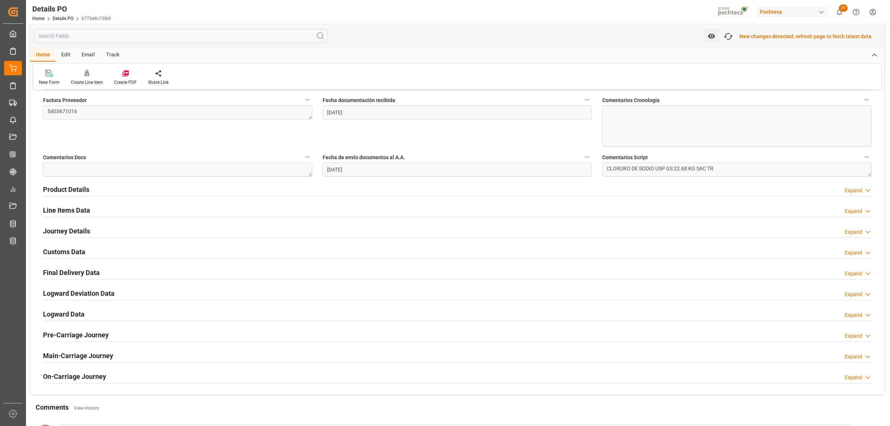
click at [66, 250] on h2 "Customs Data" at bounding box center [64, 252] width 42 height 10
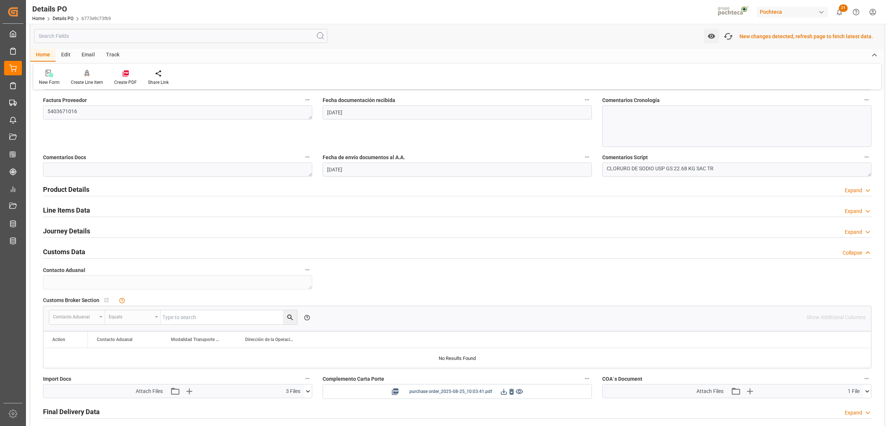
click at [504, 395] on icon at bounding box center [504, 392] width 8 height 8
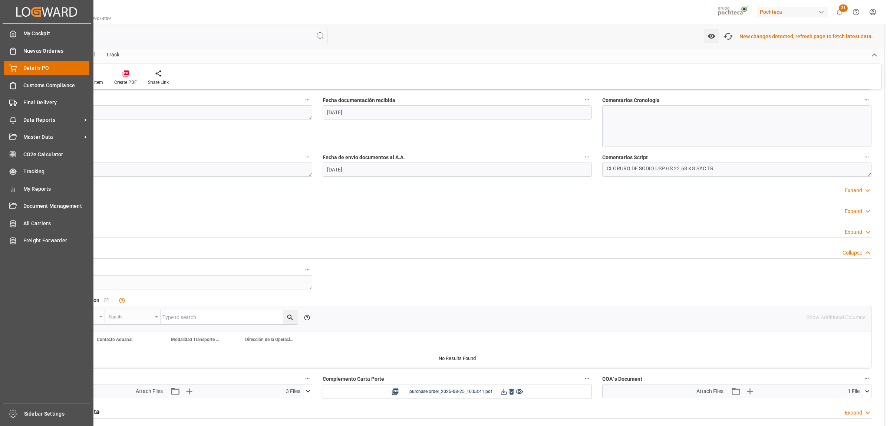
click at [23, 68] on span "Details PO" at bounding box center [56, 68] width 66 height 8
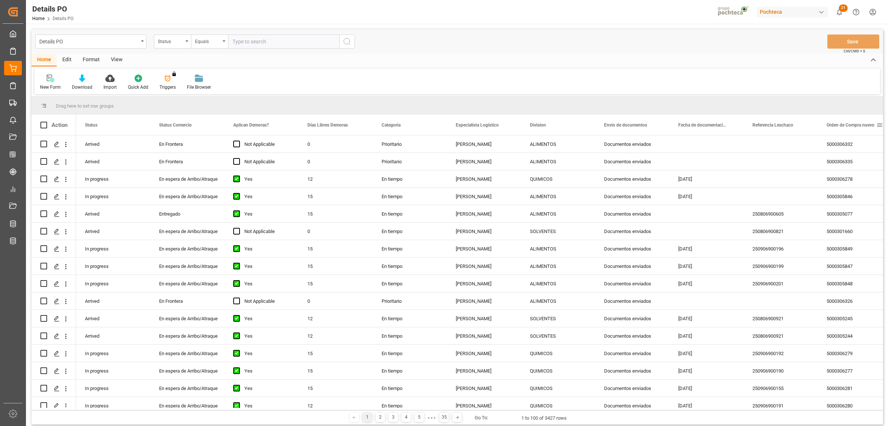
click at [881, 124] on span at bounding box center [879, 125] width 7 height 7
click at [733, 122] on span at bounding box center [731, 125] width 7 height 7
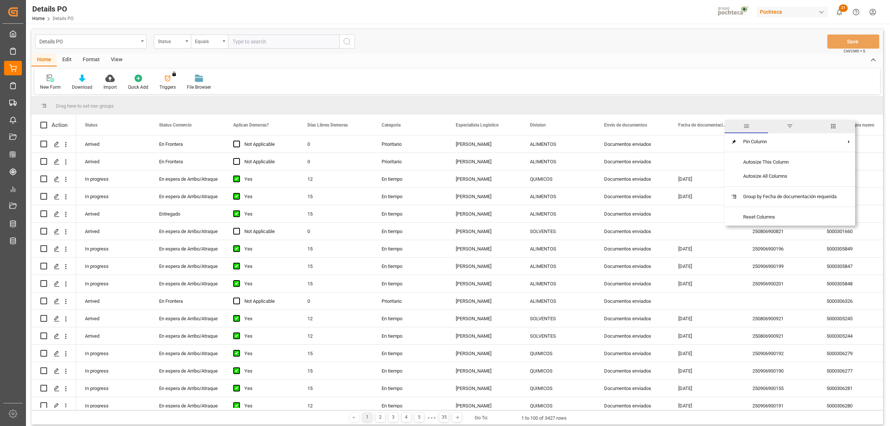
click at [707, 127] on span "Fecha de documentación requerida" at bounding box center [703, 124] width 50 height 5
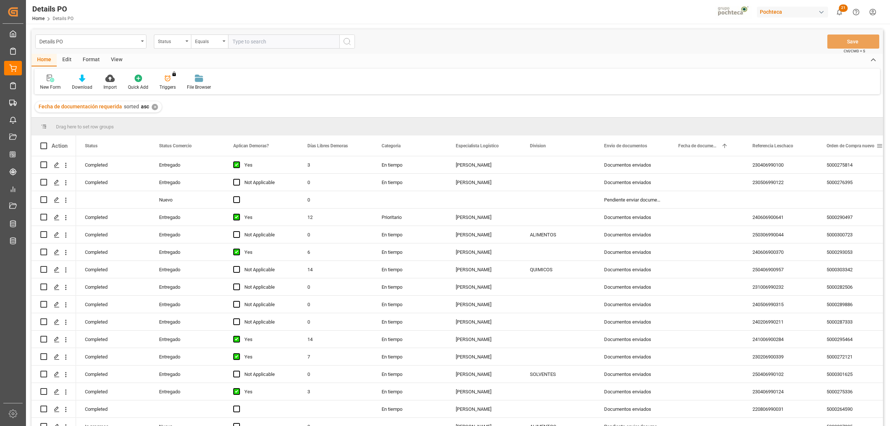
click at [881, 147] on span at bounding box center [879, 145] width 7 height 7
click at [857, 148] on span "filter" at bounding box center [855, 147] width 7 height 7
type input "5000306336"
click at [852, 208] on button "Apply" at bounding box center [852, 208] width 14 height 7
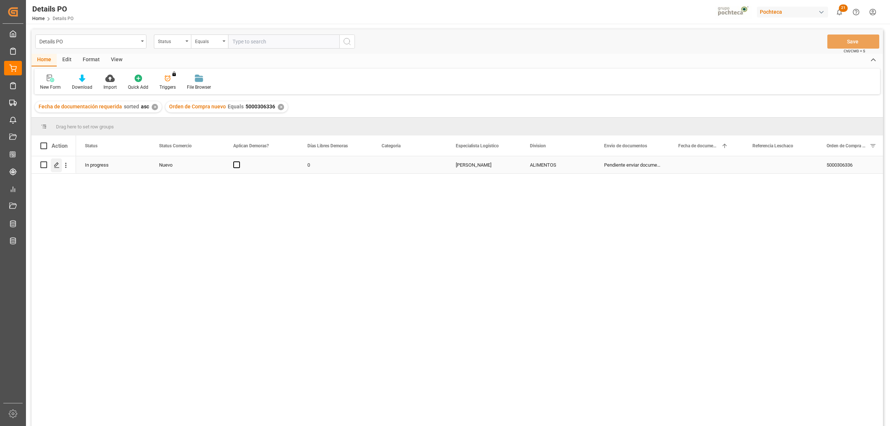
click at [55, 165] on polygon "Press SPACE to select this row." at bounding box center [57, 164] width 4 height 4
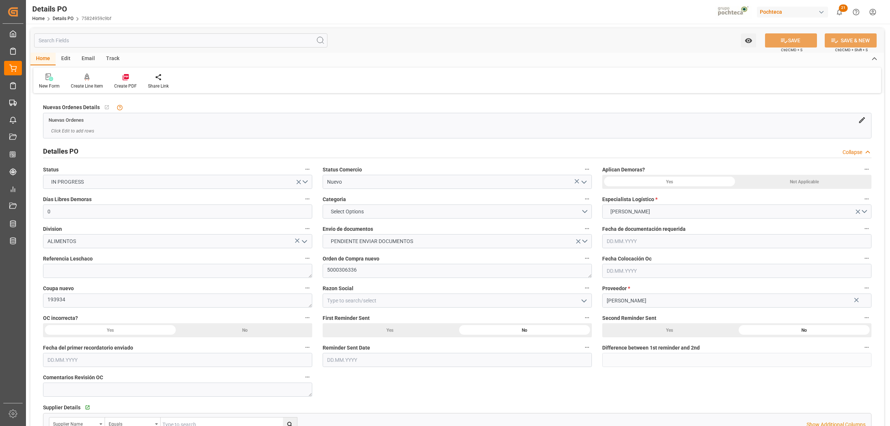
type input "0"
type input "[DATE]"
click at [585, 181] on icon "open menu" at bounding box center [584, 182] width 9 height 9
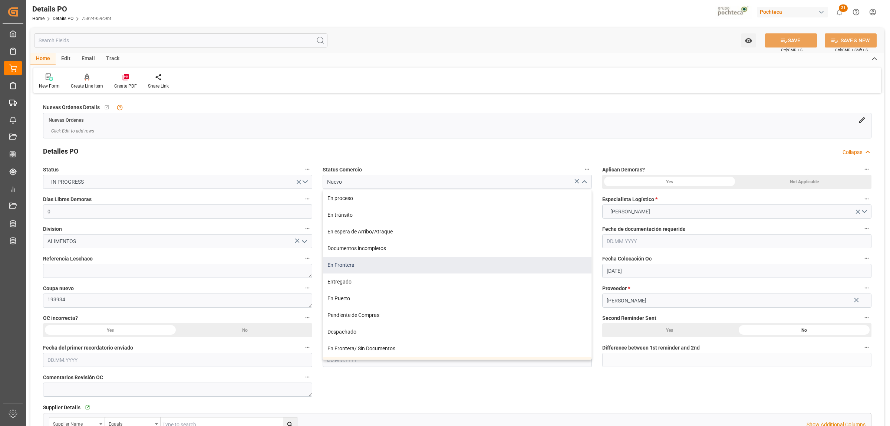
click at [331, 268] on div "En Frontera" at bounding box center [457, 265] width 269 height 17
type input "En Frontera"
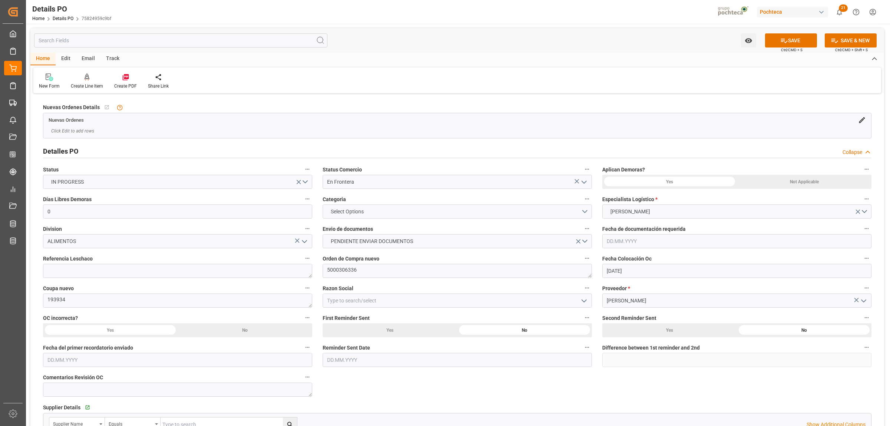
drag, startPoint x: 592, startPoint y: 212, endPoint x: 581, endPoint y: 214, distance: 11.3
click at [590, 213] on div "Select Options" at bounding box center [457, 211] width 280 height 14
click at [582, 213] on button "Select Options" at bounding box center [457, 211] width 269 height 14
click at [361, 216] on div "PRIORITARIO" at bounding box center [457, 213] width 269 height 16
click at [589, 240] on button "PENDIENTE ENVIAR DOCUMENTOS" at bounding box center [457, 241] width 269 height 14
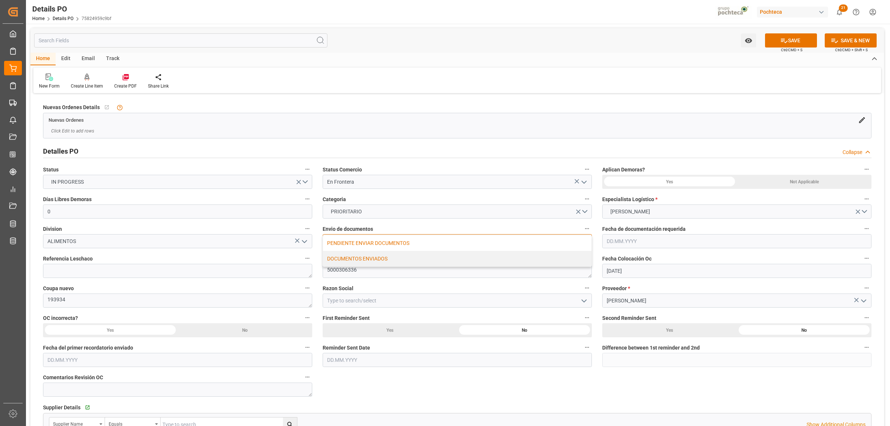
click at [338, 259] on div "DOCUMENTOS ENVIADOS" at bounding box center [457, 259] width 269 height 16
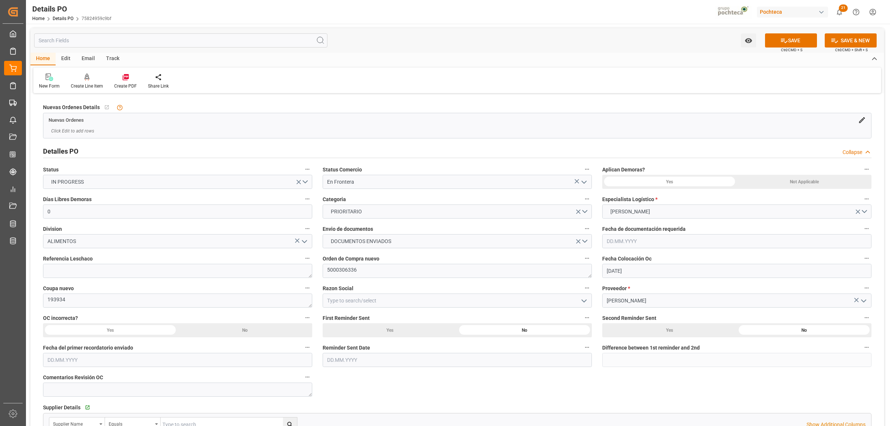
click at [580, 300] on icon "open menu" at bounding box center [584, 300] width 9 height 9
click at [357, 317] on div "Materias Primas" at bounding box center [457, 317] width 269 height 17
type input "Materias Primas"
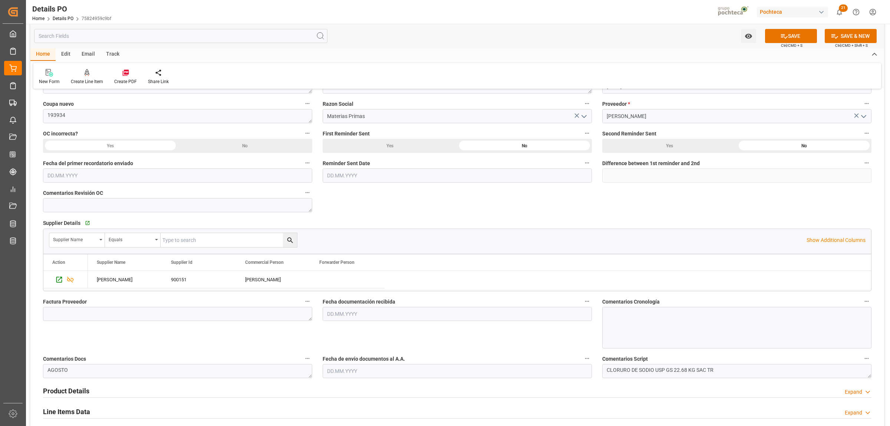
scroll to position [185, 0]
click at [99, 317] on textarea at bounding box center [177, 313] width 269 height 14
paste textarea "5403671017"
type textarea "5403671017"
click at [332, 312] on input "text" at bounding box center [457, 313] width 269 height 14
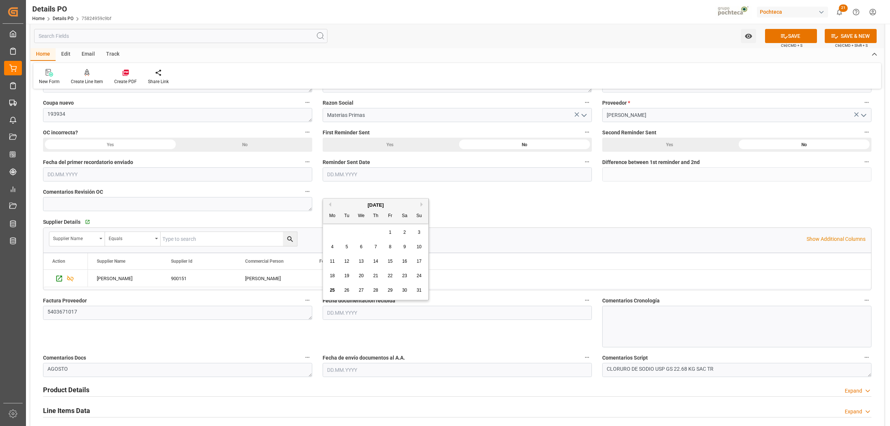
drag, startPoint x: 335, startPoint y: 290, endPoint x: 335, endPoint y: 296, distance: 5.9
click at [335, 290] on div "25" at bounding box center [332, 290] width 9 height 9
type input "[DATE]"
click at [341, 366] on input "text" at bounding box center [457, 370] width 269 height 14
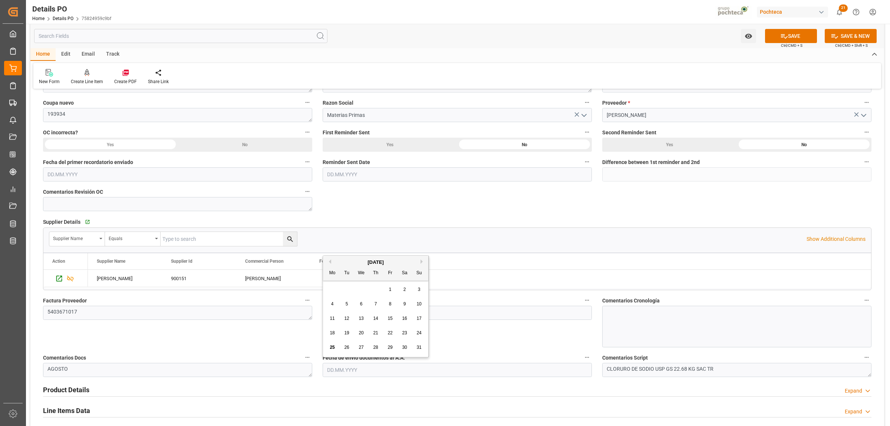
click at [335, 349] on span "25" at bounding box center [332, 347] width 5 height 5
type input "[DATE]"
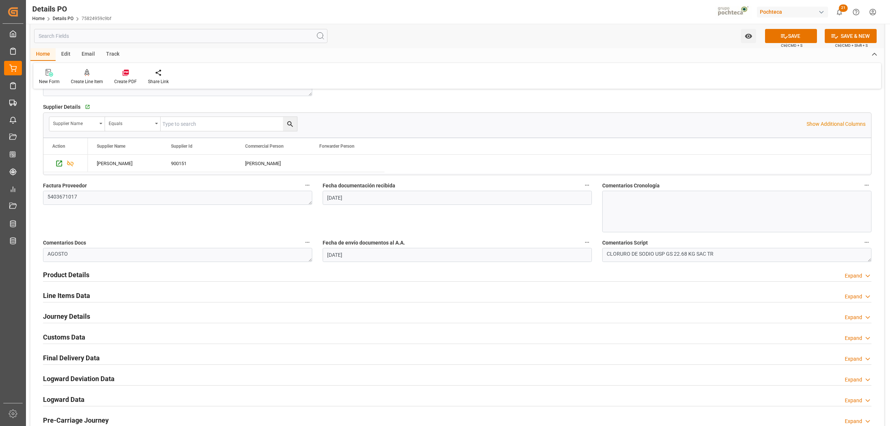
scroll to position [325, 0]
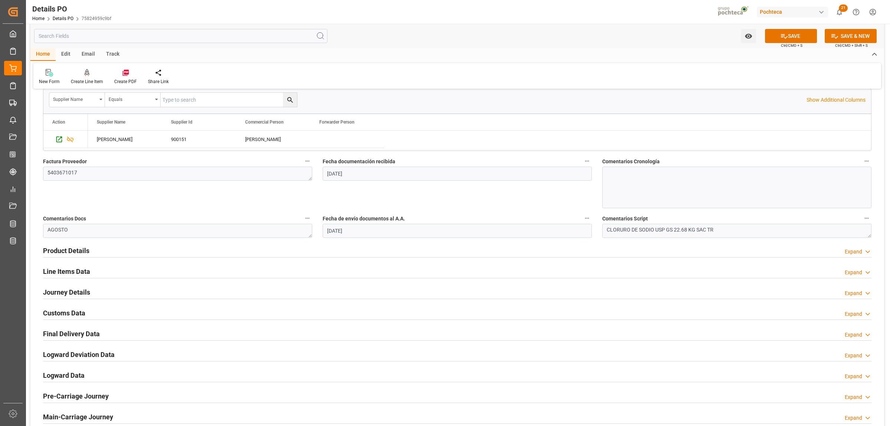
click at [86, 251] on h2 "Product Details" at bounding box center [66, 251] width 46 height 10
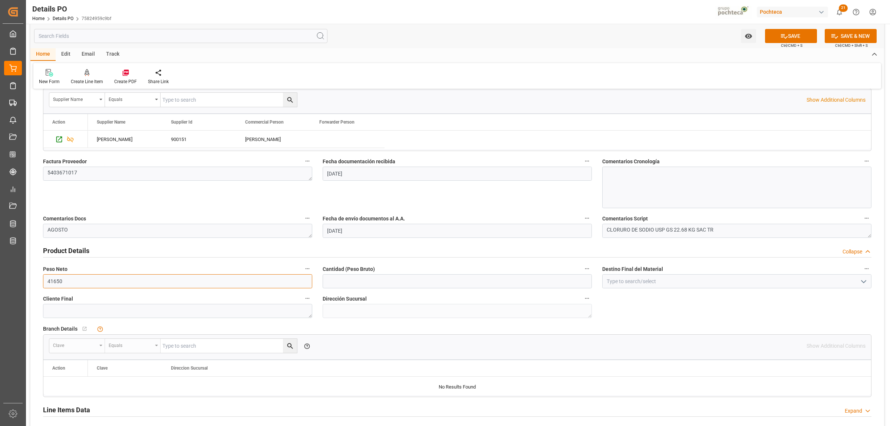
drag, startPoint x: 82, startPoint y: 284, endPoint x: 42, endPoint y: 284, distance: 40.8
click at [42, 284] on div "Peso Neto 41650" at bounding box center [178, 276] width 280 height 30
type input "19000"
click at [340, 282] on input "text" at bounding box center [457, 281] width 269 height 14
type input "19000"
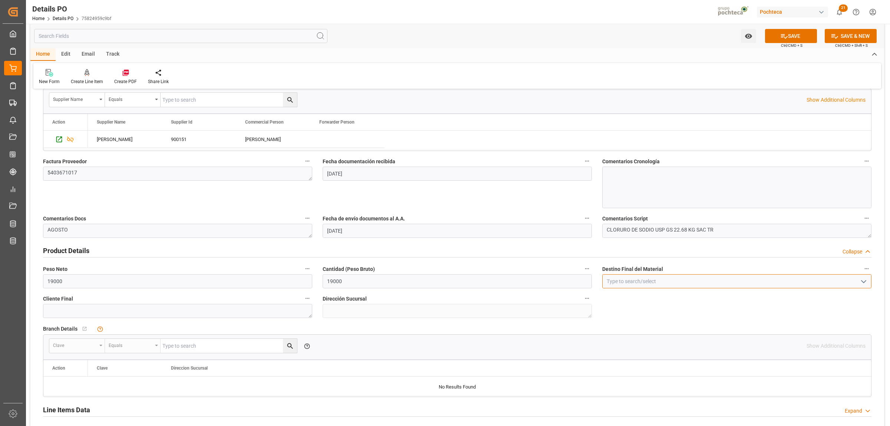
click at [625, 283] on input at bounding box center [736, 281] width 269 height 14
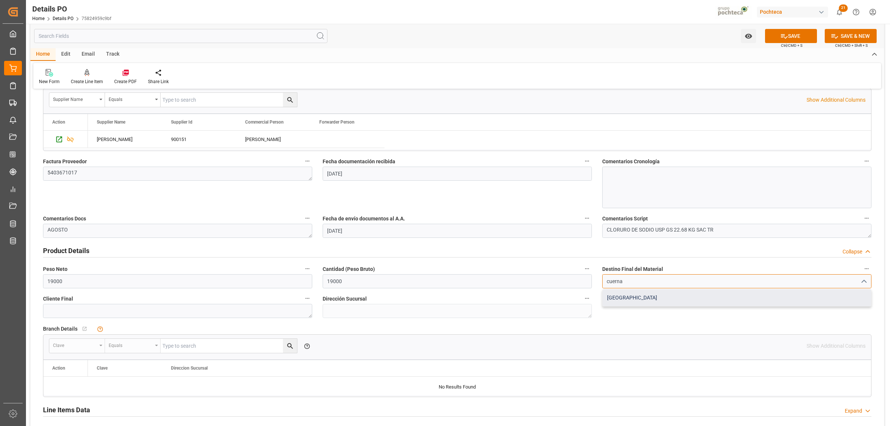
click at [613, 300] on div "[GEOGRAPHIC_DATA]" at bounding box center [737, 297] width 269 height 17
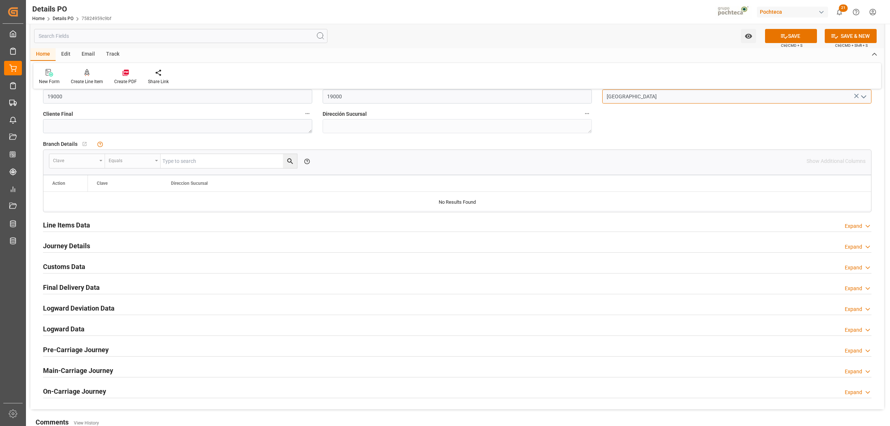
scroll to position [510, 0]
type input "[GEOGRAPHIC_DATA]"
click at [83, 226] on h2 "Line Items Data" at bounding box center [66, 224] width 47 height 10
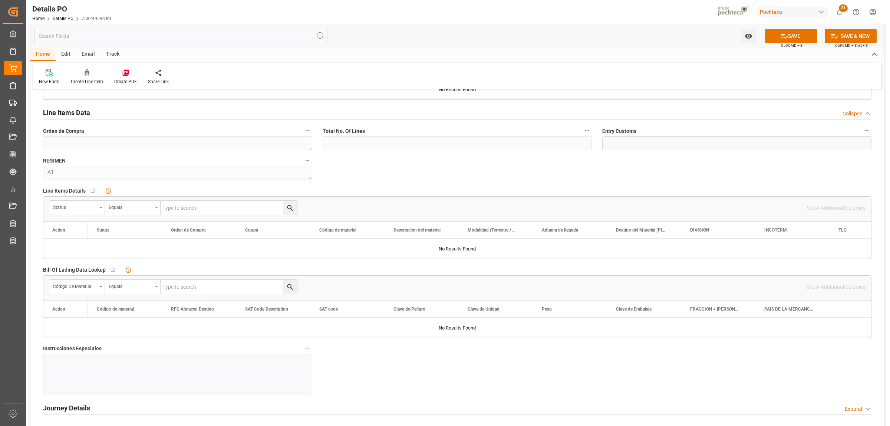
scroll to position [649, 0]
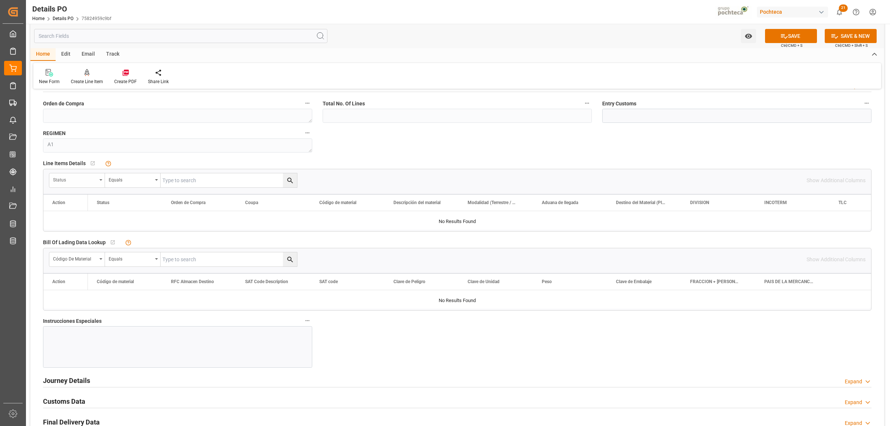
click at [103, 182] on div "Status" at bounding box center [77, 180] width 56 height 14
drag, startPoint x: 76, startPoint y: 228, endPoint x: 154, endPoint y: 191, distance: 86.1
click at [76, 228] on div "Orden de Compra" at bounding box center [105, 230] width 111 height 16
click at [175, 180] on input "text" at bounding box center [229, 180] width 136 height 14
paste input "5000306336"
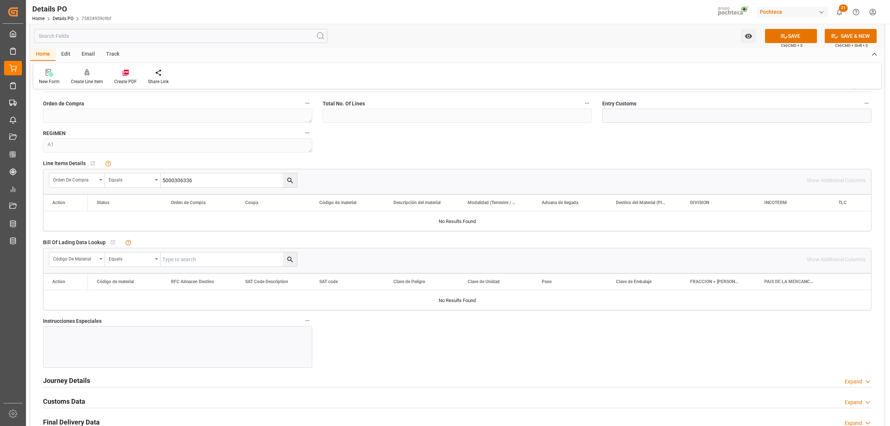
type input "5000306336"
click at [295, 182] on button "search button" at bounding box center [290, 180] width 14 height 14
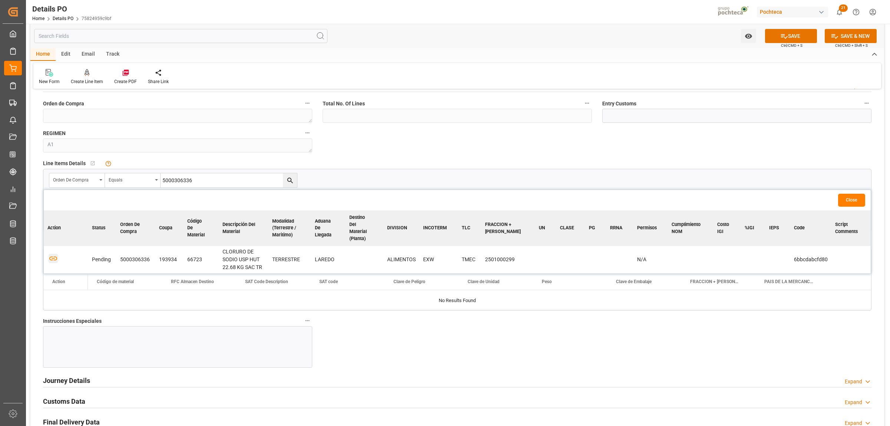
click at [50, 256] on icon "button" at bounding box center [53, 258] width 8 height 4
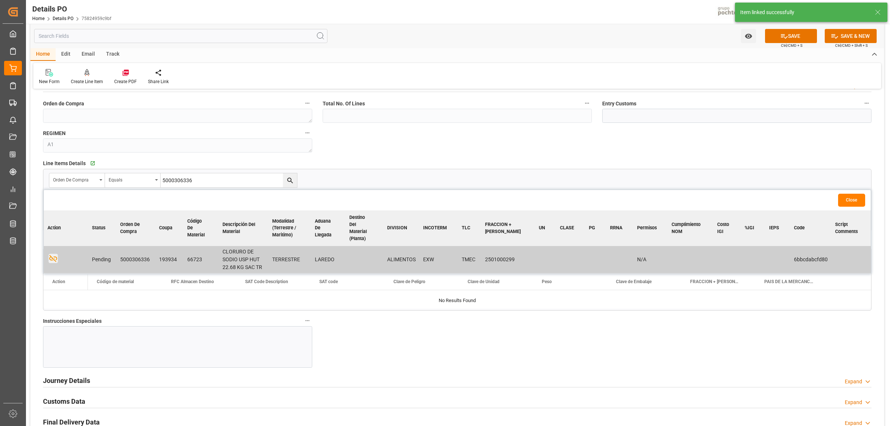
click at [139, 342] on div at bounding box center [177, 347] width 269 height 42
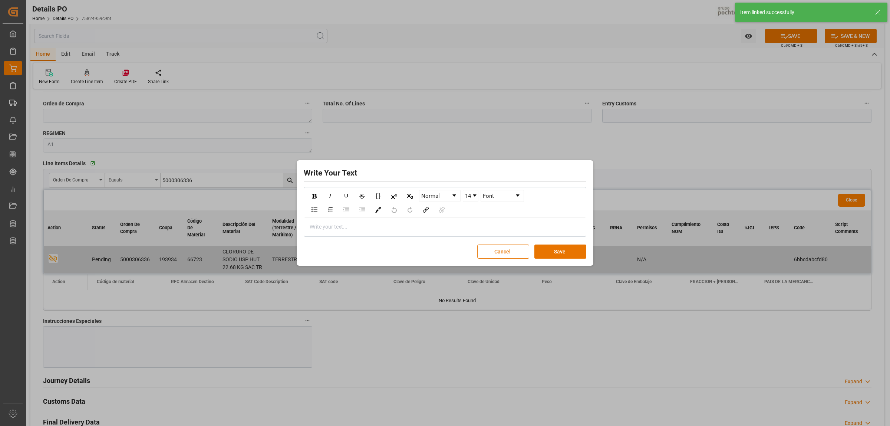
click at [323, 227] on div "rdw-editor" at bounding box center [445, 227] width 270 height 8
drag, startPoint x: 347, startPoint y: 227, endPoint x: 313, endPoint y: 227, distance: 34.1
click at [313, 227] on div "FLETE 800 USD" at bounding box center [445, 227] width 270 height 8
click at [310, 227] on span "FLETE 800 USD" at bounding box center [328, 227] width 36 height 6
click at [366, 227] on div "FLETE 800 USD" at bounding box center [445, 227] width 270 height 8
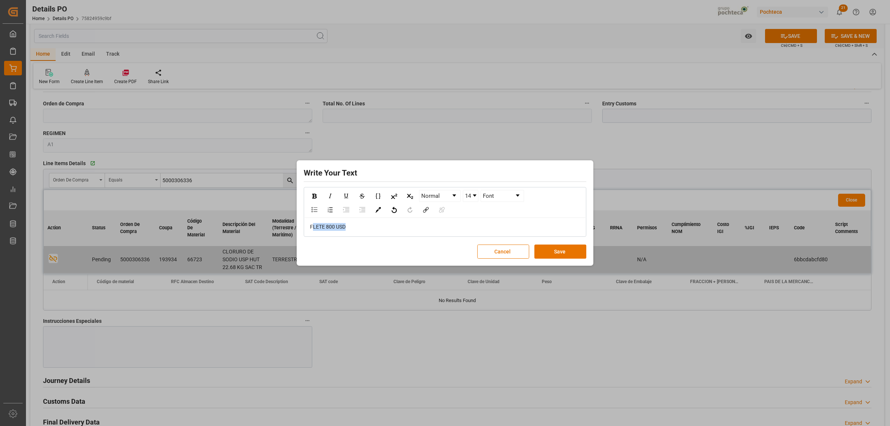
click at [353, 226] on div "FLETE 800 USD" at bounding box center [445, 227] width 270 height 8
drag, startPoint x: 356, startPoint y: 226, endPoint x: 300, endPoint y: 227, distance: 56.0
click at [300, 227] on div "Write Your Text Normal 14 Font FLETE 800 USD Cancel Save" at bounding box center [445, 213] width 293 height 102
click at [313, 196] on img "rdw-inline-control" at bounding box center [314, 196] width 4 height 5
click at [481, 195] on div "Font" at bounding box center [502, 196] width 43 height 12
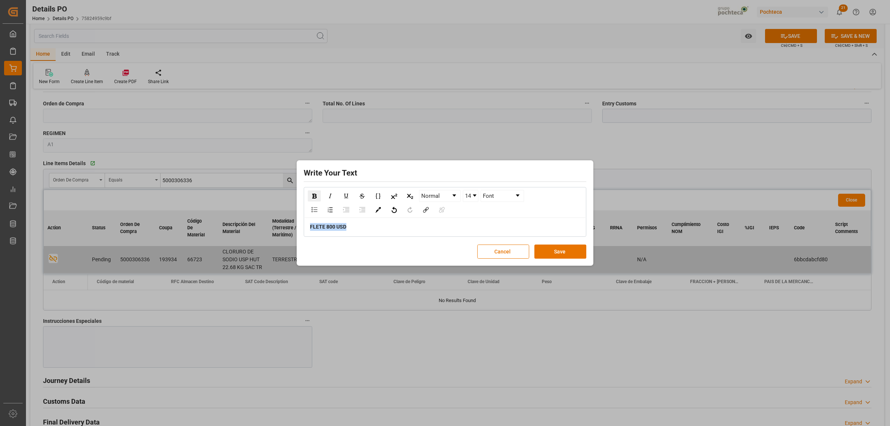
click at [477, 195] on div "rdw-dropdown" at bounding box center [475, 195] width 4 height 2
click at [473, 231] on li "24" at bounding box center [471, 234] width 14 height 9
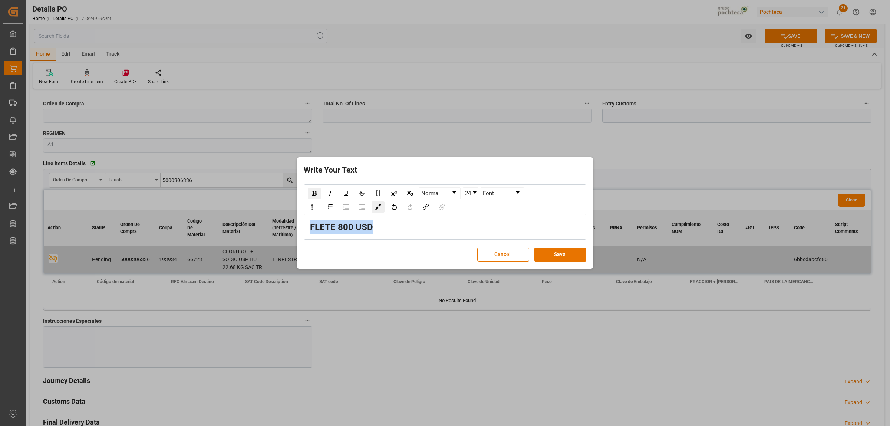
click at [377, 205] on img "rdw-color-picker" at bounding box center [378, 207] width 6 height 6
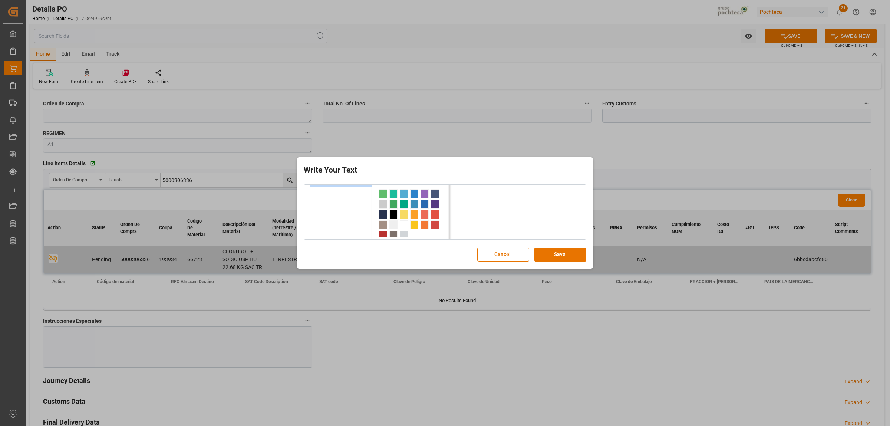
click at [392, 193] on span "rdw-color-picker" at bounding box center [393, 193] width 8 height 9
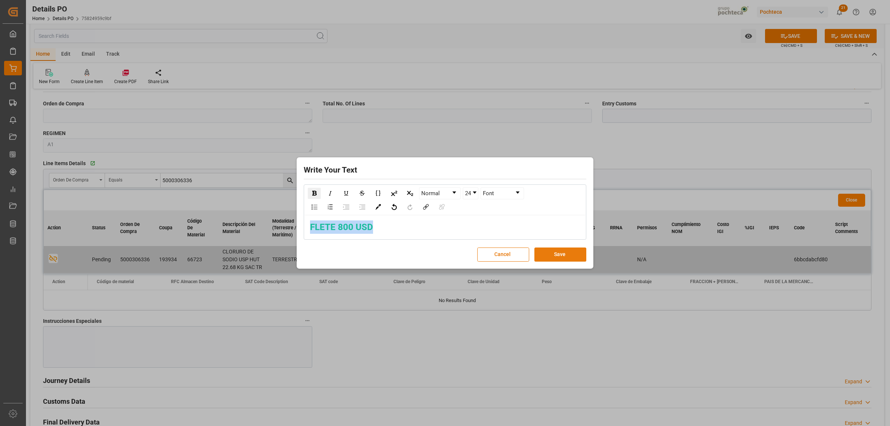
click at [548, 253] on button "Save" at bounding box center [560, 254] width 52 height 14
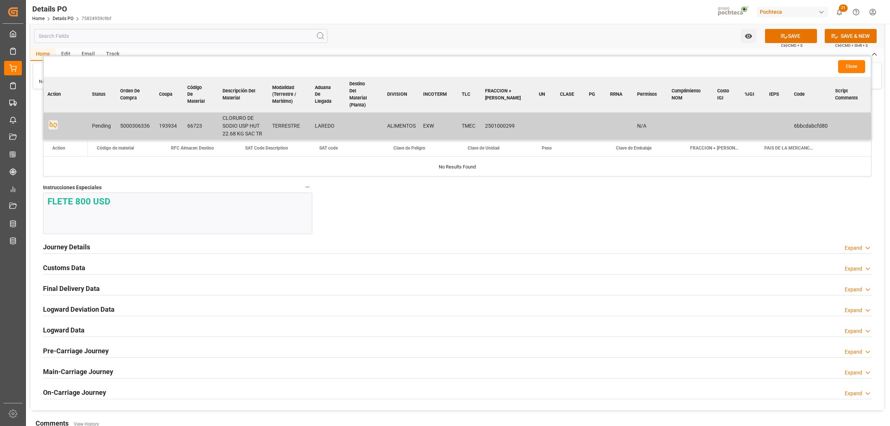
scroll to position [788, 0]
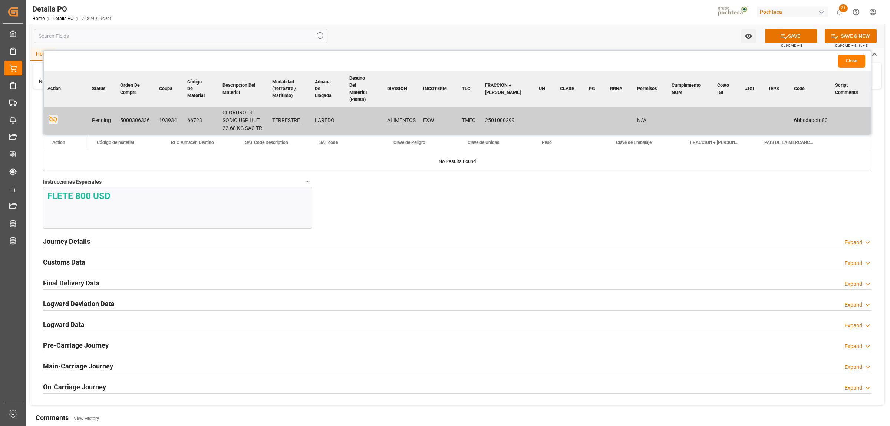
click at [83, 246] on h2 "Journey Details" at bounding box center [66, 241] width 47 height 10
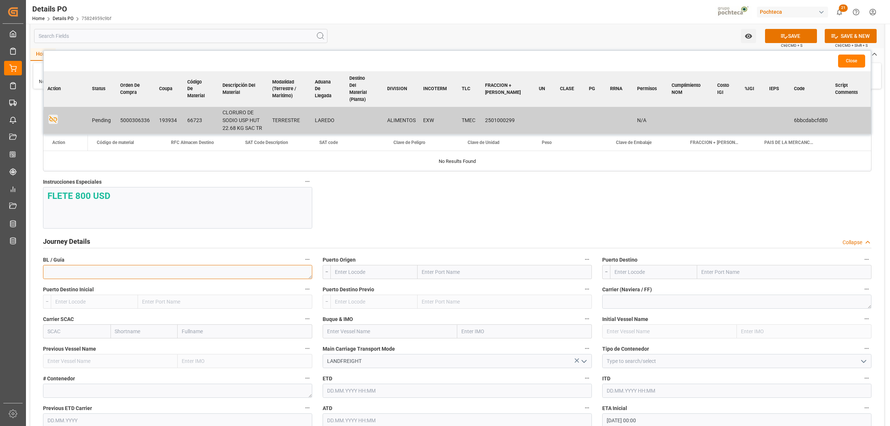
click at [107, 271] on textarea at bounding box center [177, 272] width 269 height 14
paste textarea "910953140"
type textarea "910953140"
click at [482, 273] on input "text" at bounding box center [505, 272] width 174 height 14
type input "LAREDO"
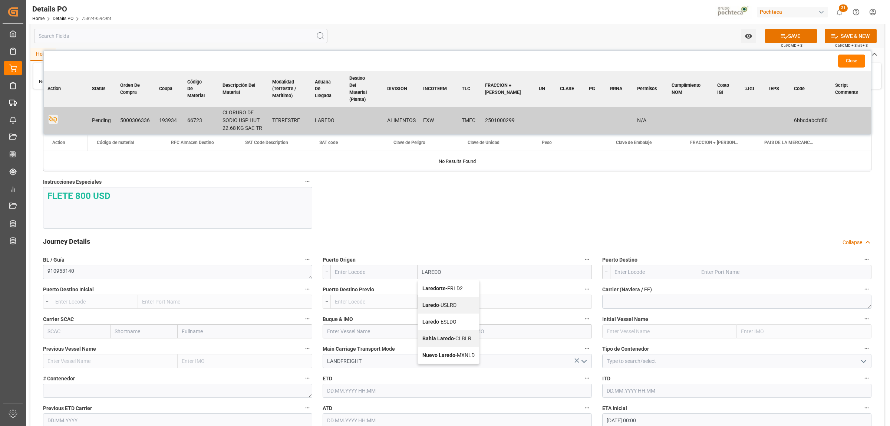
click at [430, 312] on div "Laredo - USLRD" at bounding box center [448, 305] width 61 height 17
type input "USLRD"
type input "Laredo"
click at [711, 263] on label "Puerto Destino" at bounding box center [736, 259] width 269 height 10
click at [862, 263] on button "Puerto Destino" at bounding box center [867, 259] width 10 height 10
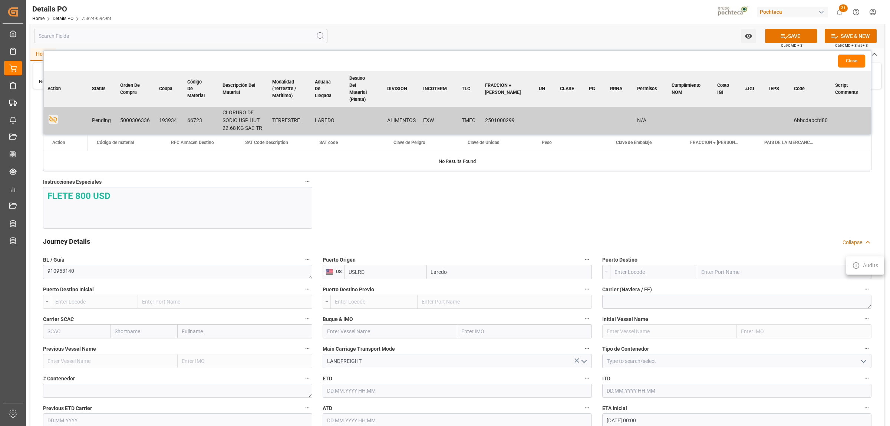
click at [710, 271] on div at bounding box center [445, 213] width 890 height 426
click at [716, 273] on input "text" at bounding box center [784, 272] width 174 height 14
type input "NUEVO LAREDO"
click at [719, 288] on b "Nuevo Laredo" at bounding box center [718, 288] width 33 height 6
type input "MXNLD"
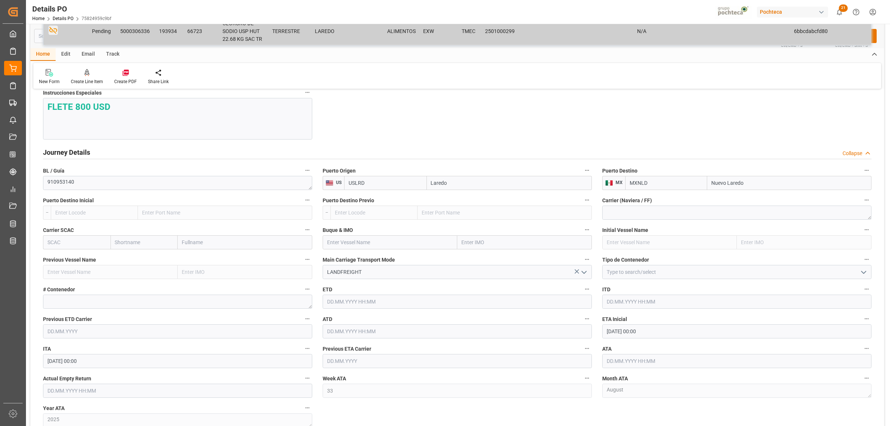
scroll to position [881, 0]
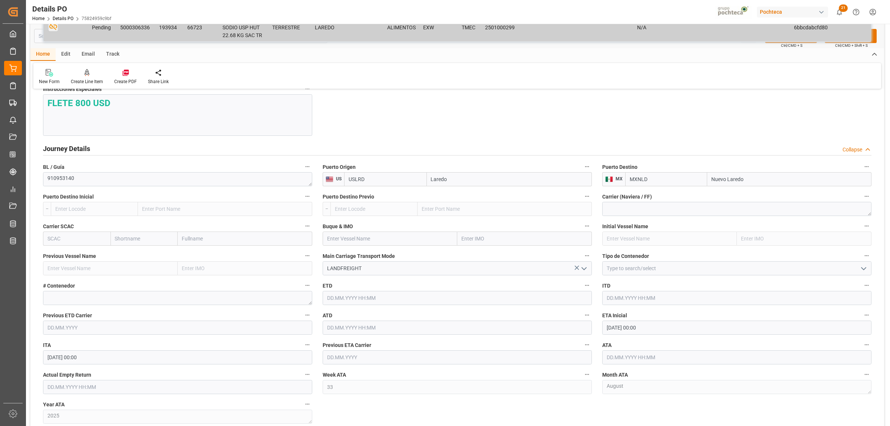
type input "Nuevo Laredo"
drag, startPoint x: 869, startPoint y: 269, endPoint x: 866, endPoint y: 271, distance: 3.9
click at [872, 270] on div at bounding box center [737, 268] width 280 height 14
click at [863, 271] on icon "open menu" at bounding box center [863, 268] width 9 height 9
click at [608, 339] on div "FTL" at bounding box center [737, 334] width 269 height 17
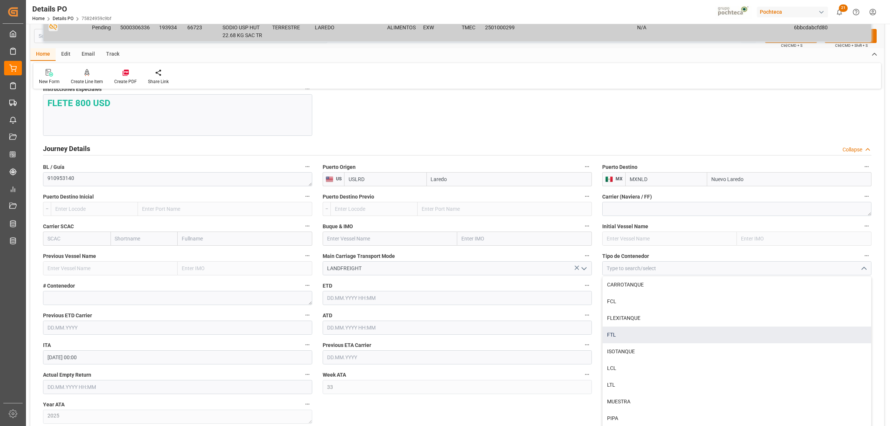
type input "FTL"
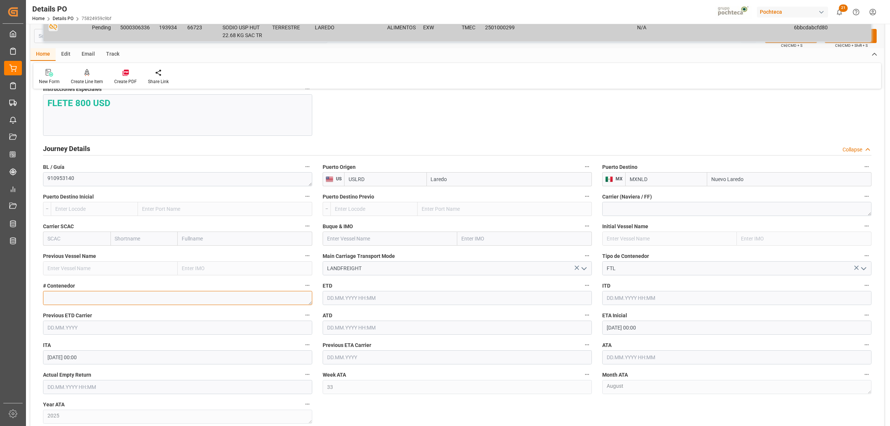
click at [110, 302] on textarea at bounding box center [177, 298] width 269 height 14
paste textarea "E81951"
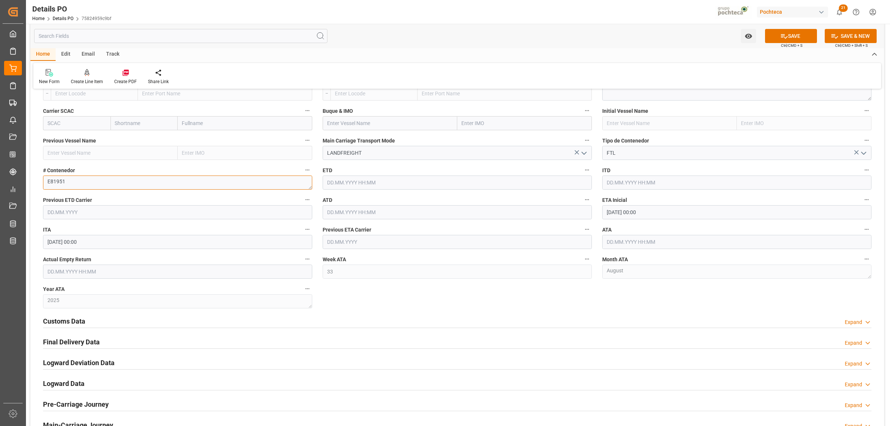
scroll to position [1020, 0]
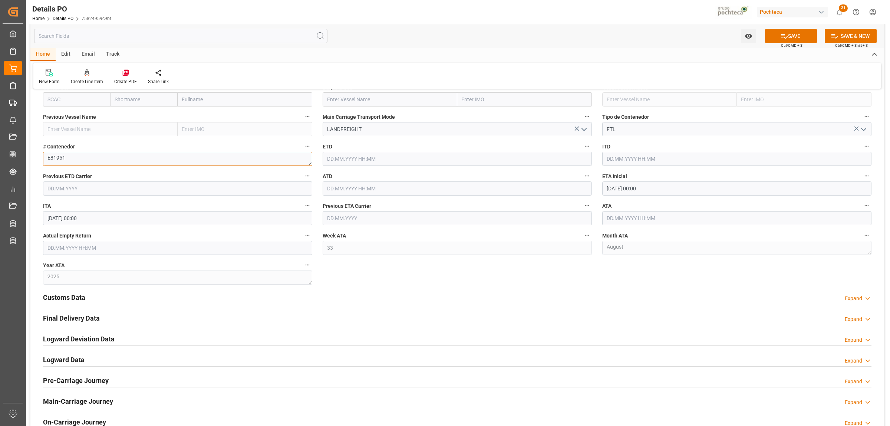
type textarea "E81951"
click at [628, 190] on input "[DATE] 00:00" at bounding box center [736, 188] width 269 height 14
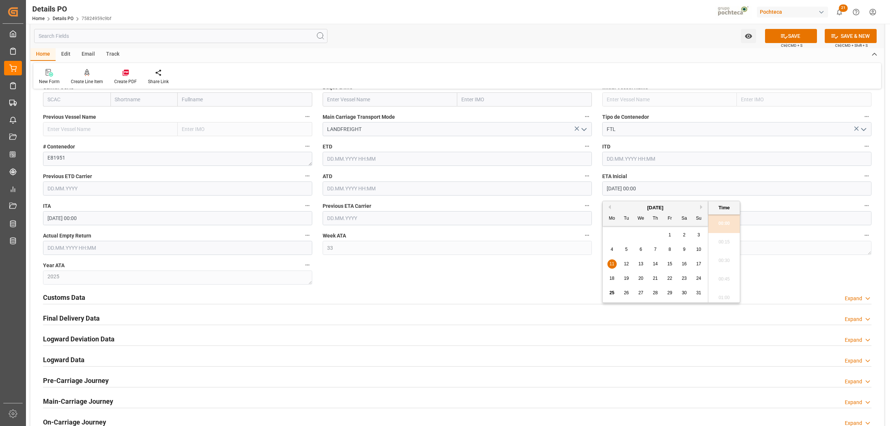
click at [672, 280] on span "22" at bounding box center [669, 278] width 5 height 5
type input "[DATE] 00:00"
click at [569, 310] on div "Final Delivery Data Expand" at bounding box center [457, 318] width 839 height 21
click at [620, 215] on input "text" at bounding box center [736, 218] width 269 height 14
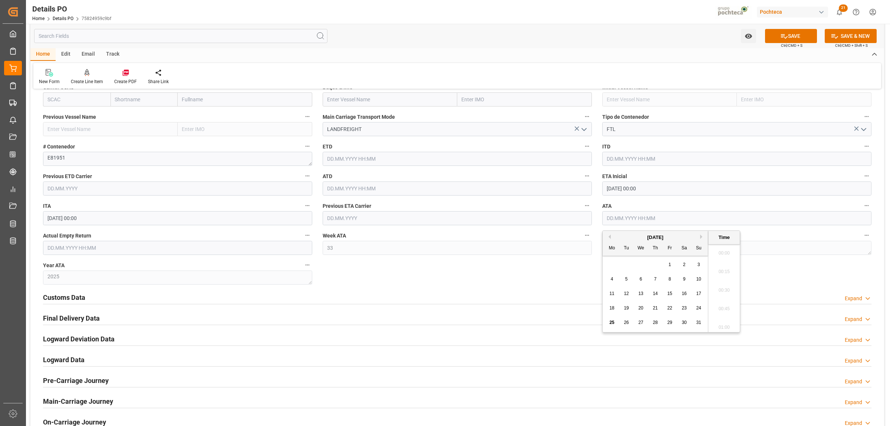
scroll to position [1152, 0]
click at [672, 307] on span "22" at bounding box center [669, 307] width 5 height 5
type input "[DATE] 00:00"
click at [72, 299] on h2 "Customs Data" at bounding box center [64, 297] width 42 height 10
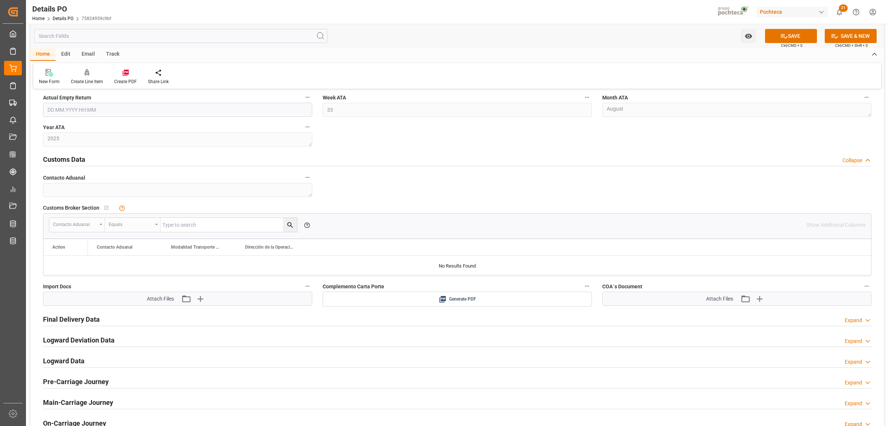
scroll to position [1159, 0]
click at [201, 299] on icon "button" at bounding box center [200, 298] width 12 height 12
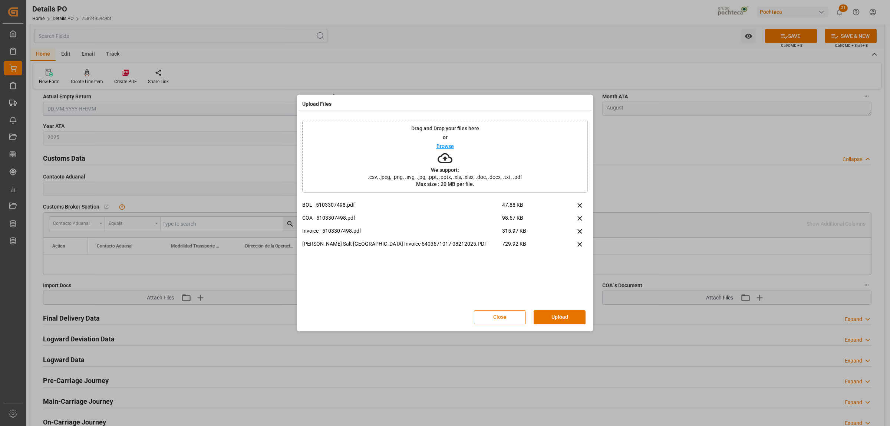
click at [576, 226] on div at bounding box center [578, 220] width 20 height 13
click at [579, 230] on icon at bounding box center [580, 231] width 8 height 8
click at [572, 314] on button "Upload" at bounding box center [560, 317] width 52 height 14
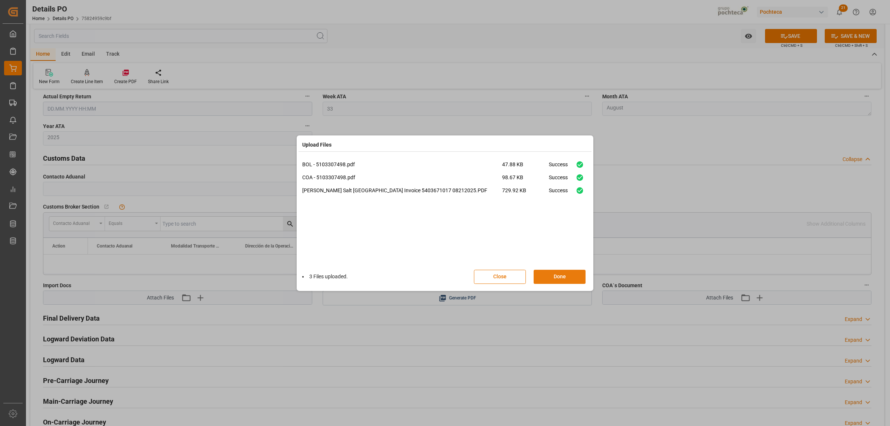
click at [570, 277] on button "Done" at bounding box center [560, 277] width 52 height 14
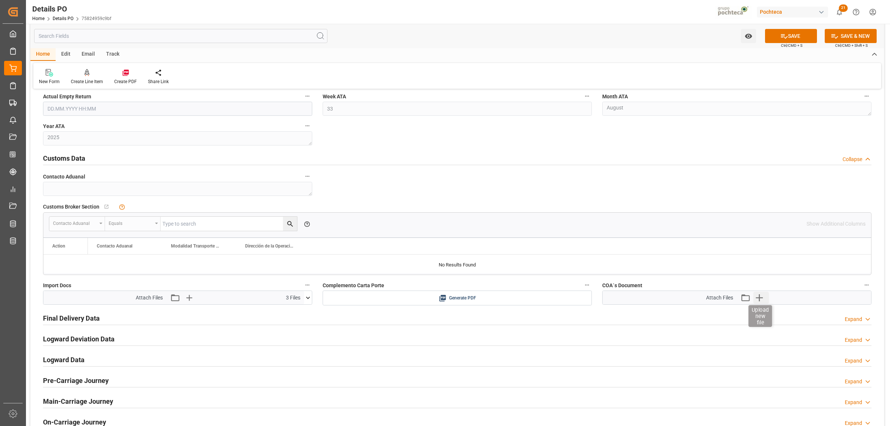
click at [758, 299] on icon "button" at bounding box center [759, 297] width 7 height 7
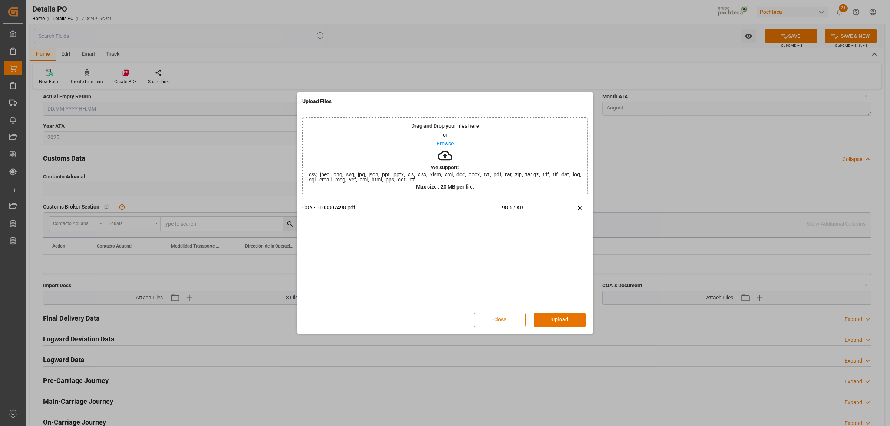
click at [556, 317] on button "Upload" at bounding box center [560, 320] width 52 height 14
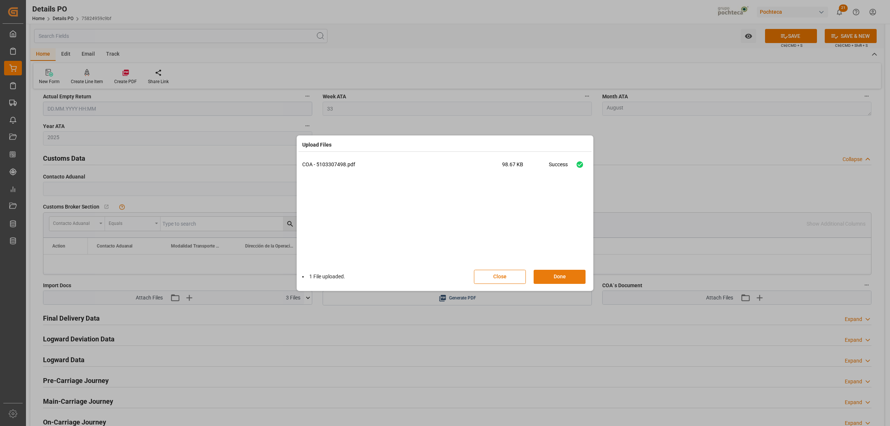
click at [561, 275] on button "Done" at bounding box center [560, 277] width 52 height 14
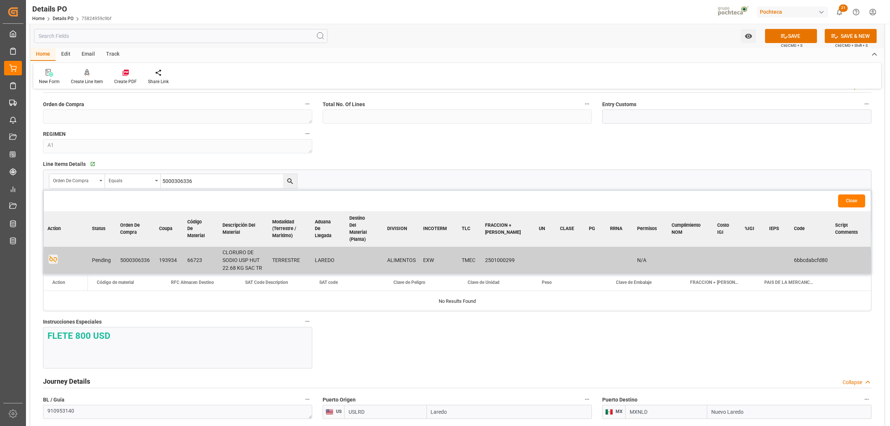
scroll to position [649, 0]
click at [780, 38] on icon at bounding box center [784, 36] width 8 height 8
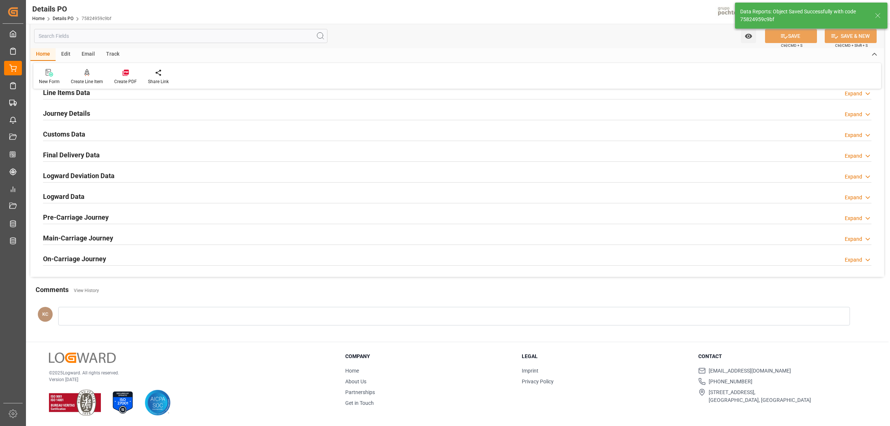
scroll to position [504, 0]
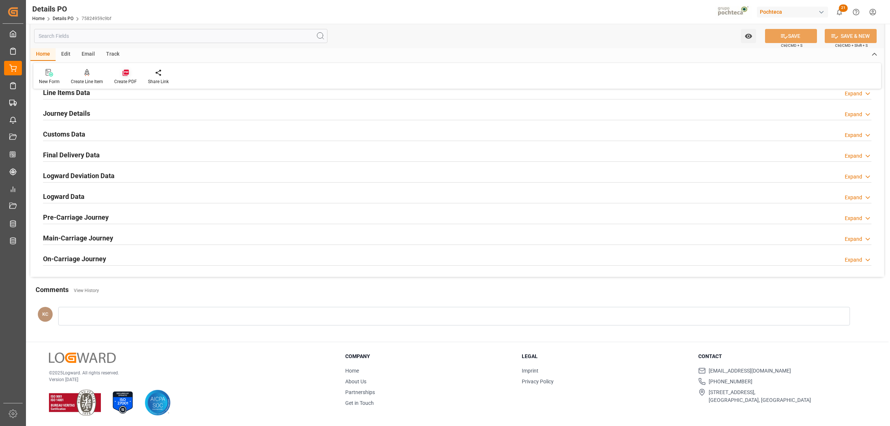
click at [119, 73] on div at bounding box center [125, 73] width 23 height 8
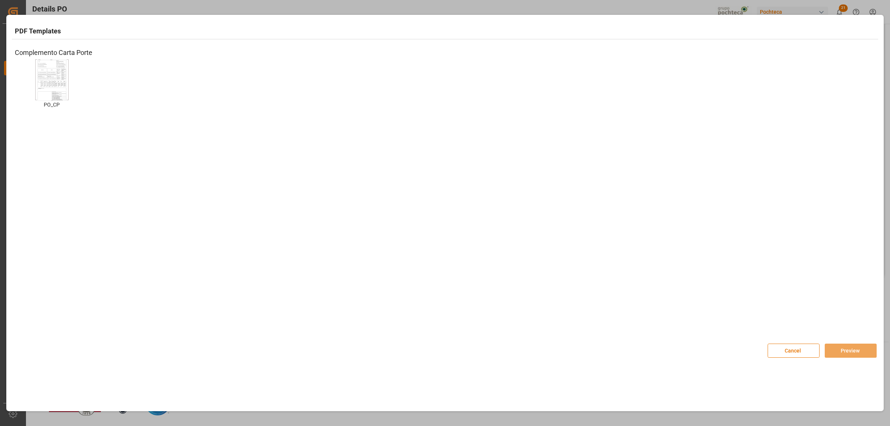
click at [47, 91] on img at bounding box center [52, 80] width 30 height 42
click at [849, 353] on button "Preview" at bounding box center [851, 350] width 52 height 14
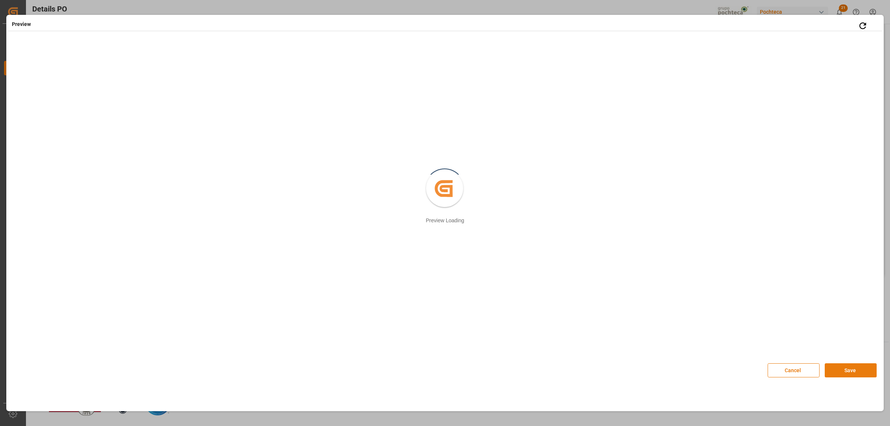
click at [839, 372] on button "Save" at bounding box center [851, 370] width 52 height 14
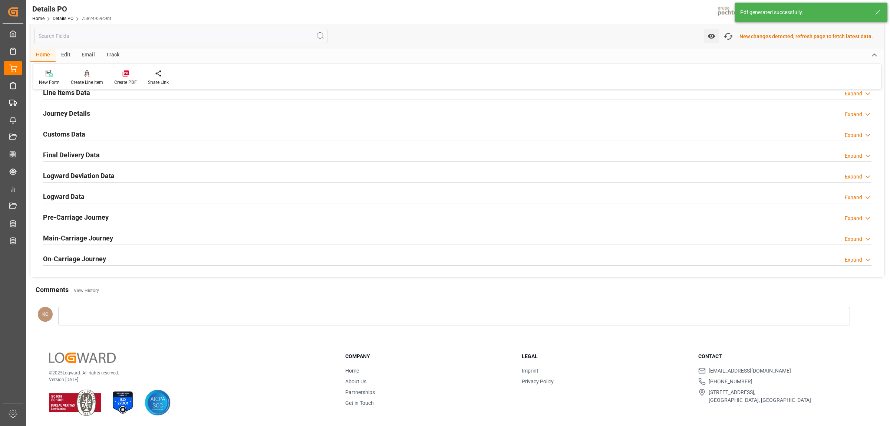
scroll to position [505, 0]
click at [69, 134] on h2 "Customs Data" at bounding box center [64, 134] width 42 height 10
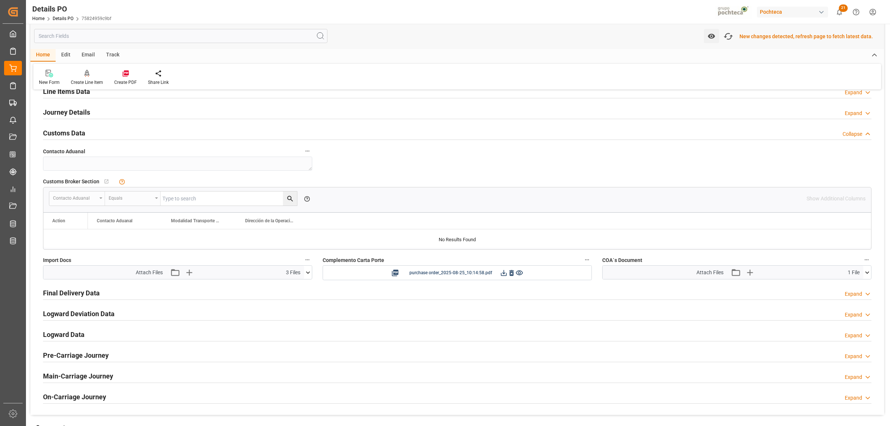
scroll to position [511, 0]
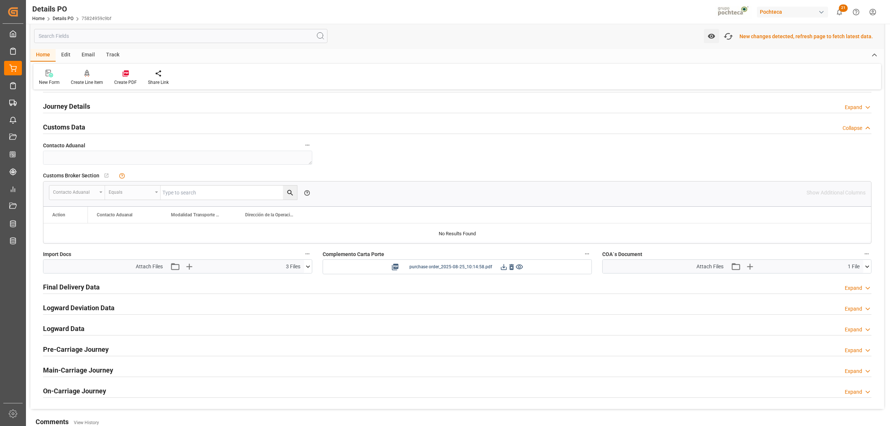
click at [502, 269] on icon at bounding box center [504, 267] width 8 height 8
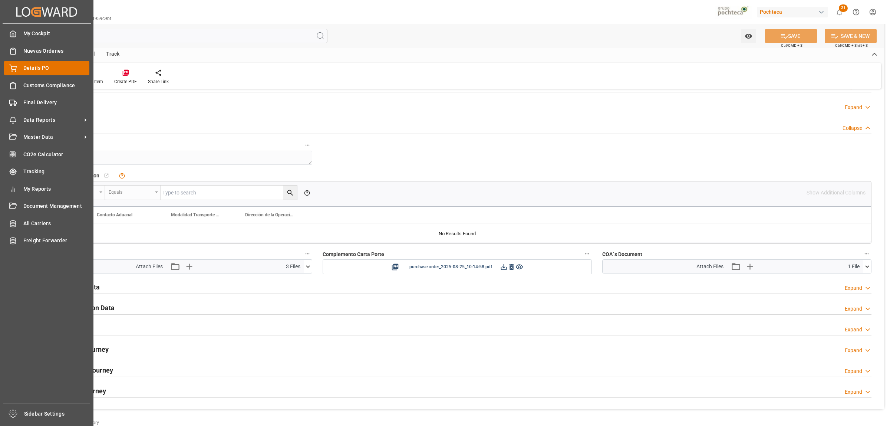
click at [16, 71] on circle at bounding box center [15, 71] width 1 height 1
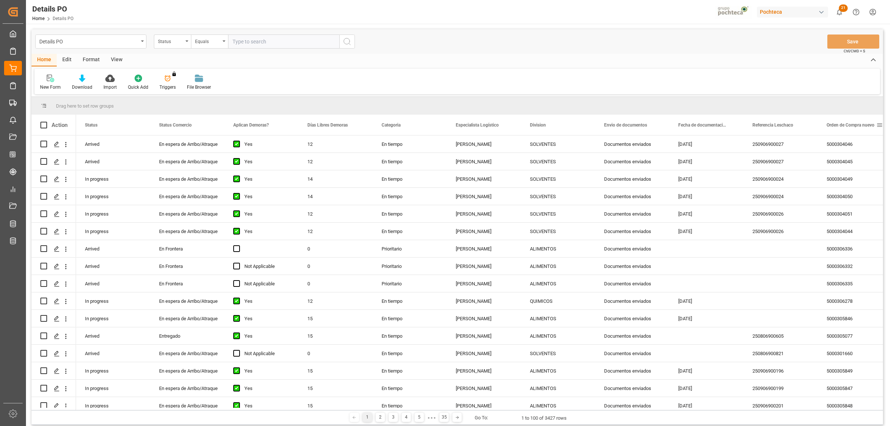
click at [880, 126] on span at bounding box center [879, 125] width 7 height 7
click at [858, 126] on span "filter" at bounding box center [855, 126] width 7 height 7
type input "5000306329"
click at [849, 187] on button "Apply" at bounding box center [852, 187] width 14 height 7
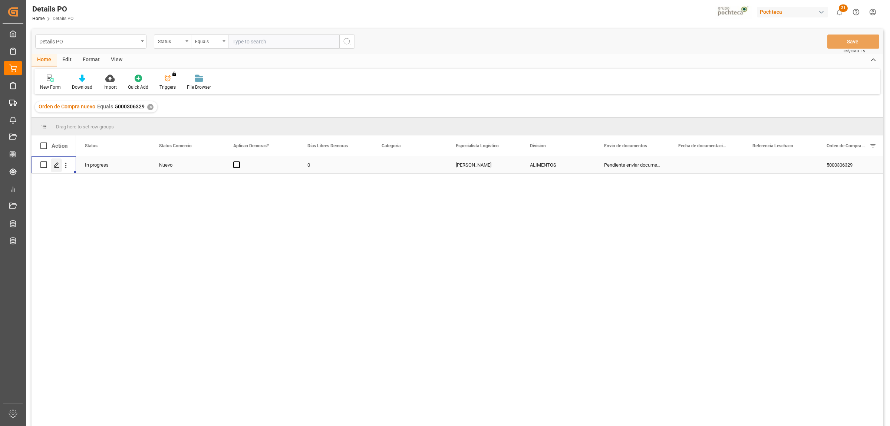
click at [57, 166] on icon "Press SPACE to select this row." at bounding box center [57, 165] width 6 height 6
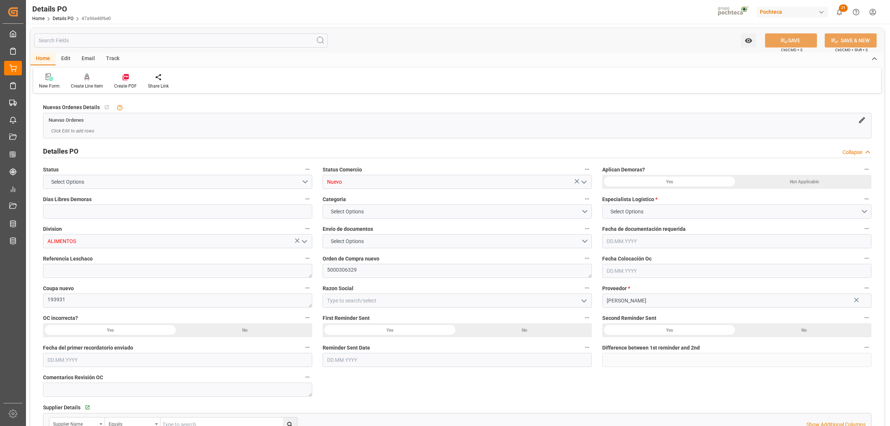
type input "0"
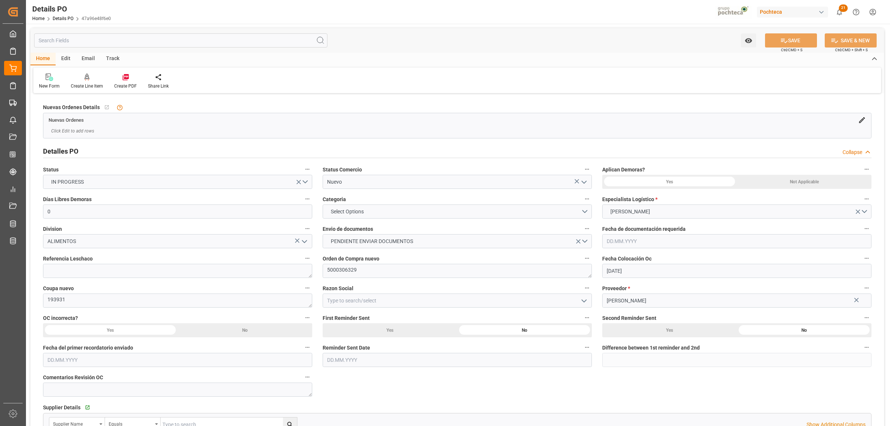
type input "[DATE]"
click at [586, 184] on icon "open menu" at bounding box center [584, 182] width 9 height 9
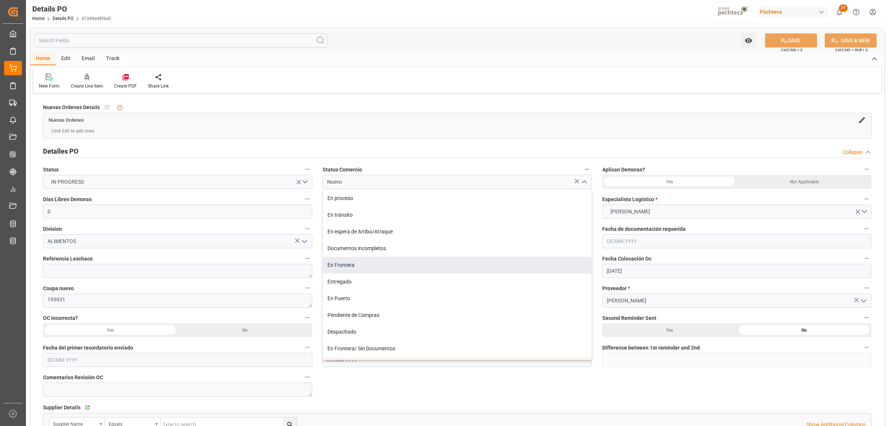
click at [350, 270] on div "En Frontera" at bounding box center [457, 265] width 269 height 17
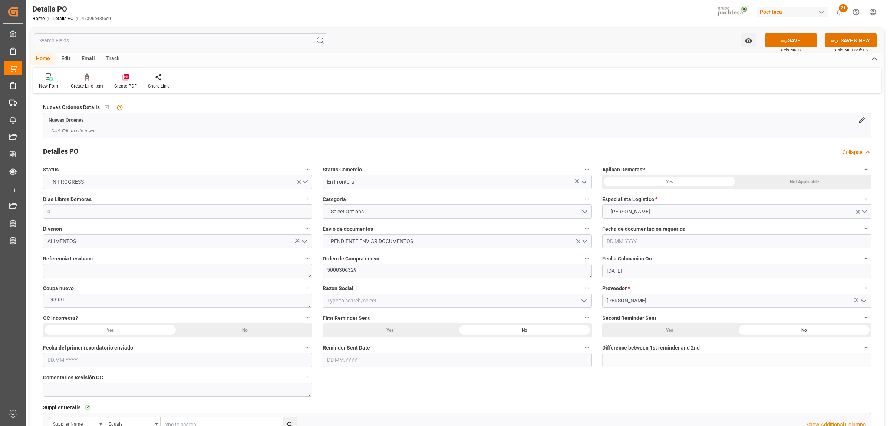
type input "En Frontera"
click at [591, 211] on button "Select Options" at bounding box center [457, 211] width 269 height 14
click at [350, 219] on div "PRIORITARIO" at bounding box center [457, 213] width 269 height 16
click at [397, 242] on span "PENDIENTE ENVIAR DOCUMENTOS" at bounding box center [372, 241] width 90 height 8
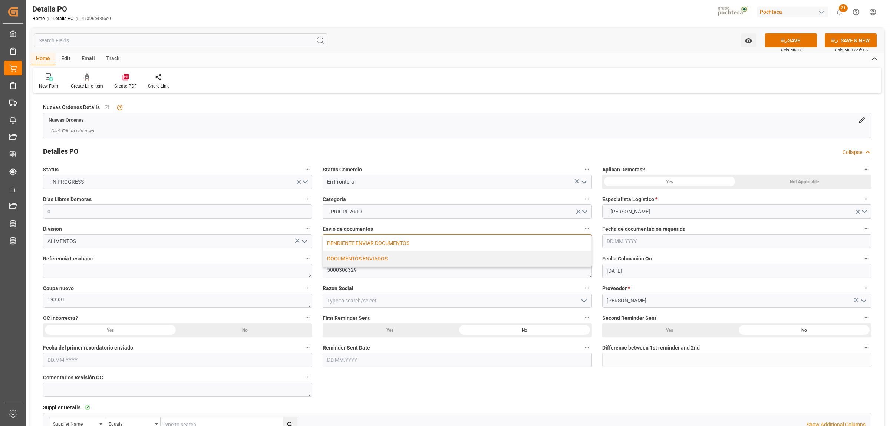
click at [361, 264] on div "DOCUMENTOS ENVIADOS" at bounding box center [457, 259] width 269 height 16
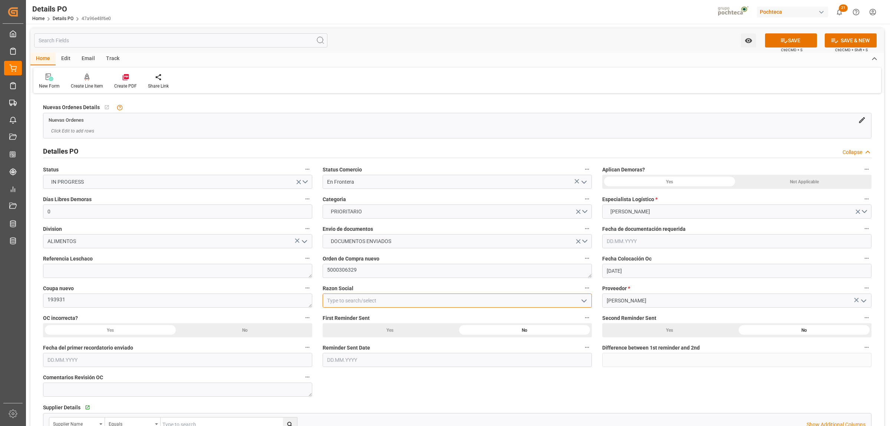
click at [347, 297] on input at bounding box center [457, 300] width 269 height 14
click at [582, 304] on icon "open menu" at bounding box center [584, 300] width 9 height 9
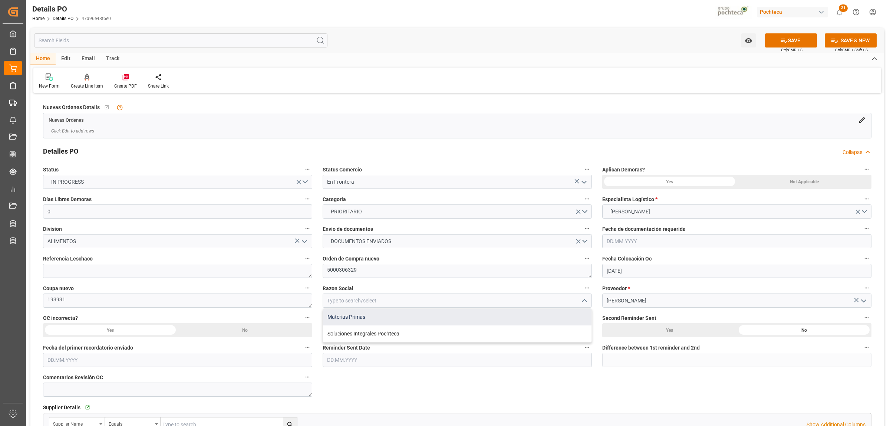
click at [388, 315] on div "Materias Primas" at bounding box center [457, 317] width 269 height 17
type input "Materias Primas"
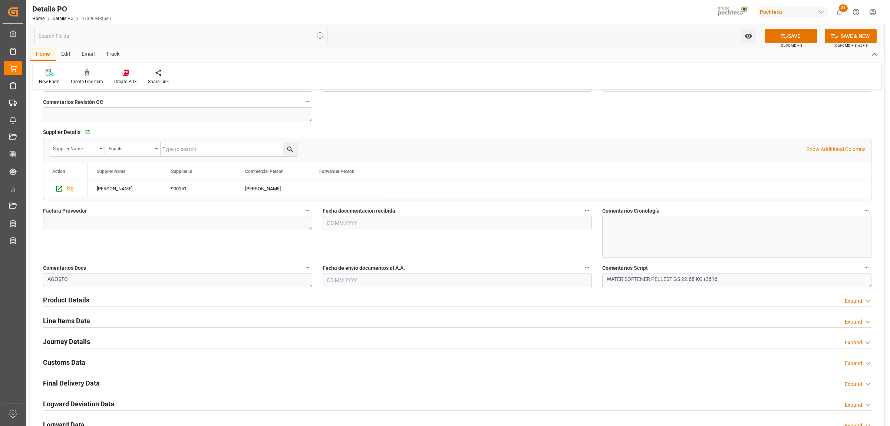
scroll to position [278, 0]
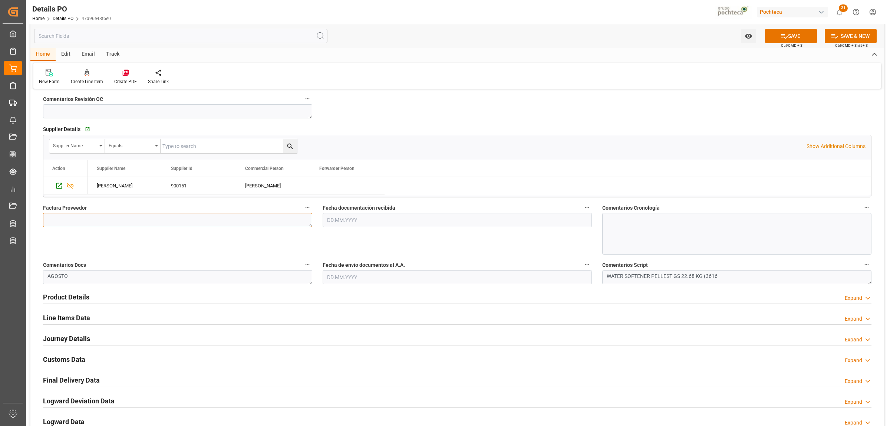
click at [109, 221] on textarea at bounding box center [177, 220] width 269 height 14
click at [102, 221] on textarea at bounding box center [177, 220] width 269 height 14
click at [353, 220] on input "text" at bounding box center [457, 220] width 269 height 14
click at [329, 323] on div "25" at bounding box center [332, 323] width 9 height 9
type input "[DATE]"
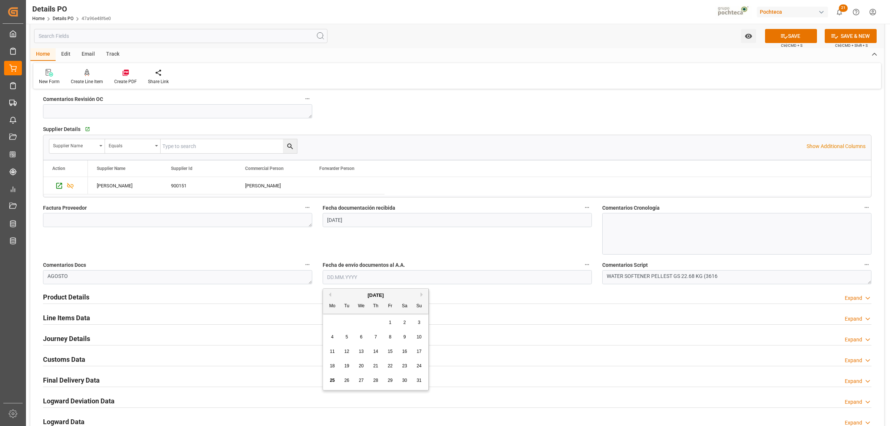
click at [336, 283] on input "text" at bounding box center [457, 277] width 269 height 14
click at [333, 381] on span "25" at bounding box center [332, 380] width 5 height 5
type input "[DATE]"
click at [108, 215] on textarea at bounding box center [177, 220] width 269 height 14
paste textarea "5403673484"
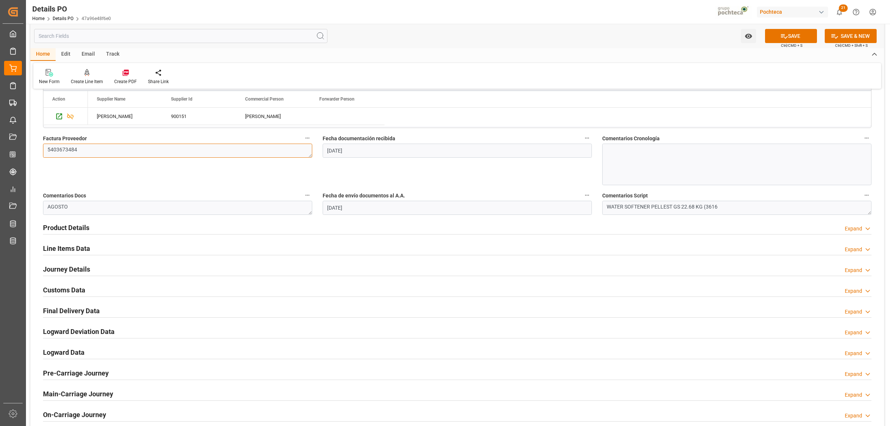
scroll to position [371, 0]
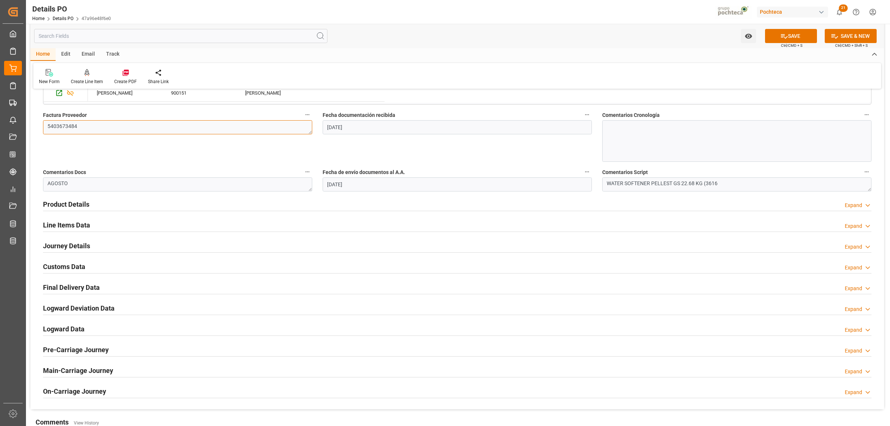
type textarea "5403673484"
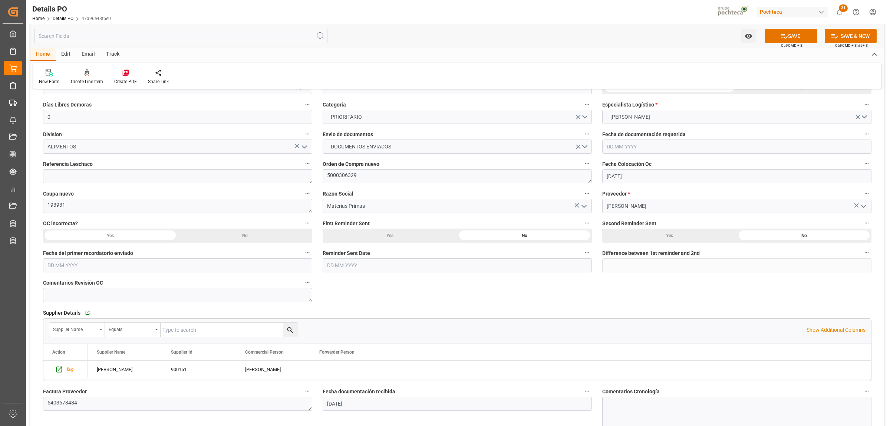
scroll to position [93, 0]
drag, startPoint x: 361, startPoint y: 177, endPoint x: 318, endPoint y: 179, distance: 43.1
click at [318, 179] on div "Orden de Compra nuevo 5000306329" at bounding box center [457, 173] width 280 height 30
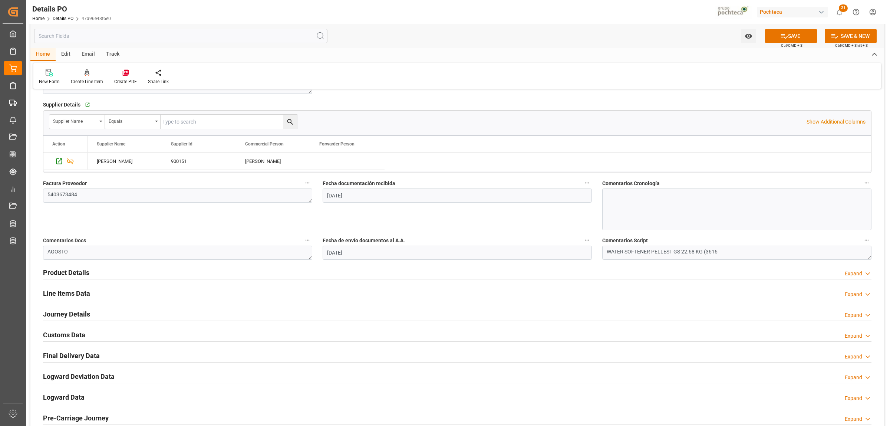
scroll to position [325, 0]
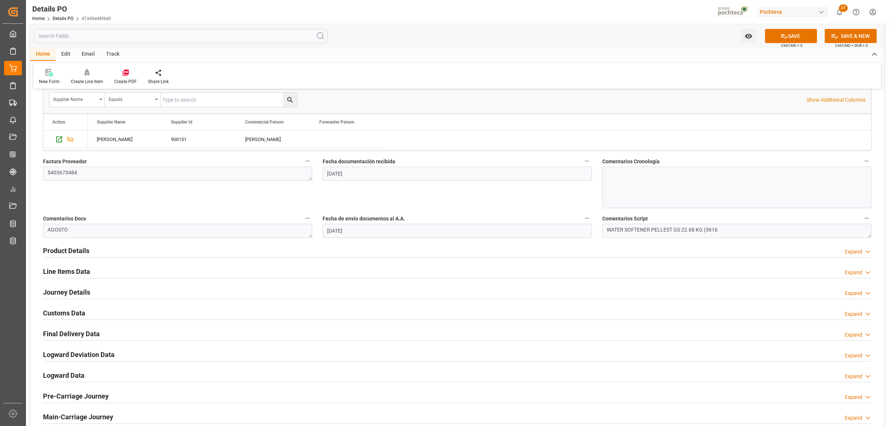
click at [53, 249] on h2 "Product Details" at bounding box center [66, 251] width 46 height 10
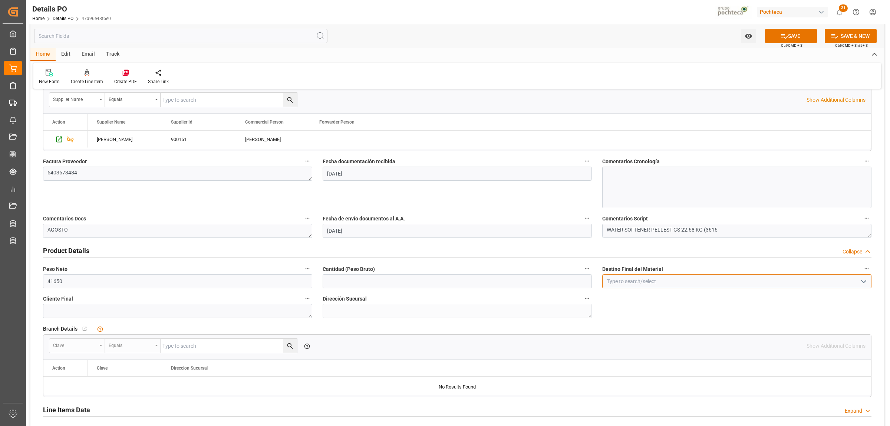
click at [667, 279] on input at bounding box center [736, 281] width 269 height 14
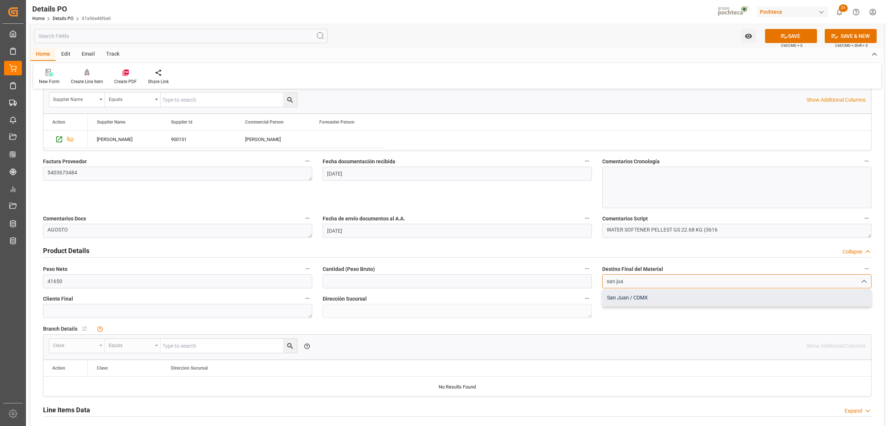
click at [614, 304] on div "San Juan / CDMX" at bounding box center [737, 297] width 269 height 17
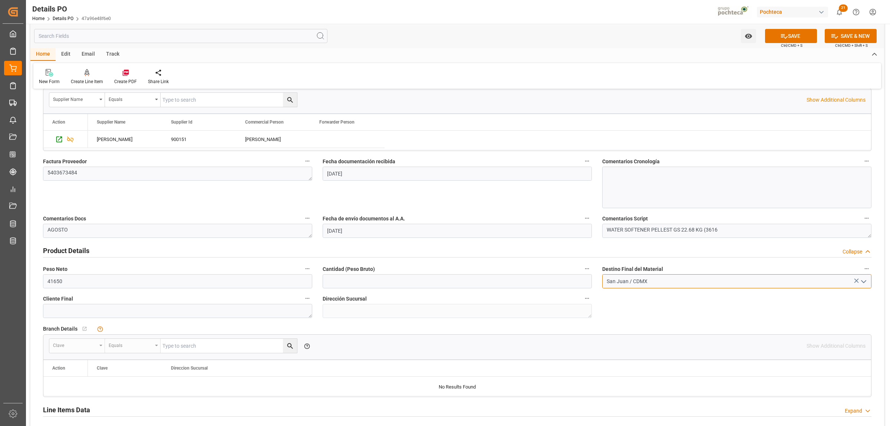
type input "San Juan / CDMX"
click at [45, 283] on input "41650" at bounding box center [177, 281] width 269 height 14
type input "19000"
click at [364, 283] on input "text" at bounding box center [457, 281] width 269 height 14
type input "19000"
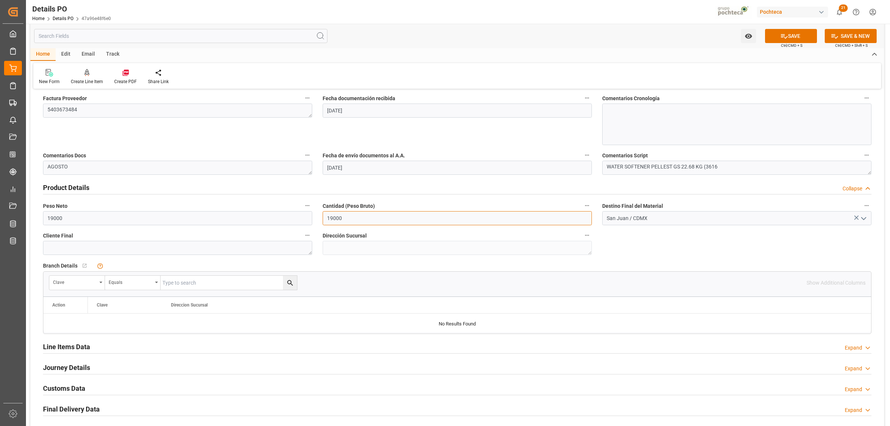
scroll to position [417, 0]
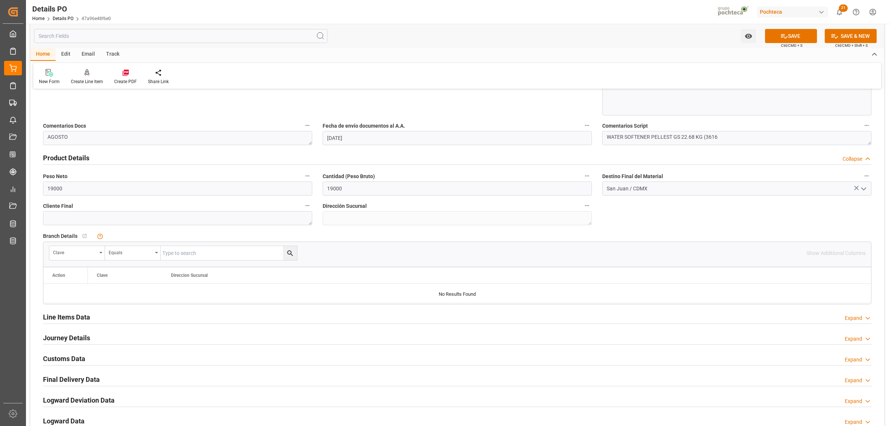
click at [73, 315] on h2 "Line Items Data" at bounding box center [66, 317] width 47 height 10
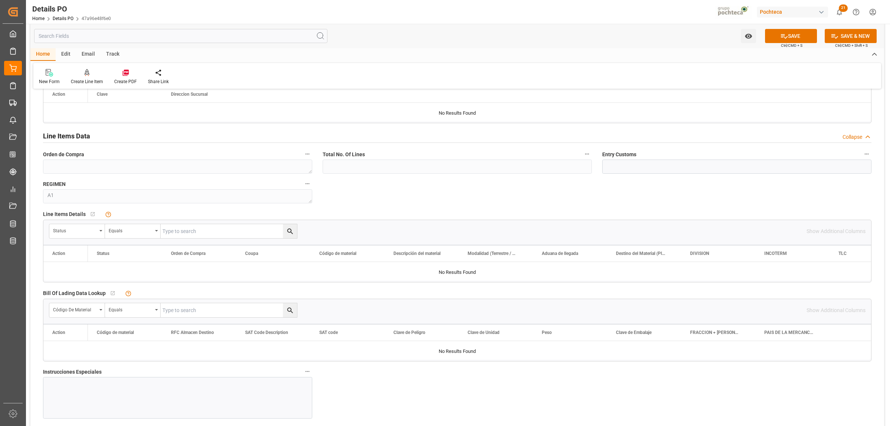
scroll to position [603, 0]
click at [101, 229] on div "Status" at bounding box center [77, 227] width 56 height 14
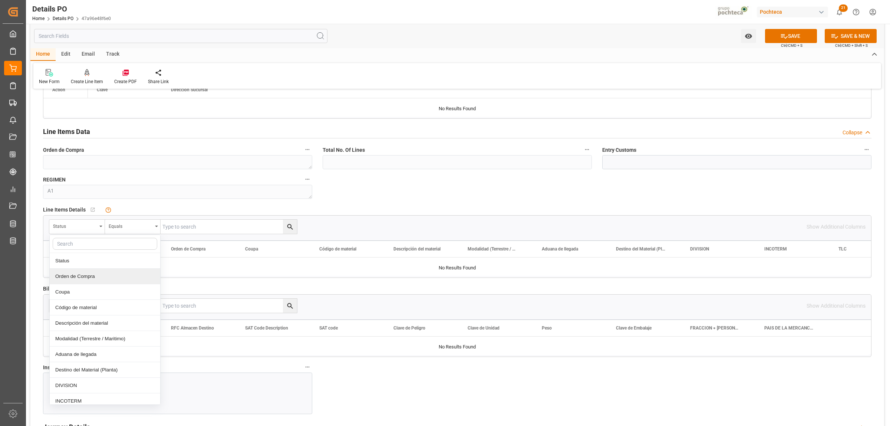
click at [95, 276] on div "Orden de Compra" at bounding box center [105, 277] width 111 height 16
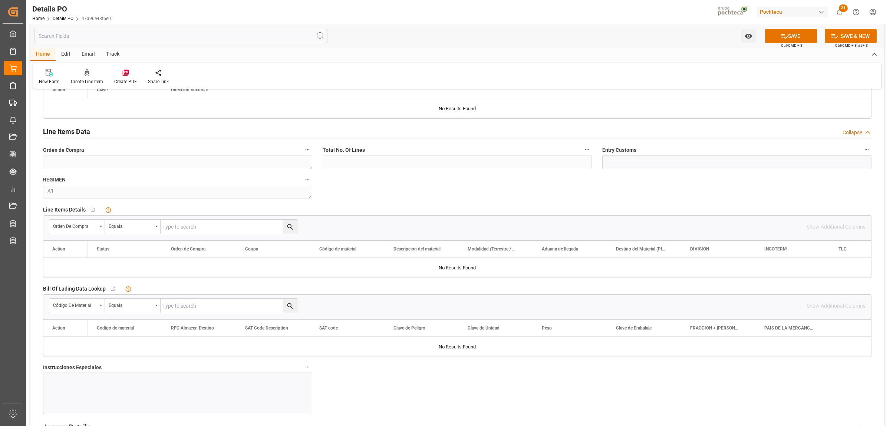
click at [180, 232] on input "text" at bounding box center [229, 227] width 136 height 14
paste input "5000306329"
type input "5000306329"
click at [297, 227] on div "Orden de Compra Equals 5000306329" at bounding box center [428, 226] width 758 height 15
click at [291, 227] on icon "search button" at bounding box center [290, 227] width 6 height 6
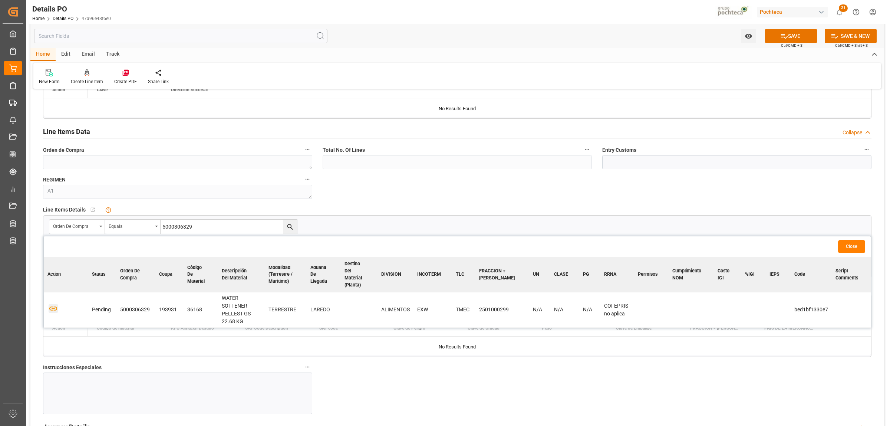
click at [53, 305] on icon "button" at bounding box center [53, 308] width 9 height 9
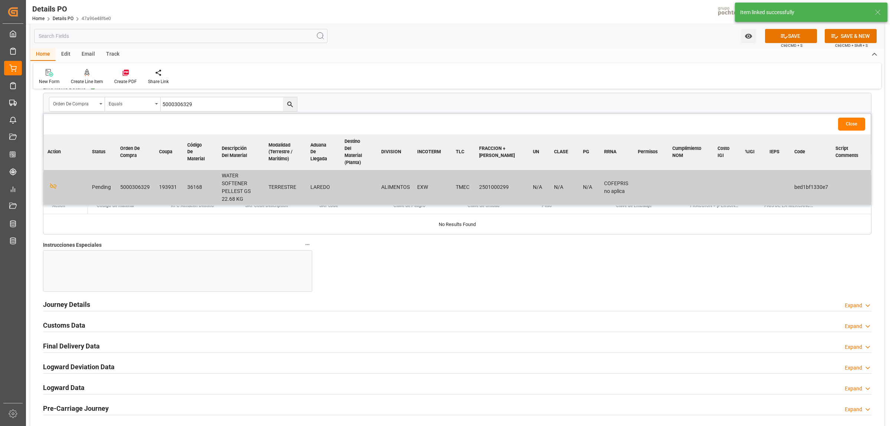
scroll to position [742, 0]
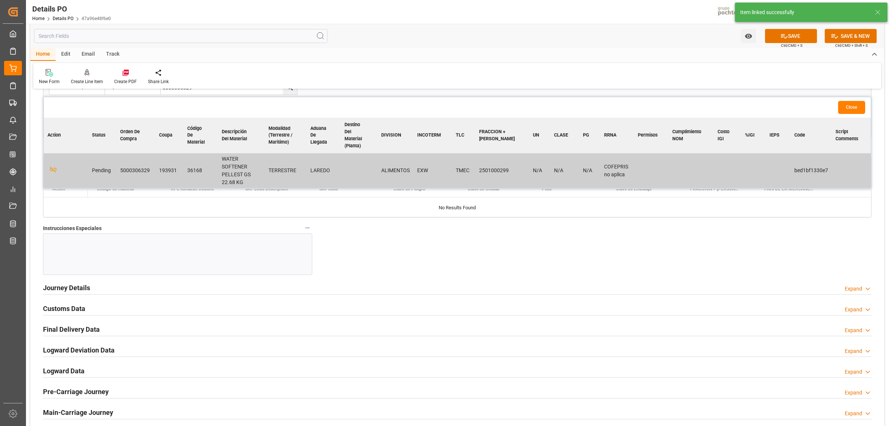
click at [162, 248] on div at bounding box center [177, 254] width 269 height 42
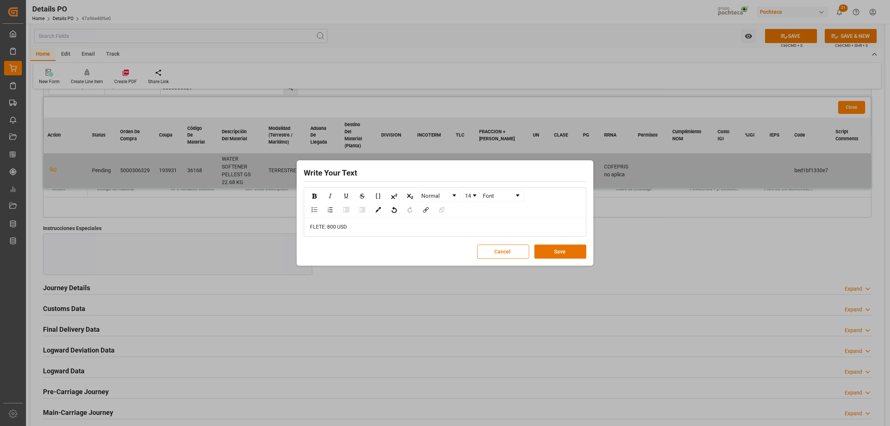
drag, startPoint x: 348, startPoint y: 230, endPoint x: 302, endPoint y: 230, distance: 45.6
click at [302, 230] on div "Write Your Text Normal 14 Font FLETE: 800 USD Cancel Save" at bounding box center [445, 213] width 293 height 102
drag, startPoint x: 348, startPoint y: 229, endPoint x: 305, endPoint y: 225, distance: 43.2
click at [304, 227] on div "Normal 14 Font FLETE: 800 USD" at bounding box center [445, 212] width 283 height 50
click at [315, 197] on img "rdw-inline-control" at bounding box center [314, 196] width 4 height 5
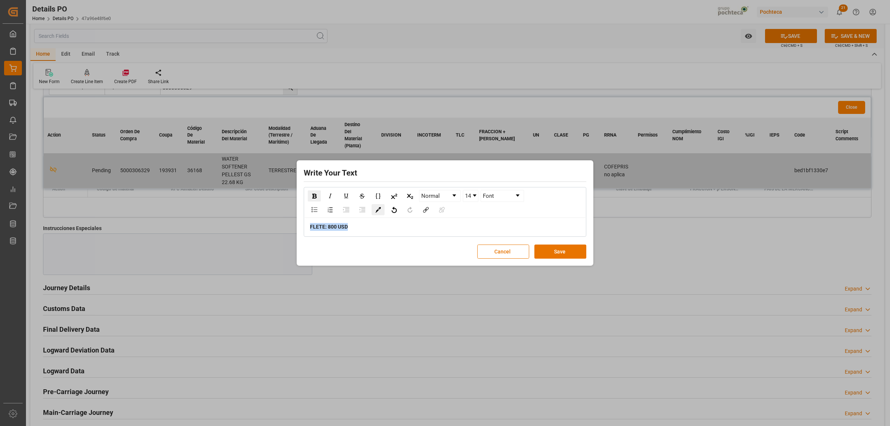
click at [377, 208] on img "rdw-color-picker" at bounding box center [378, 210] width 6 height 6
click at [395, 197] on span "rdw-color-picker" at bounding box center [393, 196] width 8 height 9
click at [475, 198] on link "14" at bounding box center [470, 195] width 15 height 11
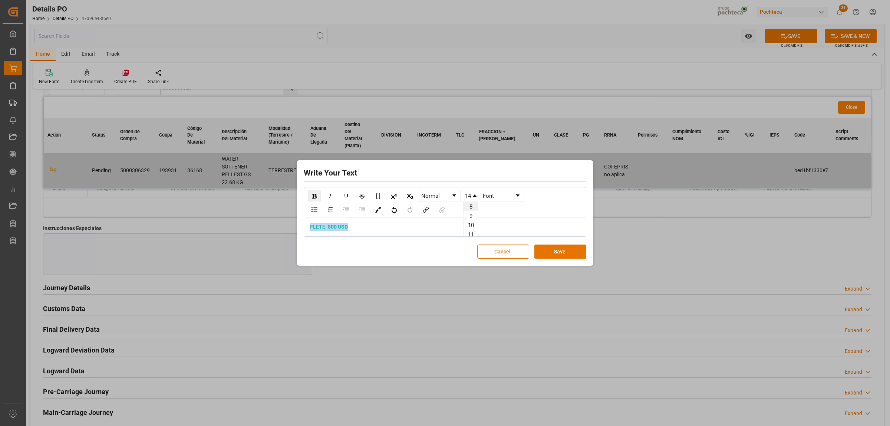
scroll to position [46, 0]
click at [473, 233] on li "24" at bounding box center [471, 234] width 14 height 9
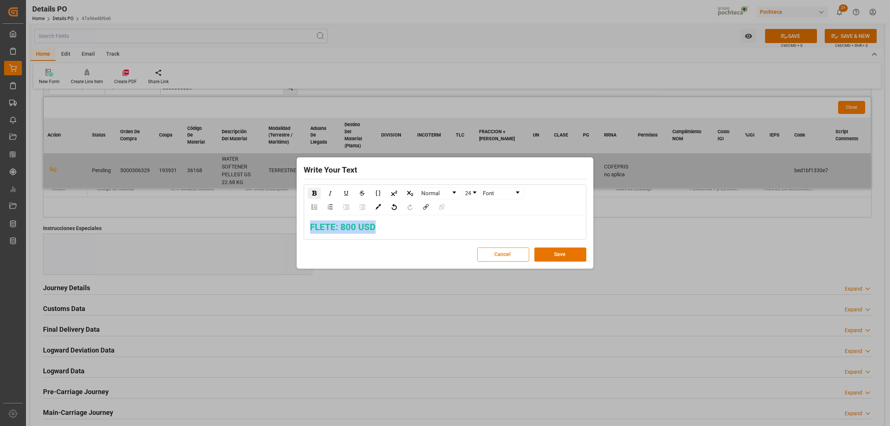
click at [429, 231] on div "FLETE: 800 USD" at bounding box center [445, 226] width 270 height 13
click at [548, 253] on button "Save" at bounding box center [560, 254] width 52 height 14
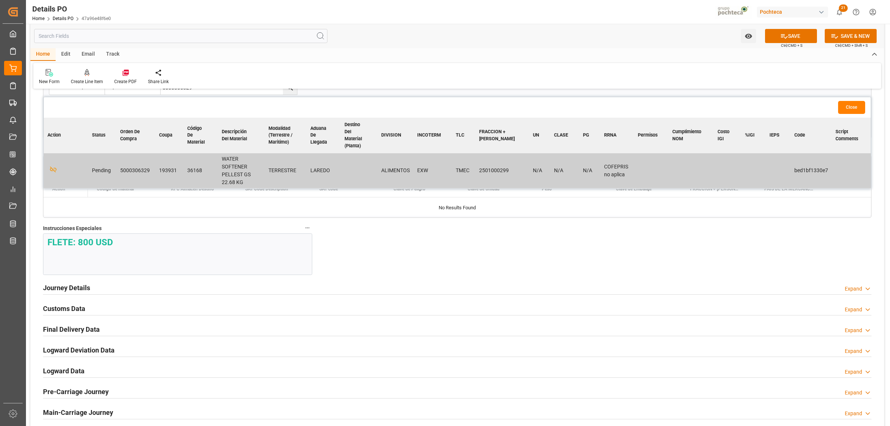
click at [72, 290] on h2 "Journey Details" at bounding box center [66, 288] width 47 height 10
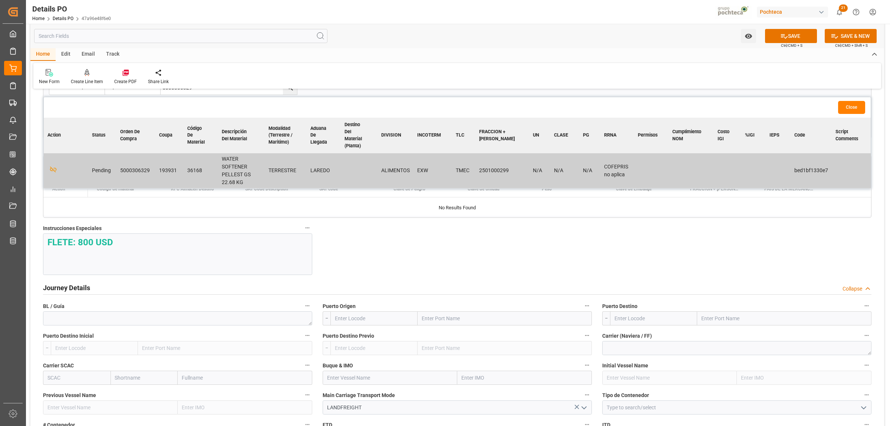
scroll to position [788, 0]
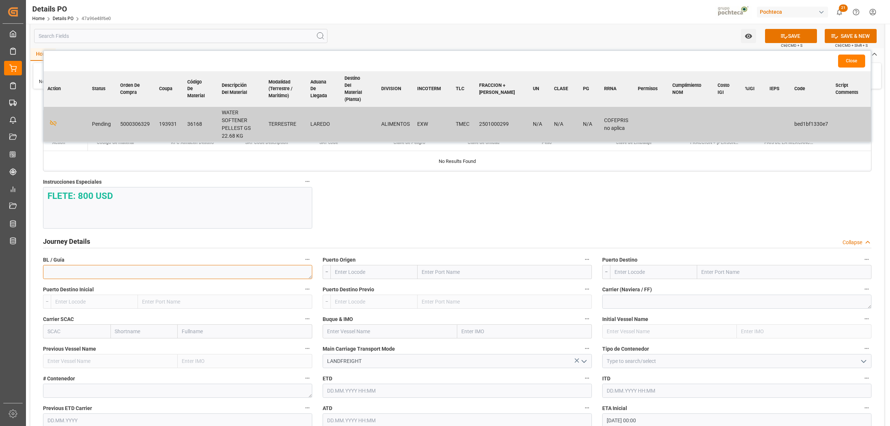
click at [167, 270] on textarea at bounding box center [177, 272] width 269 height 14
paste textarea "911570860"
type textarea "911570860"
click at [433, 273] on input "text" at bounding box center [505, 272] width 174 height 14
type input "LAREDO"
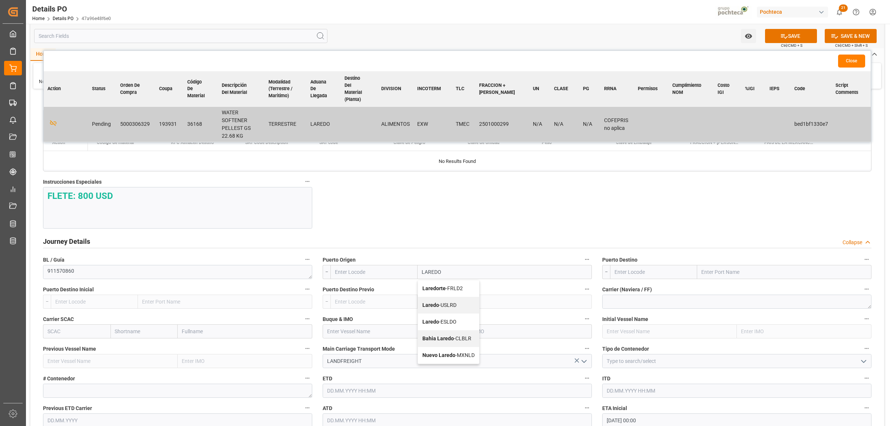
click at [431, 307] on b "Laredo" at bounding box center [430, 305] width 17 height 6
type input "USLRD"
type input "Laredo"
click at [717, 271] on input "text" at bounding box center [784, 272] width 174 height 14
type input "NUEVO LAREDO"
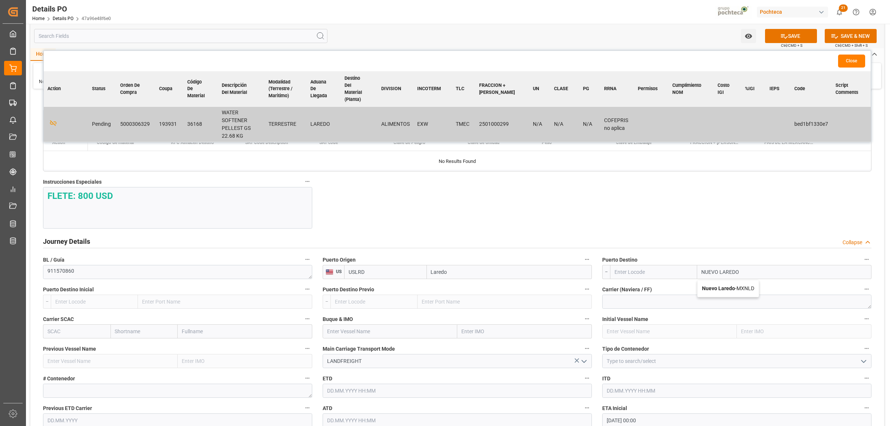
click at [720, 287] on b "Nuevo Laredo" at bounding box center [718, 288] width 33 height 6
type input "MXNLD"
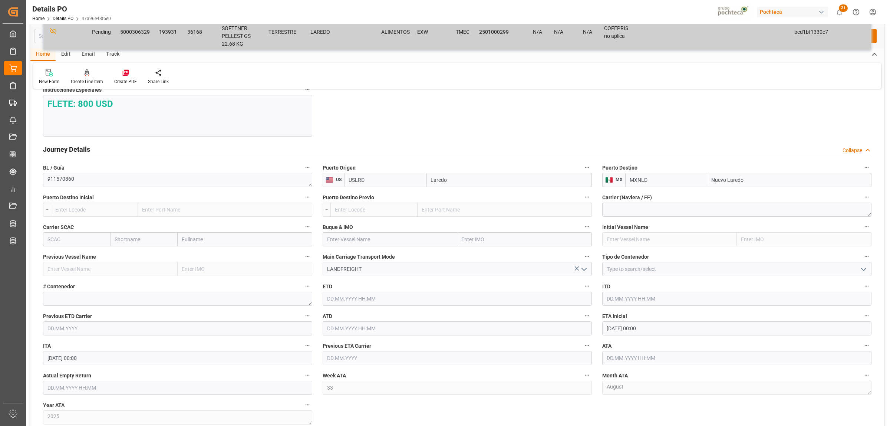
scroll to position [881, 0]
type input "Nuevo Laredo"
click at [866, 271] on icon "open menu" at bounding box center [863, 268] width 9 height 9
click at [635, 340] on div "FTL" at bounding box center [737, 334] width 269 height 17
type input "FTL"
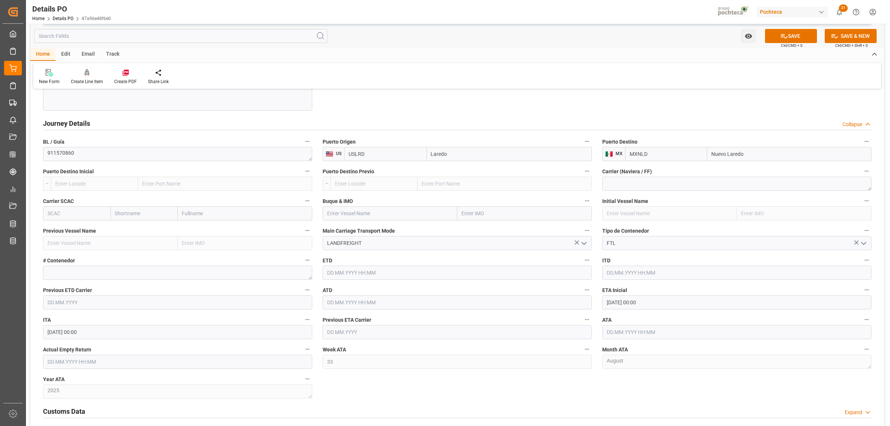
scroll to position [927, 0]
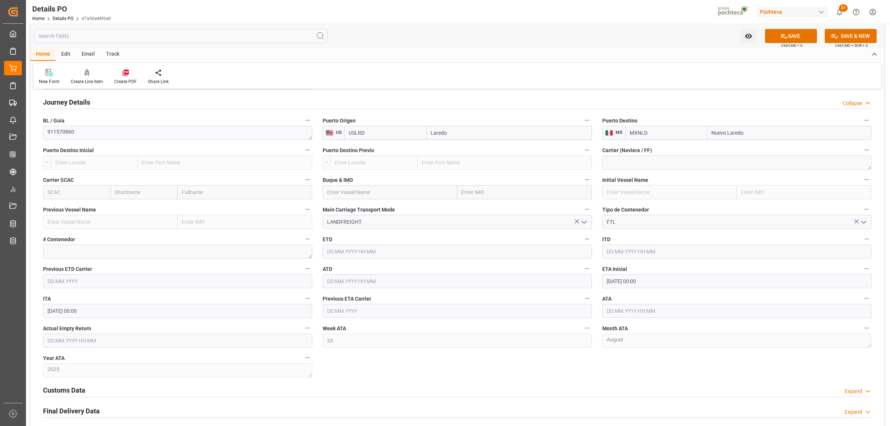
click at [638, 283] on input "[DATE] 00:00" at bounding box center [736, 281] width 269 height 14
click at [610, 384] on span "25" at bounding box center [611, 385] width 5 height 5
type input "[DATE] 00:00"
click at [646, 312] on input "text" at bounding box center [736, 311] width 269 height 14
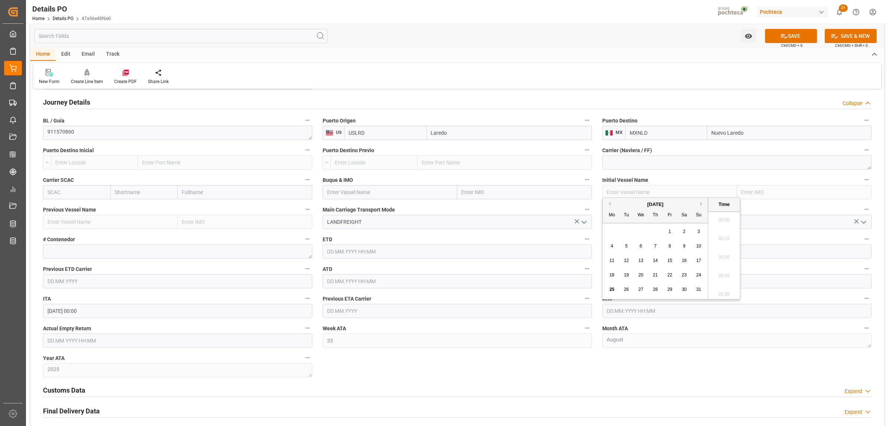
scroll to position [1208, 0]
click at [612, 288] on span "25" at bounding box center [611, 289] width 5 height 5
type input "[DATE] 00:00"
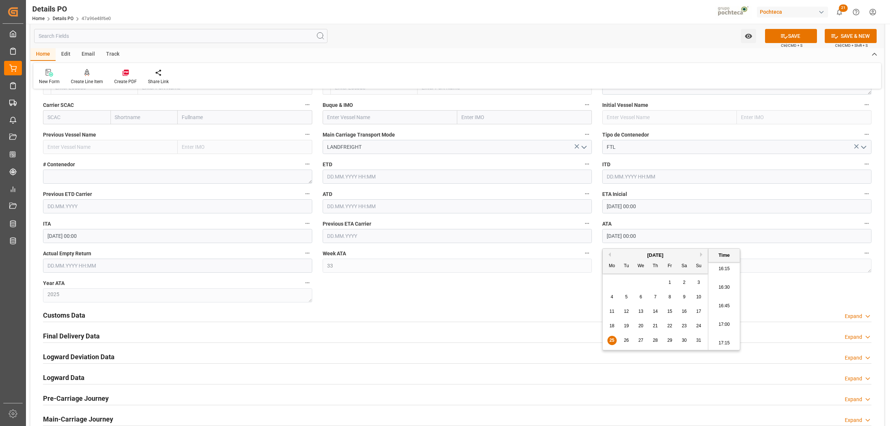
scroll to position [1020, 0]
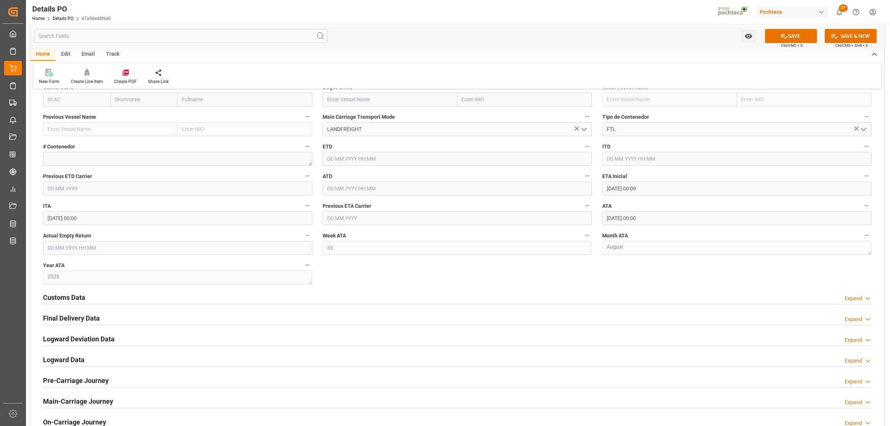
click at [71, 300] on h2 "Customs Data" at bounding box center [64, 297] width 42 height 10
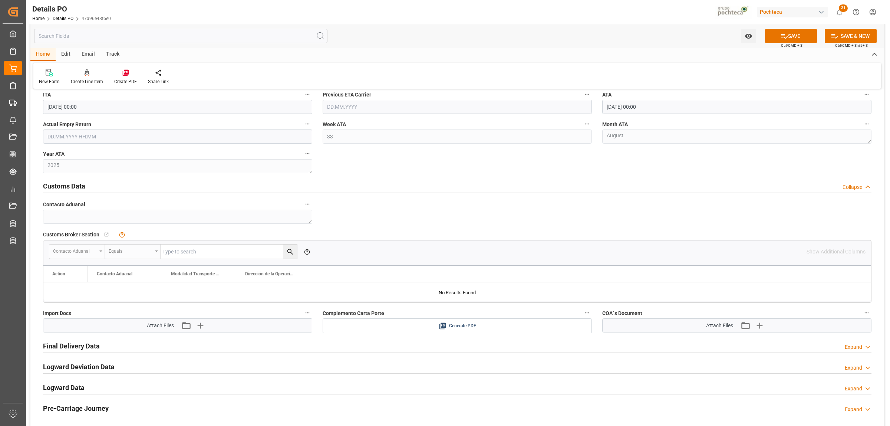
scroll to position [1159, 0]
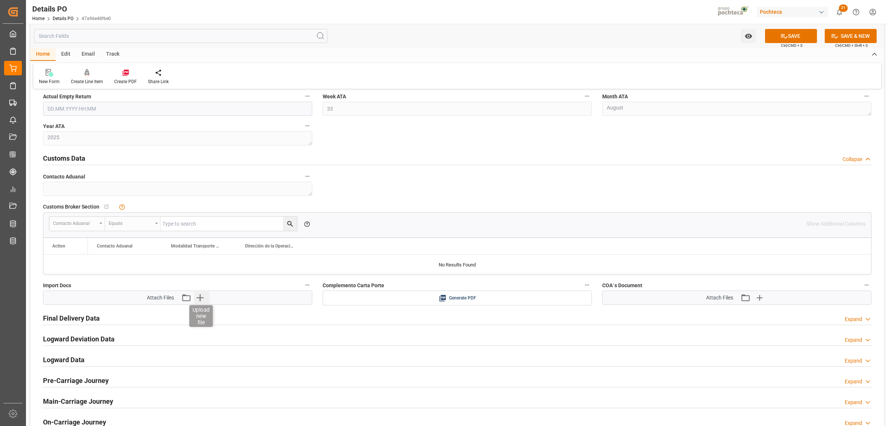
click at [198, 296] on icon "button" at bounding box center [200, 298] width 12 height 12
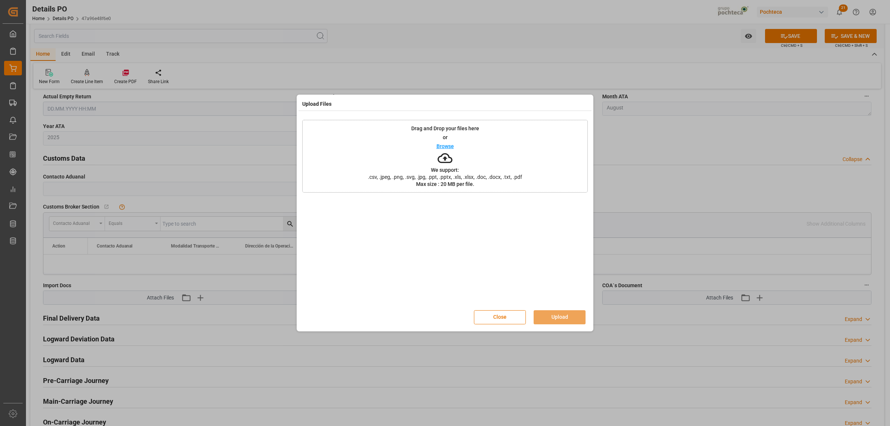
click at [440, 149] on div "Browse" at bounding box center [445, 146] width 17 height 9
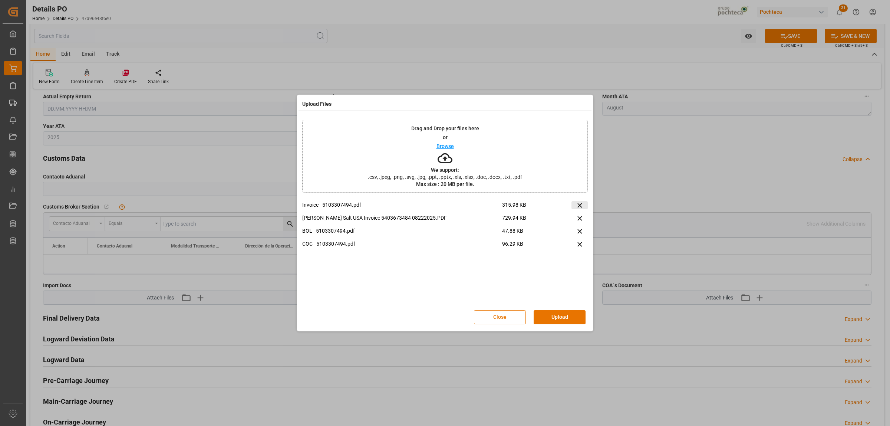
click at [581, 206] on icon at bounding box center [580, 205] width 8 height 8
click at [560, 317] on button "Upload" at bounding box center [560, 317] width 52 height 14
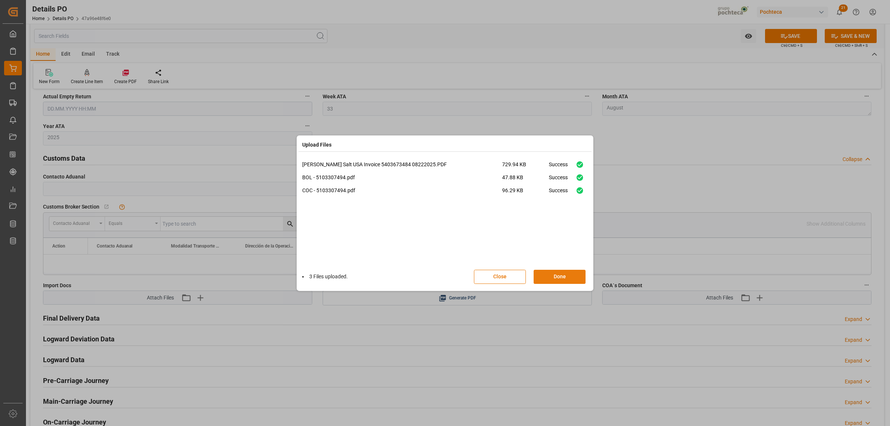
click at [557, 274] on button "Done" at bounding box center [560, 277] width 52 height 14
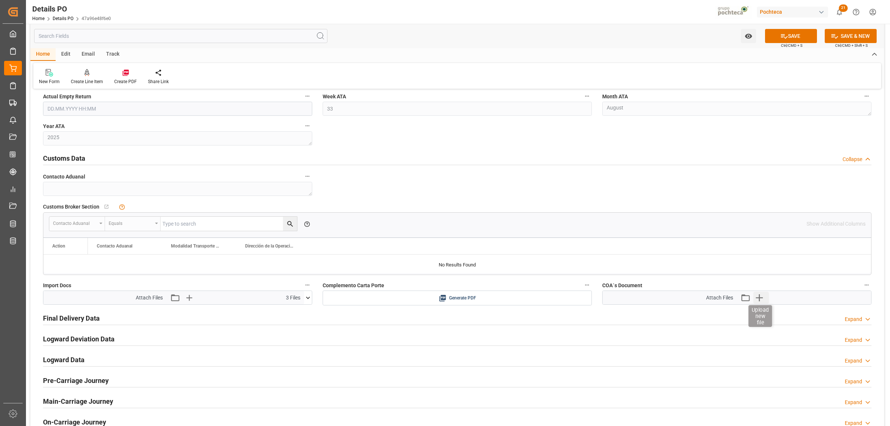
click at [763, 299] on icon "button" at bounding box center [760, 298] width 12 height 12
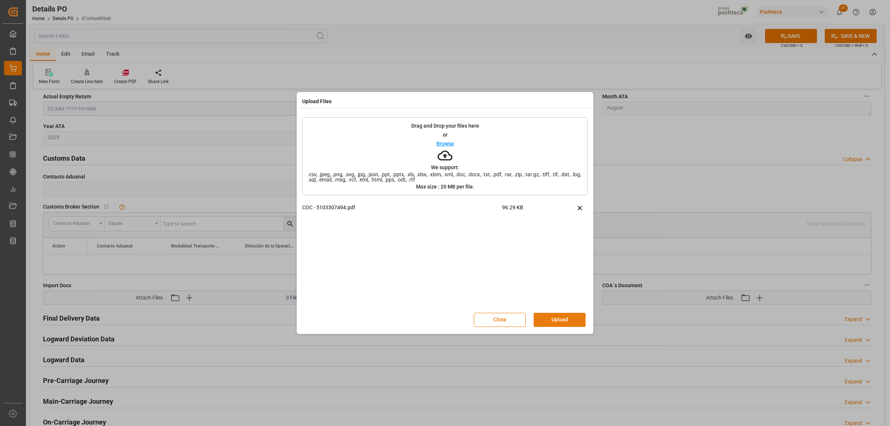
click at [553, 323] on button "Upload" at bounding box center [560, 320] width 52 height 14
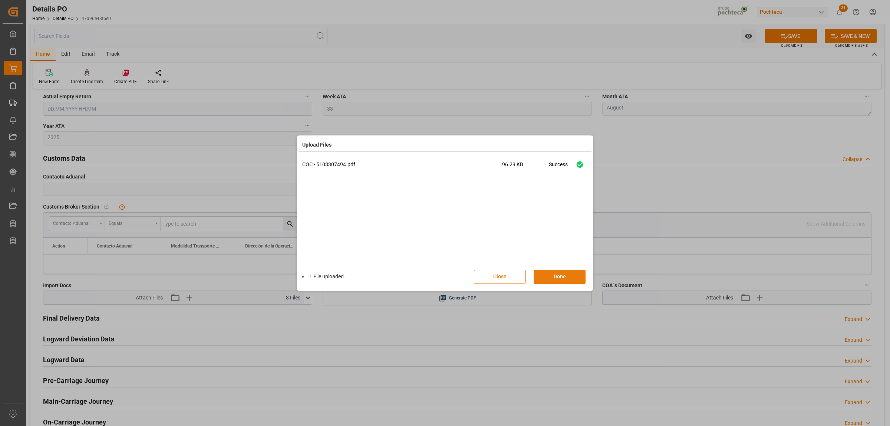
click at [547, 277] on button "Done" at bounding box center [560, 277] width 52 height 14
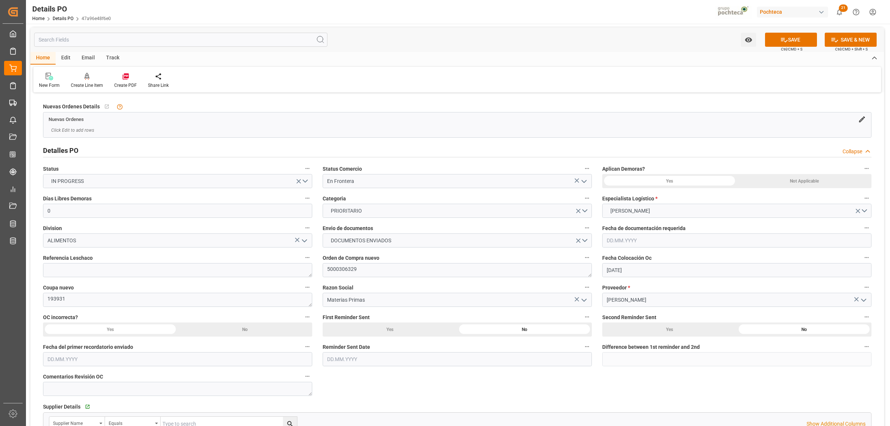
scroll to position [0, 0]
click at [787, 39] on button "SAVE" at bounding box center [791, 40] width 52 height 14
click at [125, 76] on icon at bounding box center [125, 76] width 7 height 7
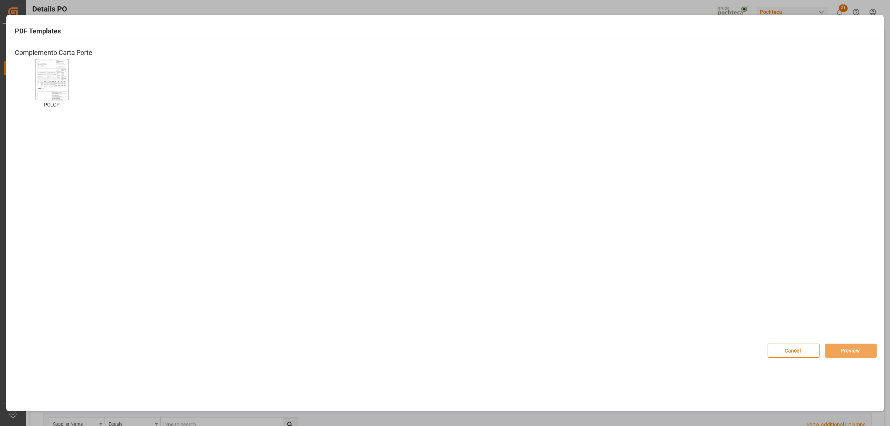
click at [64, 94] on img at bounding box center [52, 80] width 30 height 42
click at [854, 354] on button "Preview" at bounding box center [851, 350] width 52 height 14
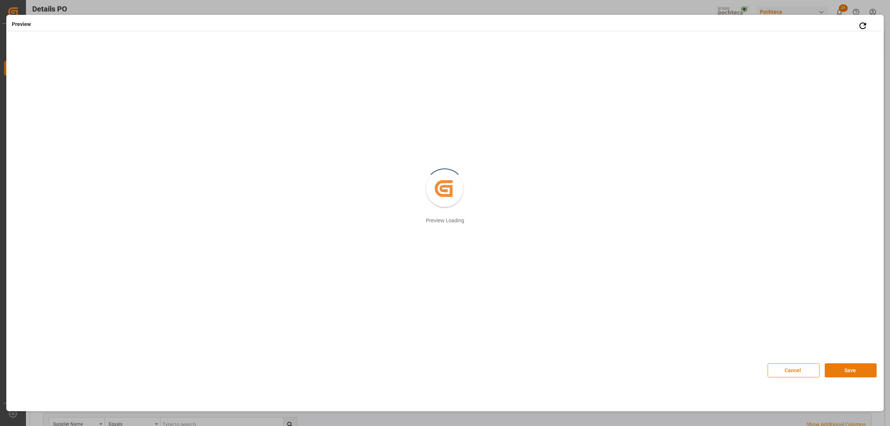
click at [855, 375] on button "Save" at bounding box center [851, 370] width 52 height 14
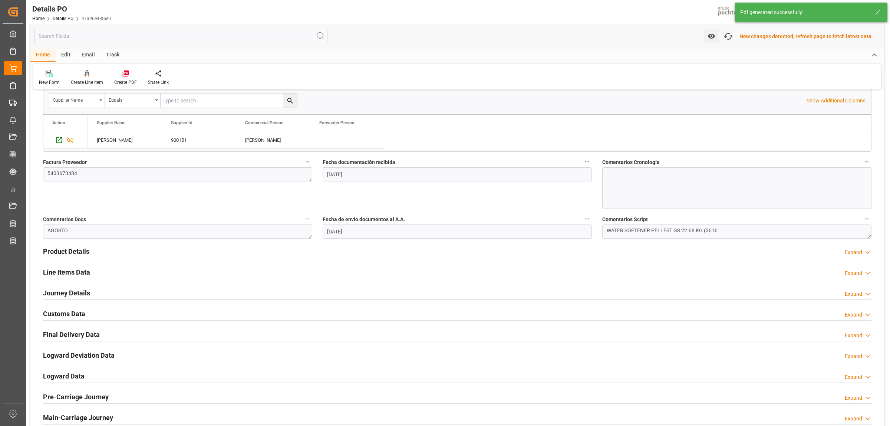
scroll to position [371, 0]
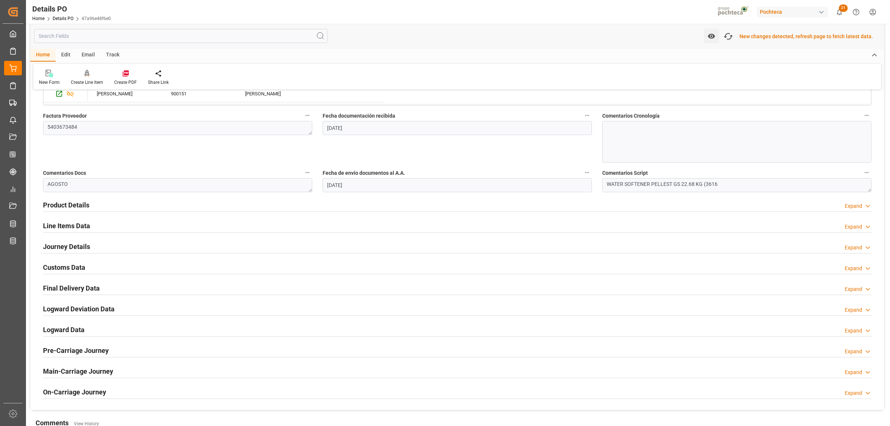
click at [69, 269] on h2 "Customs Data" at bounding box center [64, 267] width 42 height 10
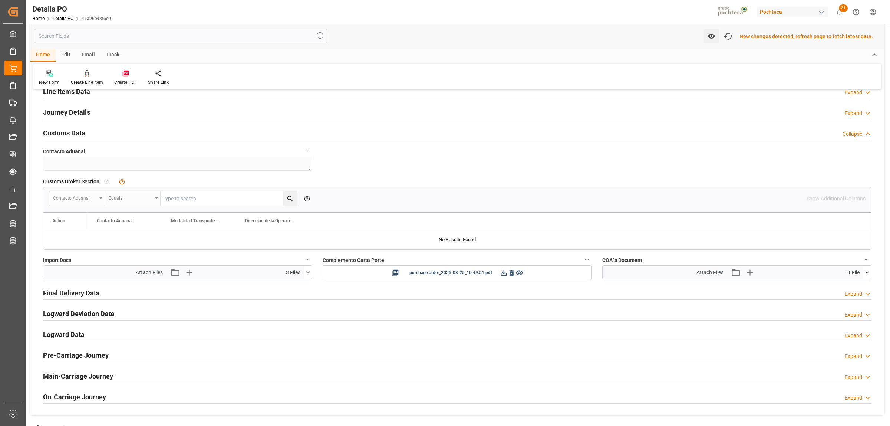
scroll to position [510, 0]
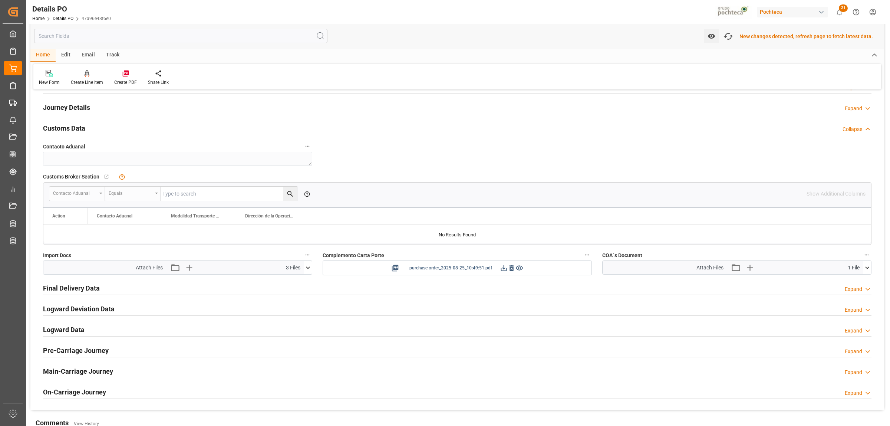
click at [503, 266] on icon at bounding box center [504, 268] width 8 height 8
